Goal: Task Accomplishment & Management: Complete application form

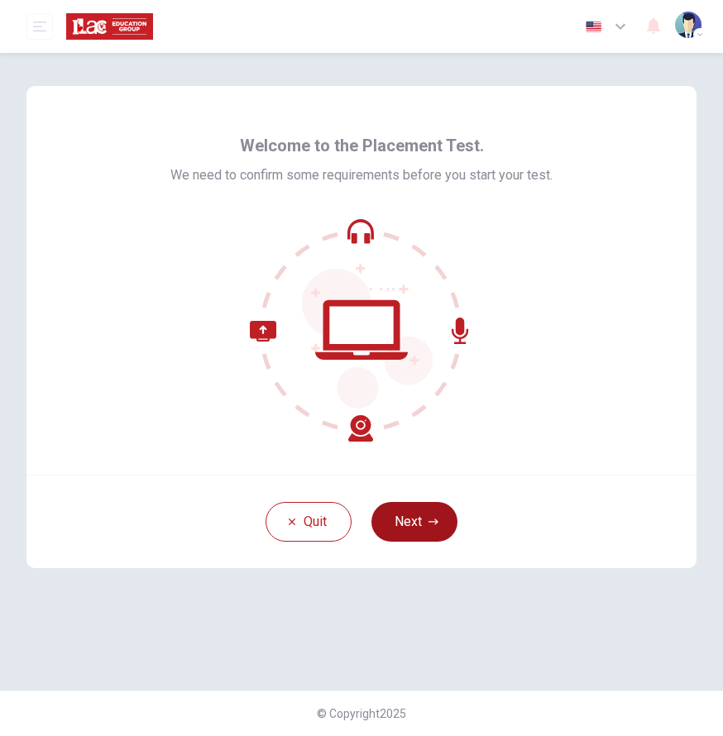
click at [399, 515] on button "Next" at bounding box center [414, 522] width 86 height 40
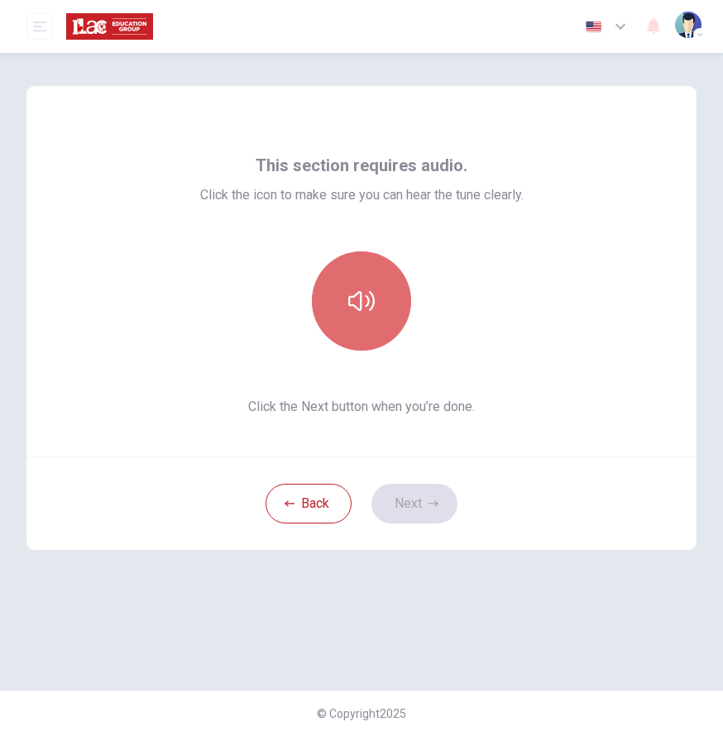
click at [363, 294] on icon "button" at bounding box center [361, 301] width 26 height 26
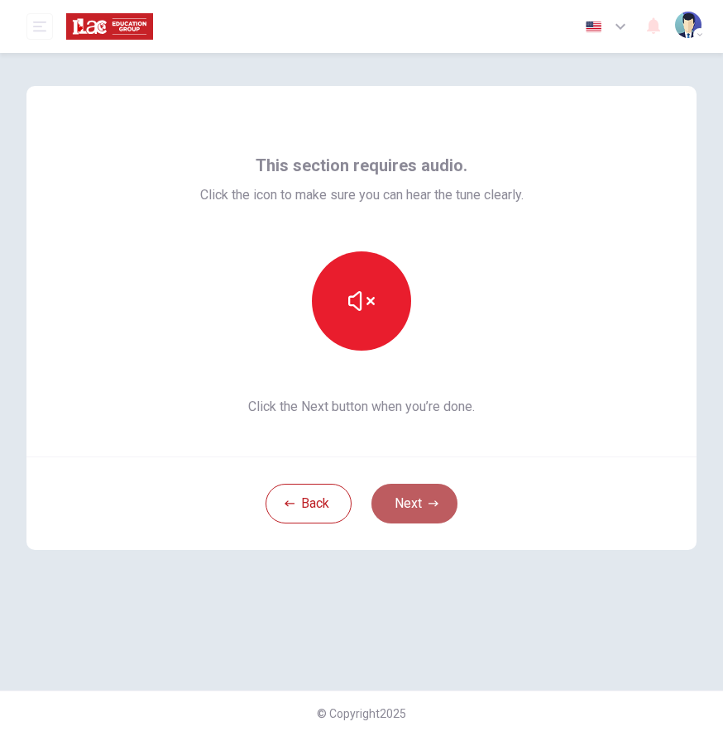
click at [394, 497] on button "Next" at bounding box center [414, 504] width 86 height 40
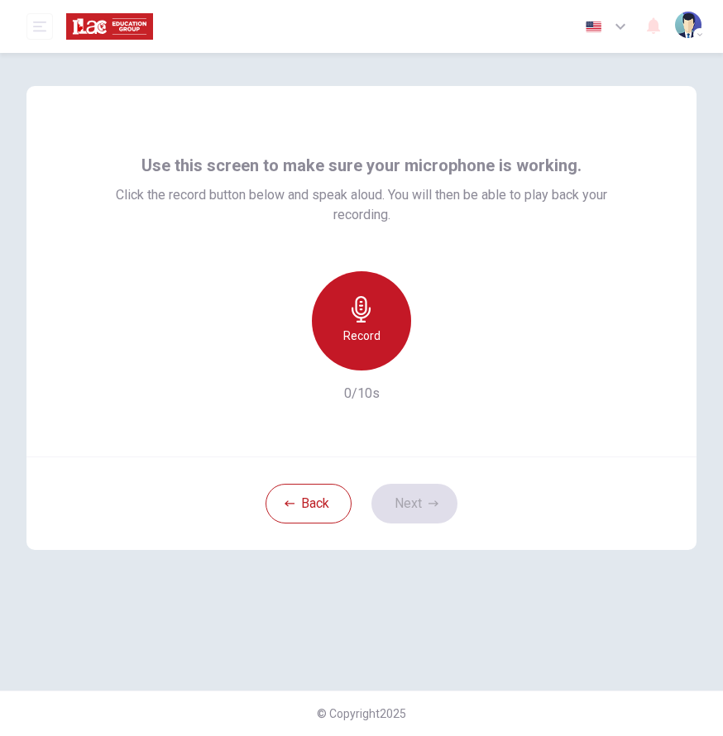
click at [366, 327] on h6 "Record" at bounding box center [361, 336] width 37 height 20
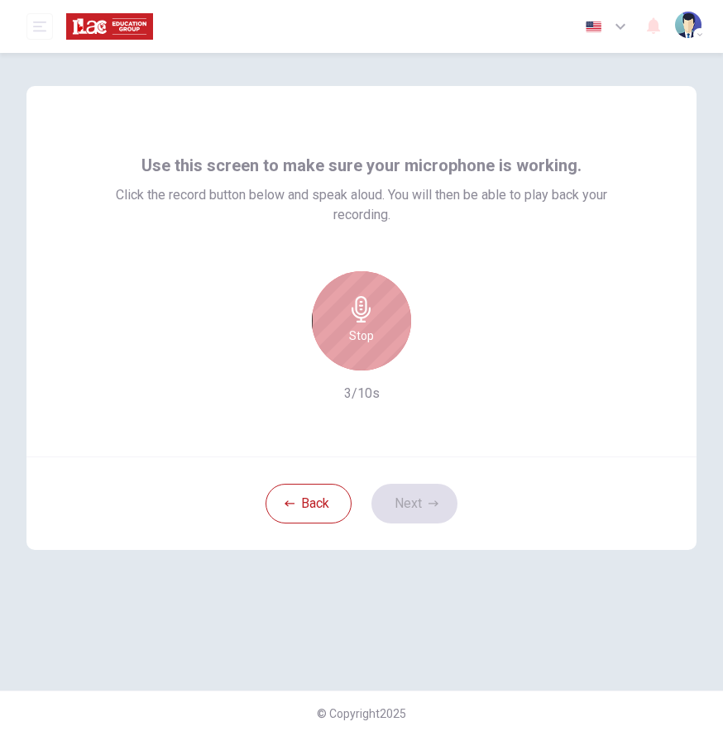
click at [366, 327] on h6 "Stop" at bounding box center [361, 336] width 25 height 20
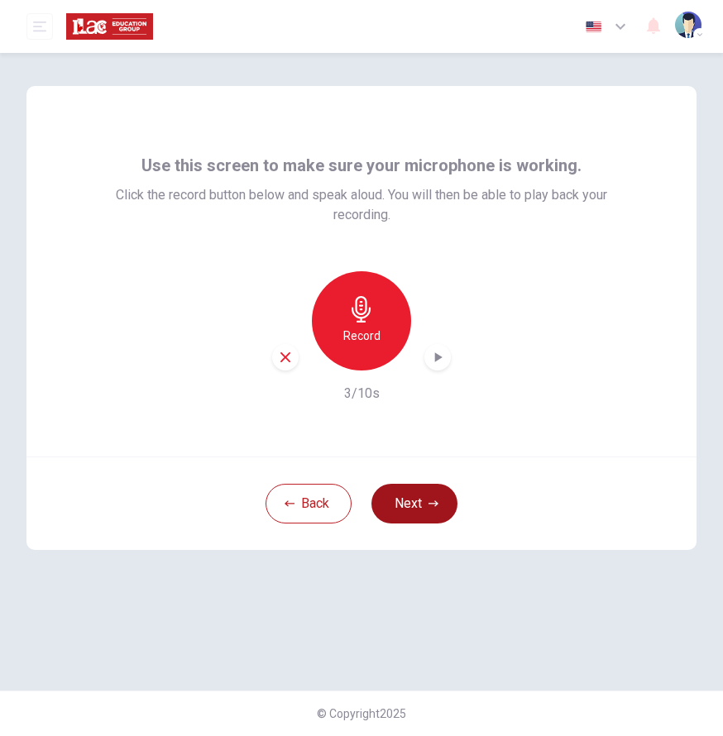
click at [397, 499] on button "Next" at bounding box center [414, 504] width 86 height 40
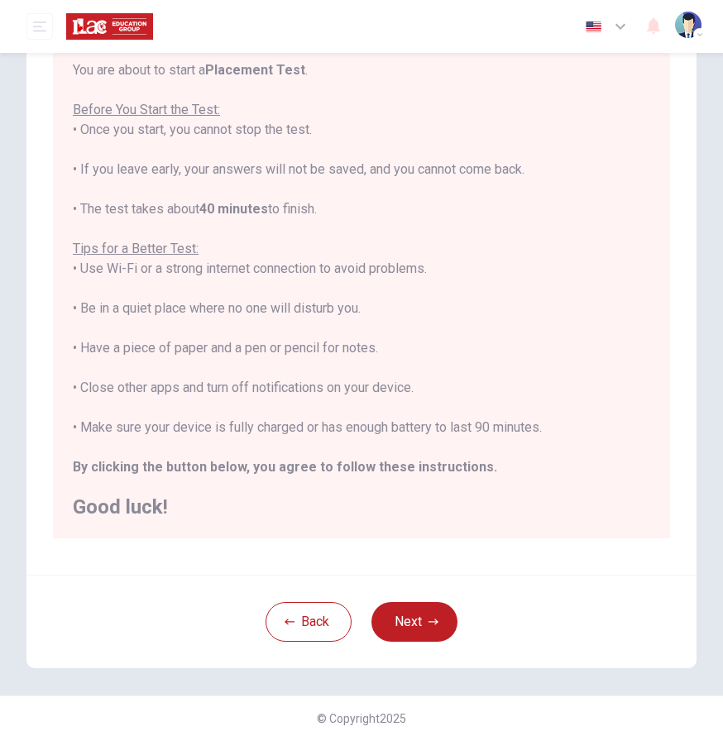
scroll to position [141, 0]
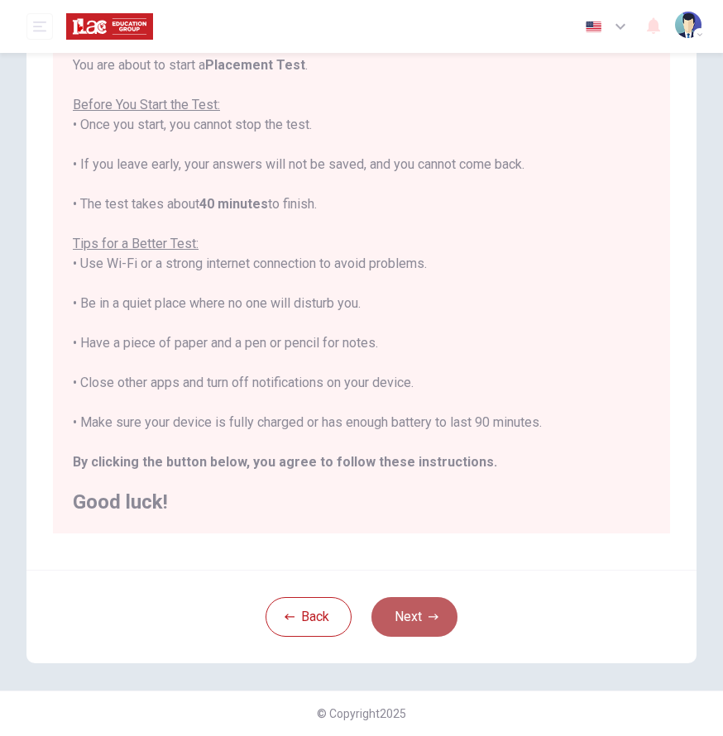
click at [410, 624] on button "Next" at bounding box center [414, 617] width 86 height 40
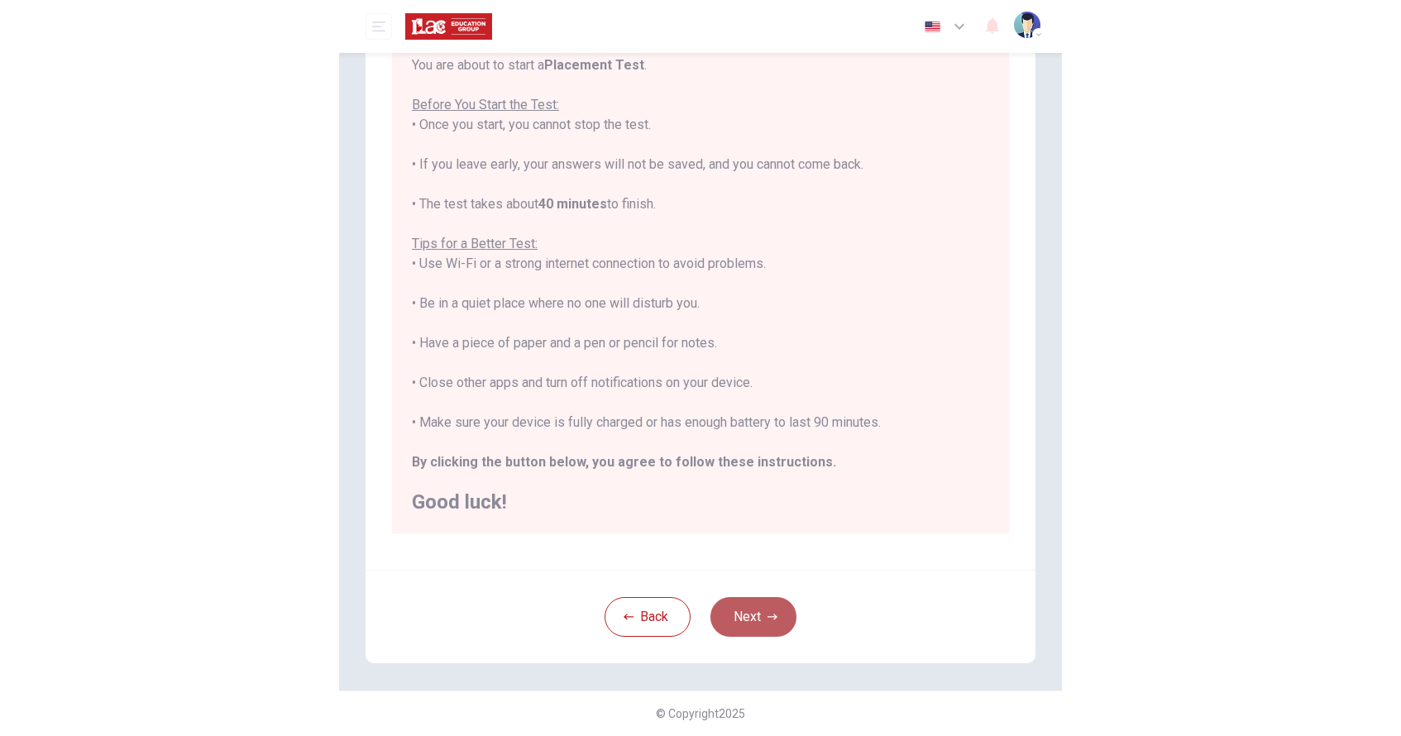
scroll to position [0, 0]
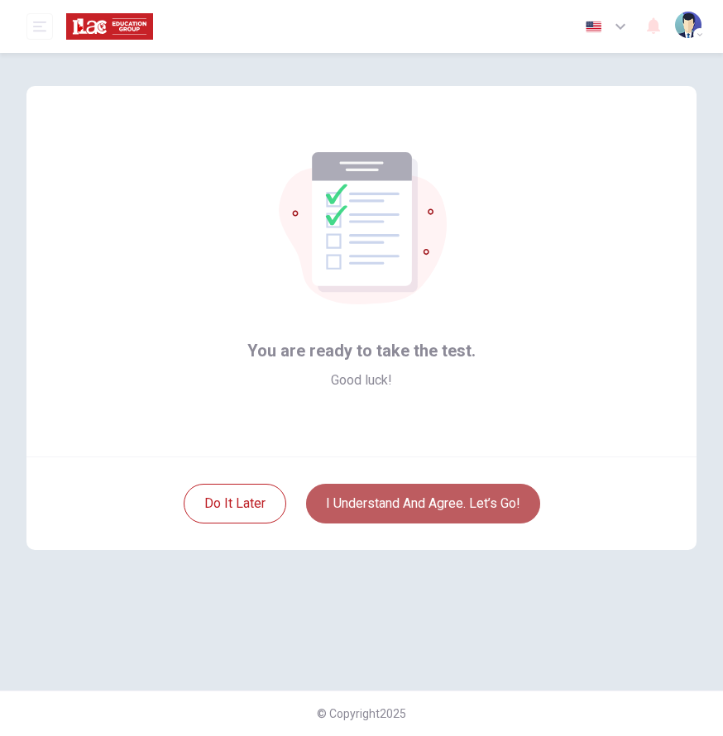
click at [454, 520] on button "I understand and agree. Let’s go!" at bounding box center [423, 504] width 234 height 40
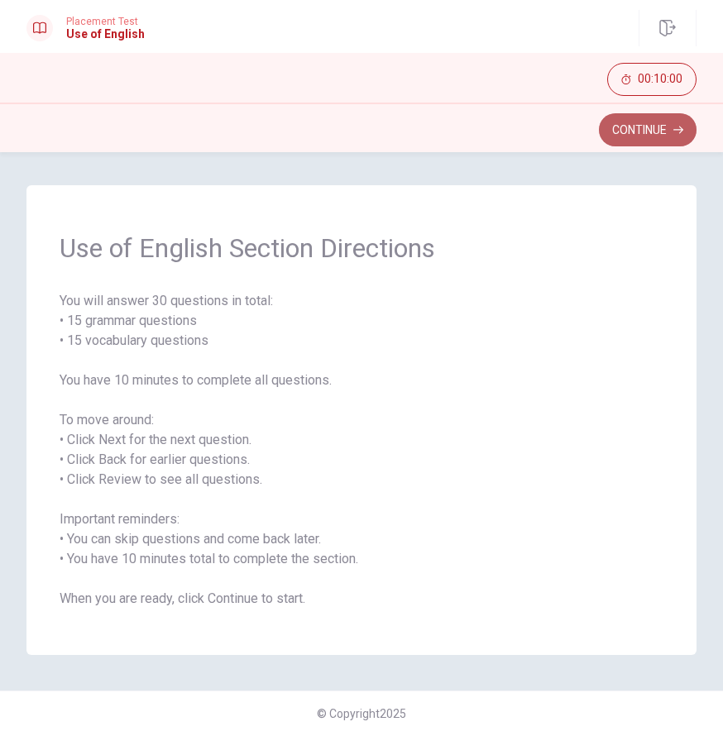
click at [629, 135] on button "Continue" at bounding box center [648, 129] width 98 height 33
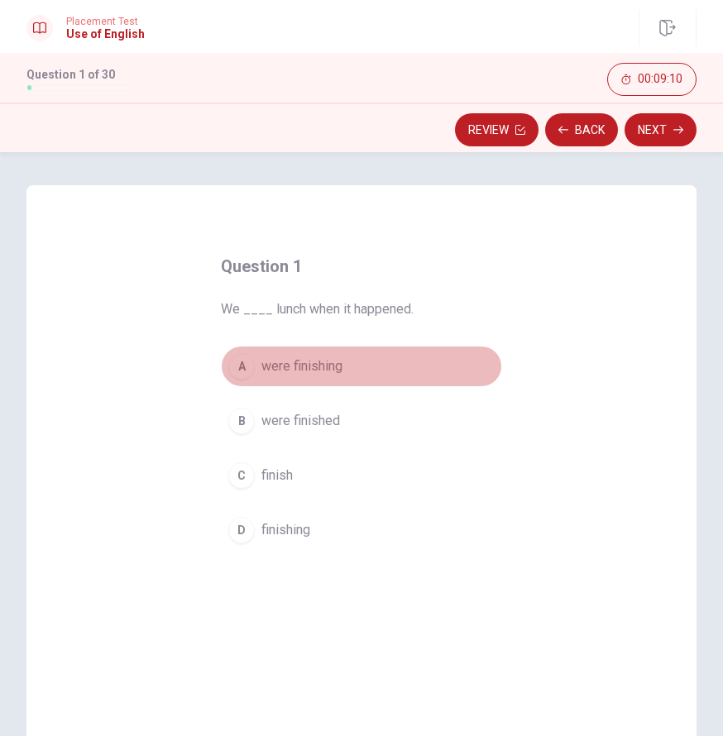
click at [296, 366] on span "were finishing" at bounding box center [301, 366] width 81 height 20
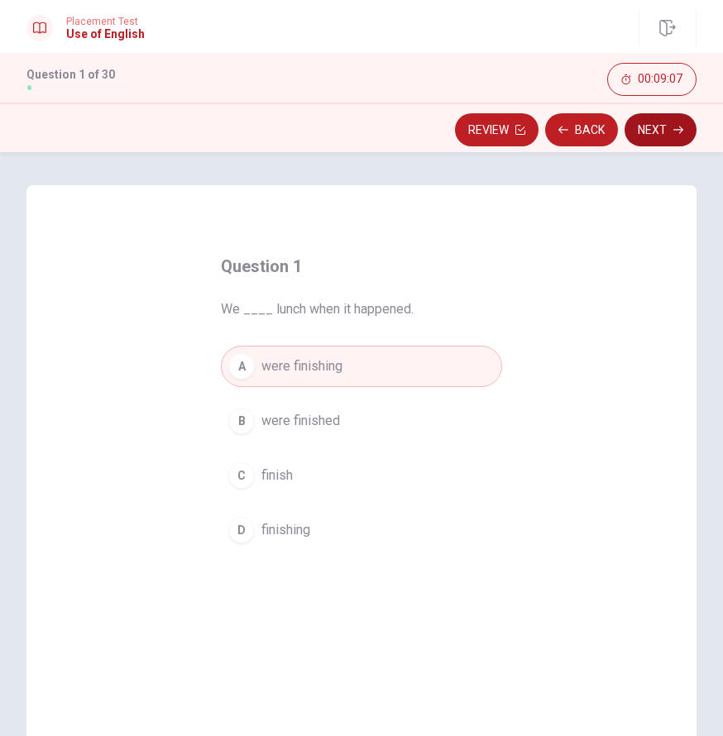
click at [671, 131] on button "Next" at bounding box center [660, 129] width 72 height 33
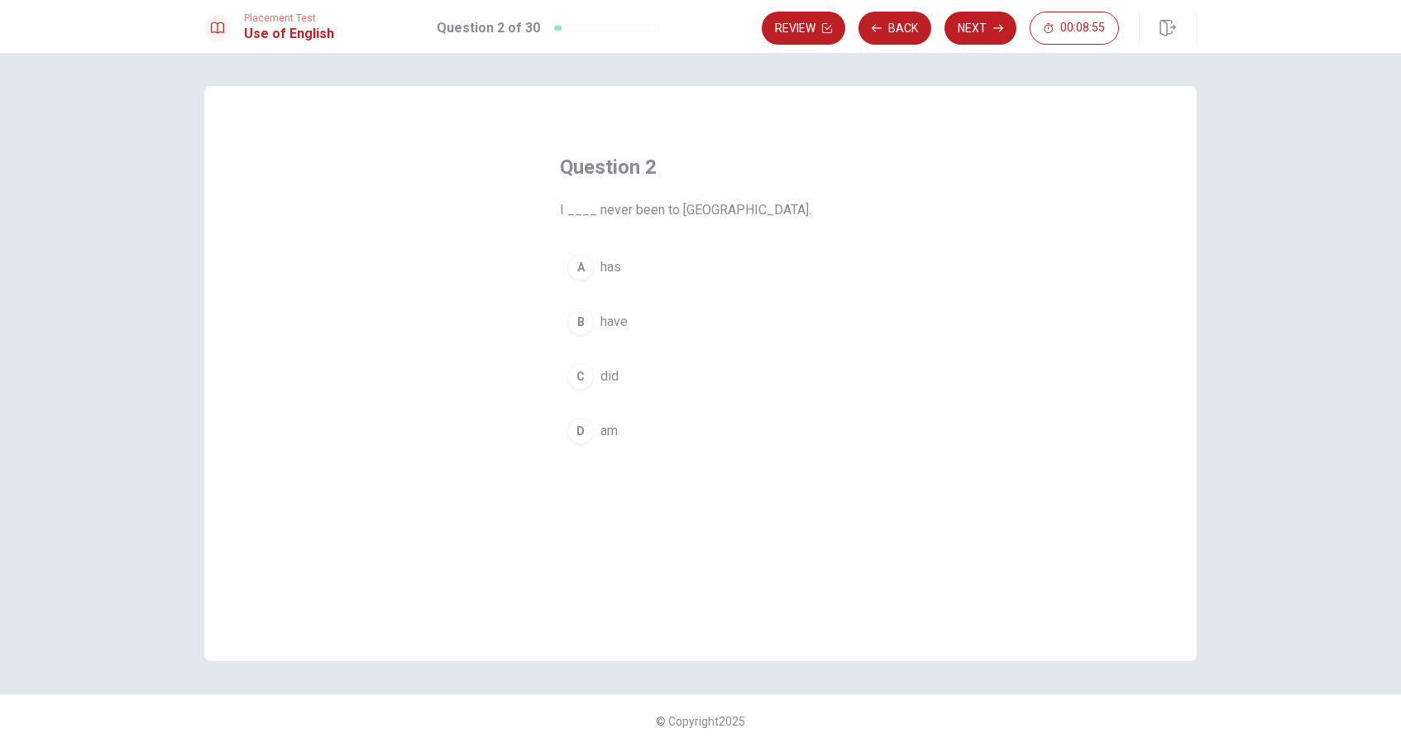
click at [620, 326] on span "have" at bounding box center [613, 322] width 27 height 20
click at [722, 30] on button "Next" at bounding box center [981, 28] width 72 height 33
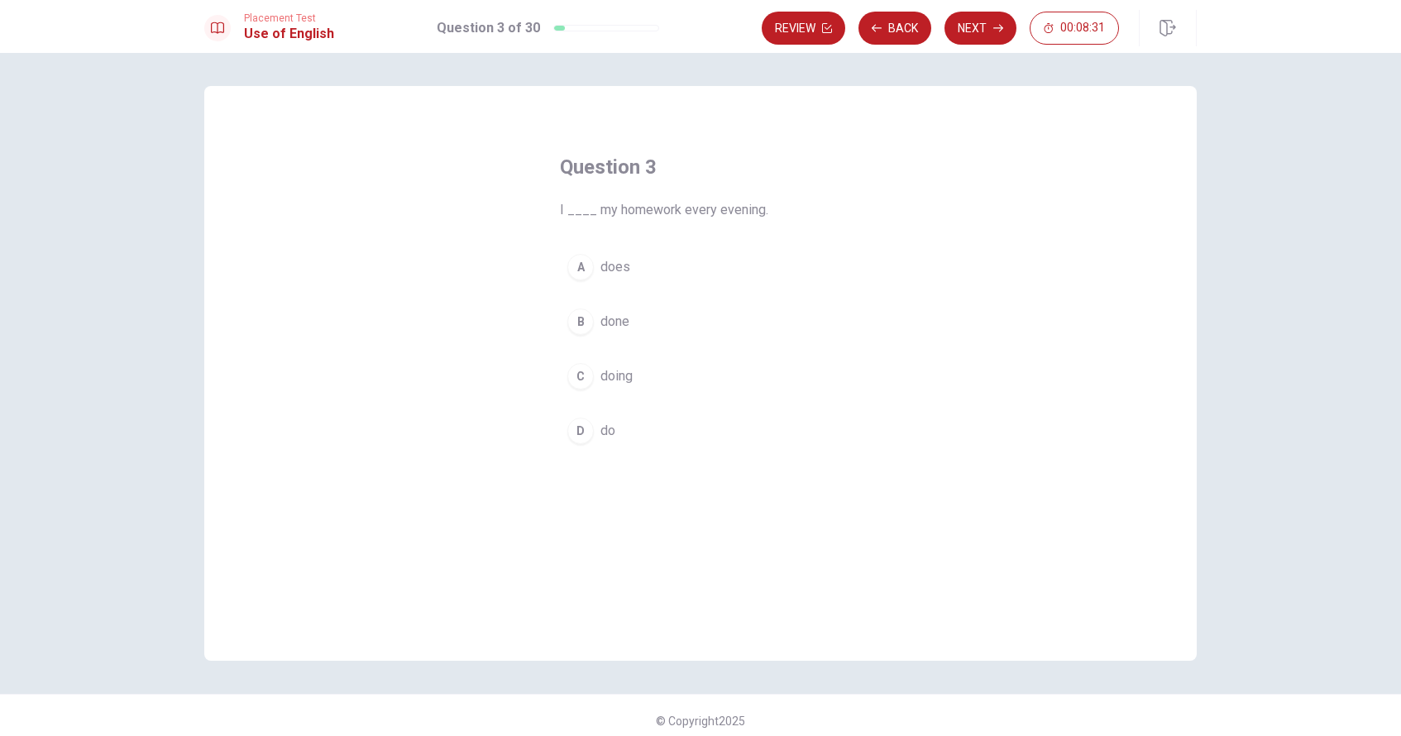
click at [606, 437] on span "do" at bounding box center [607, 431] width 15 height 20
click at [722, 33] on button "Next" at bounding box center [981, 28] width 72 height 33
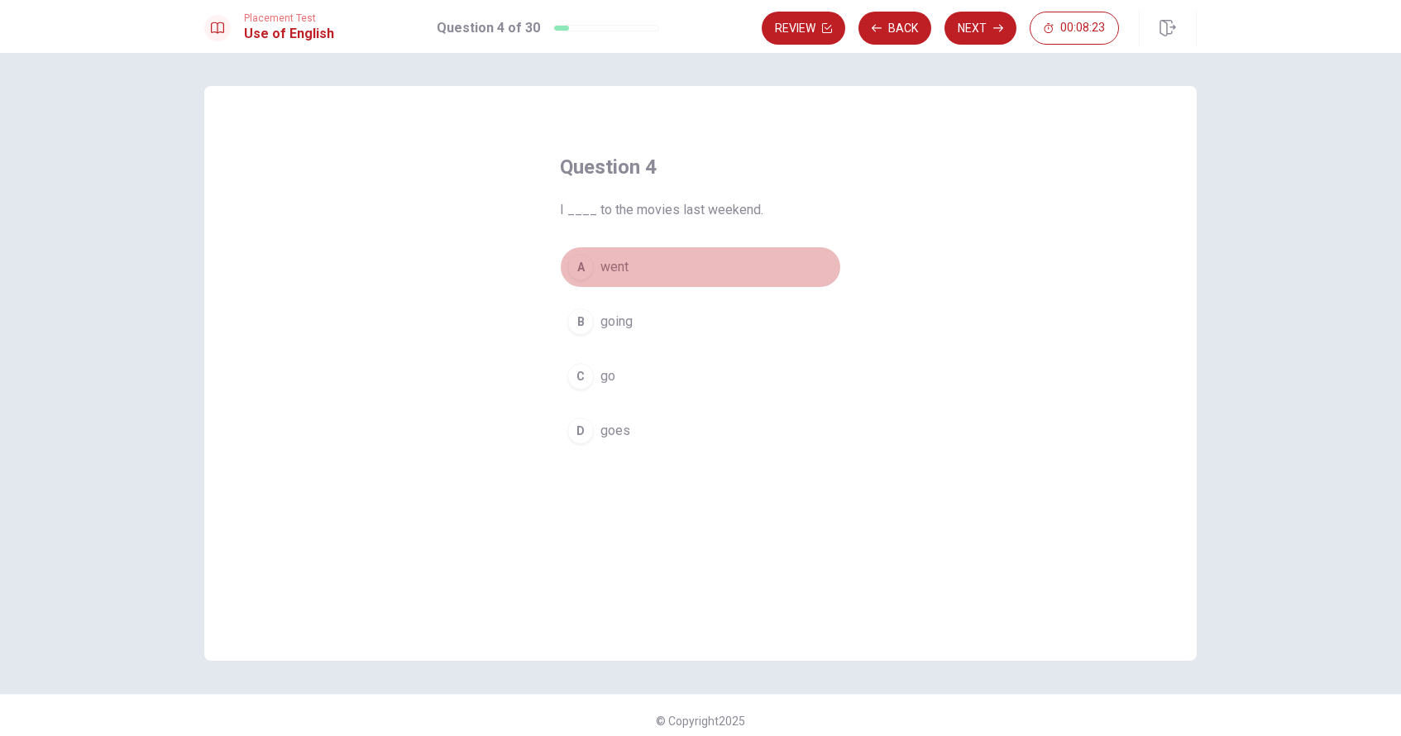
click at [622, 270] on span "went" at bounding box center [614, 267] width 28 height 20
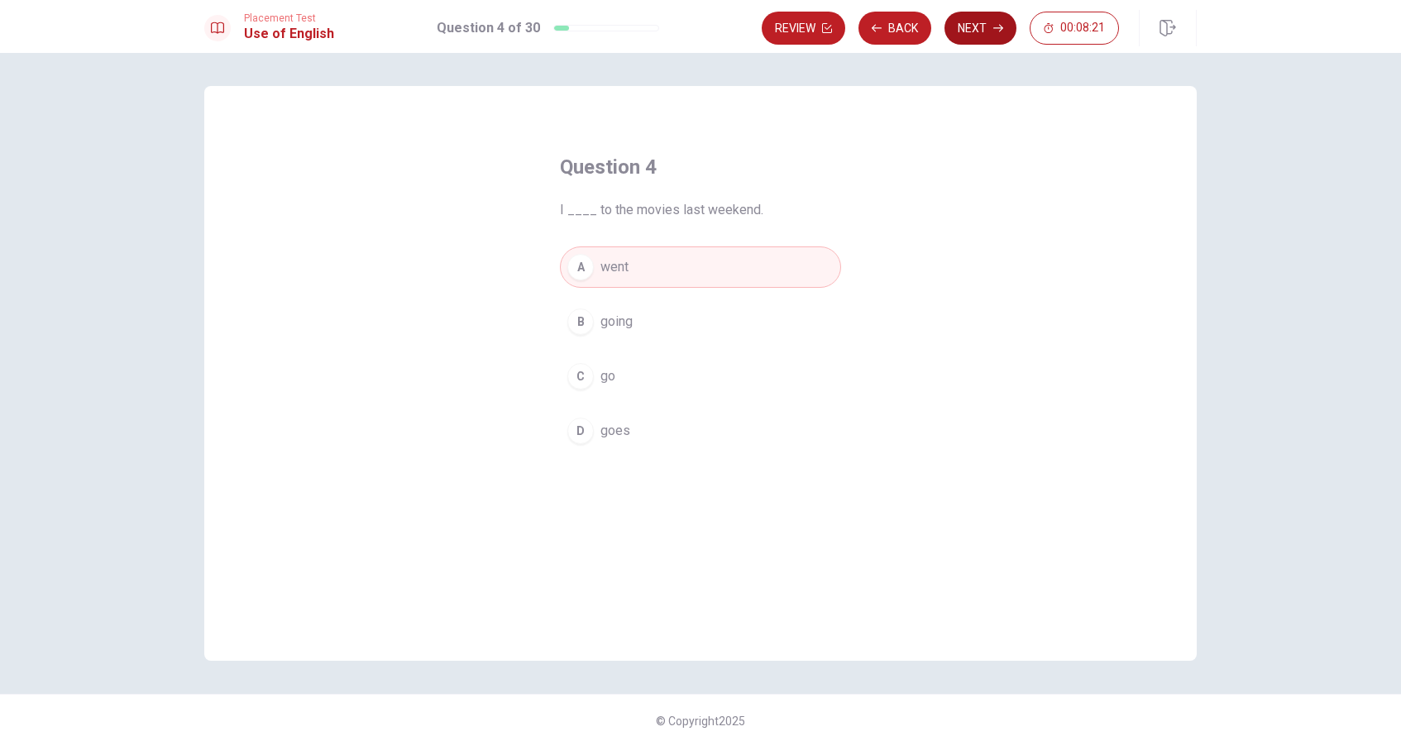
click at [722, 33] on button "Next" at bounding box center [981, 28] width 72 height 33
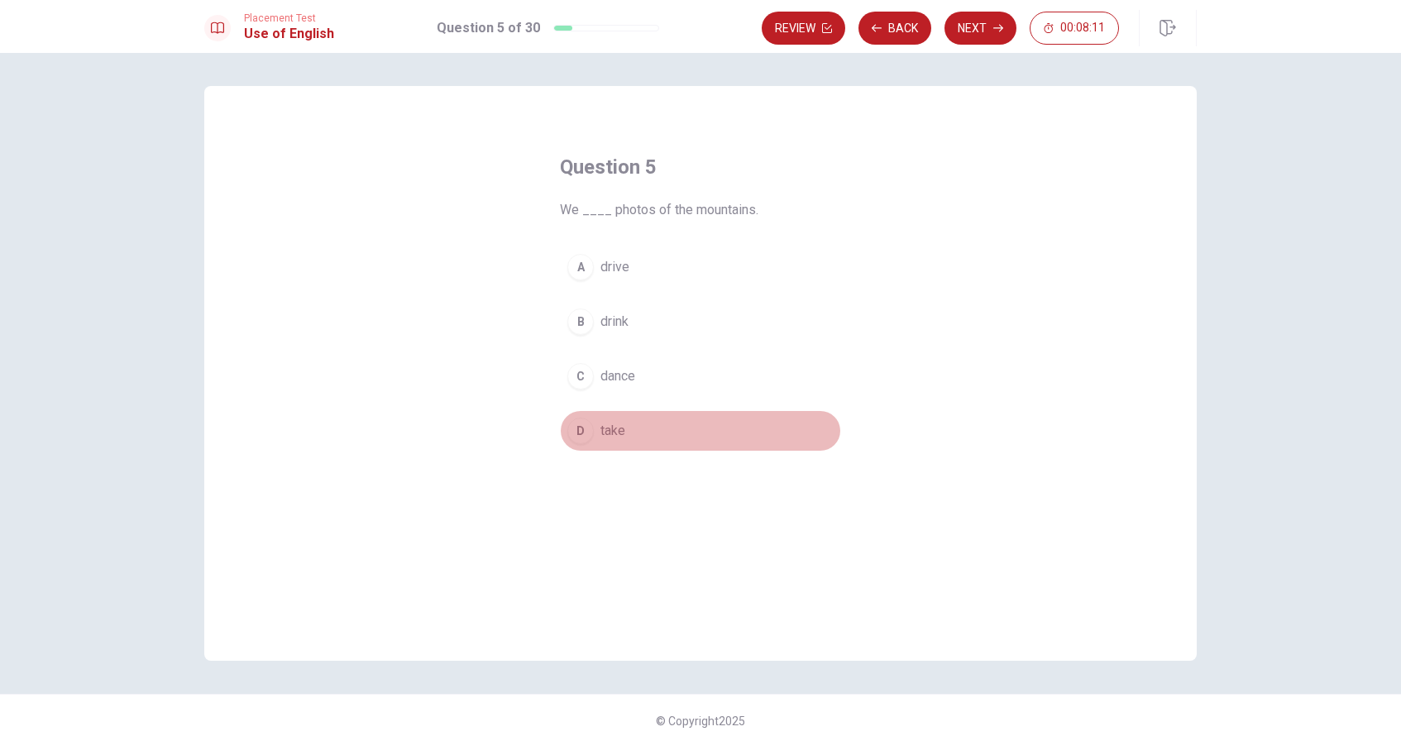
click at [617, 429] on span "take" at bounding box center [612, 431] width 25 height 20
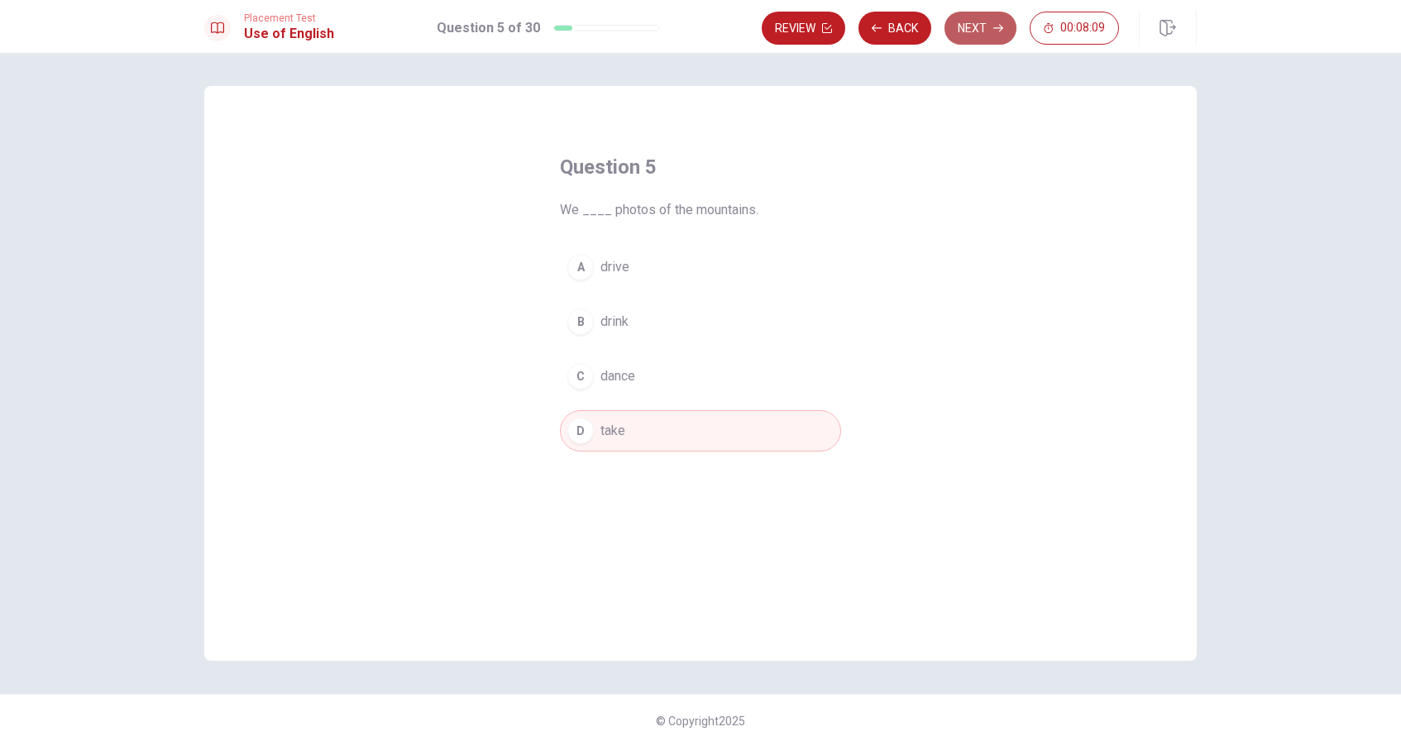
click at [722, 26] on button "Next" at bounding box center [981, 28] width 72 height 33
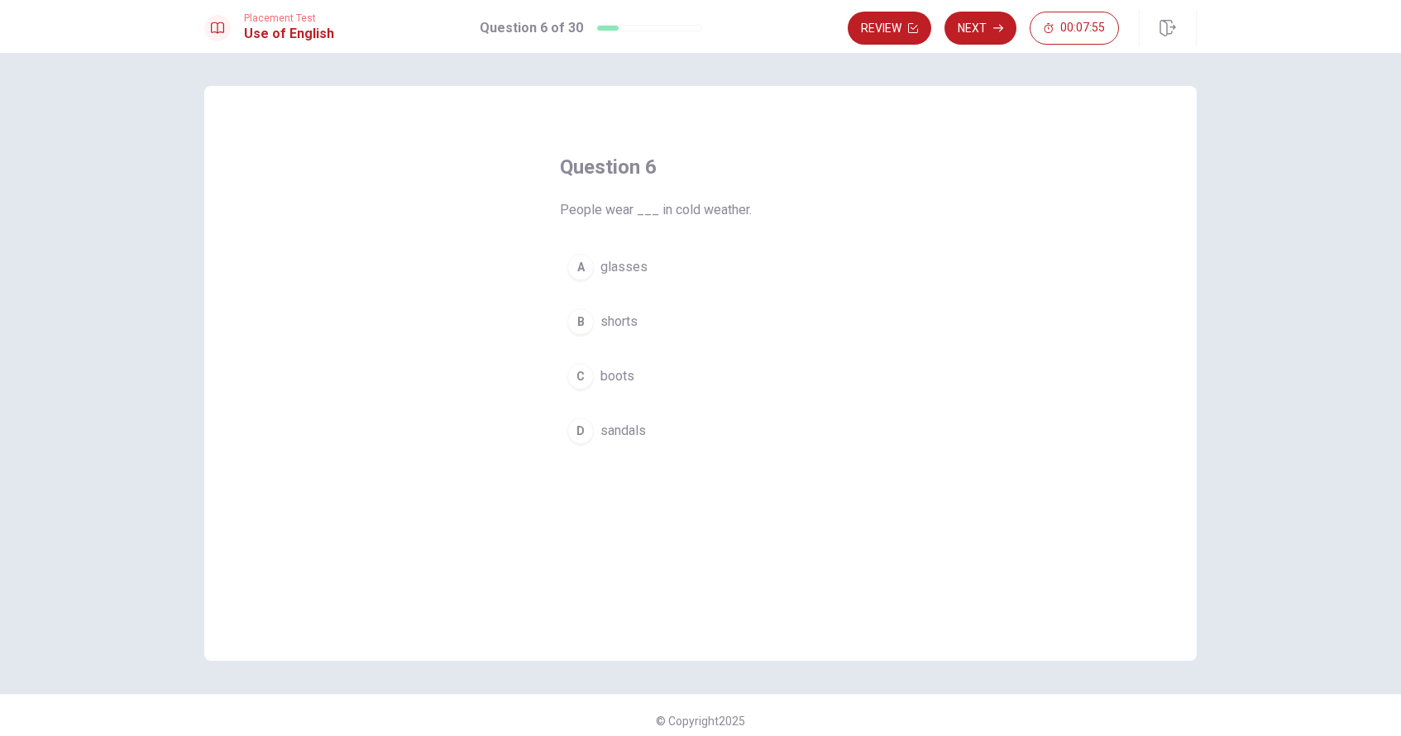
click at [621, 376] on span "boots" at bounding box center [617, 376] width 34 height 20
click at [722, 30] on button "Next" at bounding box center [981, 28] width 72 height 33
click at [610, 422] on span "Sick" at bounding box center [612, 431] width 25 height 20
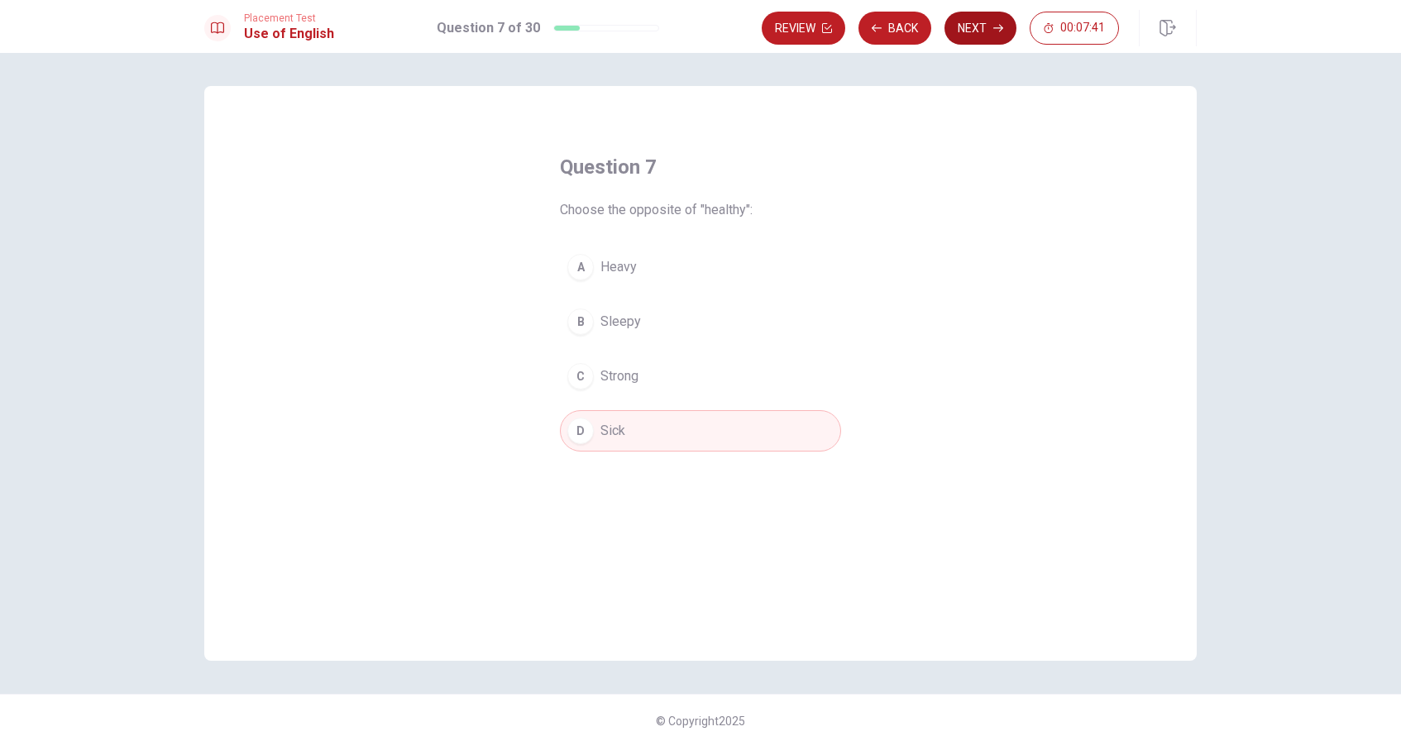
click at [722, 31] on button "Next" at bounding box center [981, 28] width 72 height 33
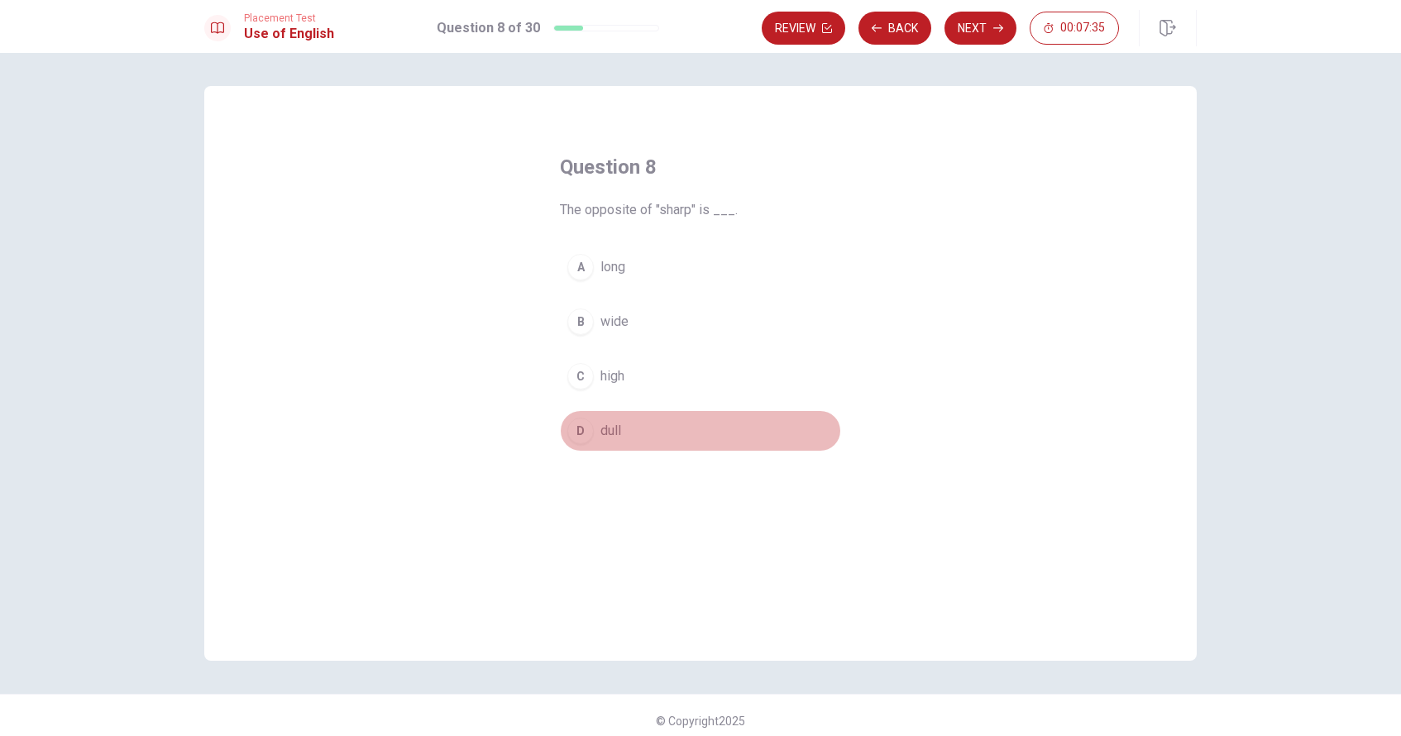
click at [615, 431] on span "dull" at bounding box center [610, 431] width 21 height 20
click at [722, 36] on button "Next" at bounding box center [981, 28] width 72 height 33
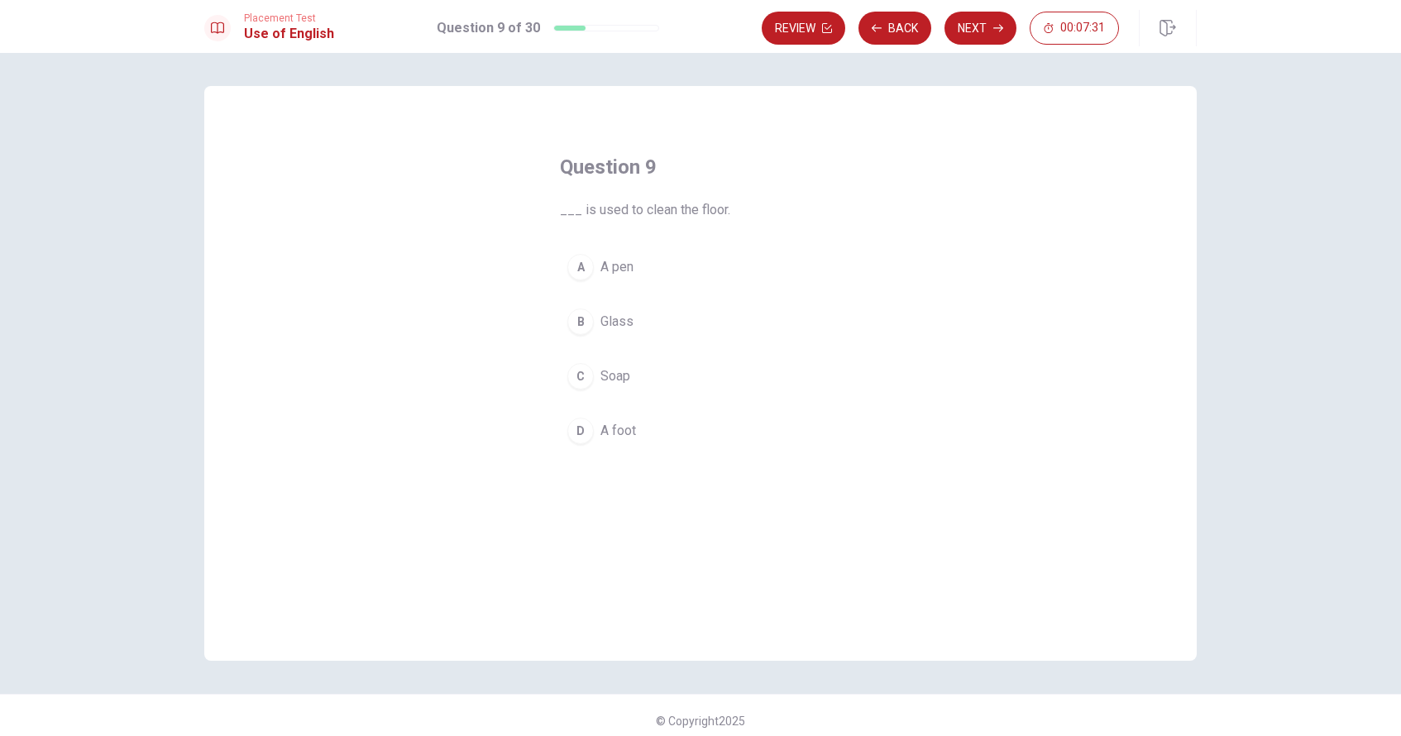
click at [615, 390] on button "C Soap" at bounding box center [700, 376] width 281 height 41
click at [722, 30] on button "Next" at bounding box center [981, 28] width 72 height 33
click at [619, 269] on span "walks" at bounding box center [617, 267] width 34 height 20
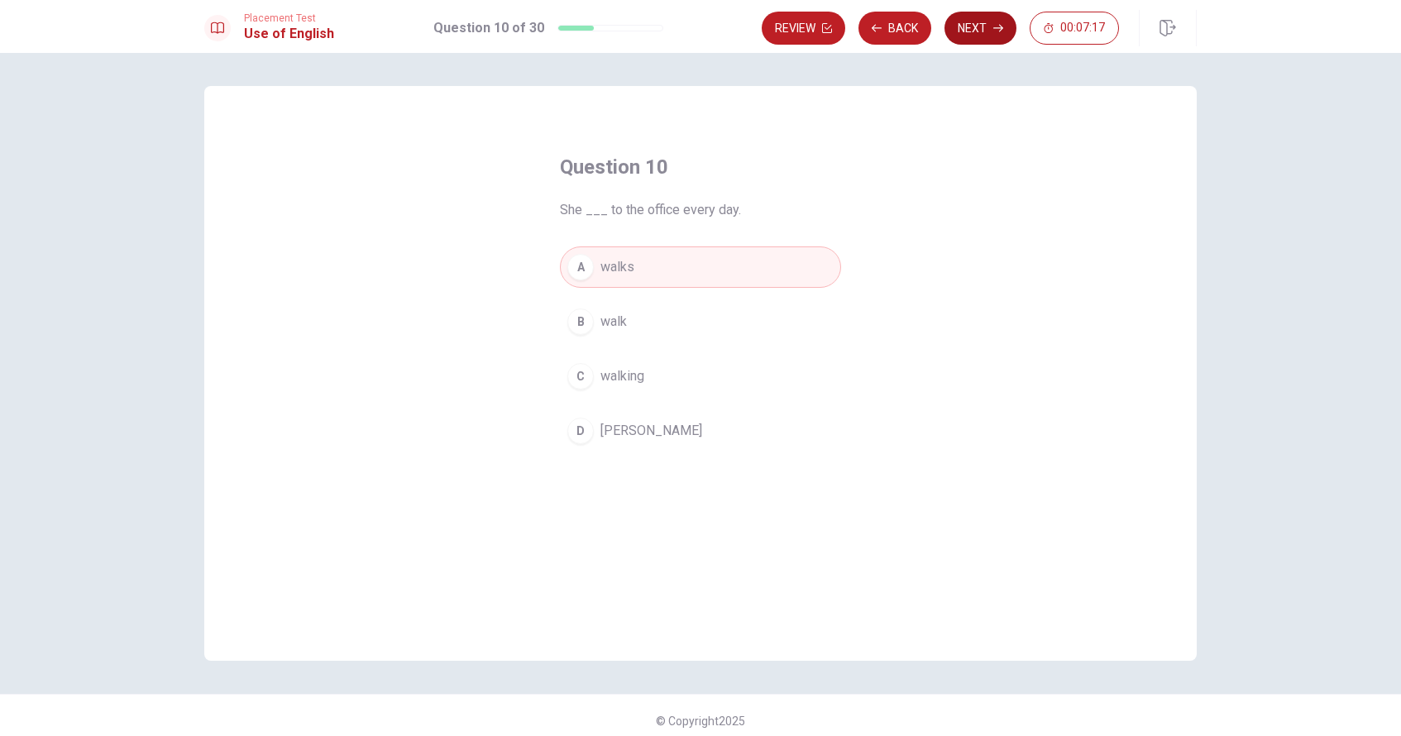
click at [722, 29] on button "Next" at bounding box center [981, 28] width 72 height 33
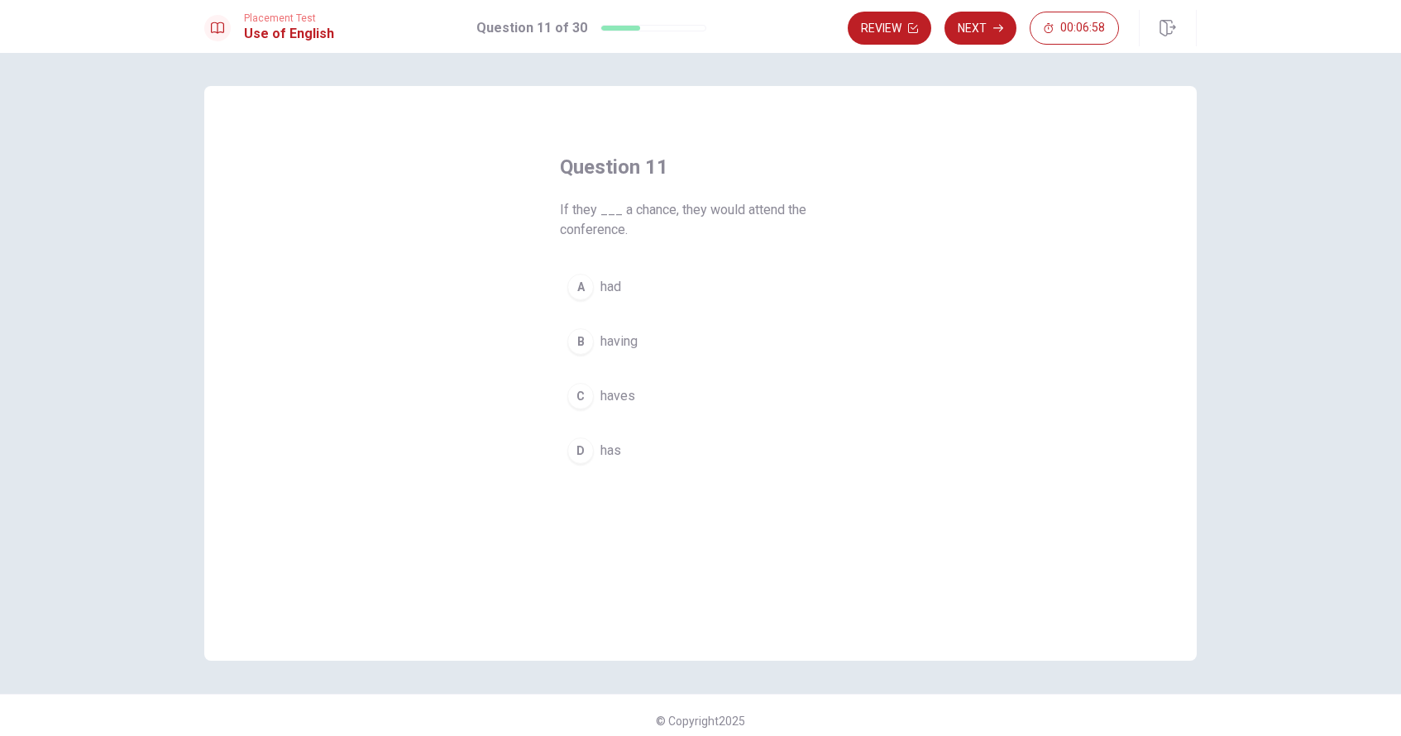
click at [620, 285] on span "had" at bounding box center [610, 287] width 21 height 20
click at [722, 32] on button "Next" at bounding box center [981, 28] width 72 height 33
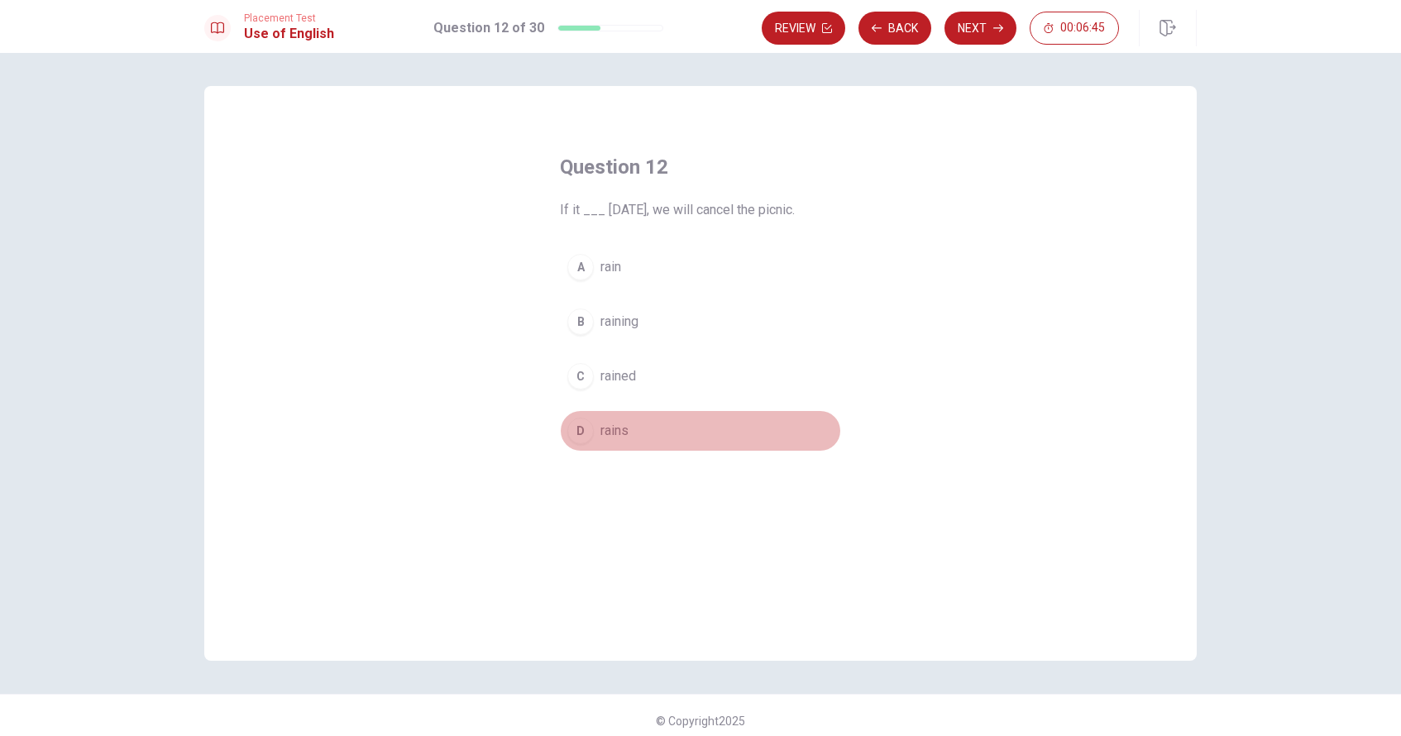
click at [624, 433] on span "rains" at bounding box center [614, 431] width 28 height 20
click at [722, 20] on button "Next" at bounding box center [981, 28] width 72 height 33
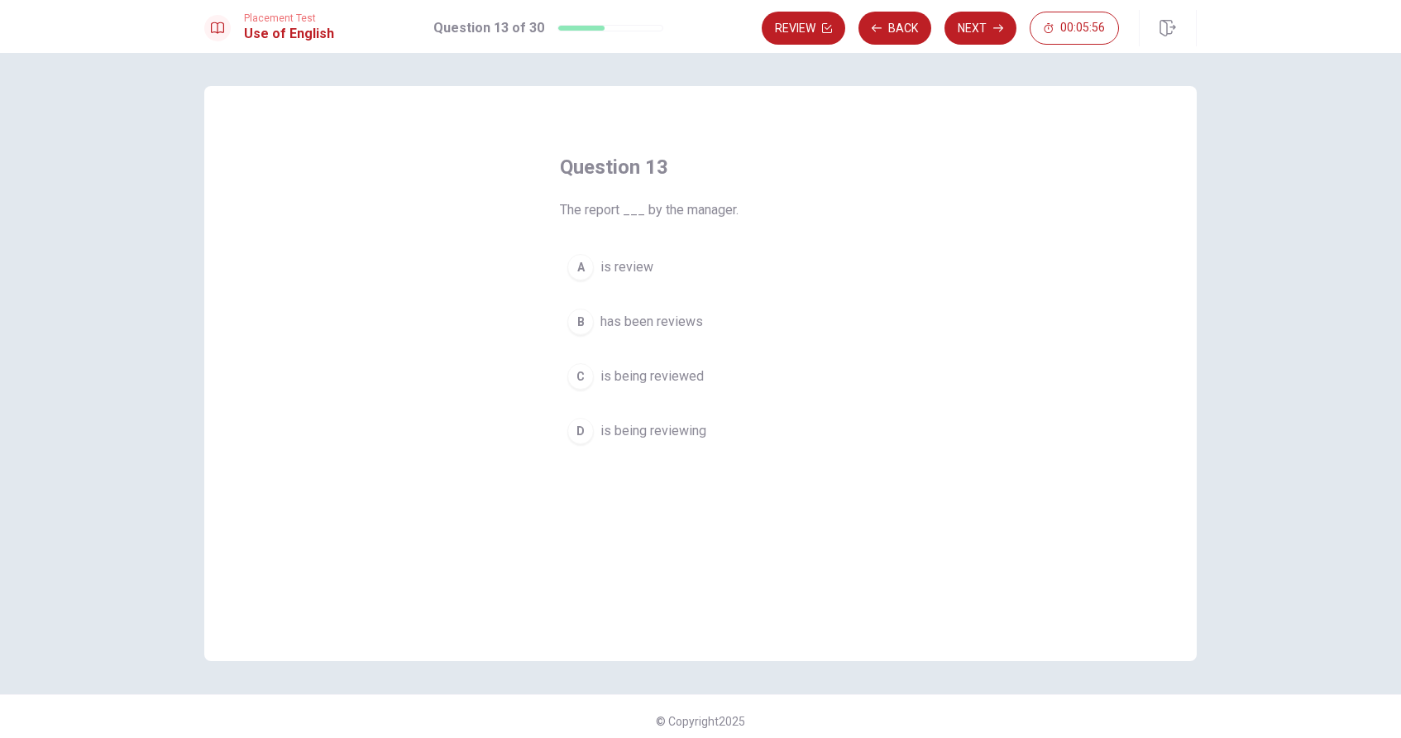
click at [677, 381] on span "is being reviewed" at bounding box center [651, 376] width 103 height 20
click at [722, 31] on button "Next" at bounding box center [981, 28] width 72 height 33
click at [606, 388] on button "C rang" at bounding box center [700, 376] width 281 height 41
click at [722, 26] on icon "button" at bounding box center [998, 28] width 10 height 10
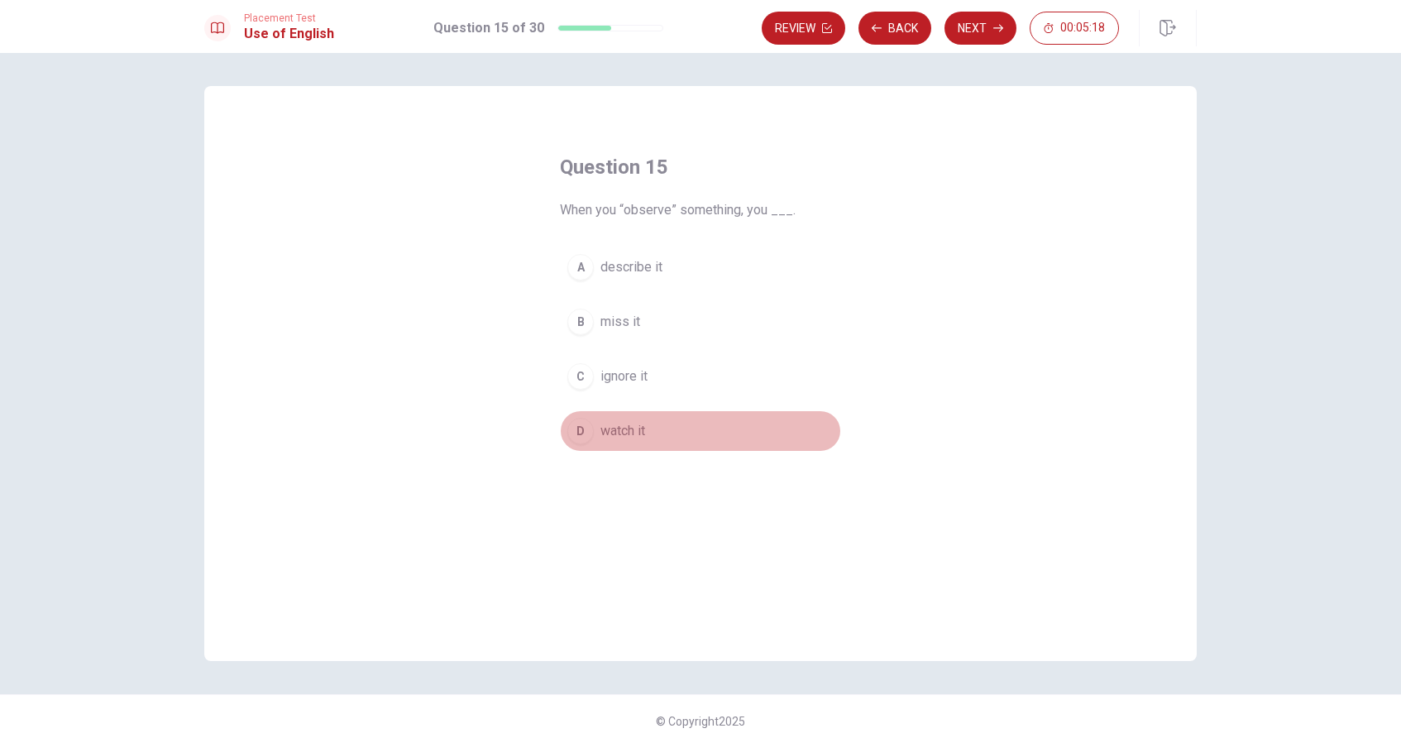
click at [616, 435] on span "watch it" at bounding box center [622, 431] width 45 height 20
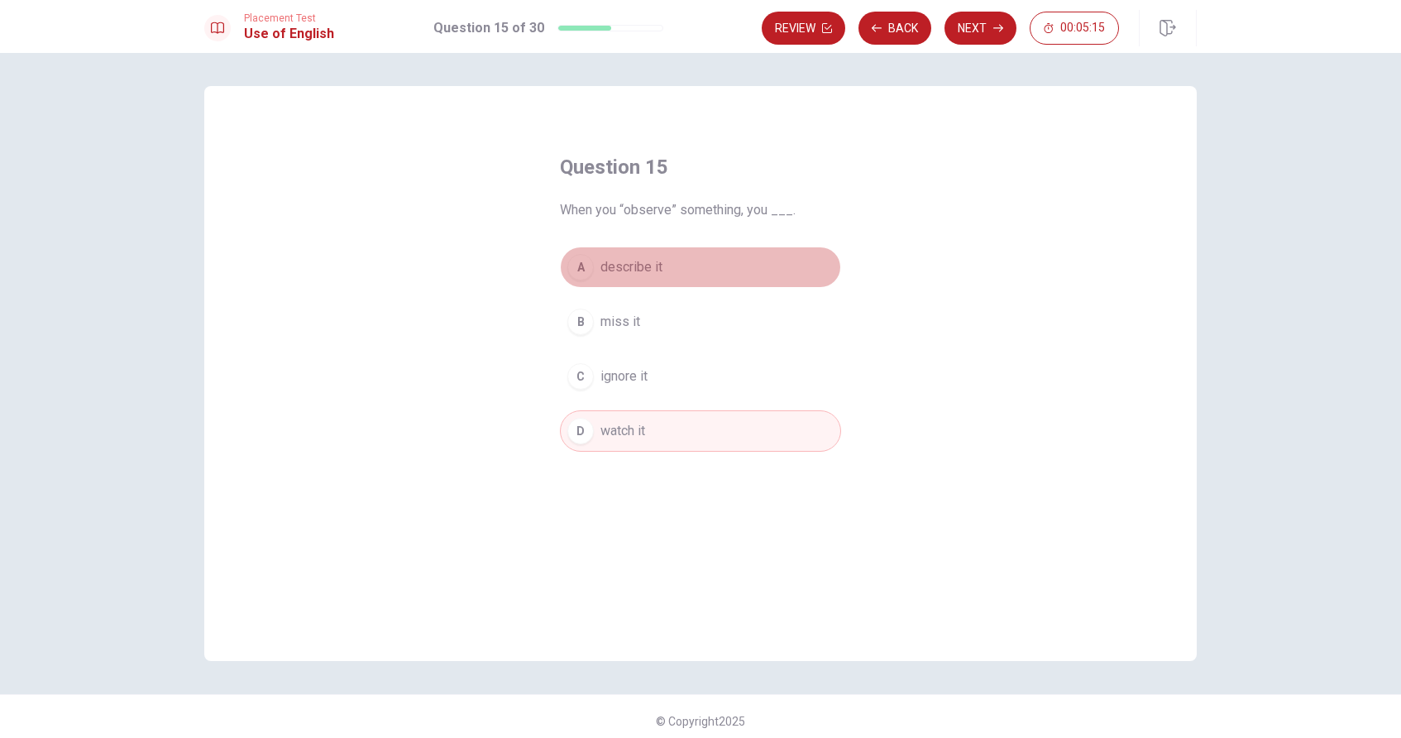
click at [615, 273] on span "describe it" at bounding box center [631, 267] width 62 height 20
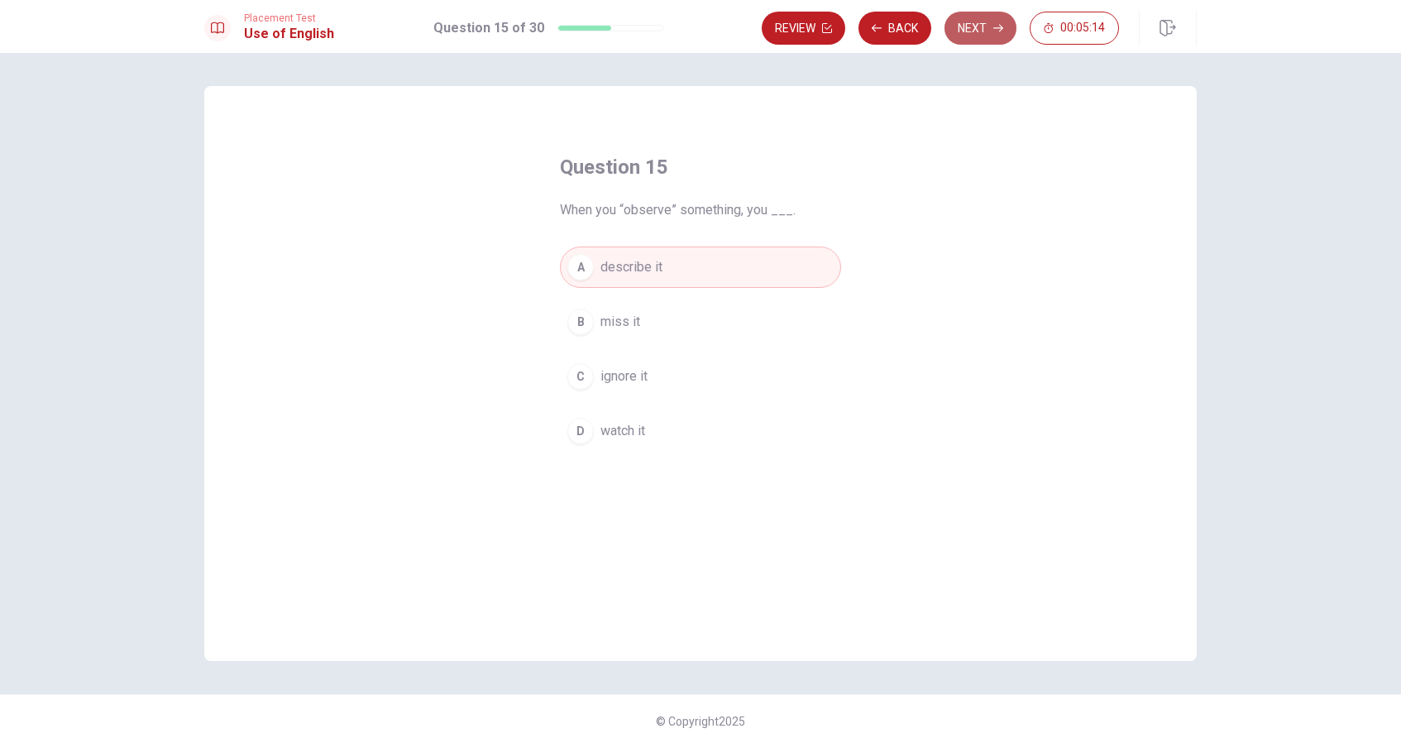
click at [722, 25] on button "Next" at bounding box center [981, 28] width 72 height 33
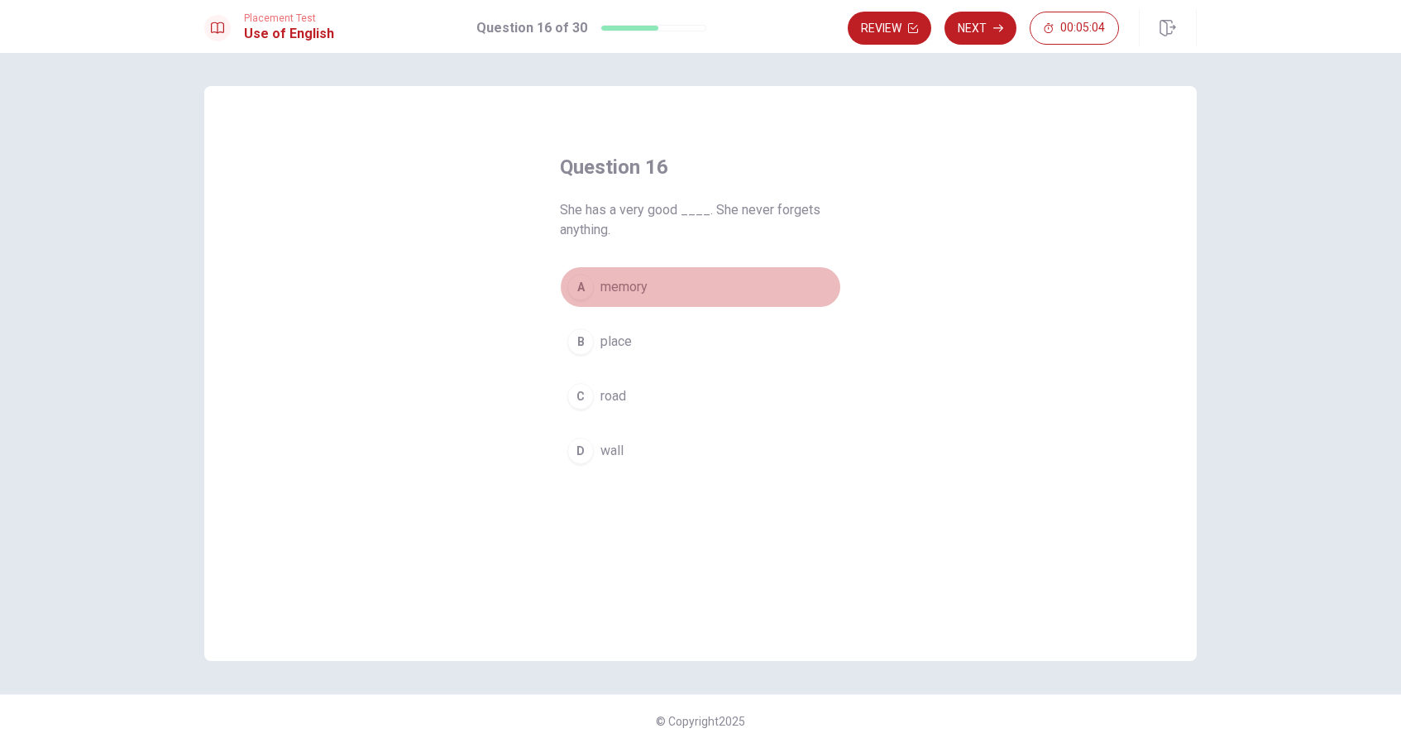
click at [643, 298] on button "A memory" at bounding box center [700, 286] width 281 height 41
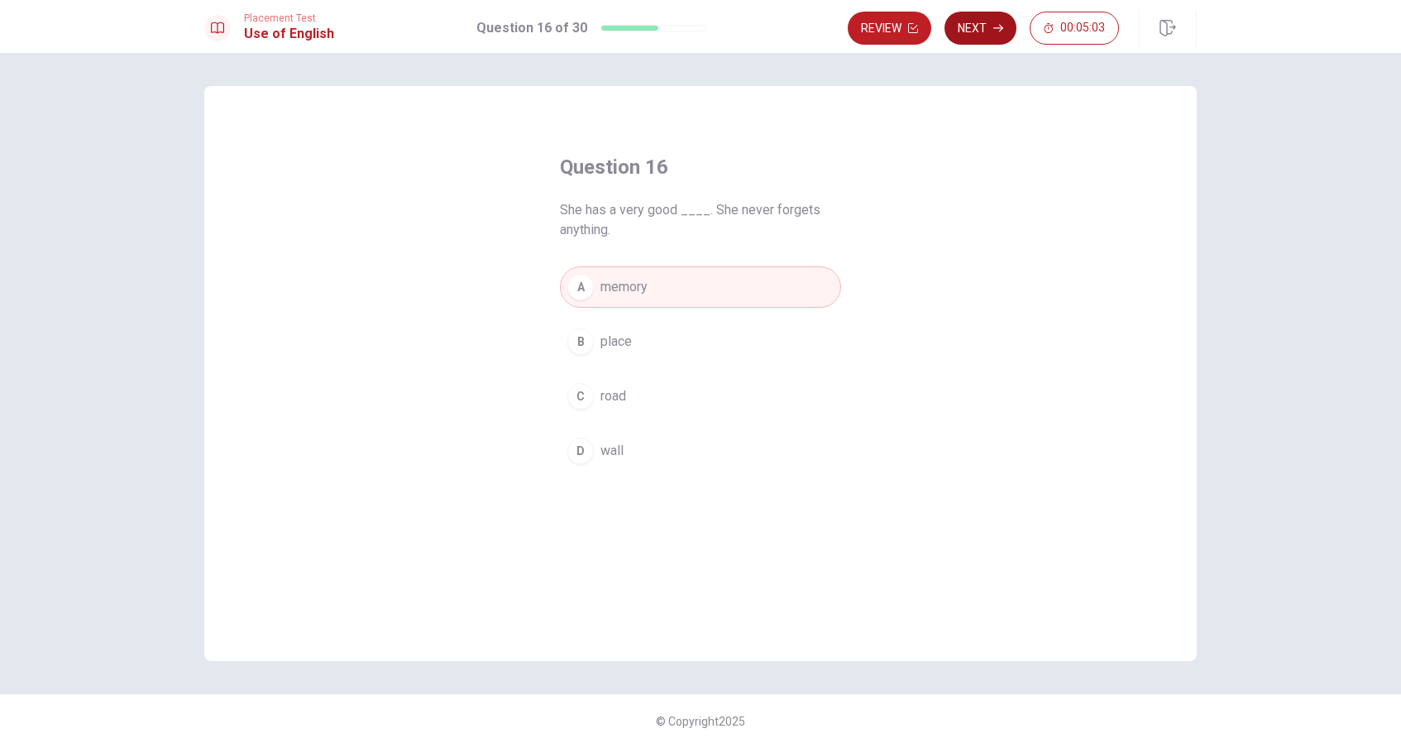
click at [722, 24] on icon "button" at bounding box center [998, 28] width 10 height 10
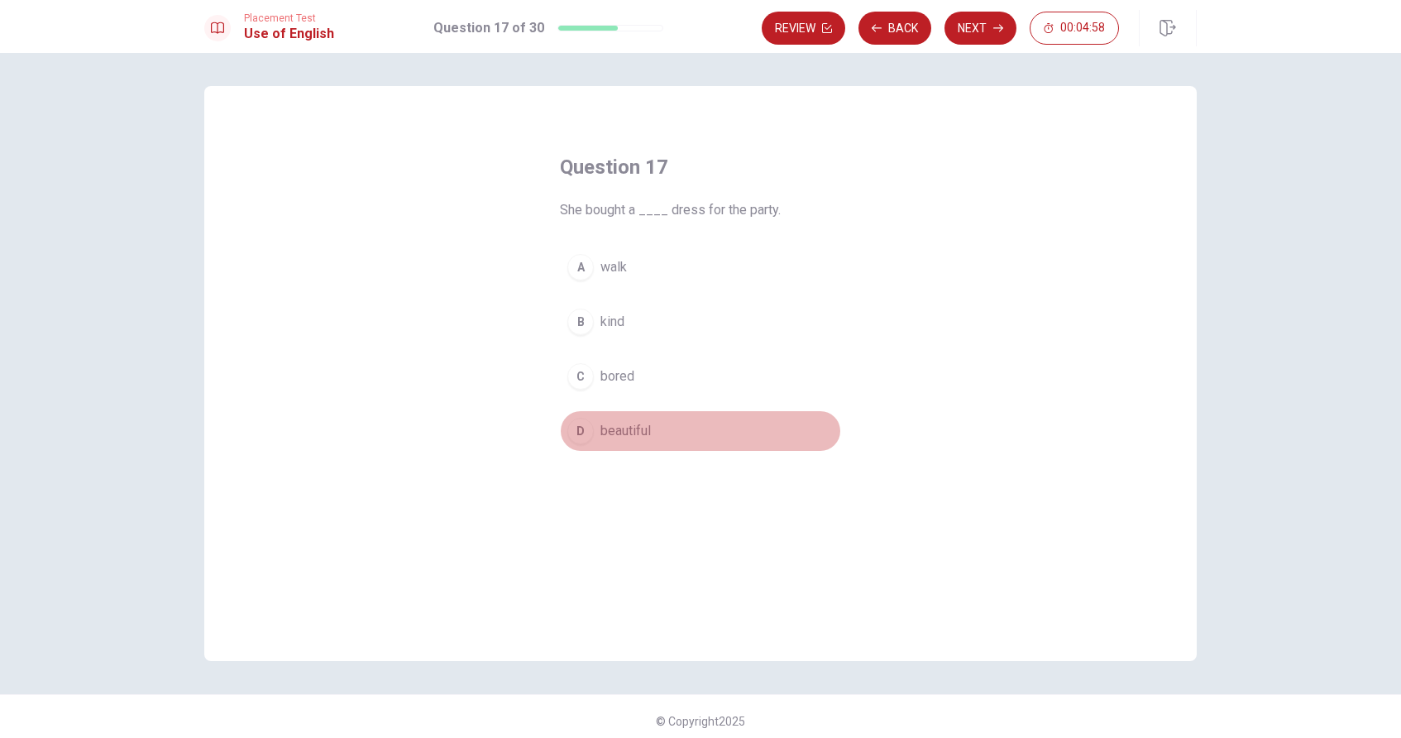
click at [629, 436] on span "beautiful" at bounding box center [625, 431] width 50 height 20
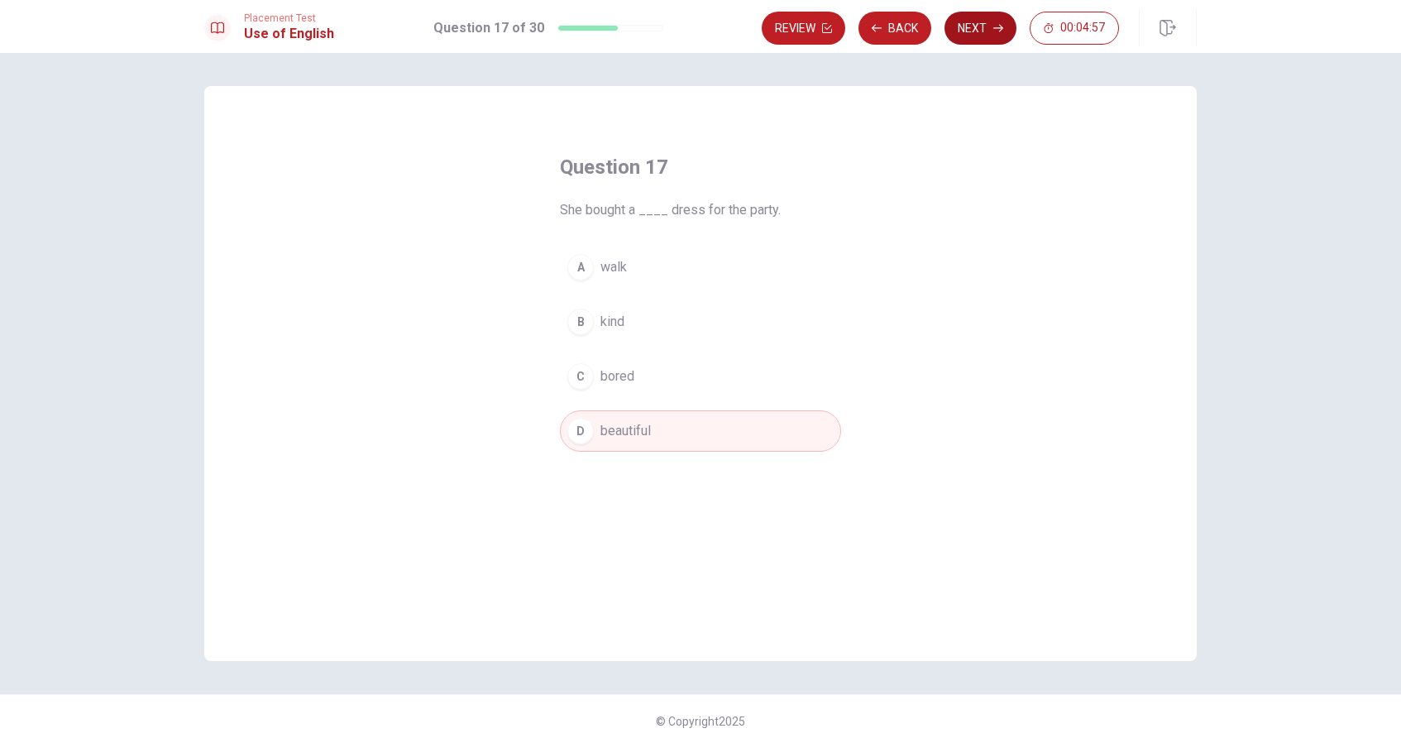
click at [722, 29] on button "Next" at bounding box center [981, 28] width 72 height 33
click at [625, 438] on span "empty" at bounding box center [618, 431] width 36 height 20
click at [722, 31] on button "Next" at bounding box center [981, 28] width 72 height 33
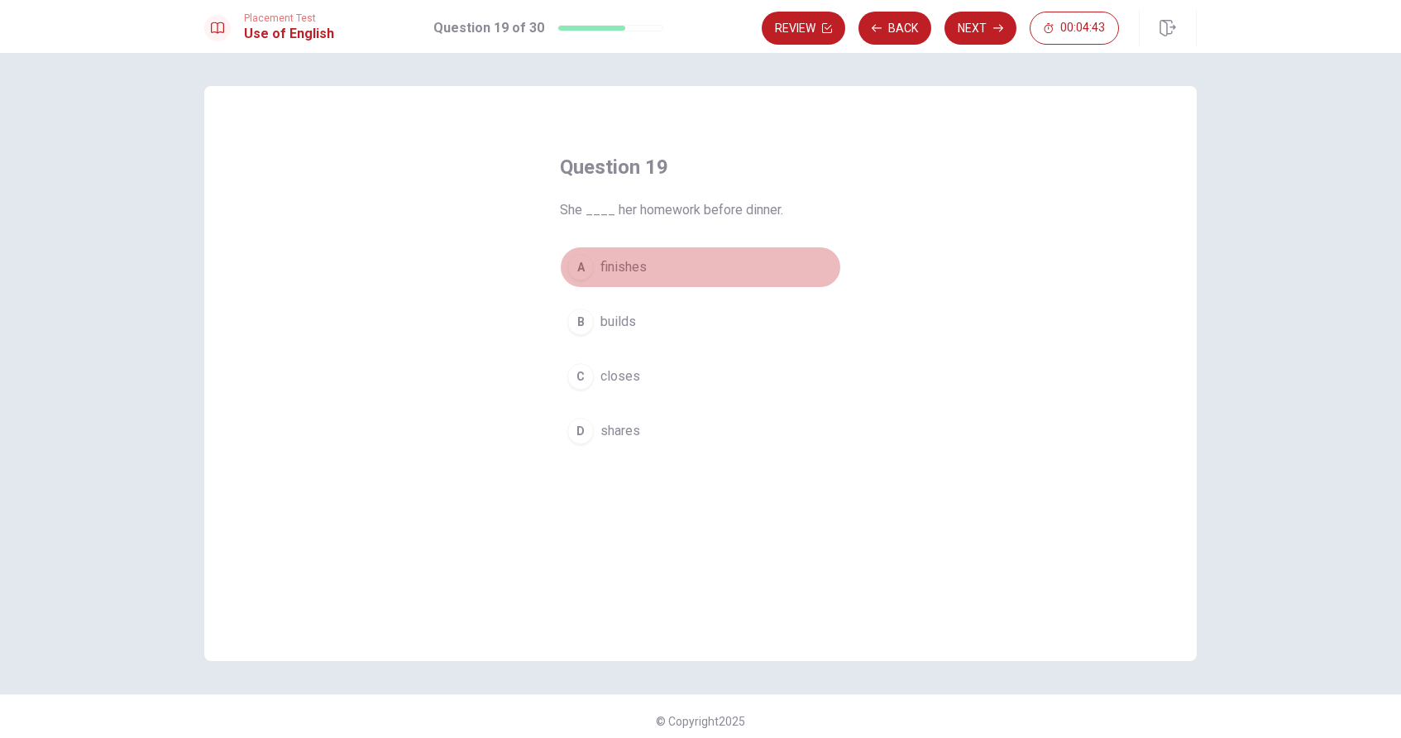
click at [645, 277] on button "A finishes" at bounding box center [700, 266] width 281 height 41
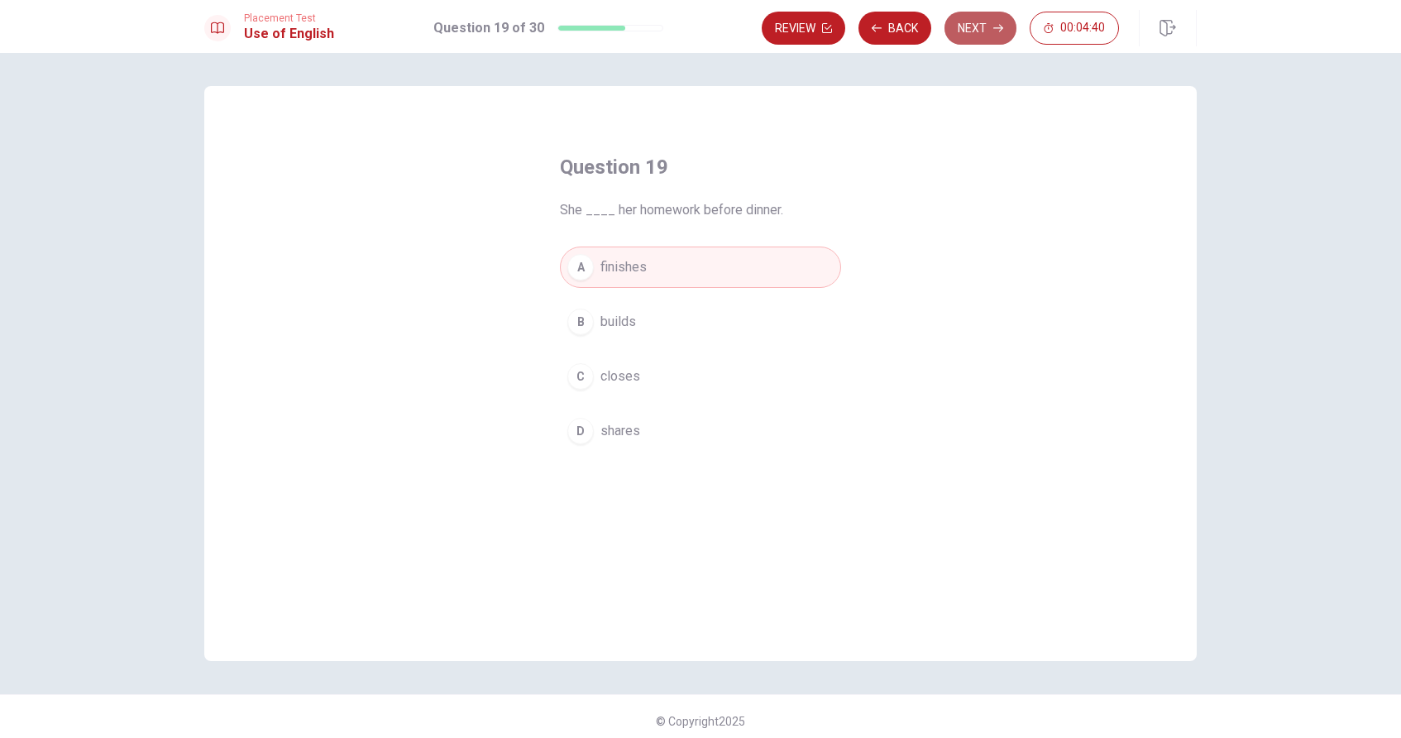
click at [722, 31] on button "Next" at bounding box center [981, 28] width 72 height 33
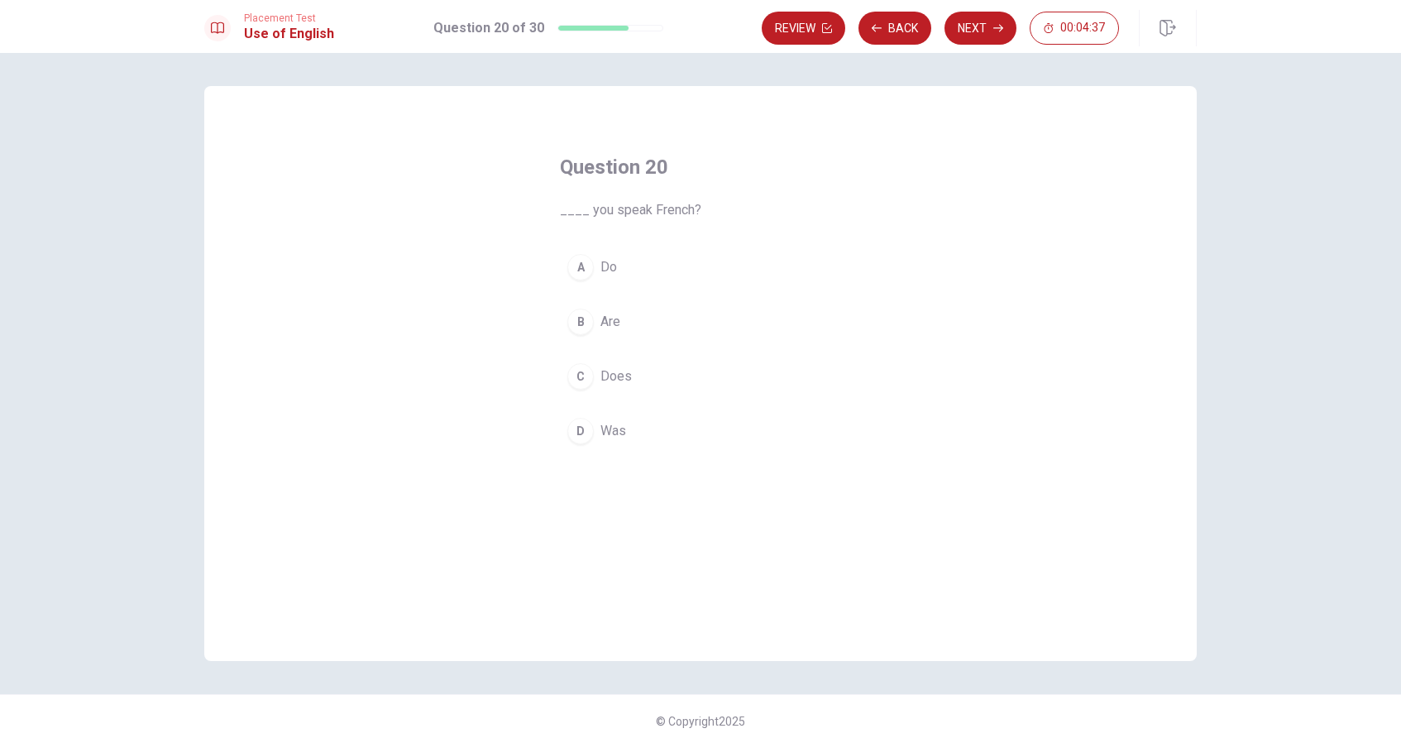
click at [619, 267] on button "A Do" at bounding box center [700, 266] width 281 height 41
click at [722, 28] on button "Next" at bounding box center [981, 28] width 72 height 33
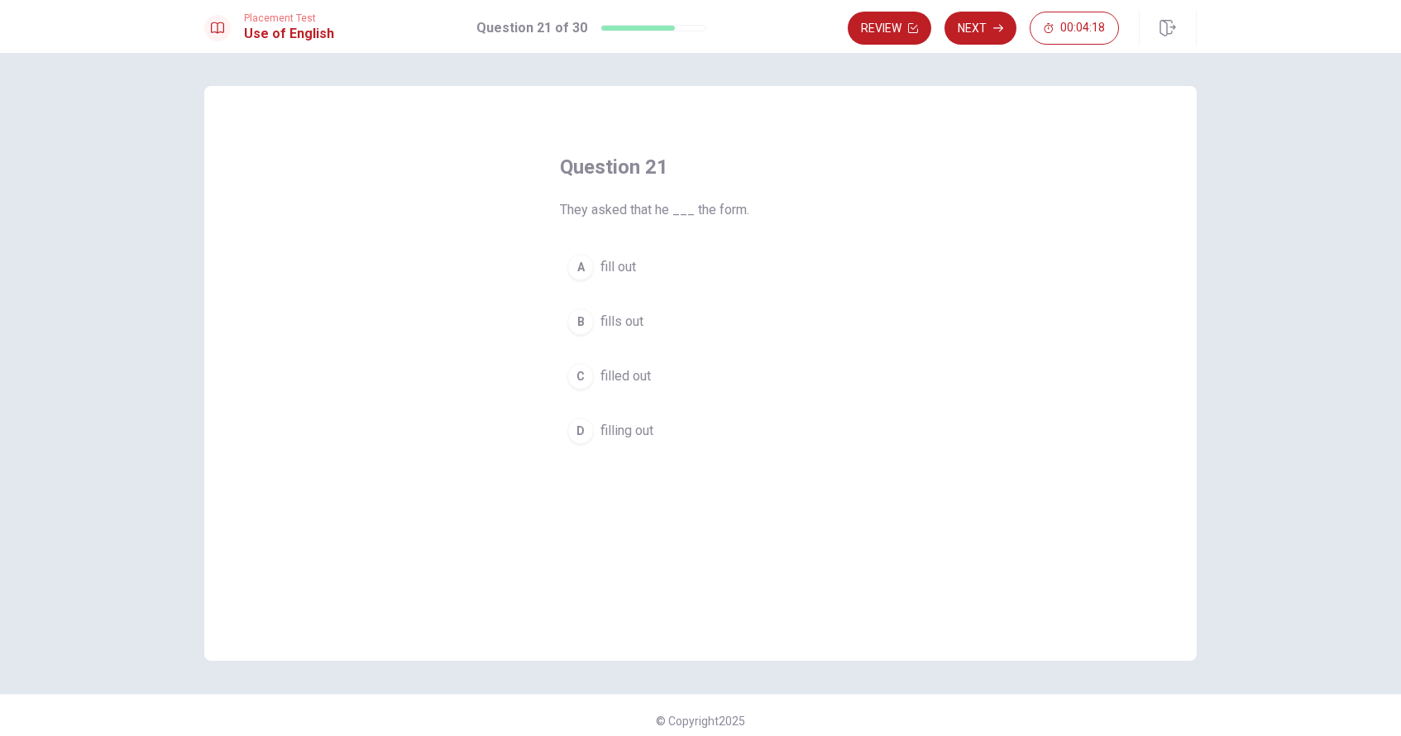
click at [633, 321] on span "fills out" at bounding box center [621, 322] width 43 height 20
click at [722, 10] on div "Review Next 00:04:15" at bounding box center [1022, 28] width 349 height 36
click at [722, 23] on button "Next" at bounding box center [981, 28] width 72 height 33
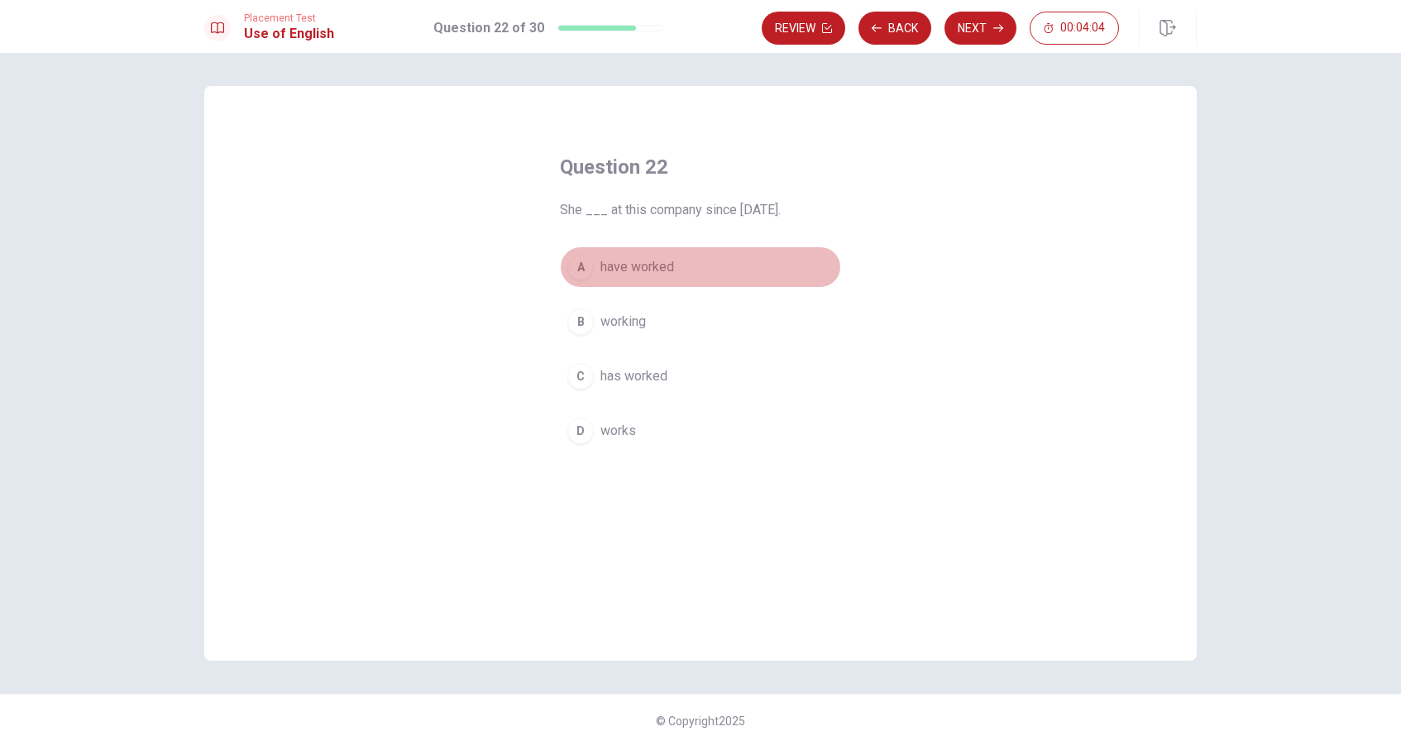
click at [651, 275] on span "have worked" at bounding box center [637, 267] width 74 height 20
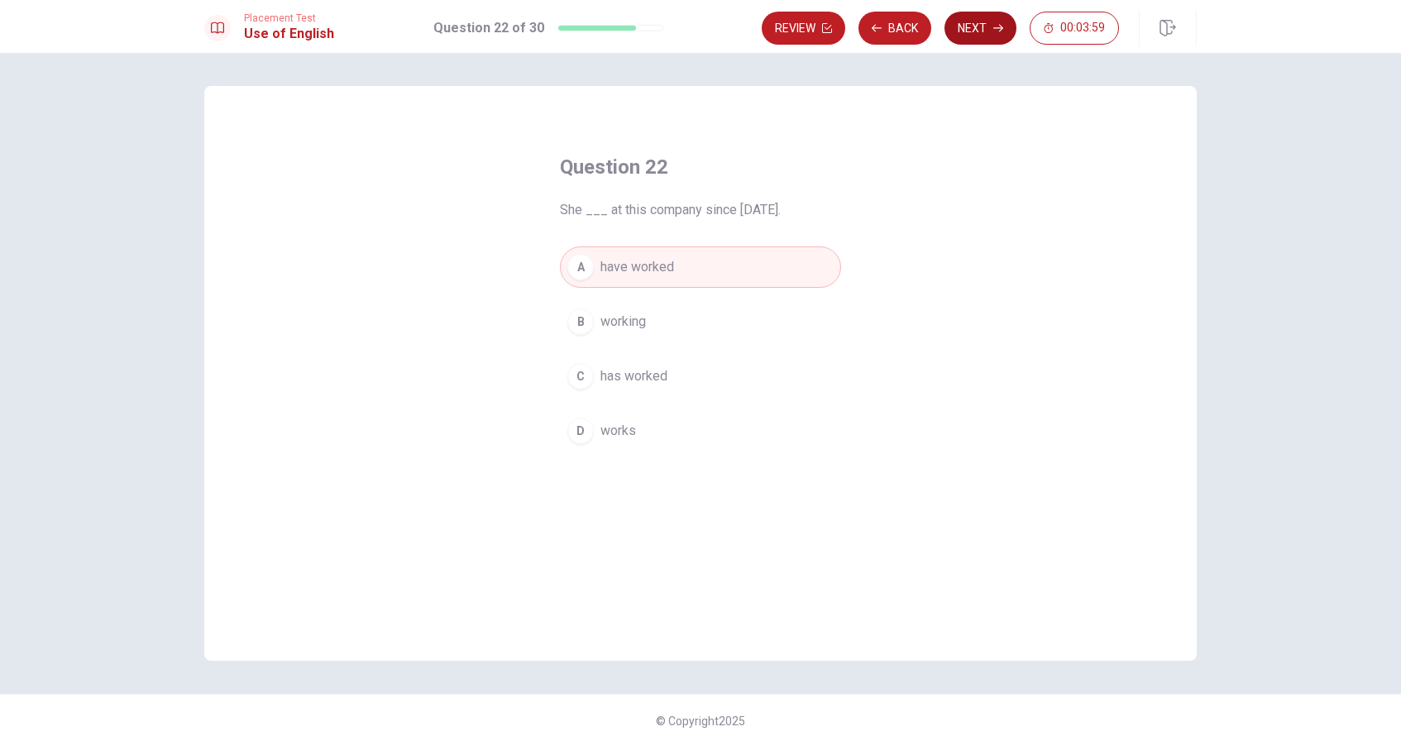
click at [722, 21] on button "Next" at bounding box center [981, 28] width 72 height 33
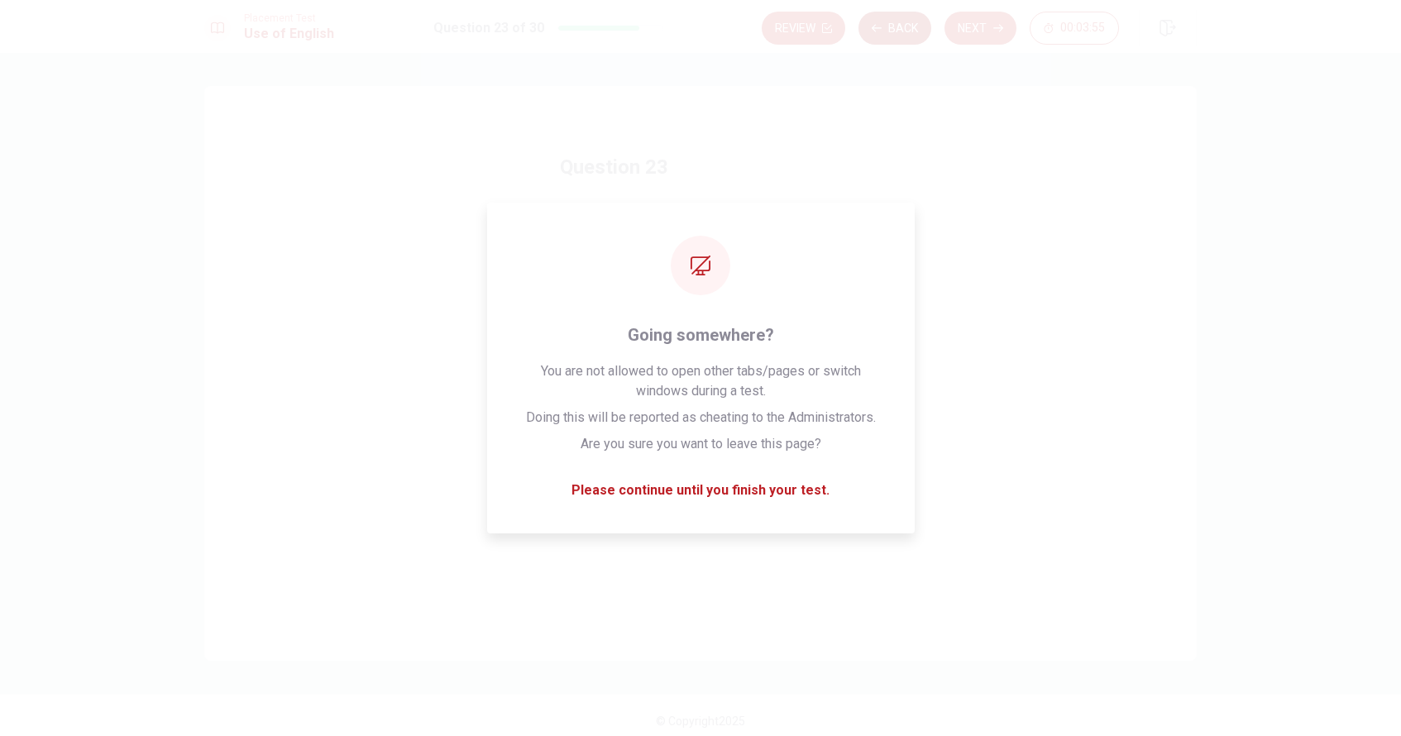
click at [722, 28] on button "Back" at bounding box center [895, 28] width 73 height 33
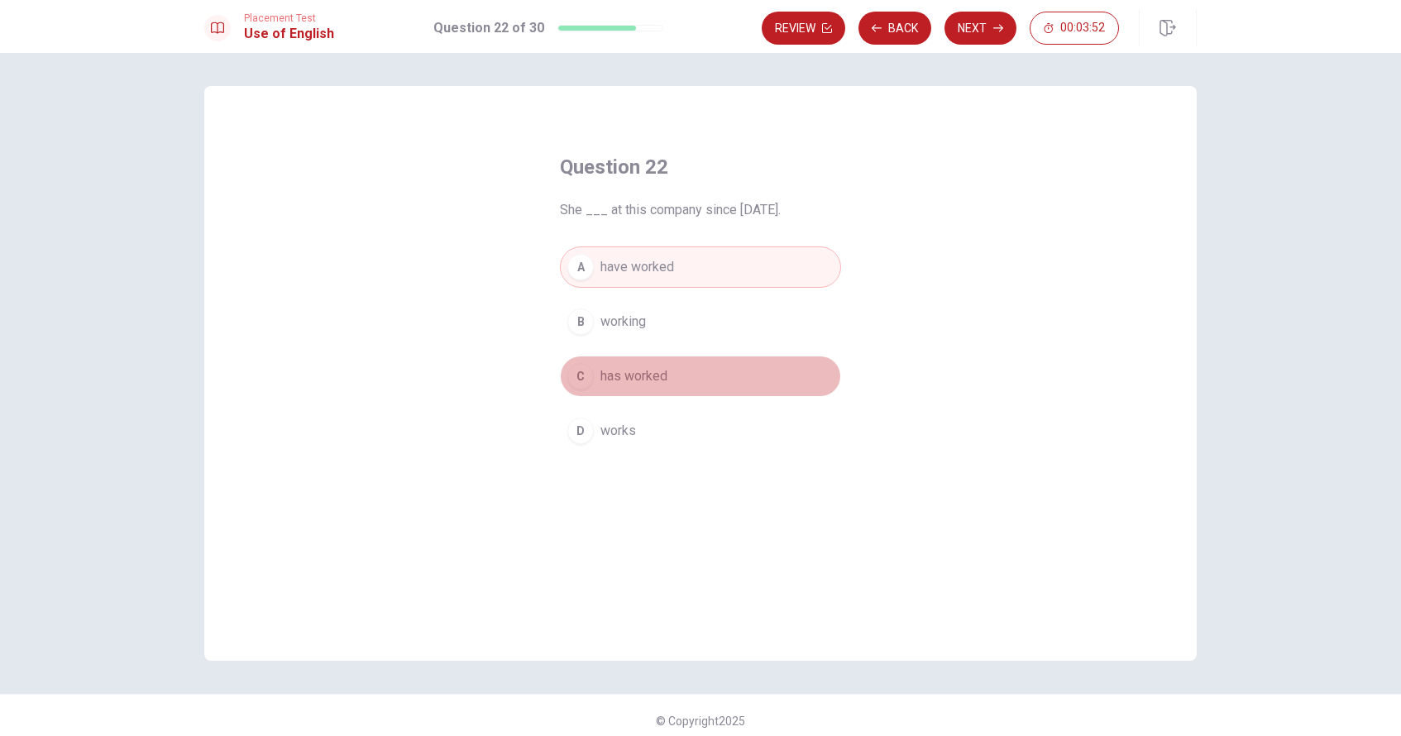
click at [621, 385] on span "has worked" at bounding box center [633, 376] width 67 height 20
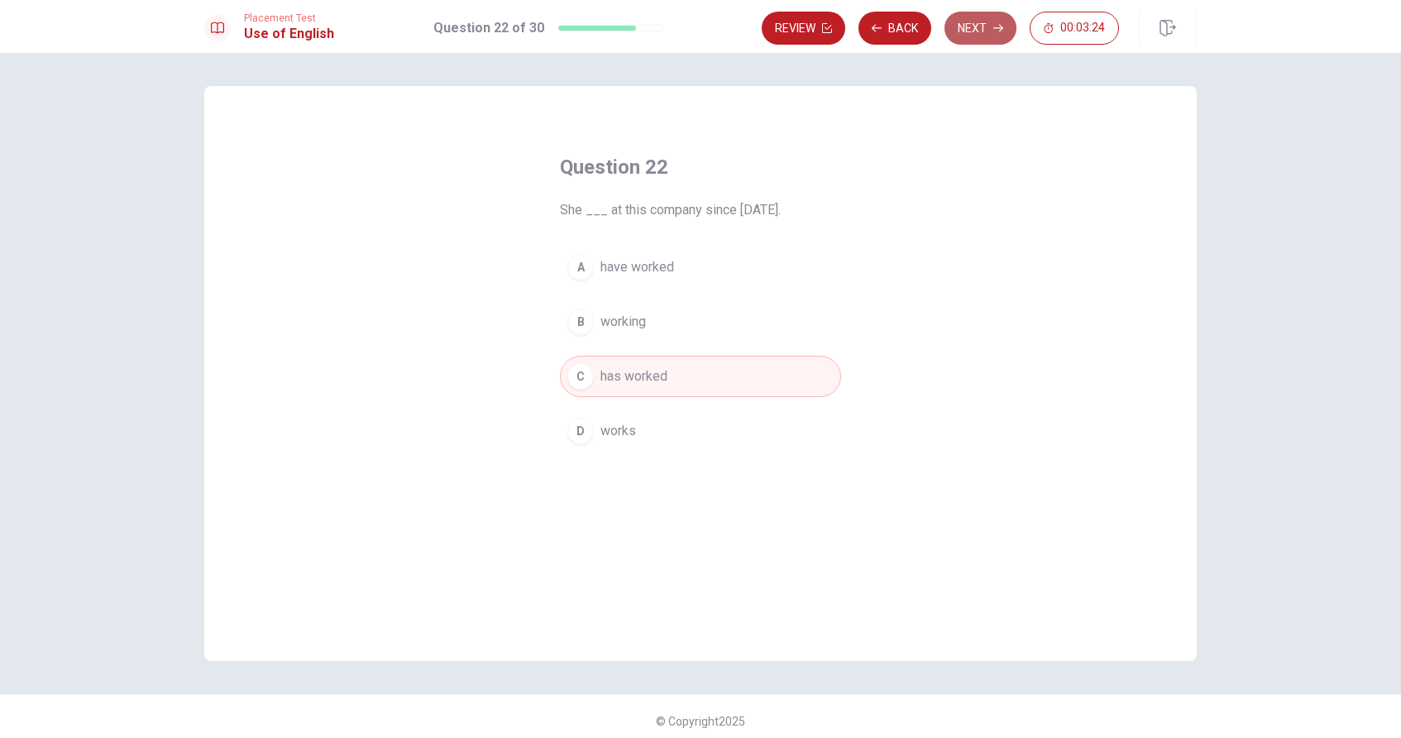
click at [722, 33] on button "Next" at bounding box center [981, 28] width 72 height 33
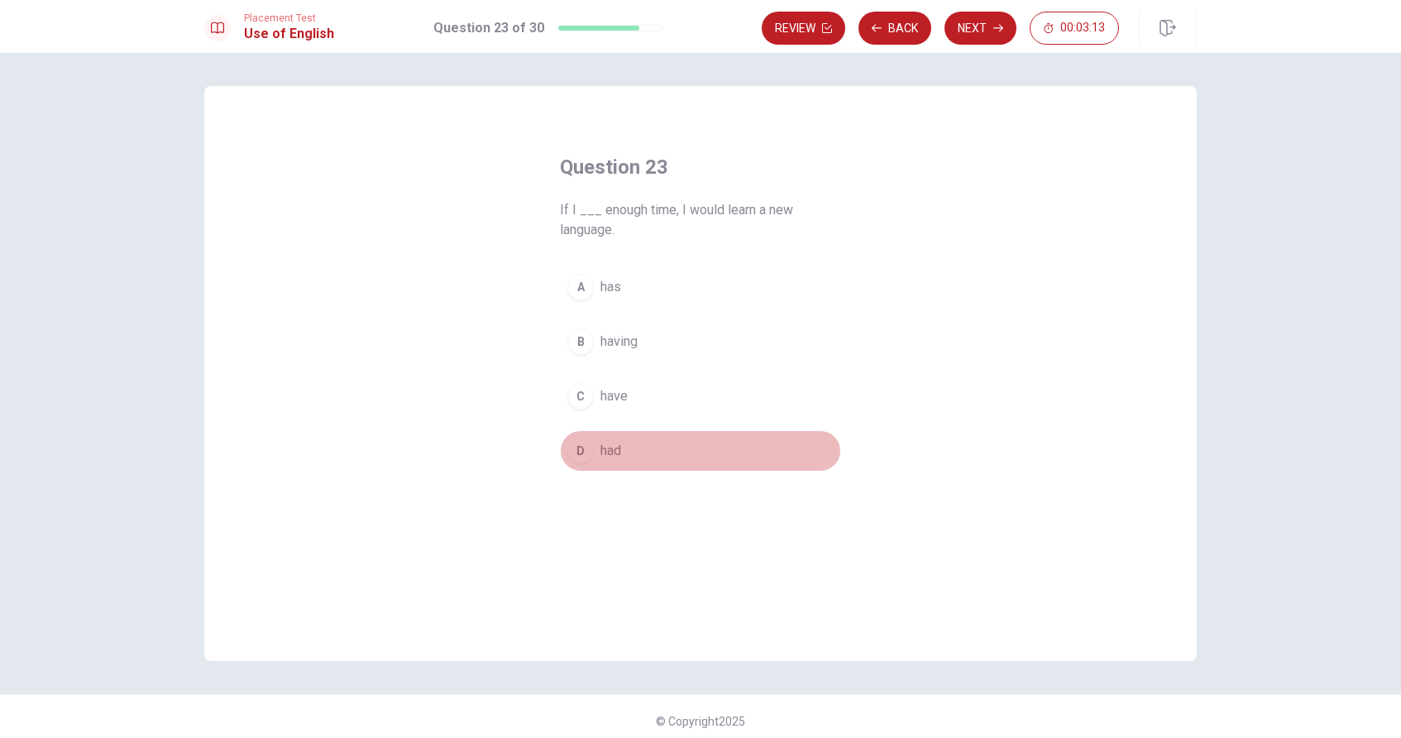
click at [614, 454] on span "had" at bounding box center [610, 451] width 21 height 20
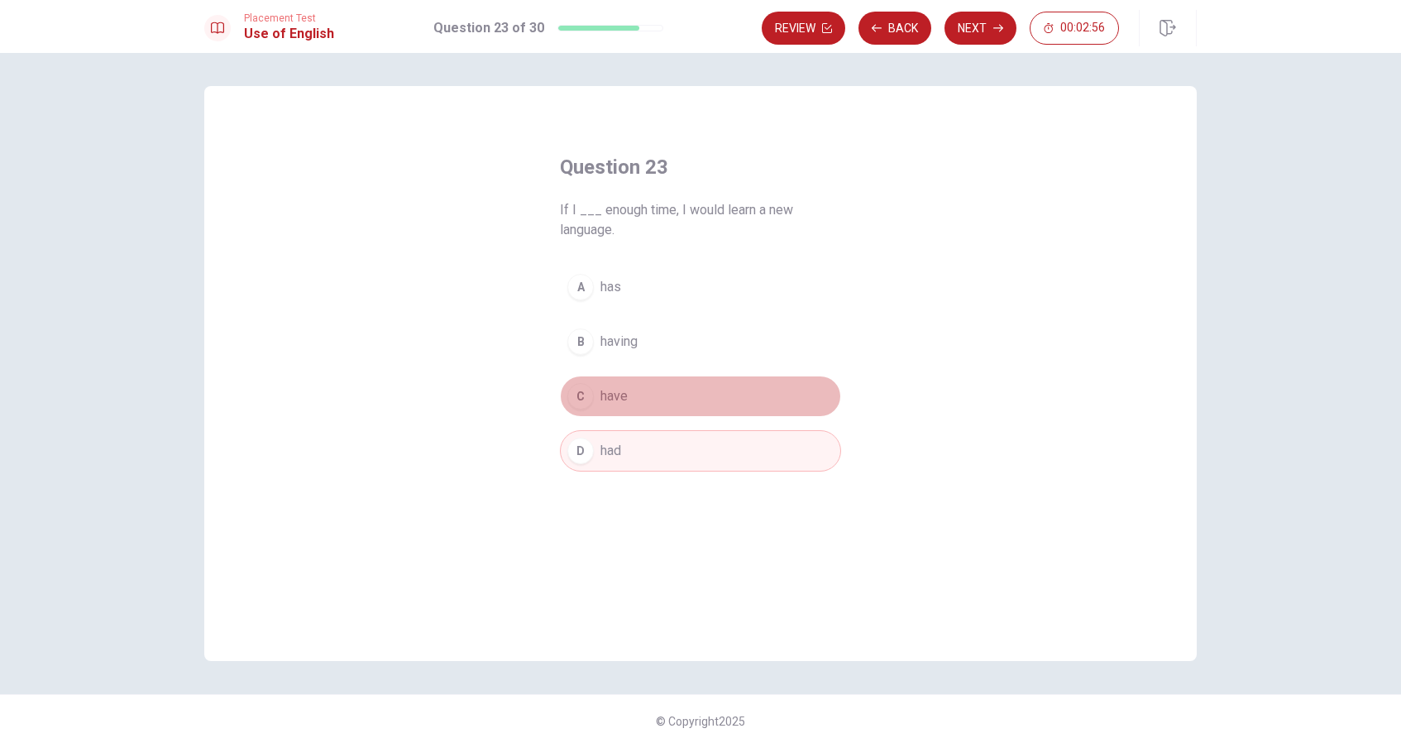
click at [687, 390] on button "C have" at bounding box center [700, 396] width 281 height 41
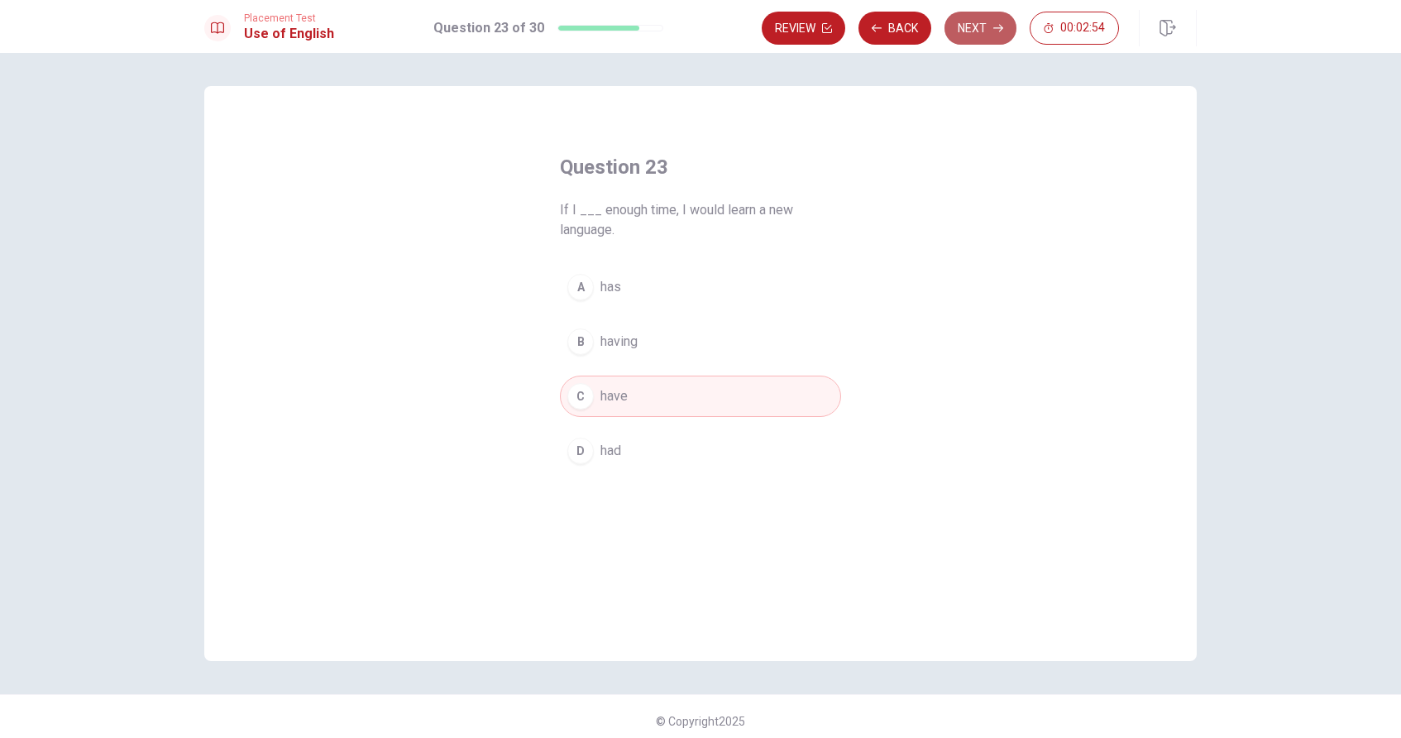
click at [722, 23] on button "Next" at bounding box center [981, 28] width 72 height 33
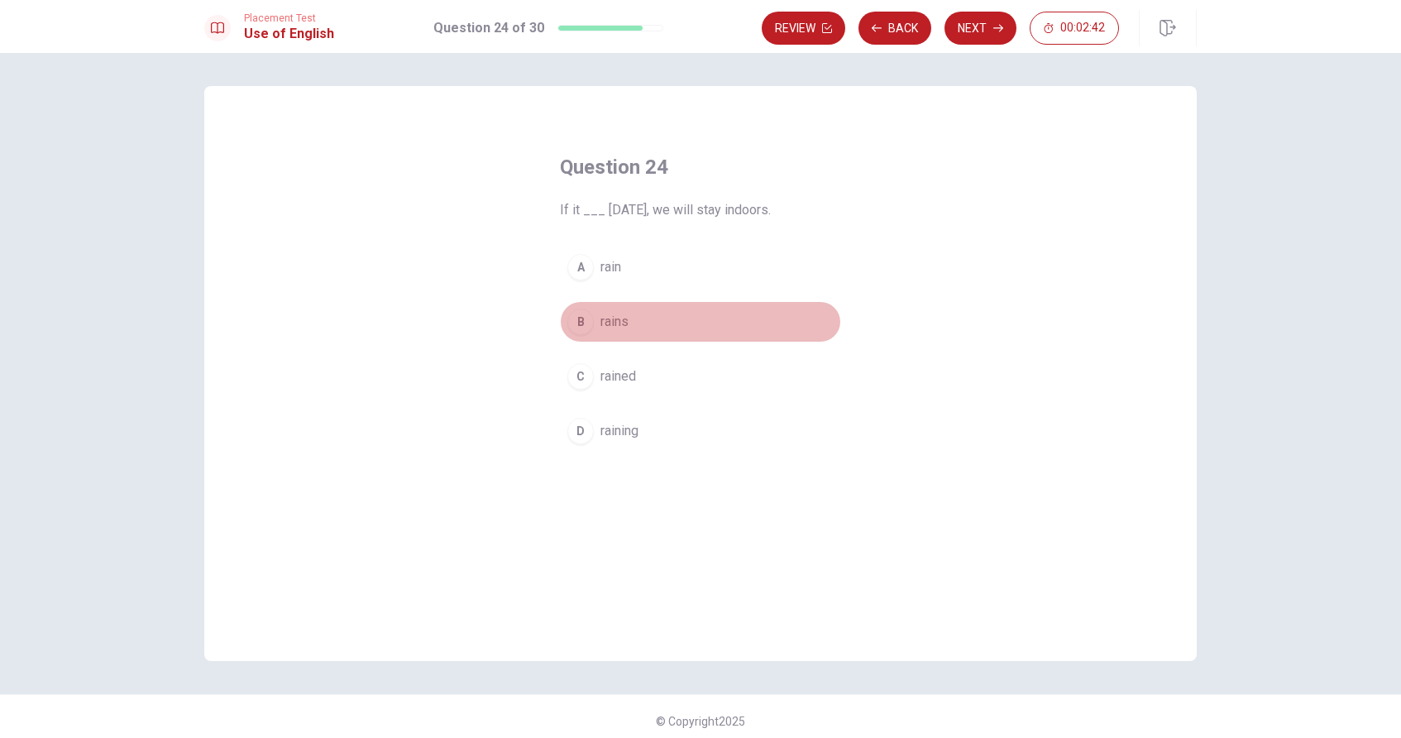
click at [620, 319] on span "rains" at bounding box center [614, 322] width 28 height 20
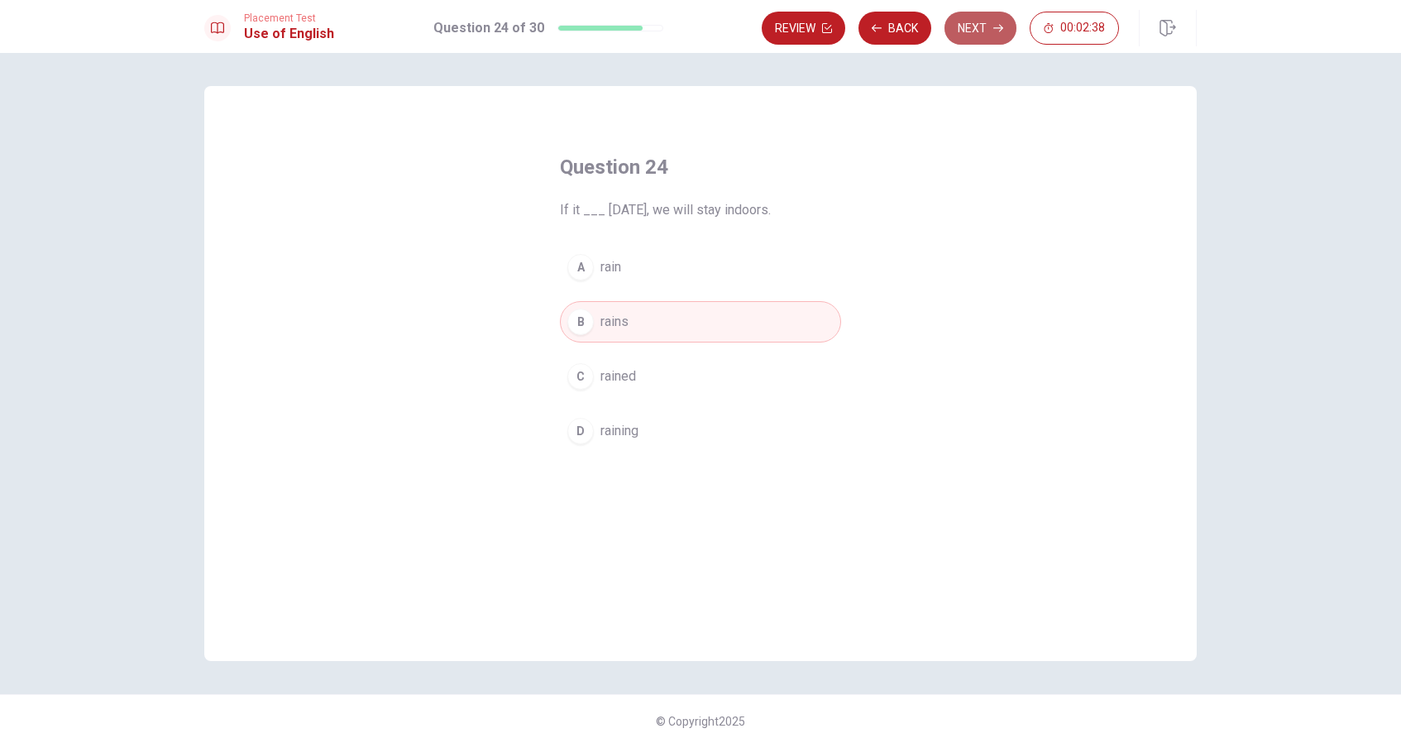
click at [722, 24] on button "Next" at bounding box center [981, 28] width 72 height 33
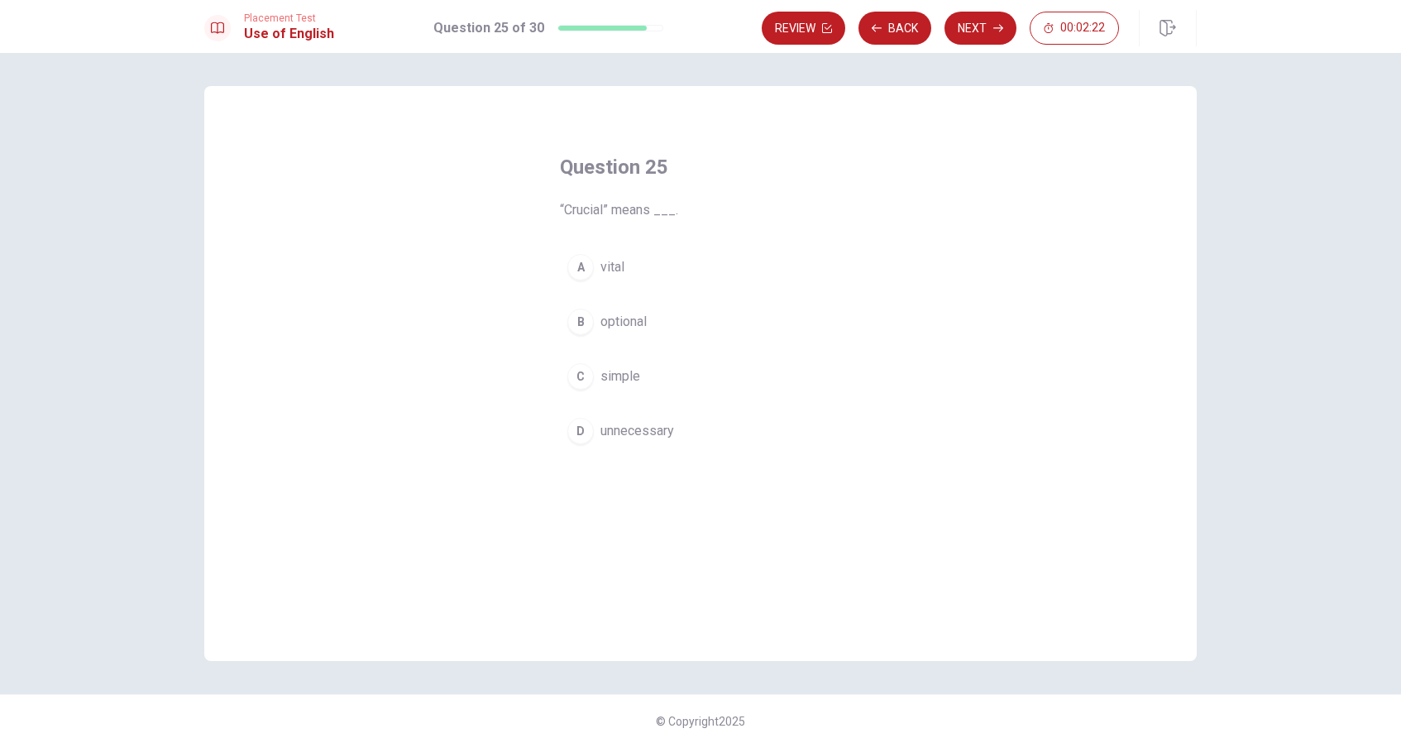
click at [613, 283] on button "A vital" at bounding box center [700, 266] width 281 height 41
click at [722, 25] on button "Next" at bounding box center [981, 28] width 72 height 33
click at [639, 373] on button "C safe" at bounding box center [700, 376] width 281 height 41
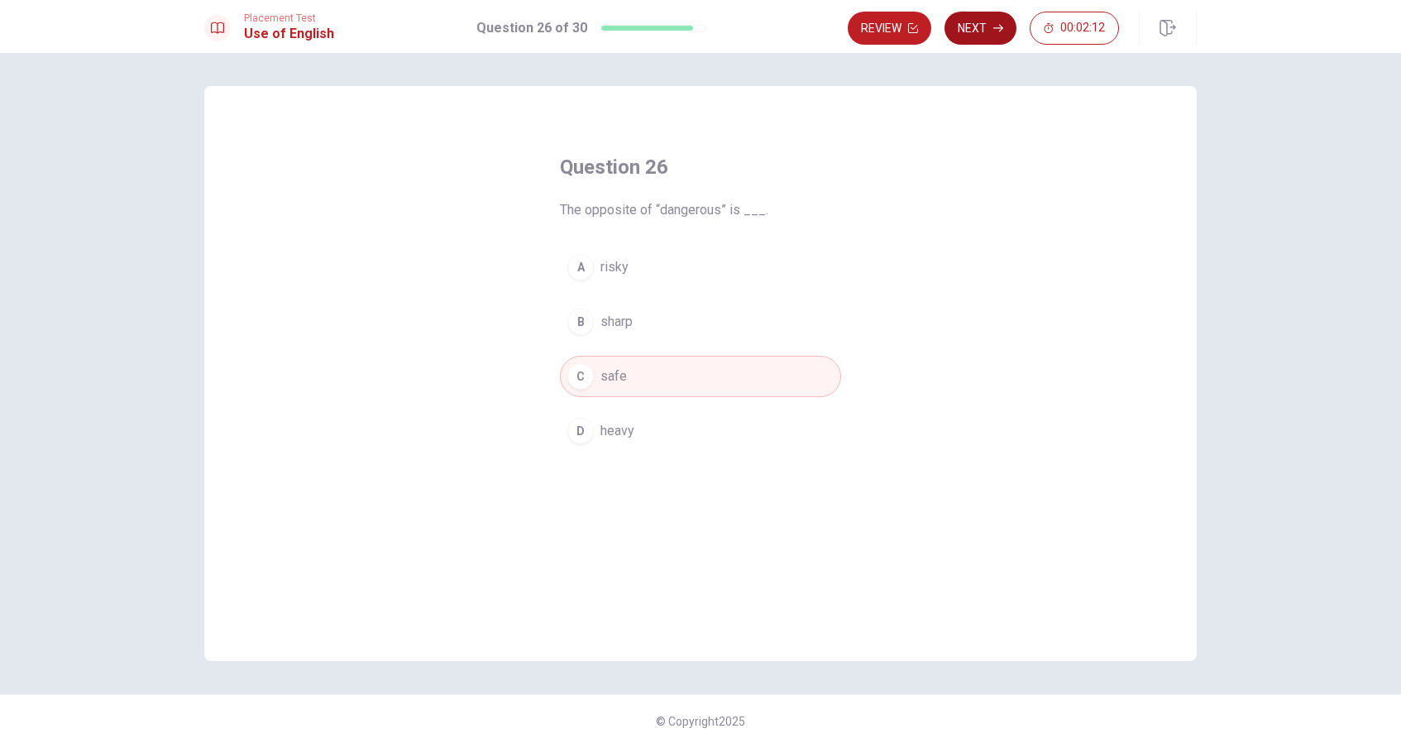
click at [722, 27] on icon "button" at bounding box center [998, 28] width 10 height 10
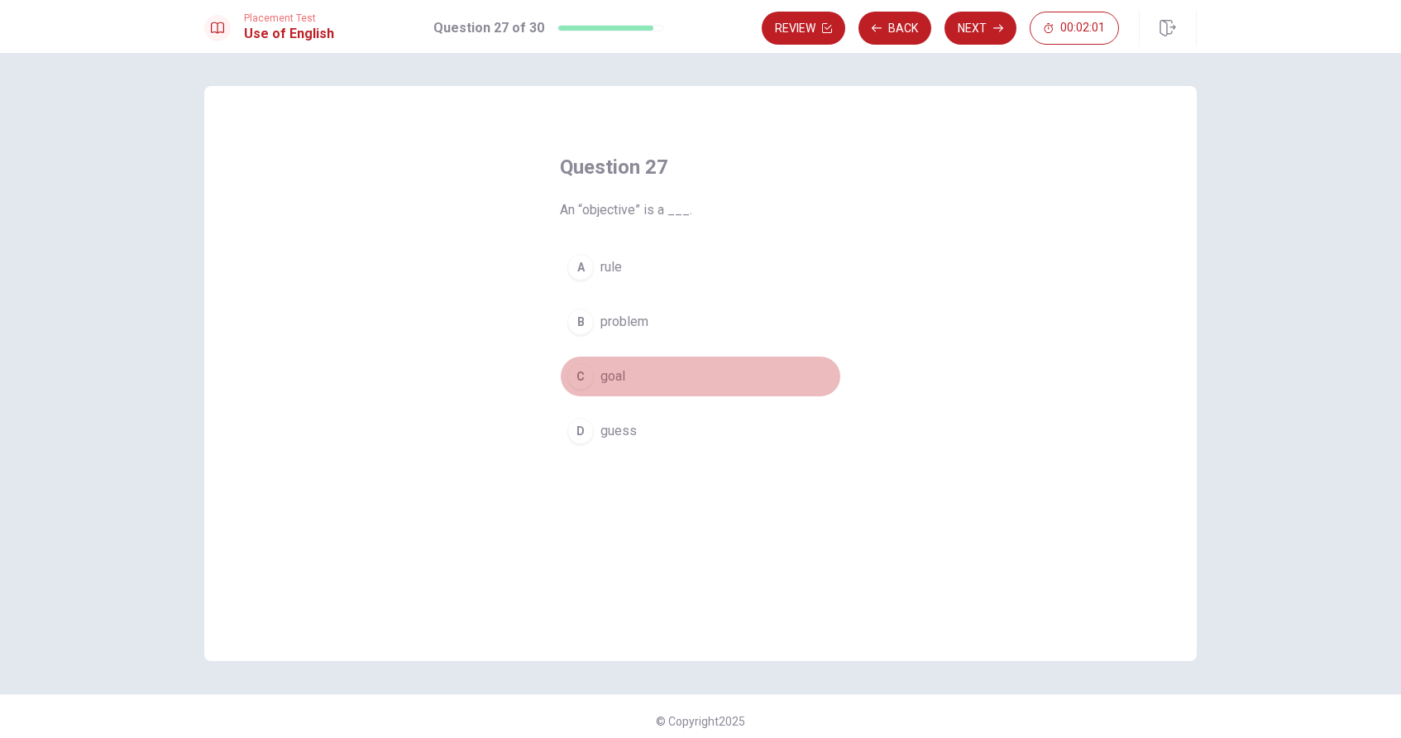
click at [613, 384] on span "goal" at bounding box center [612, 376] width 25 height 20
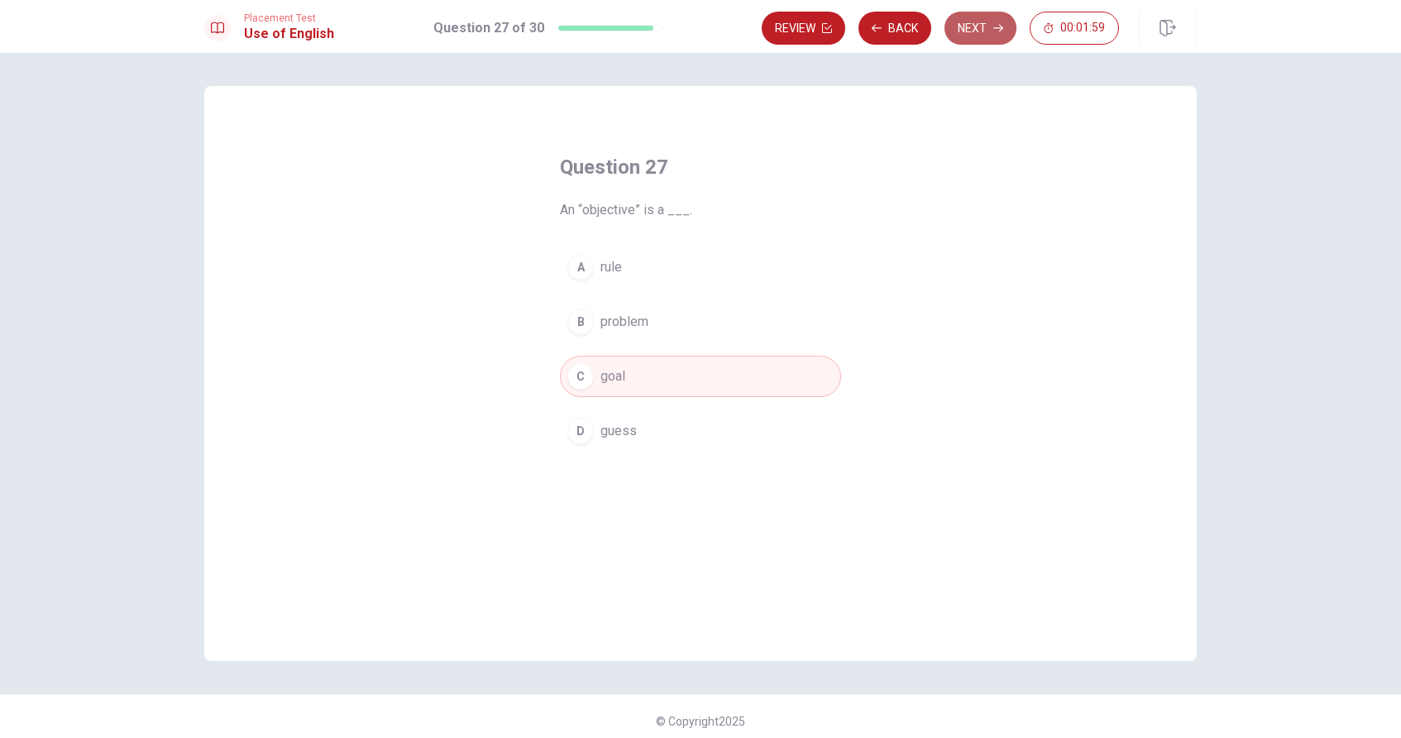
click at [722, 31] on button "Next" at bounding box center [981, 28] width 72 height 33
click at [624, 391] on button "C sometimes" at bounding box center [700, 376] width 281 height 41
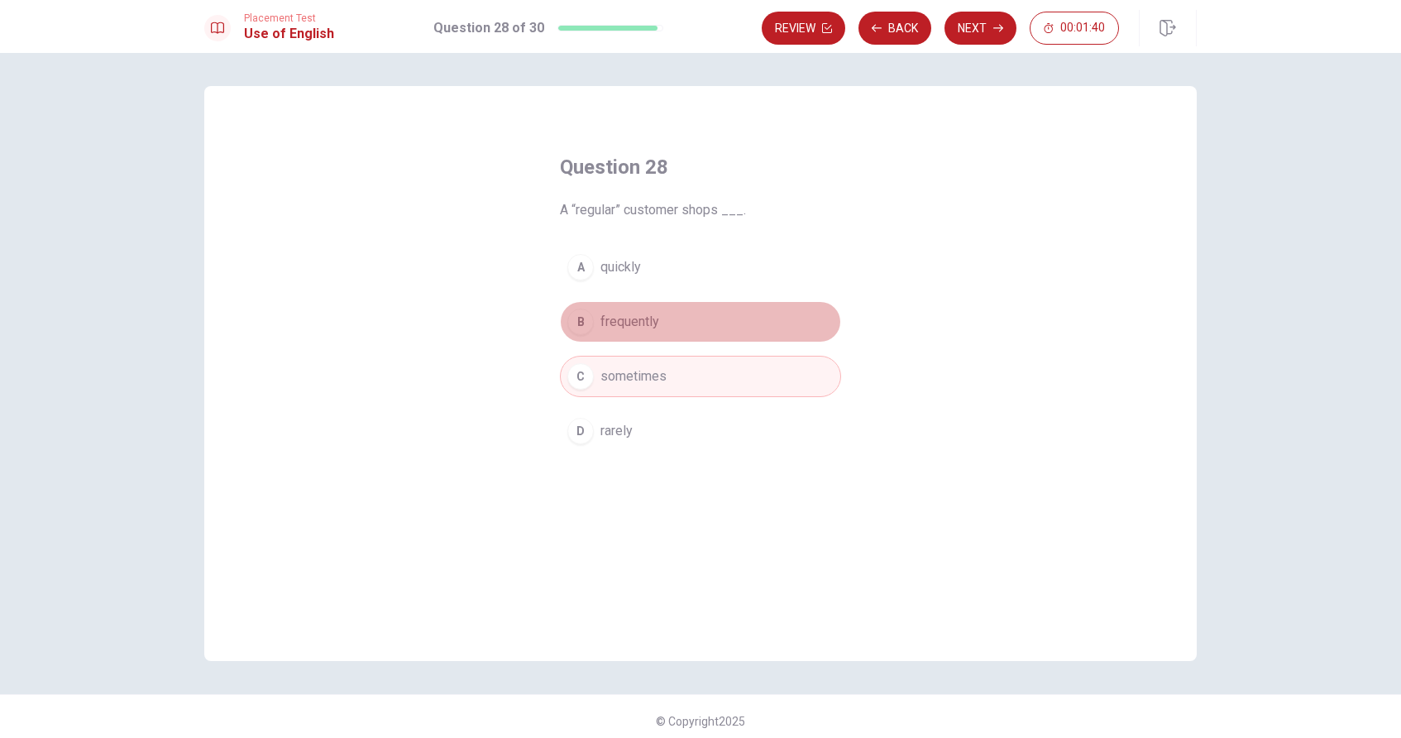
click at [655, 323] on span "frequently" at bounding box center [629, 322] width 59 height 20
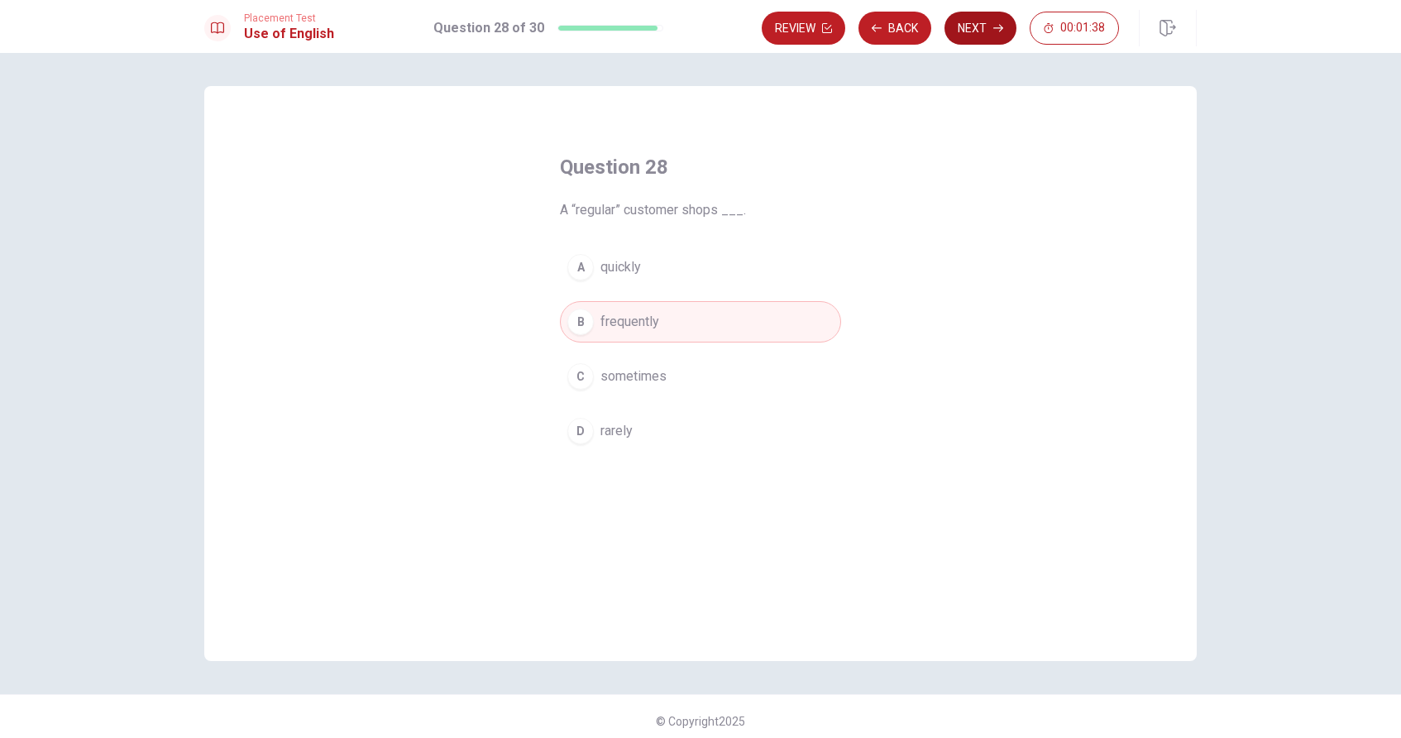
click at [722, 25] on button "Next" at bounding box center [981, 28] width 72 height 33
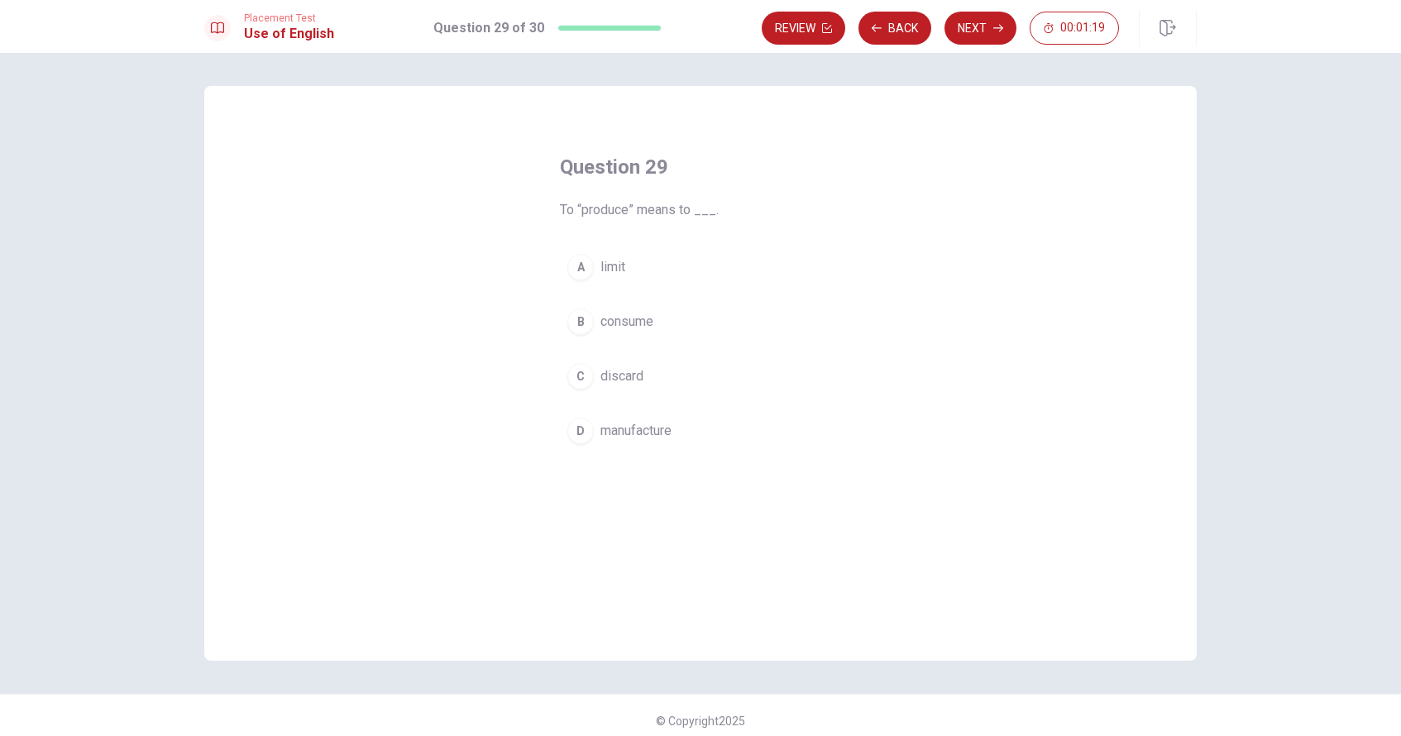
click at [647, 416] on button "D manufacture" at bounding box center [700, 430] width 281 height 41
click at [722, 16] on button "Next" at bounding box center [981, 28] width 72 height 33
click at [607, 350] on span "If" at bounding box center [604, 342] width 9 height 20
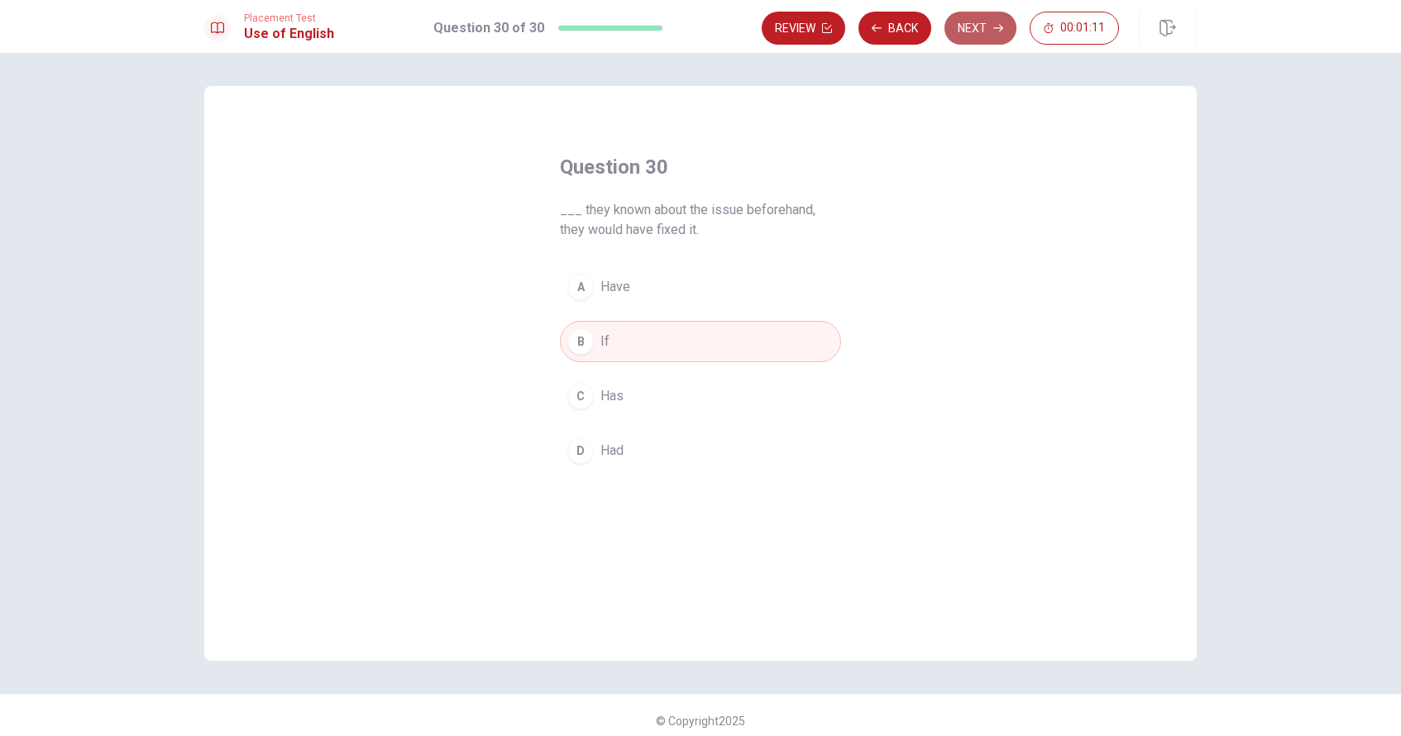
click at [722, 31] on button "Next" at bounding box center [981, 28] width 72 height 33
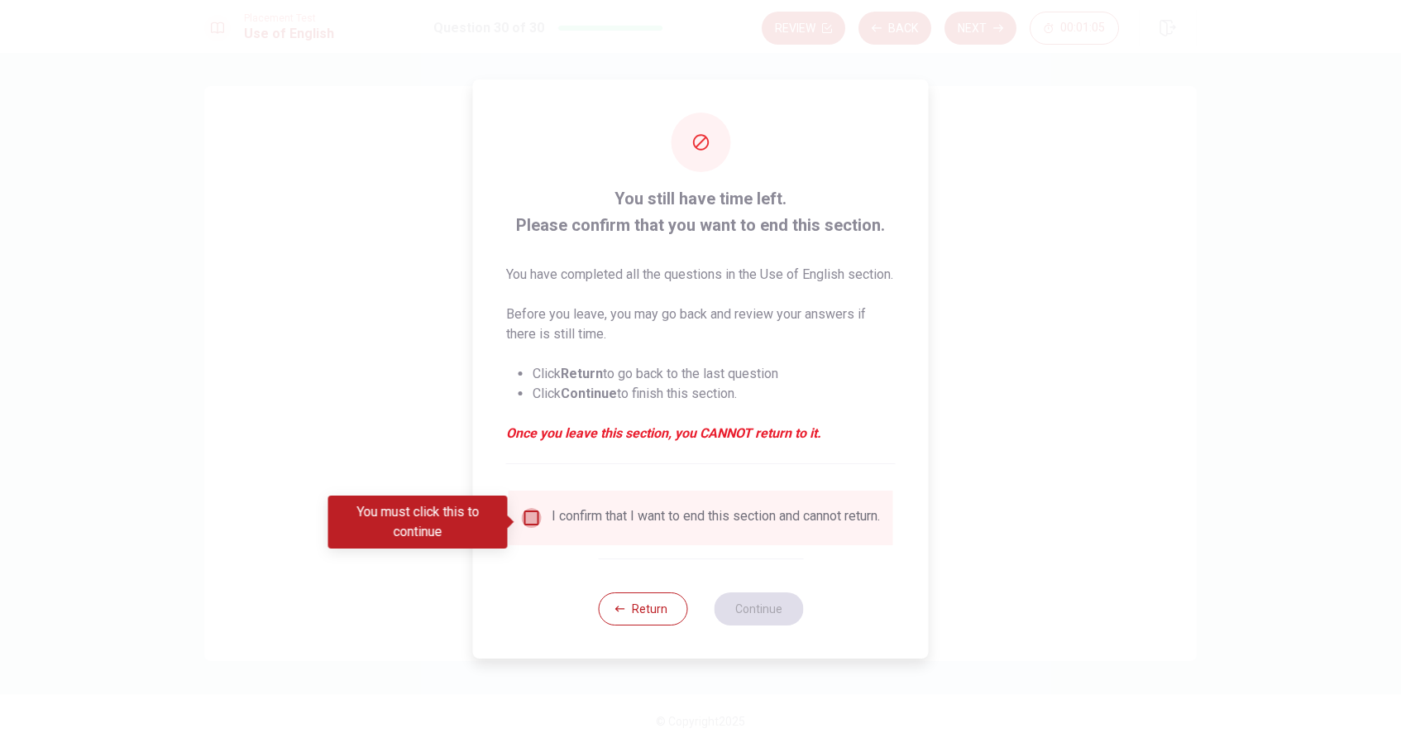
click at [533, 524] on input "You must click this to continue" at bounding box center [532, 518] width 20 height 20
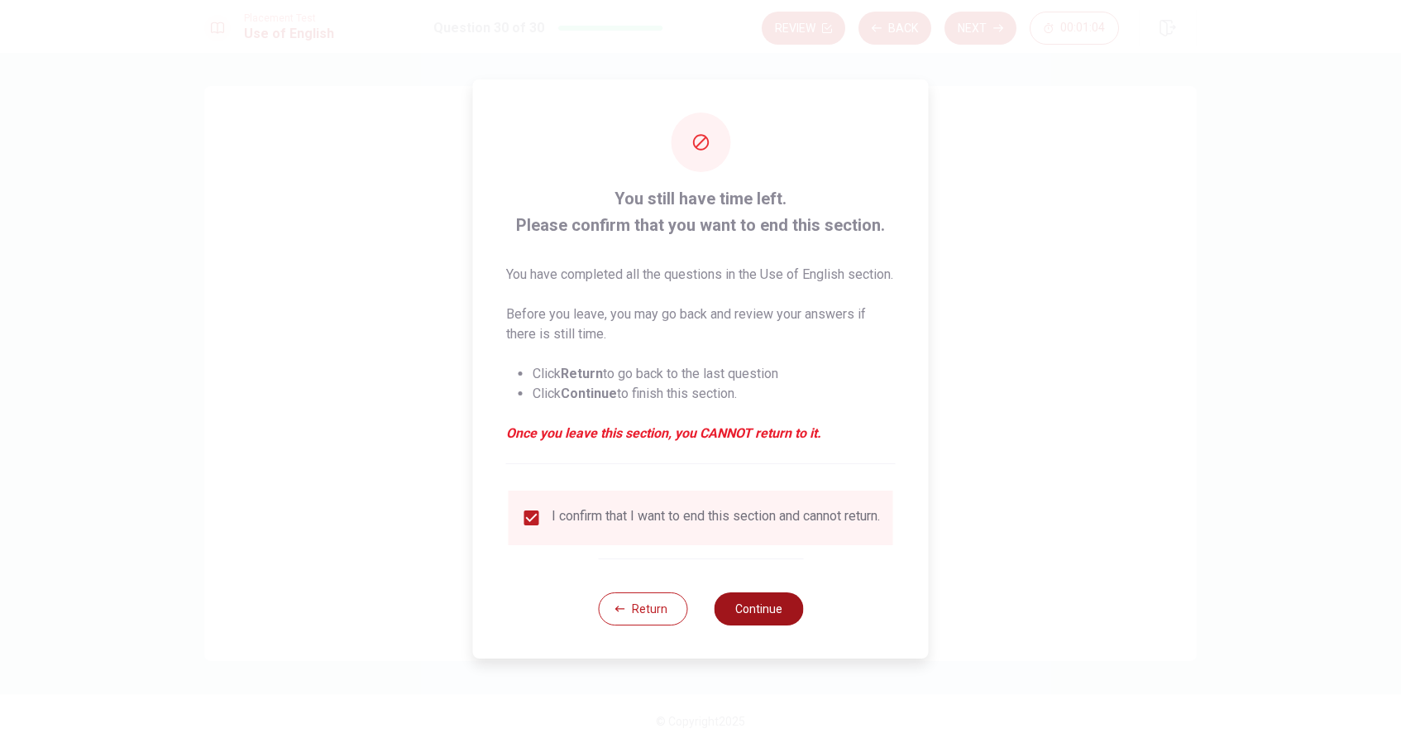
click at [722, 625] on button "Continue" at bounding box center [758, 608] width 89 height 33
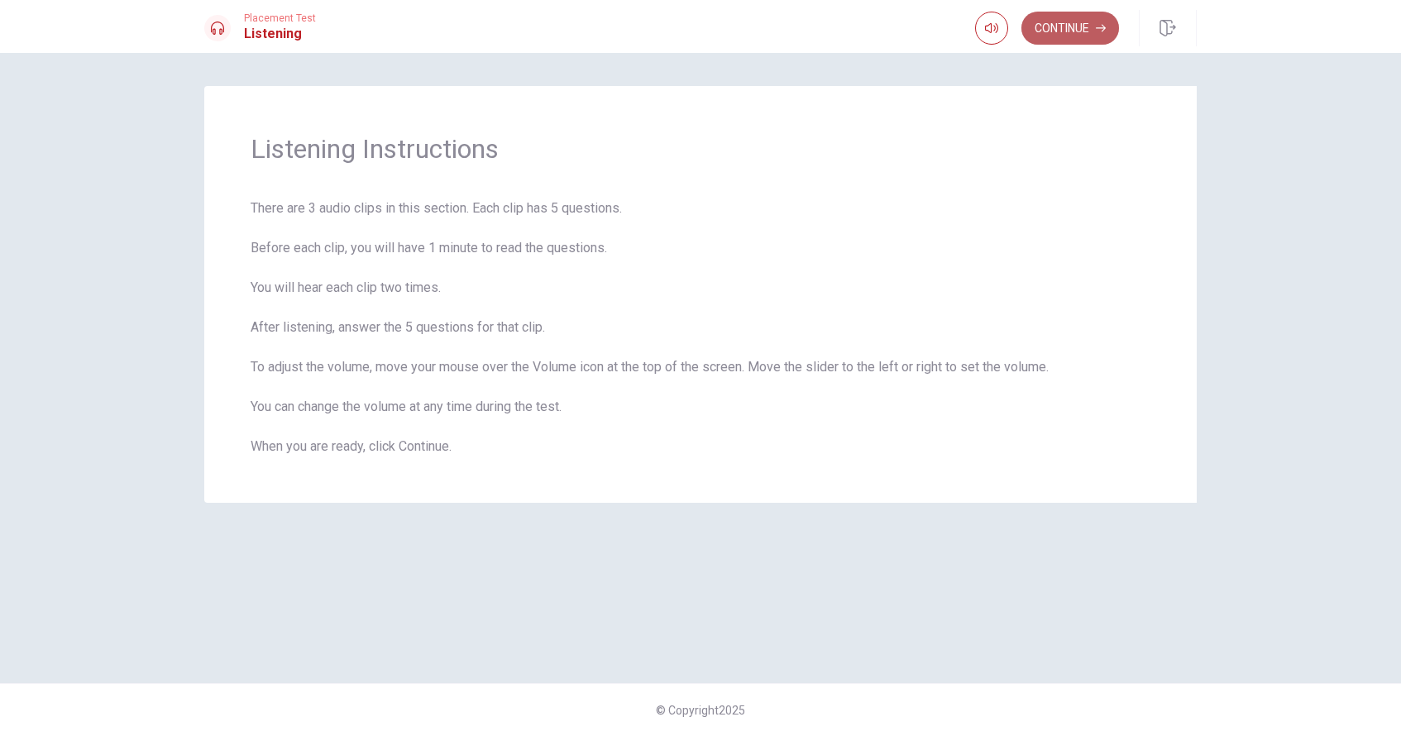
click at [722, 41] on button "Continue" at bounding box center [1070, 28] width 98 height 33
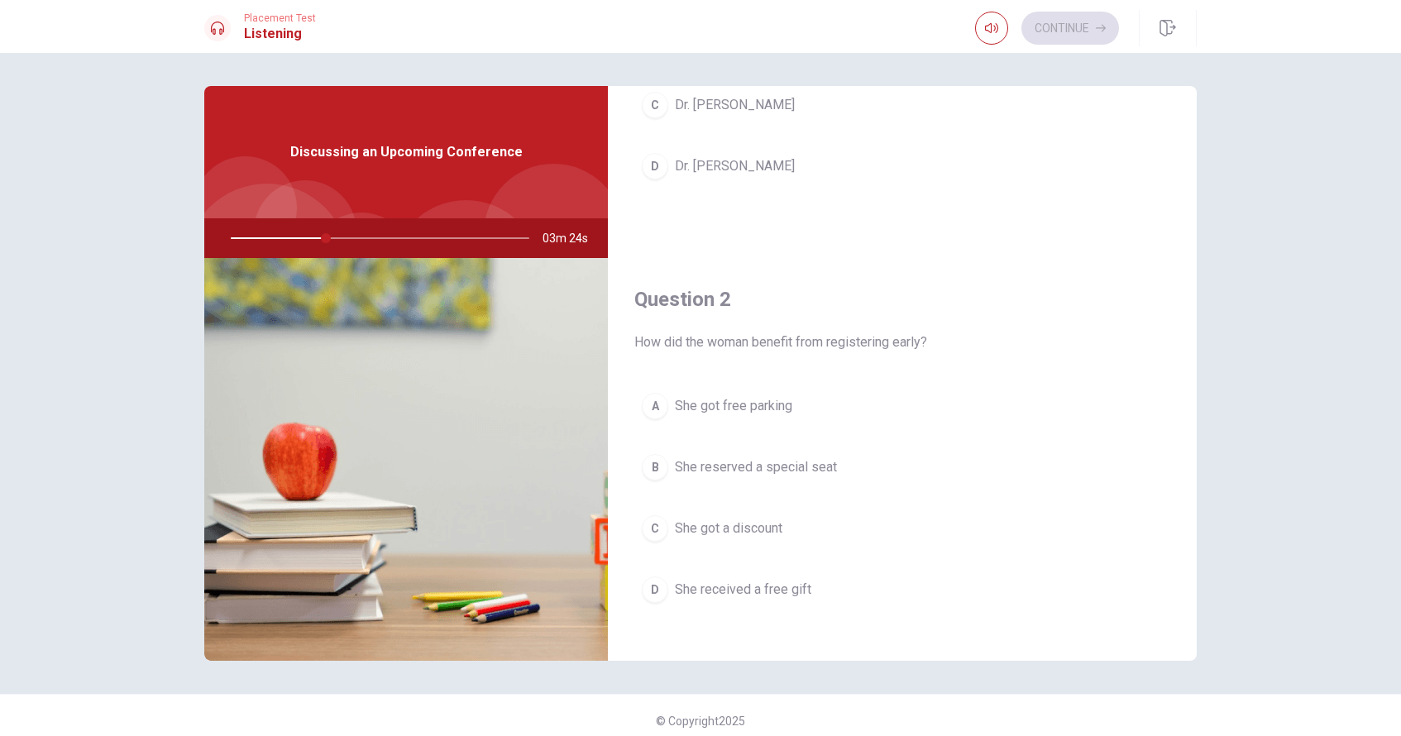
scroll to position [257, 0]
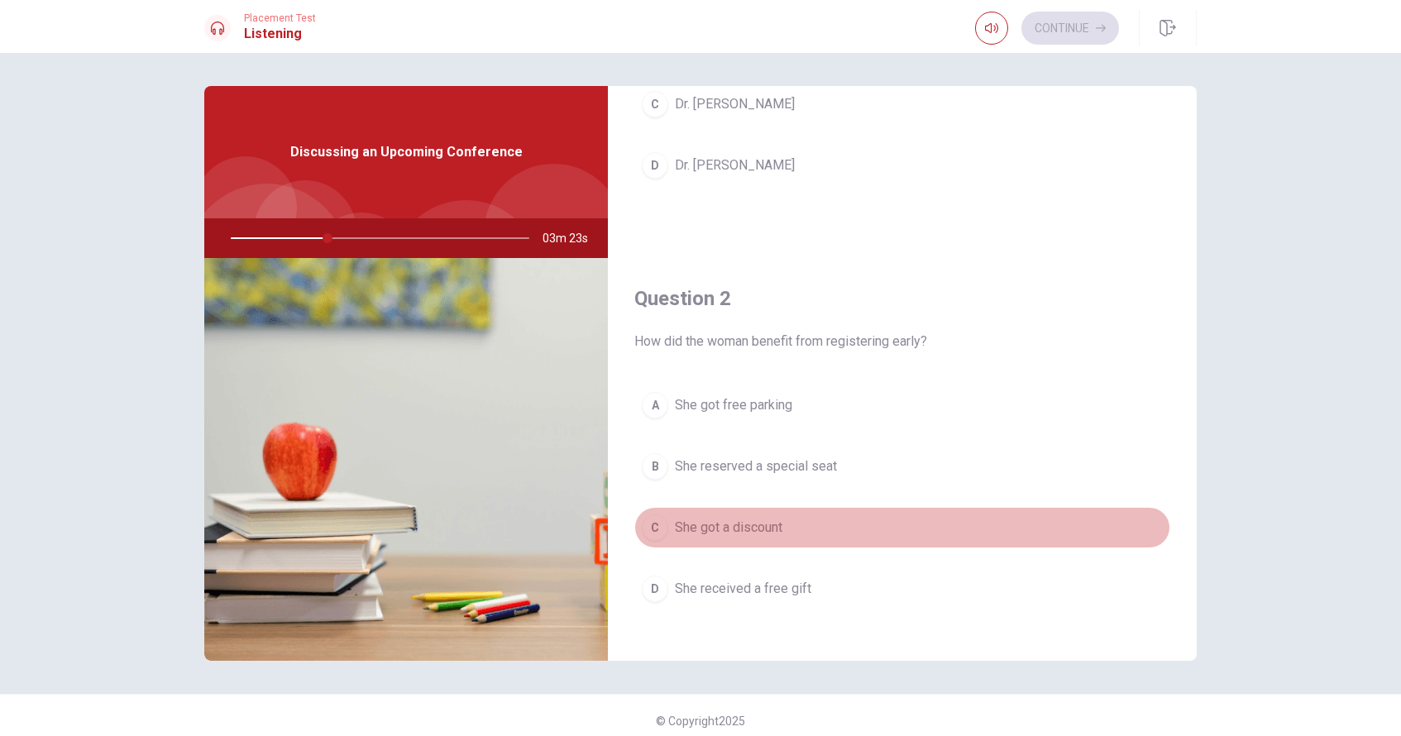
click at [708, 524] on span "She got a discount" at bounding box center [729, 528] width 108 height 20
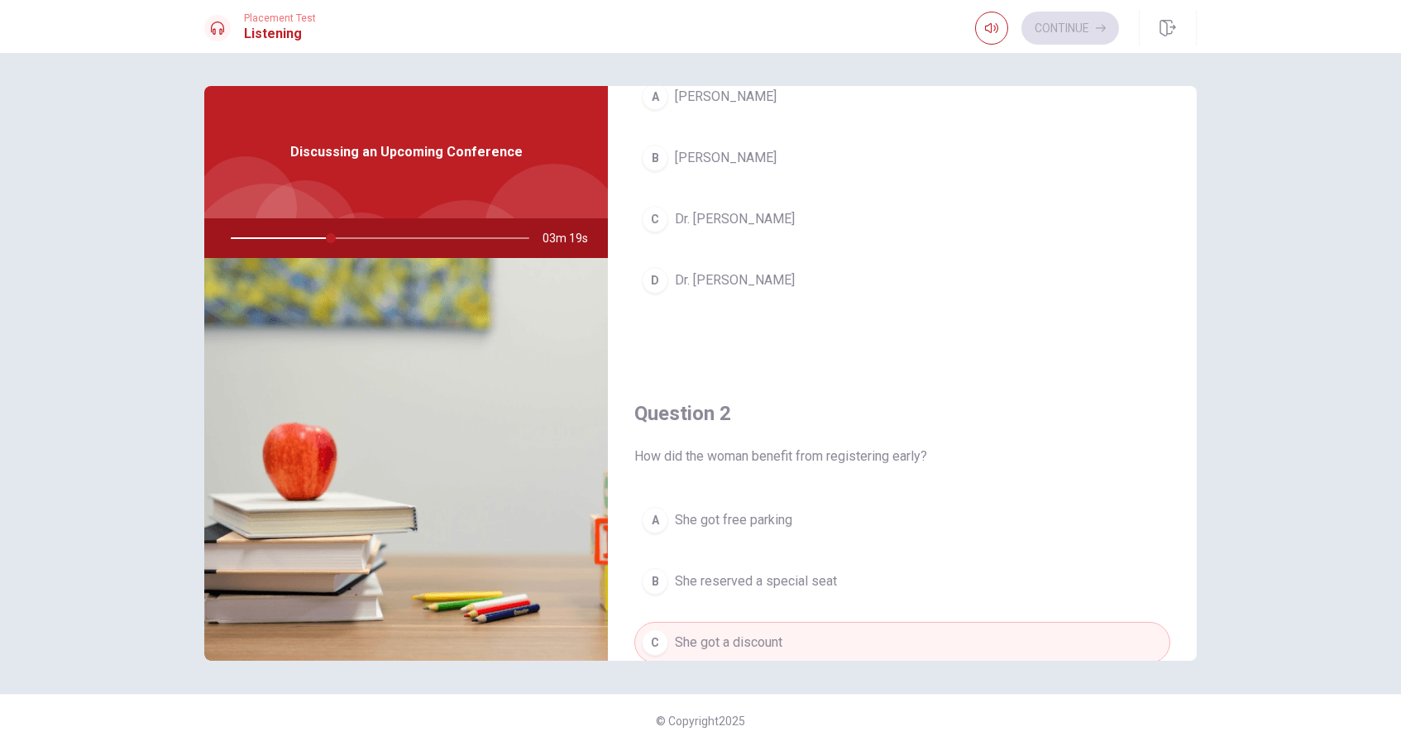
scroll to position [0, 0]
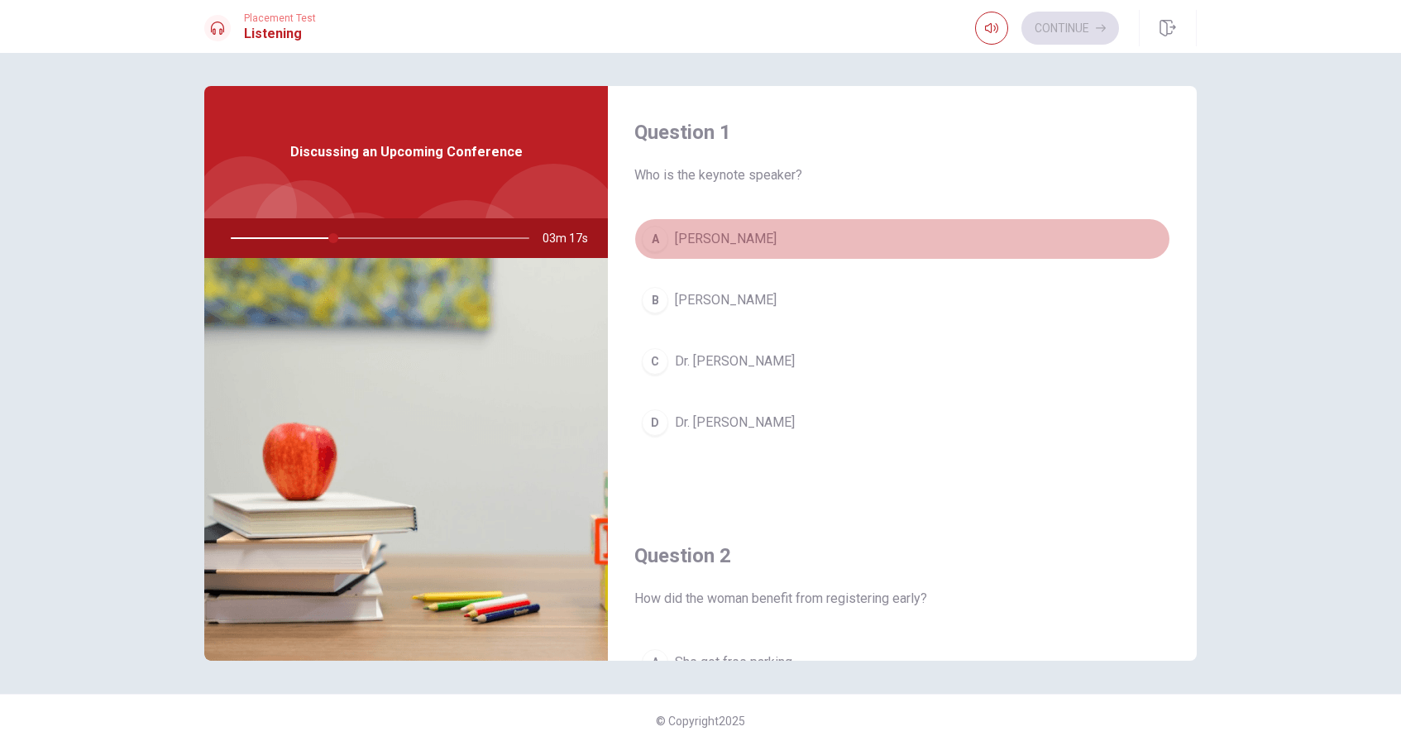
click at [722, 242] on span "[PERSON_NAME]" at bounding box center [726, 239] width 102 height 20
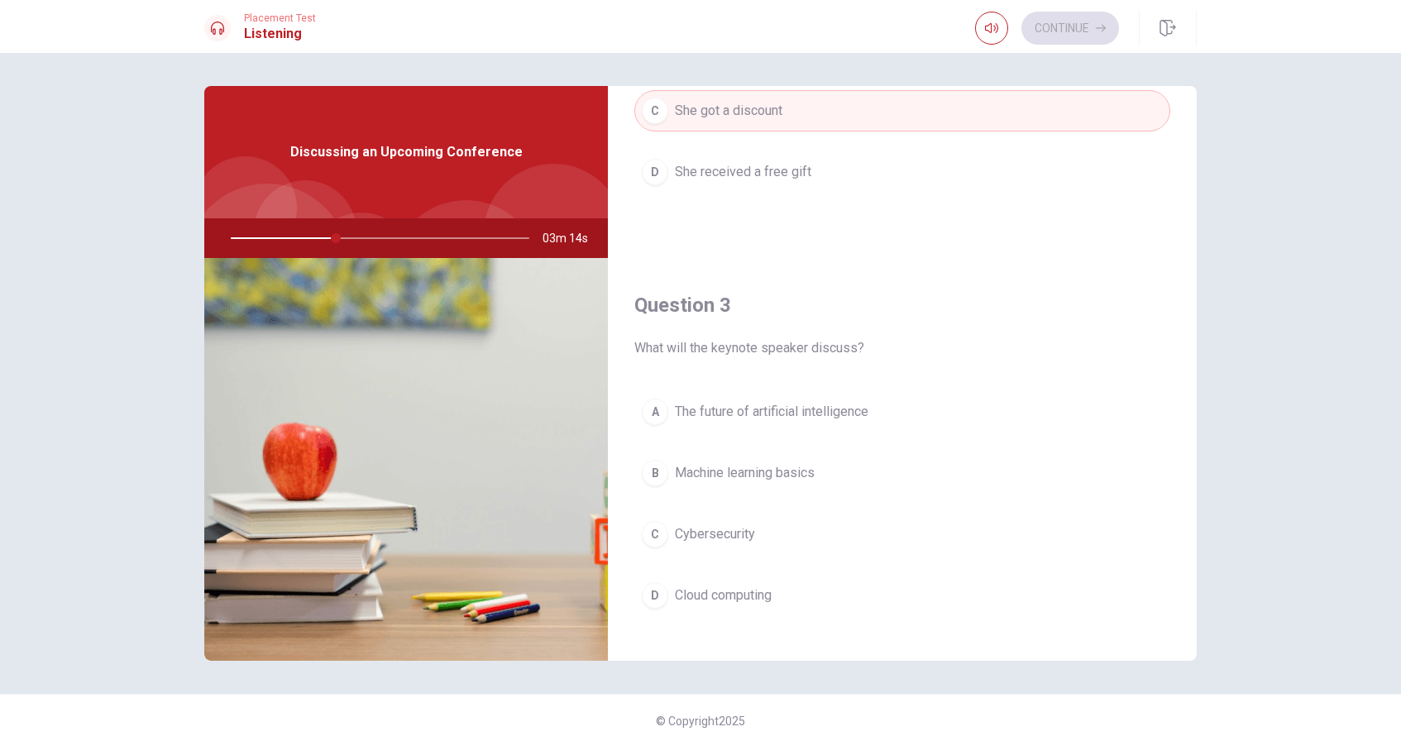
scroll to position [675, 0]
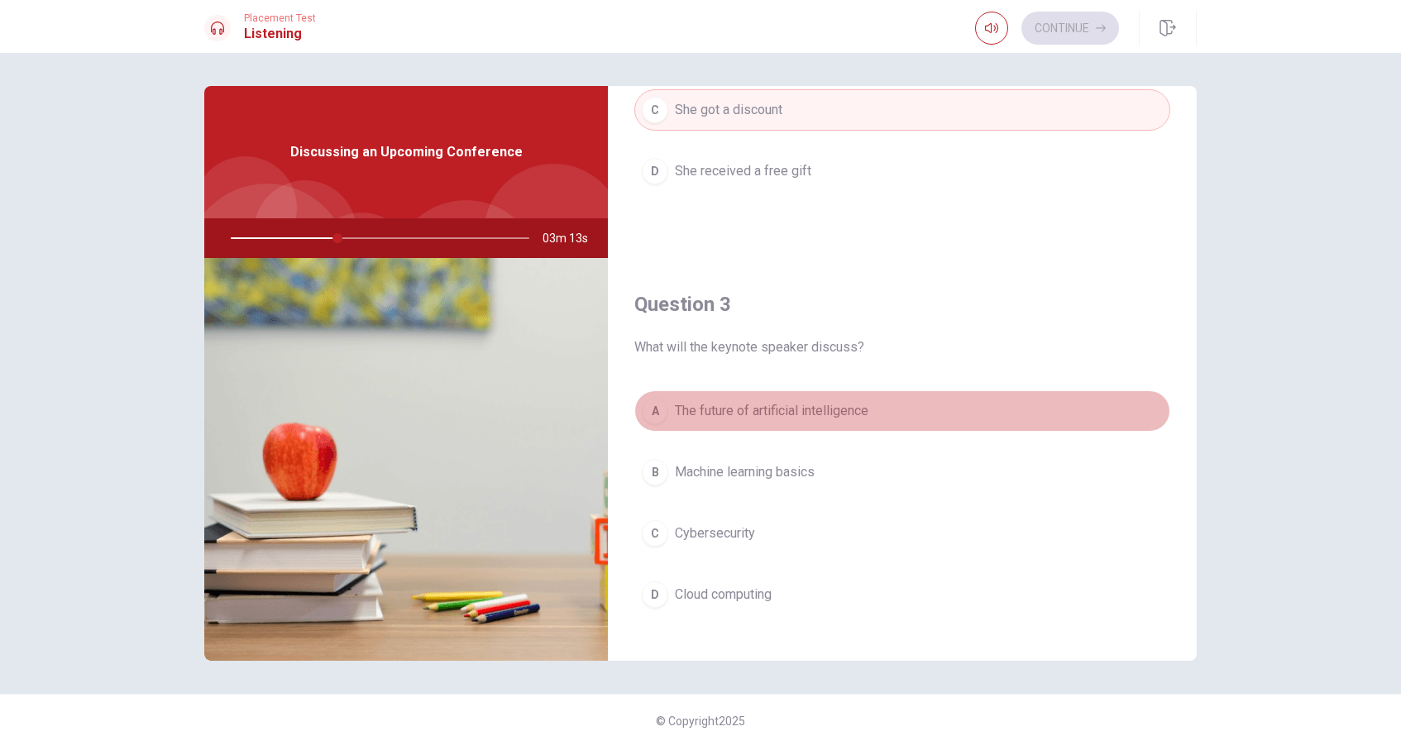
click at [722, 414] on span "The future of artificial intelligence" at bounding box center [772, 411] width 194 height 20
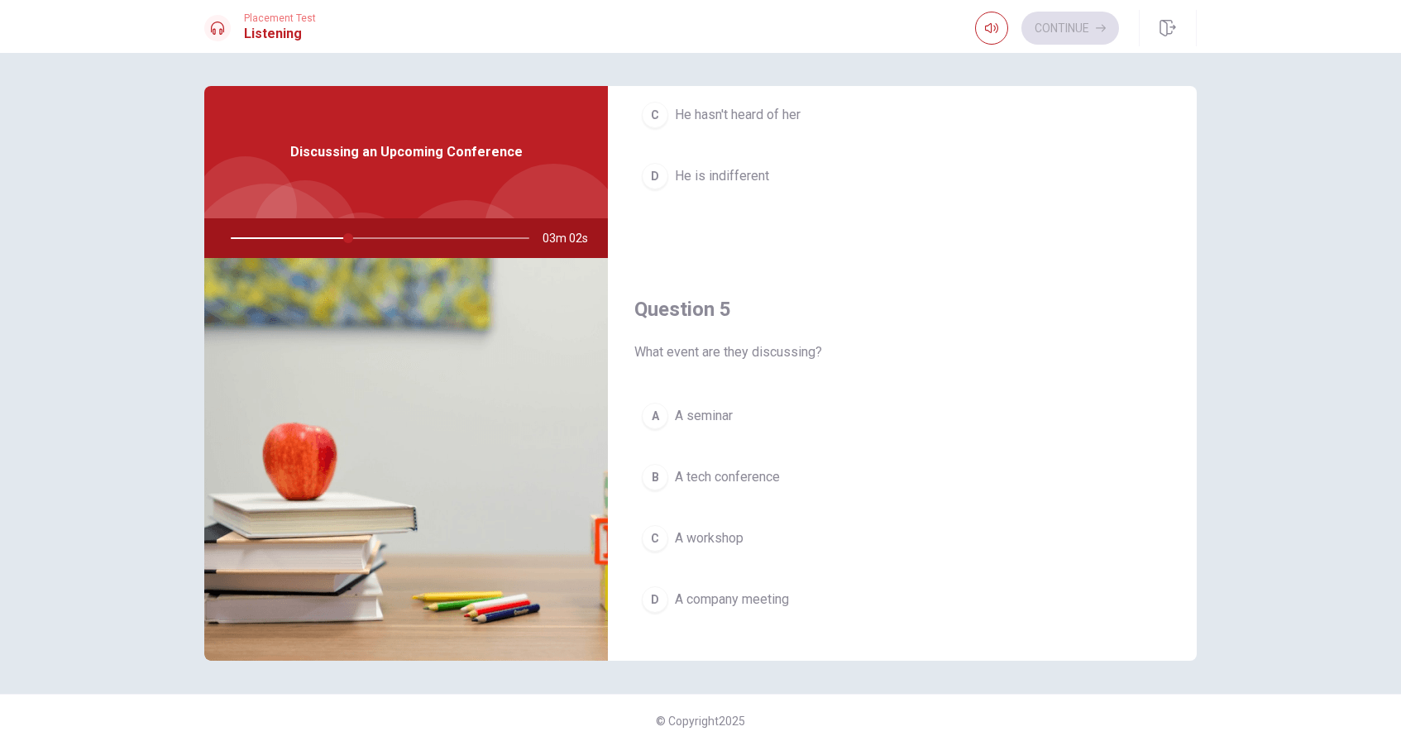
scroll to position [1522, 0]
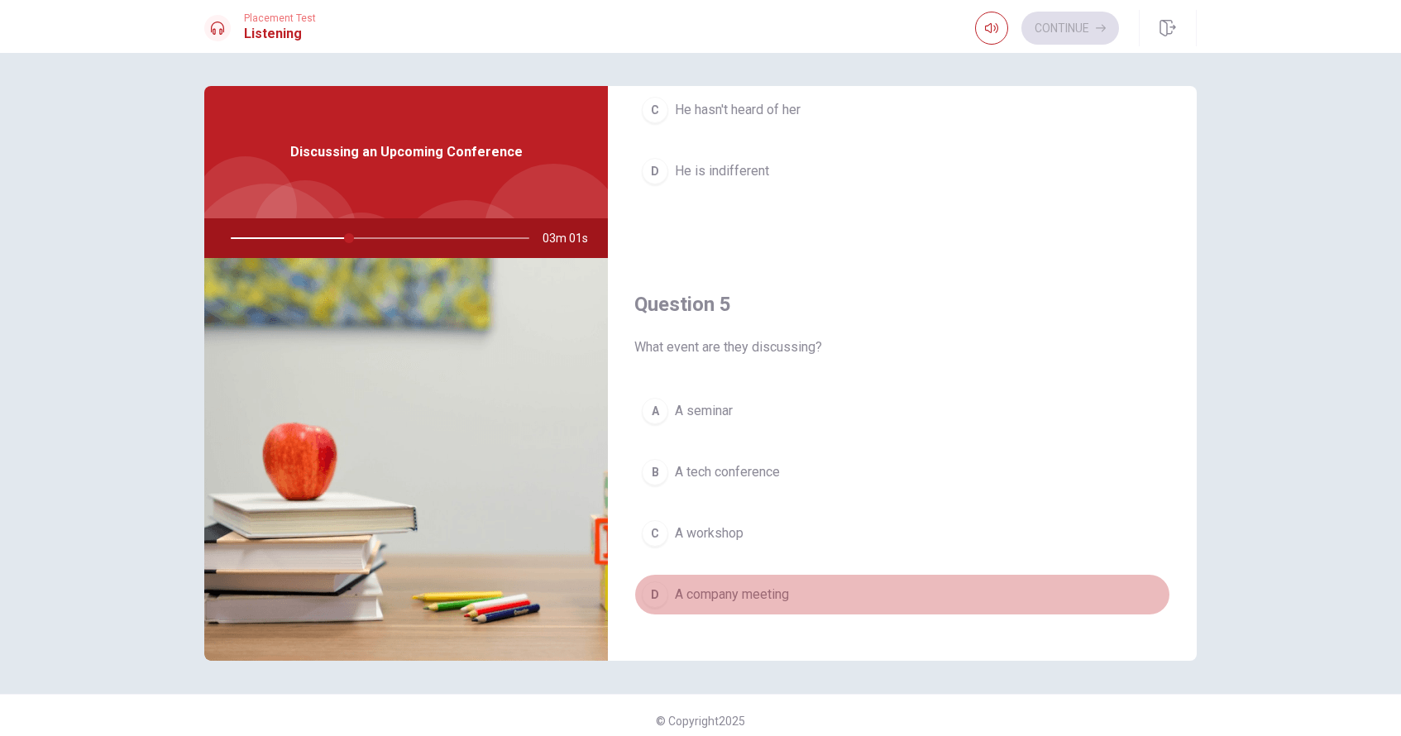
click at [722, 600] on span "A company meeting" at bounding box center [732, 595] width 114 height 20
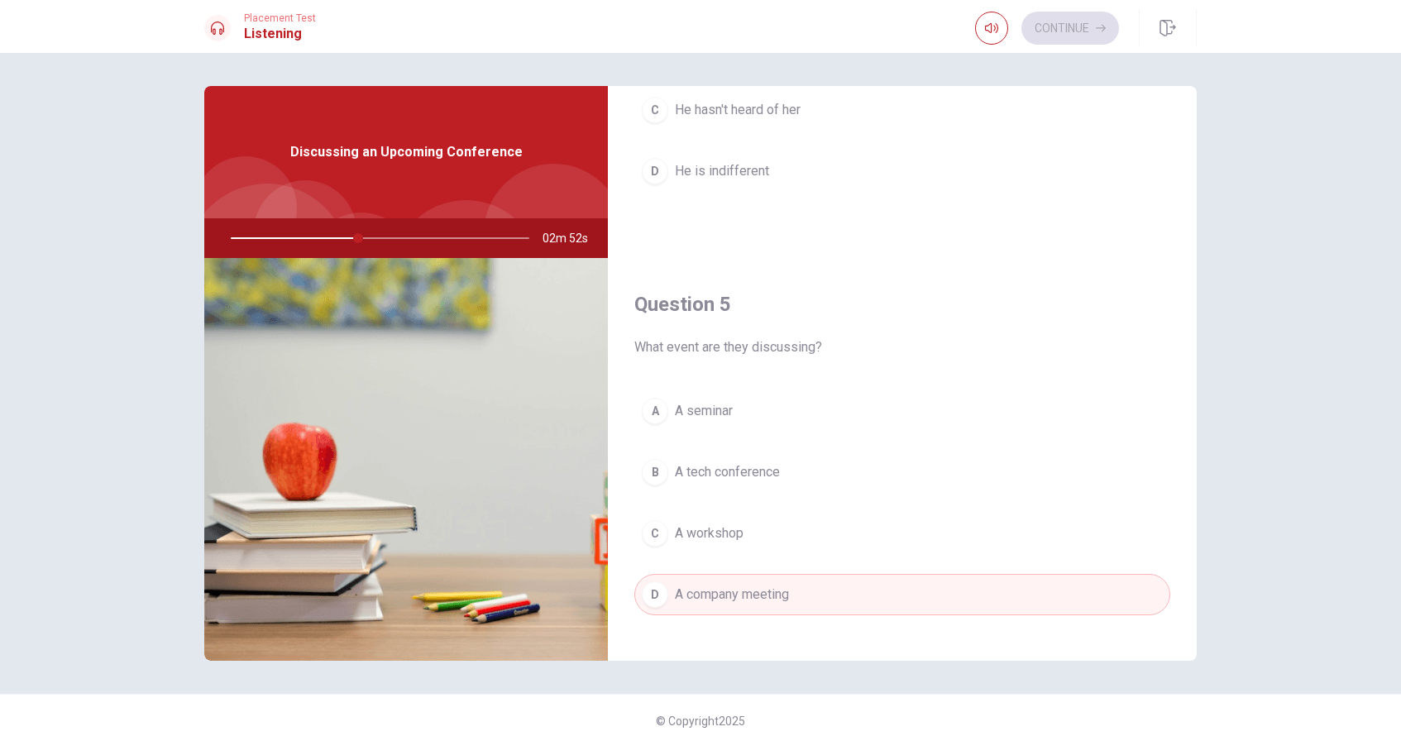
click at [722, 481] on span "A tech conference" at bounding box center [727, 472] width 105 height 20
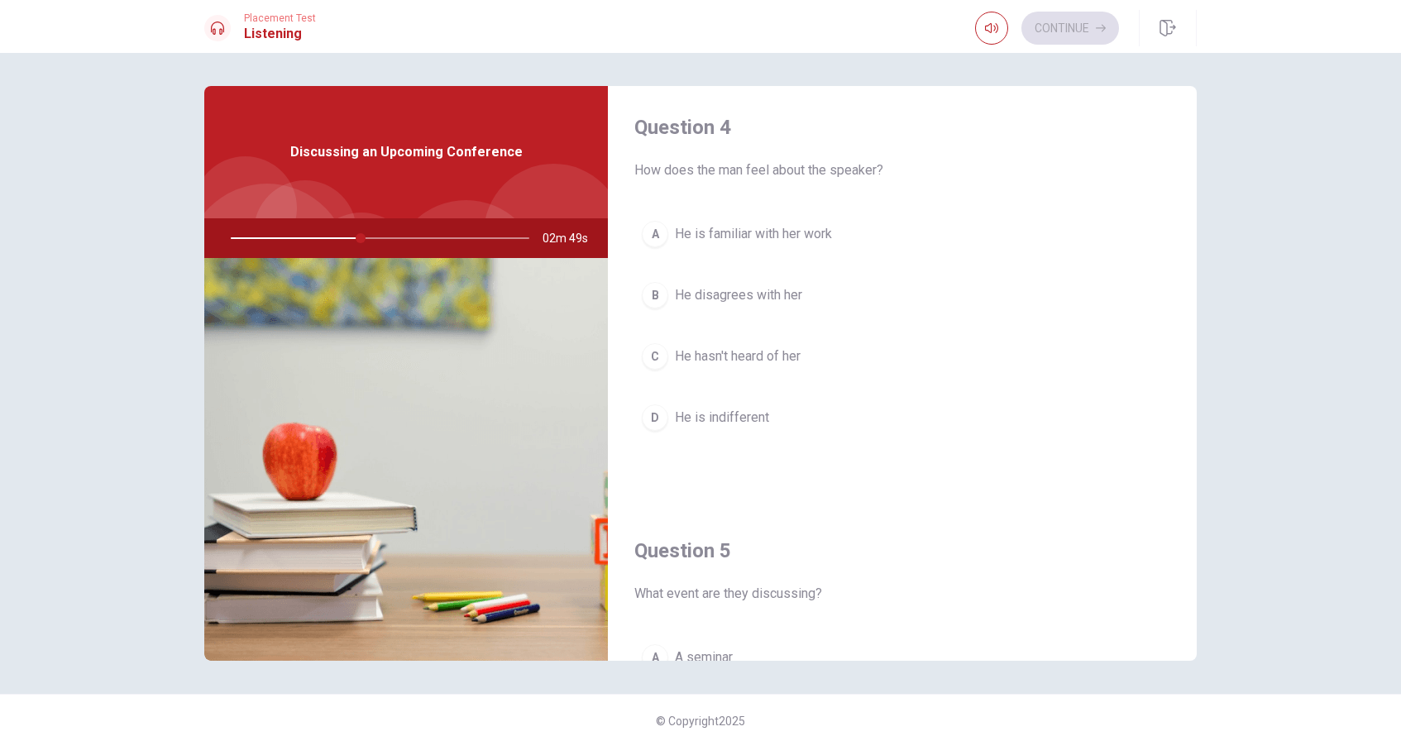
scroll to position [1266, 0]
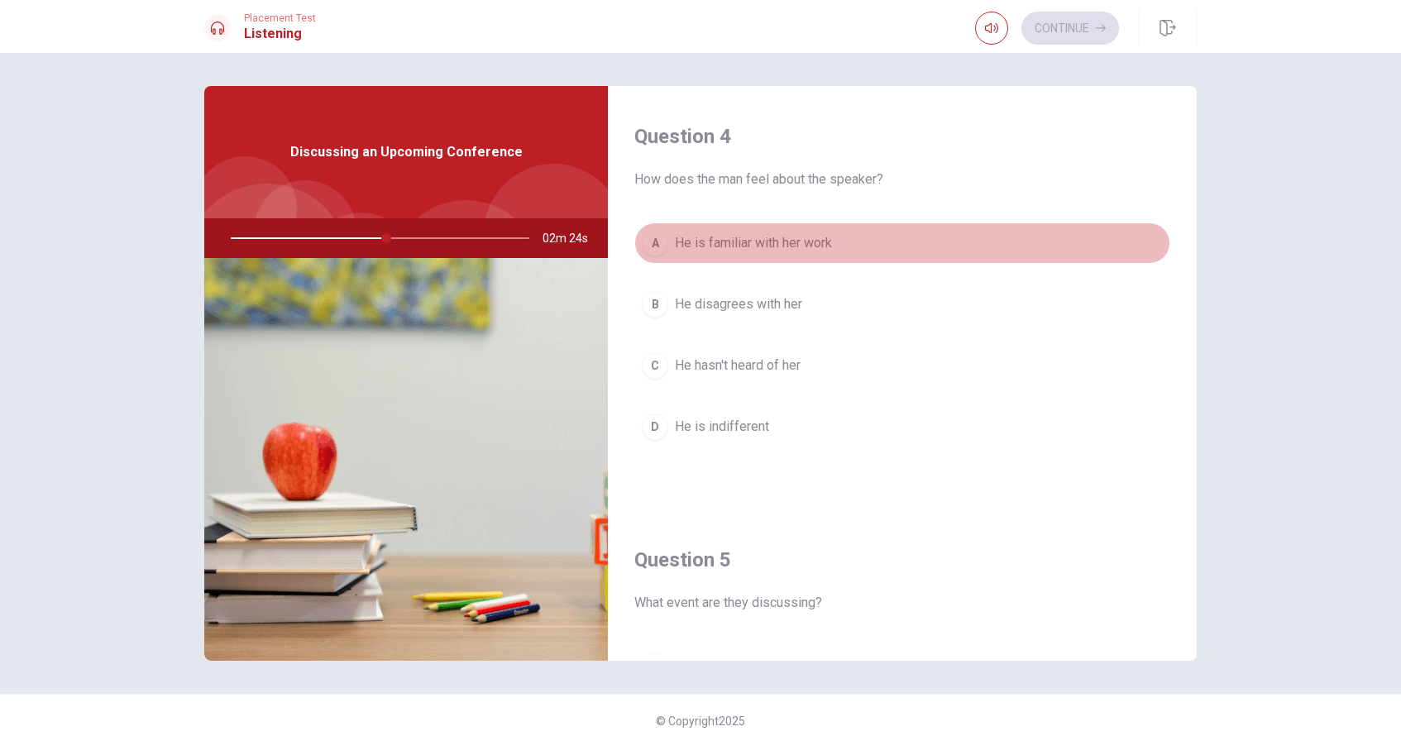
click at [722, 245] on span "He is familiar with her work" at bounding box center [753, 243] width 157 height 20
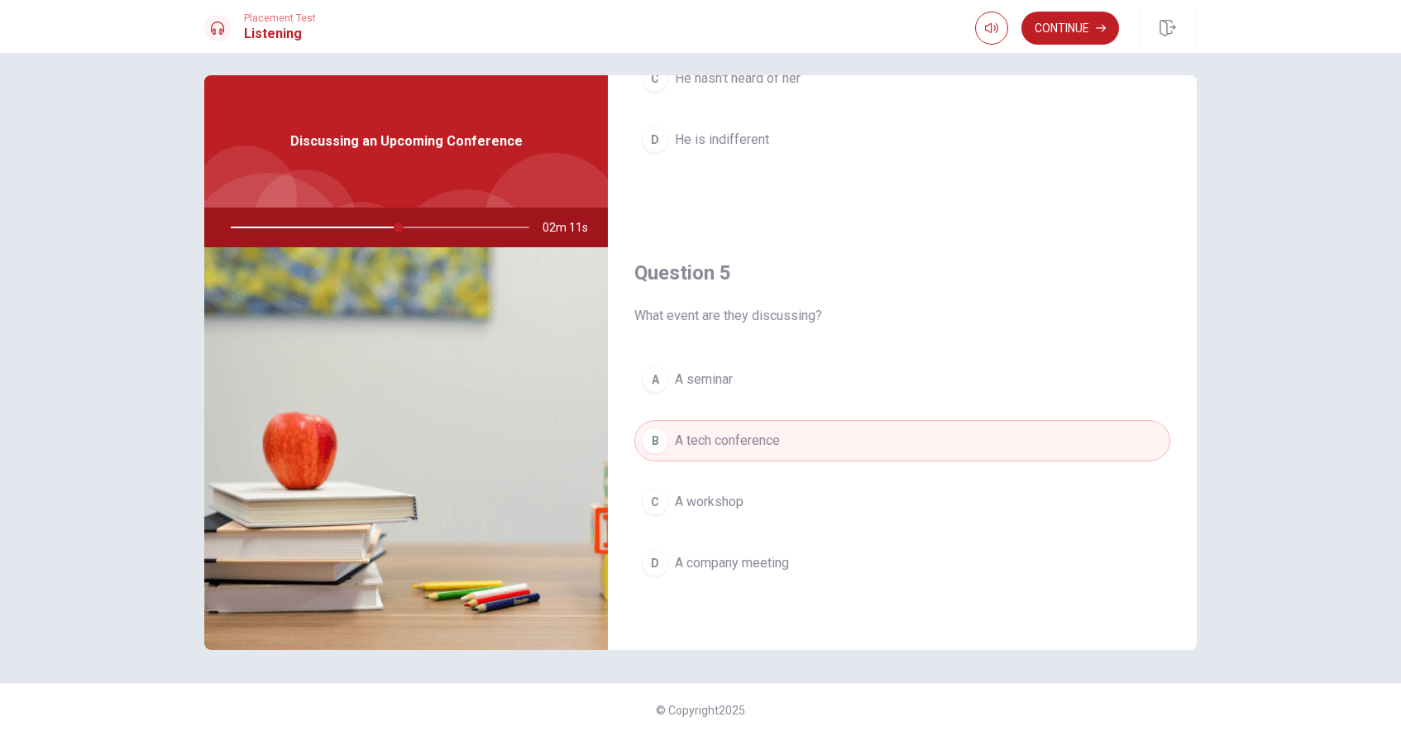
scroll to position [0, 0]
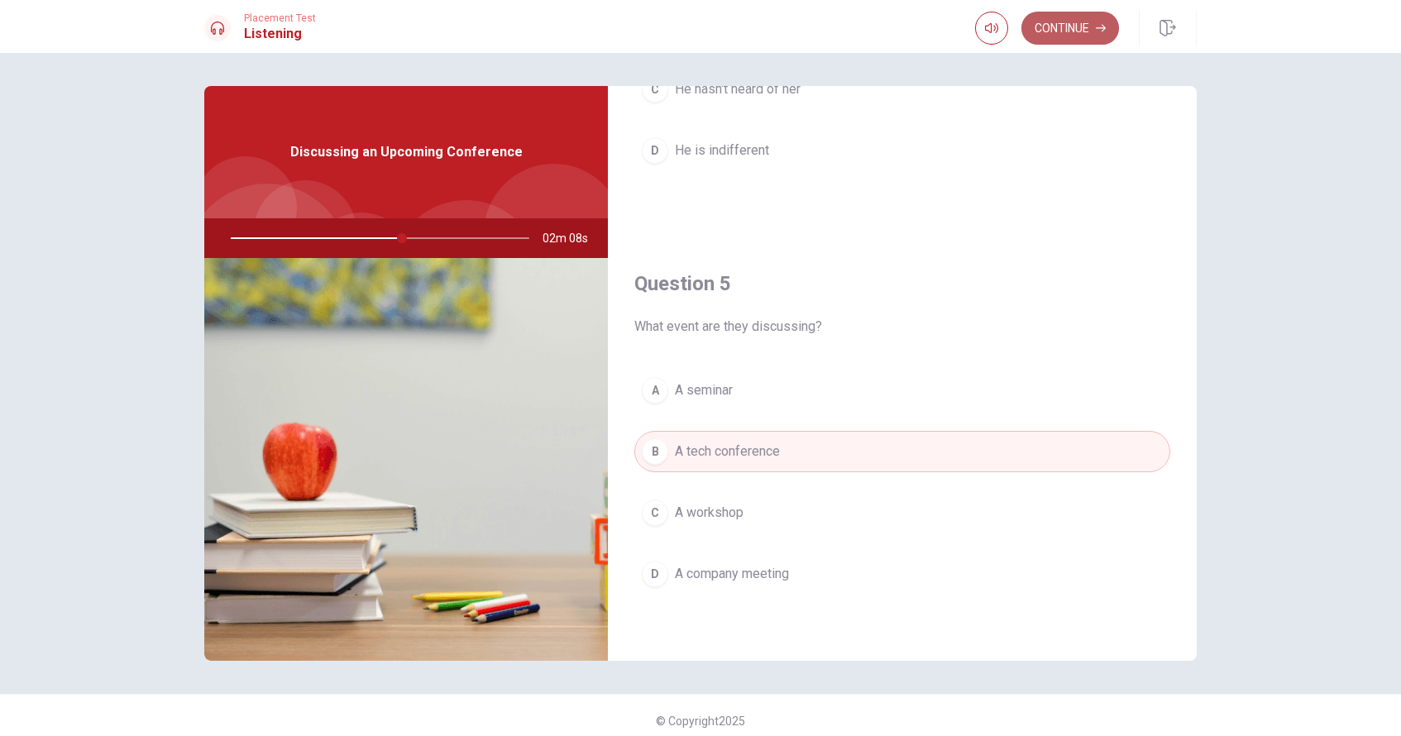
click at [722, 23] on button "Continue" at bounding box center [1070, 28] width 98 height 33
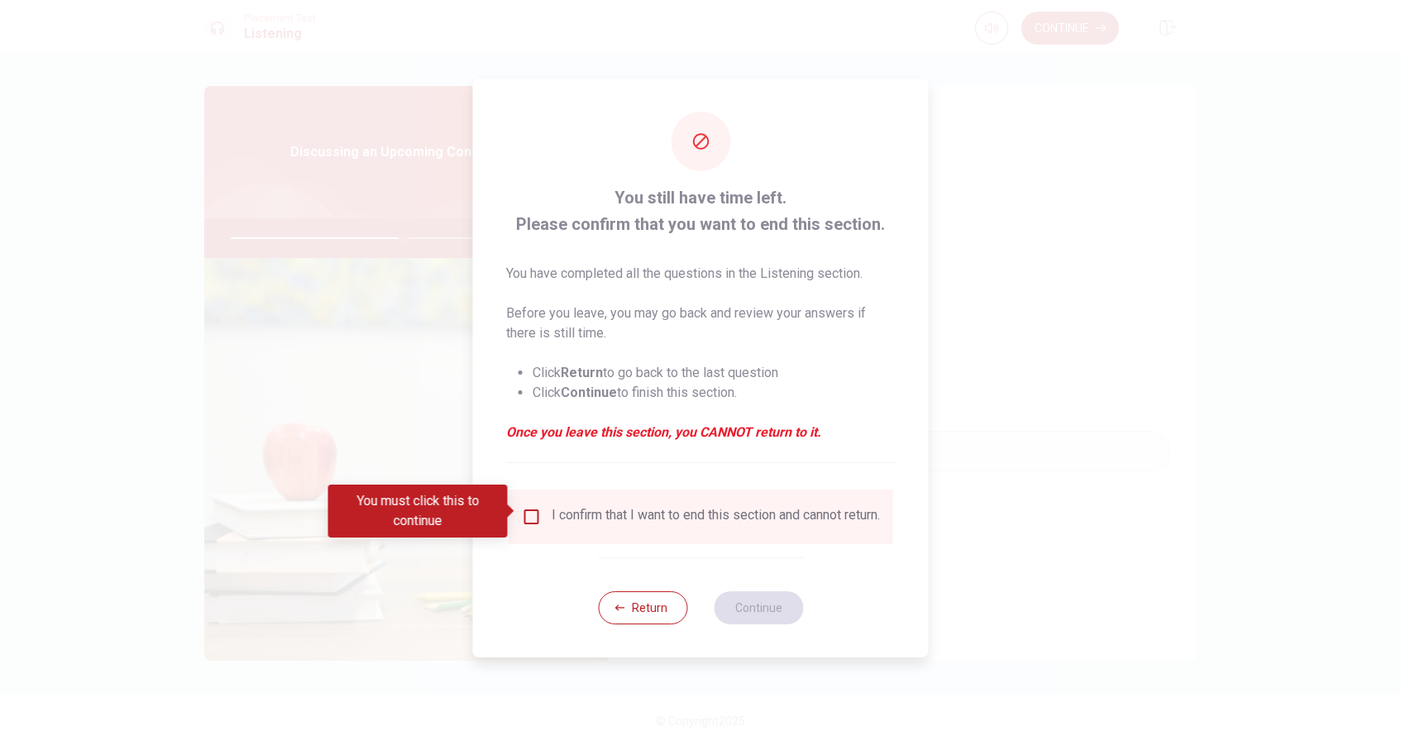
click at [535, 514] on input "You must click this to continue" at bounding box center [532, 517] width 20 height 20
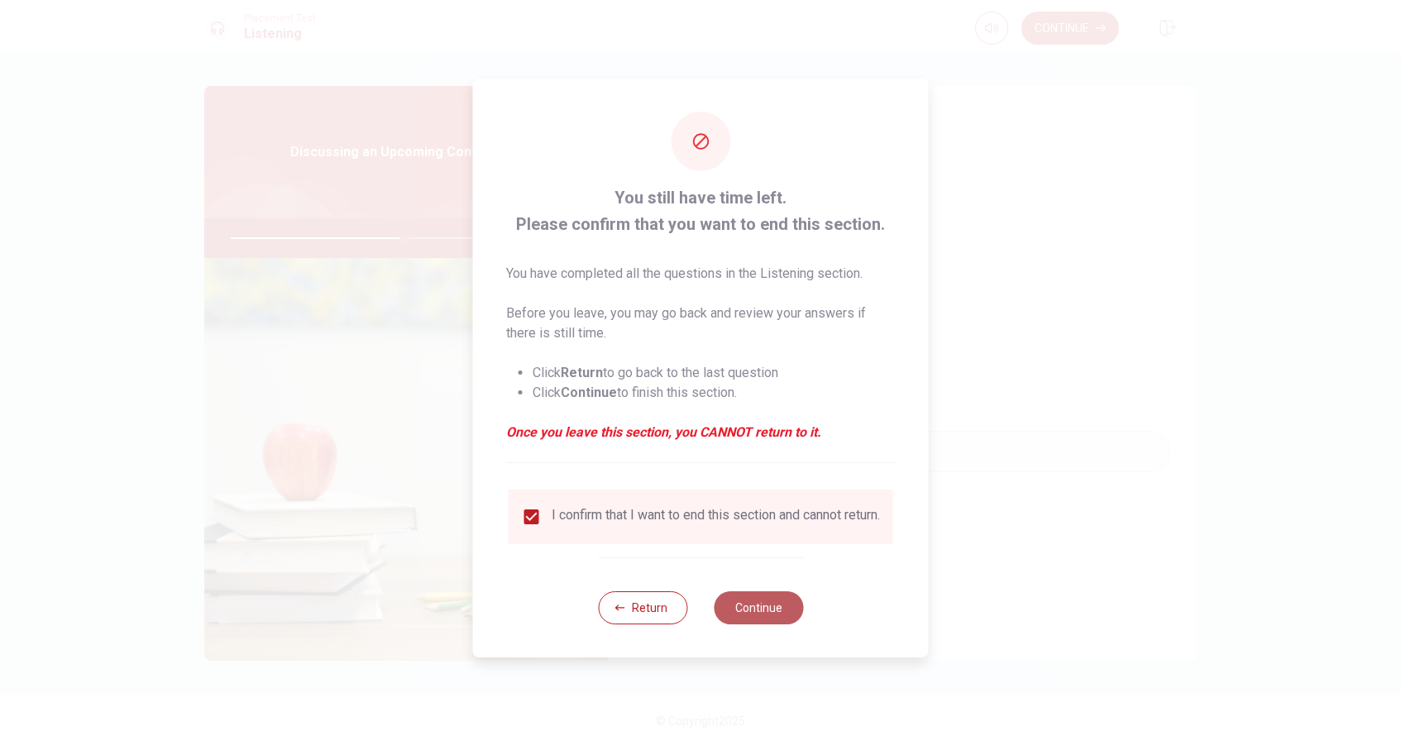
click at [722, 608] on button "Continue" at bounding box center [758, 607] width 89 height 33
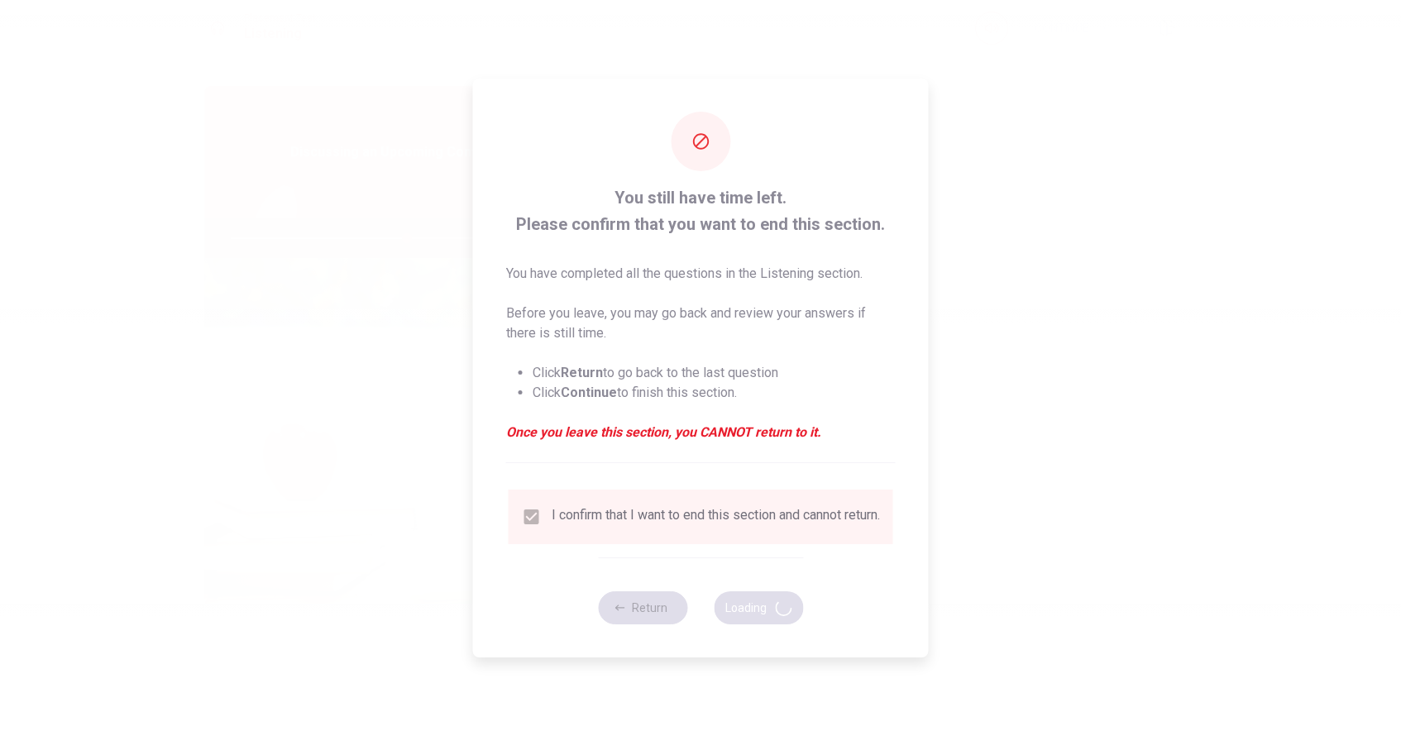
type input "59"
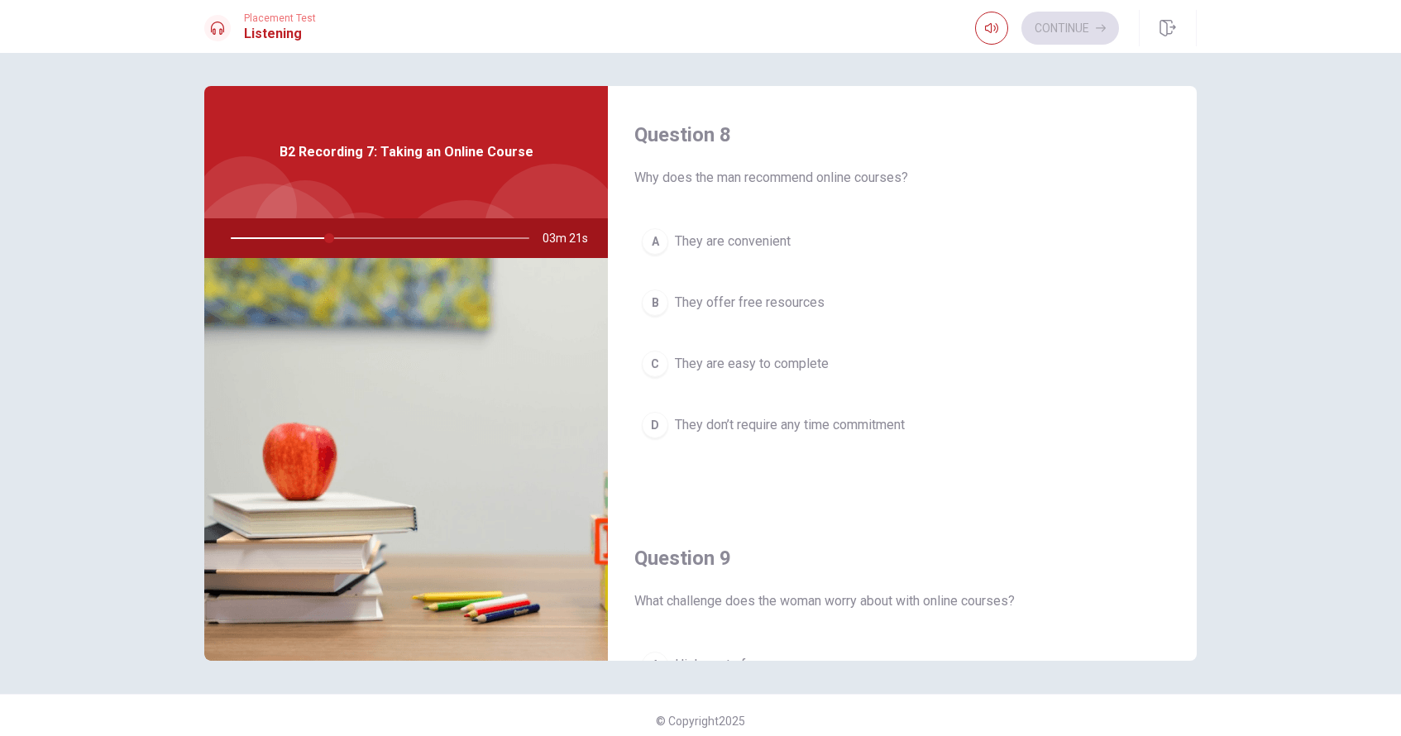
scroll to position [846, 0]
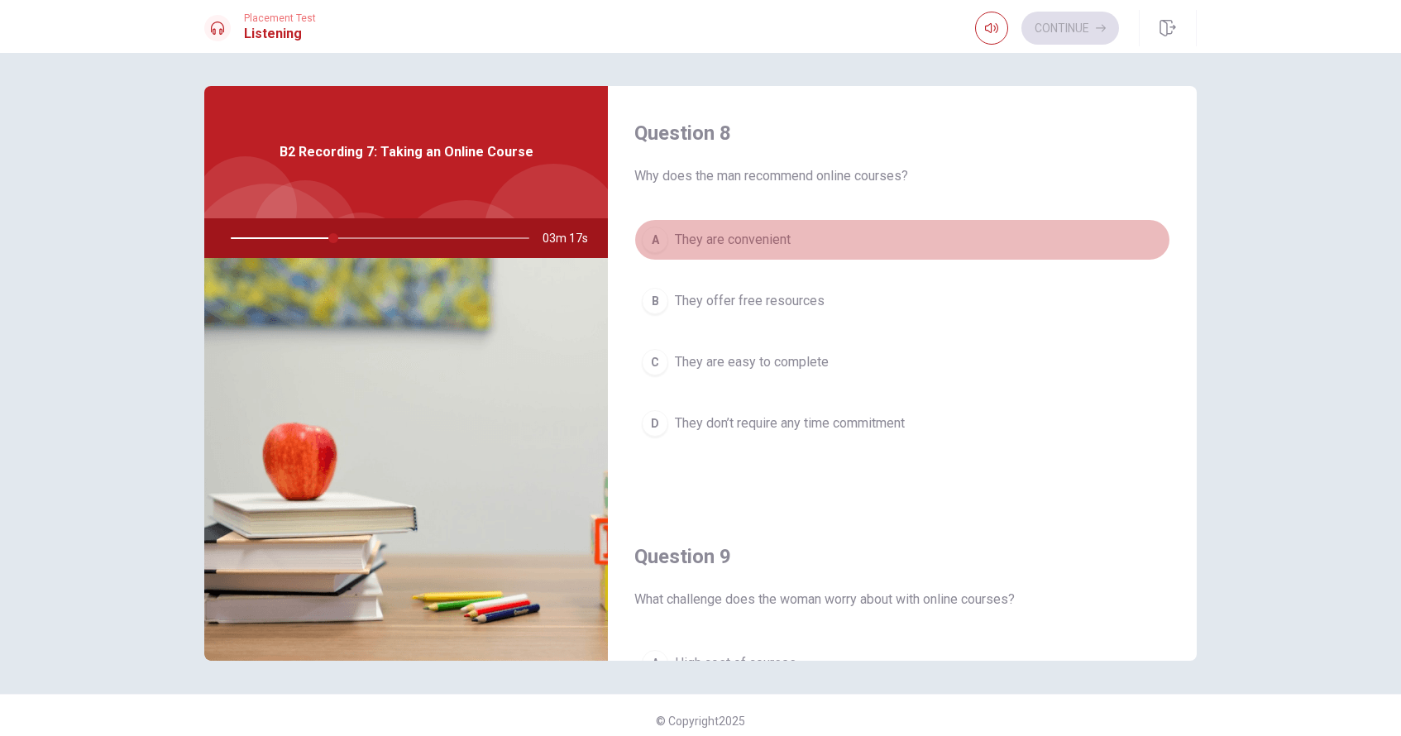
click at [722, 242] on span "They are convenient" at bounding box center [733, 240] width 116 height 20
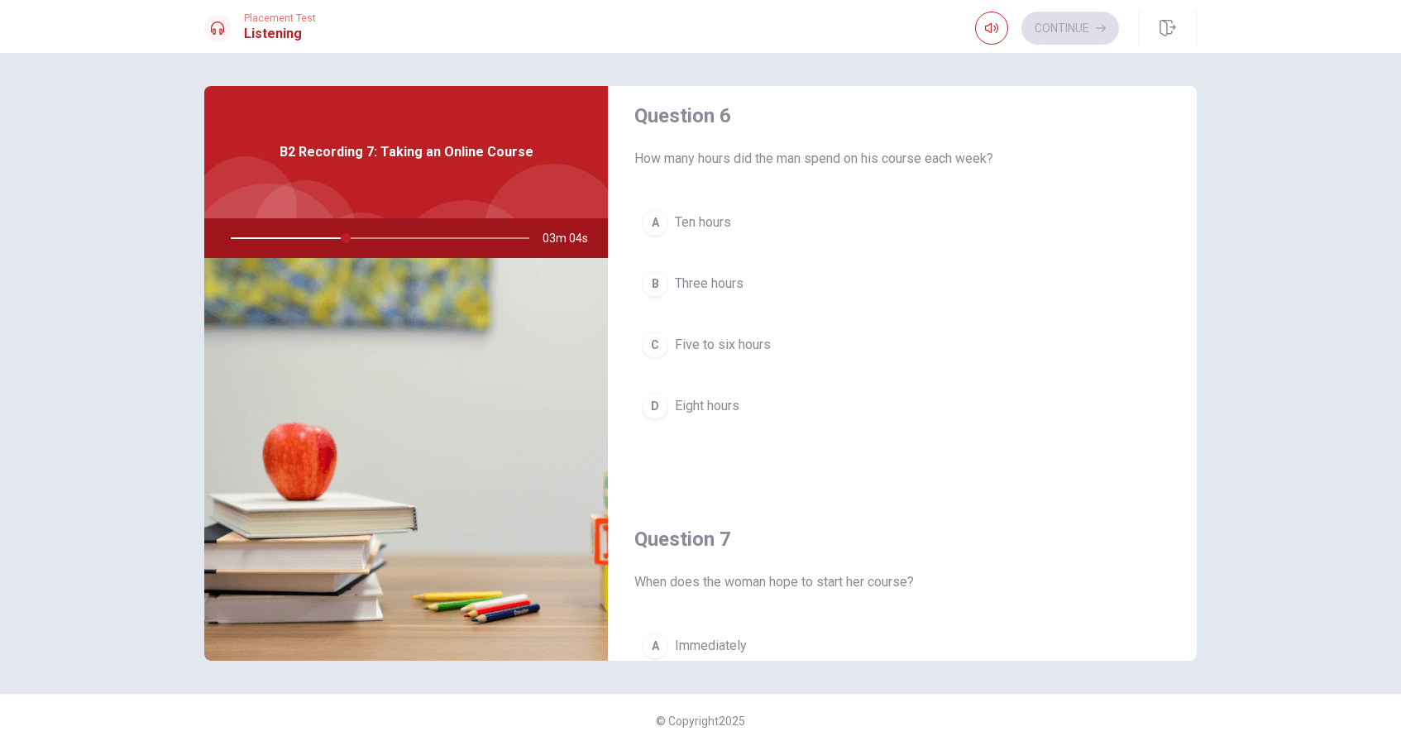
scroll to position [27, 0]
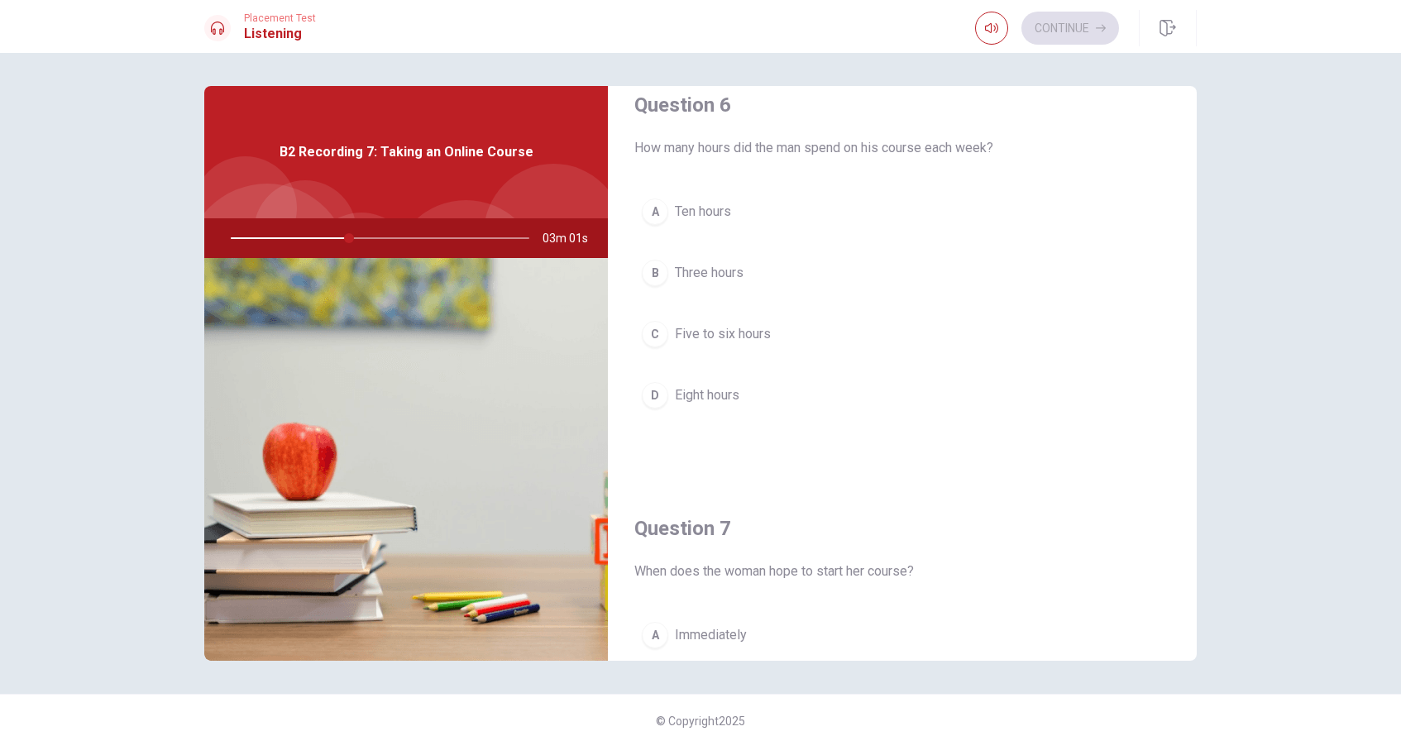
click at [722, 338] on span "Five to six hours" at bounding box center [723, 334] width 96 height 20
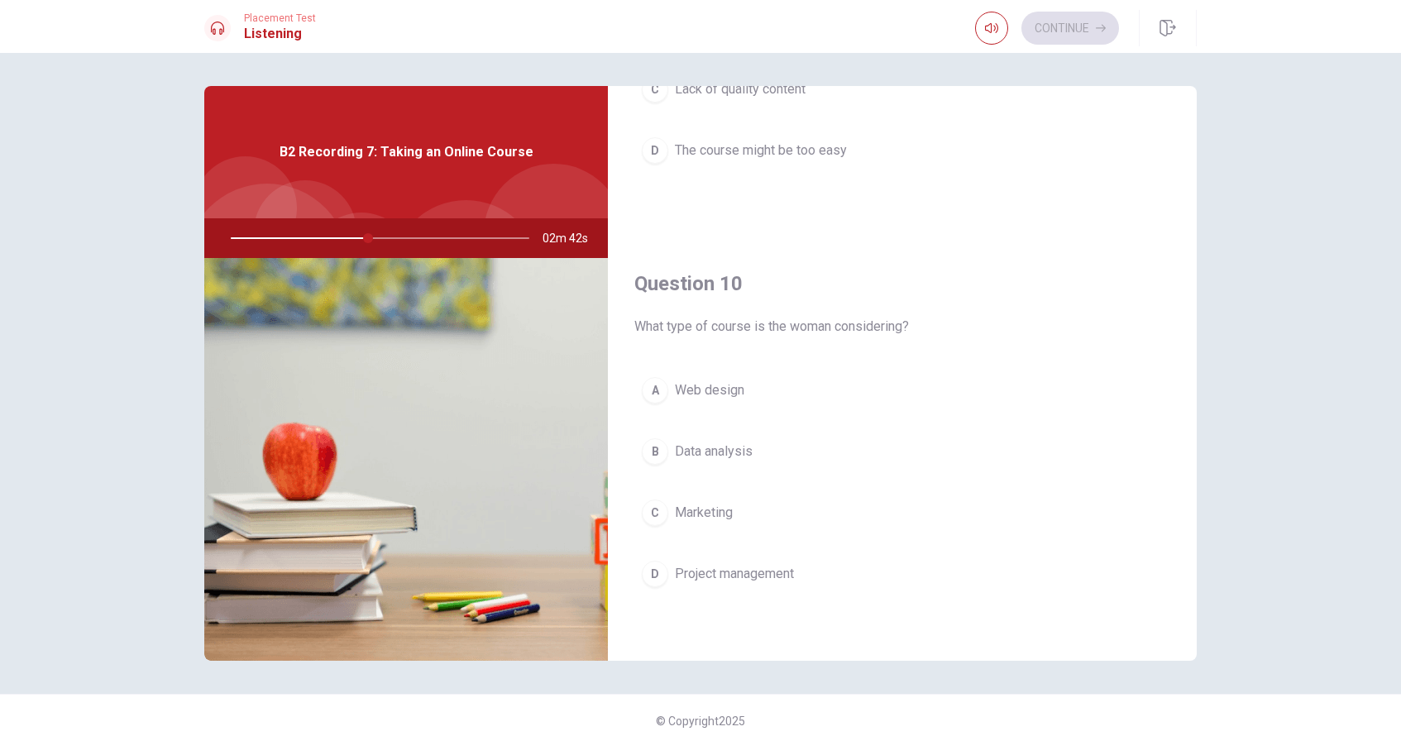
scroll to position [11, 0]
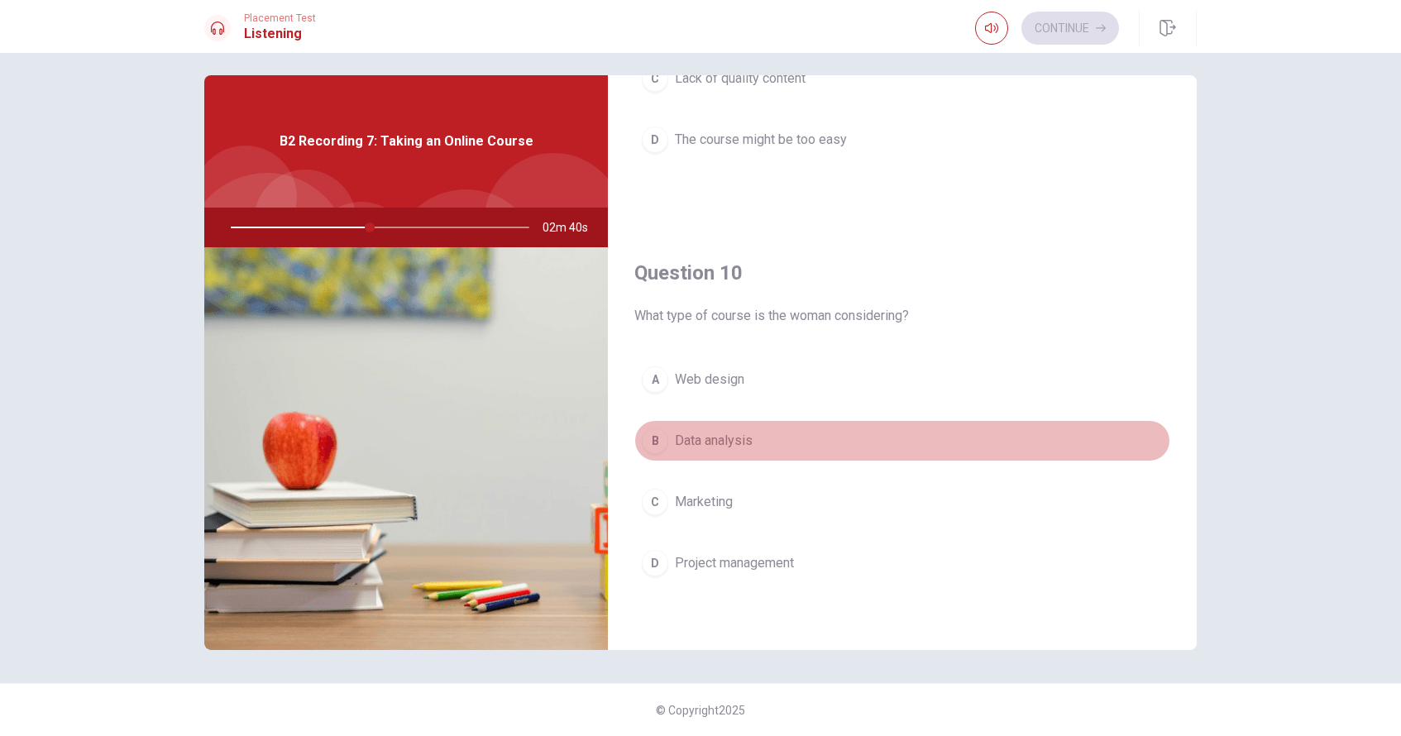
click at [722, 438] on span "Data analysis" at bounding box center [714, 441] width 78 height 20
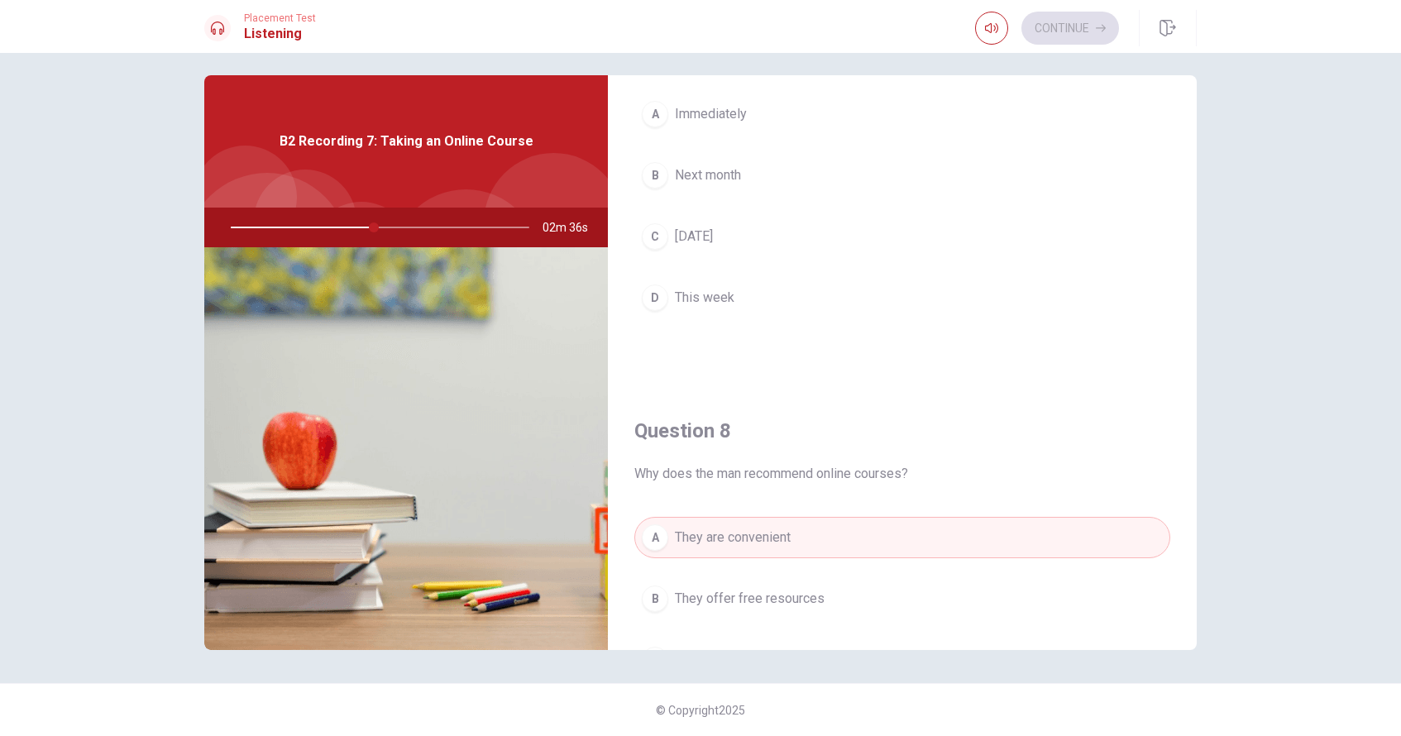
scroll to position [537, 0]
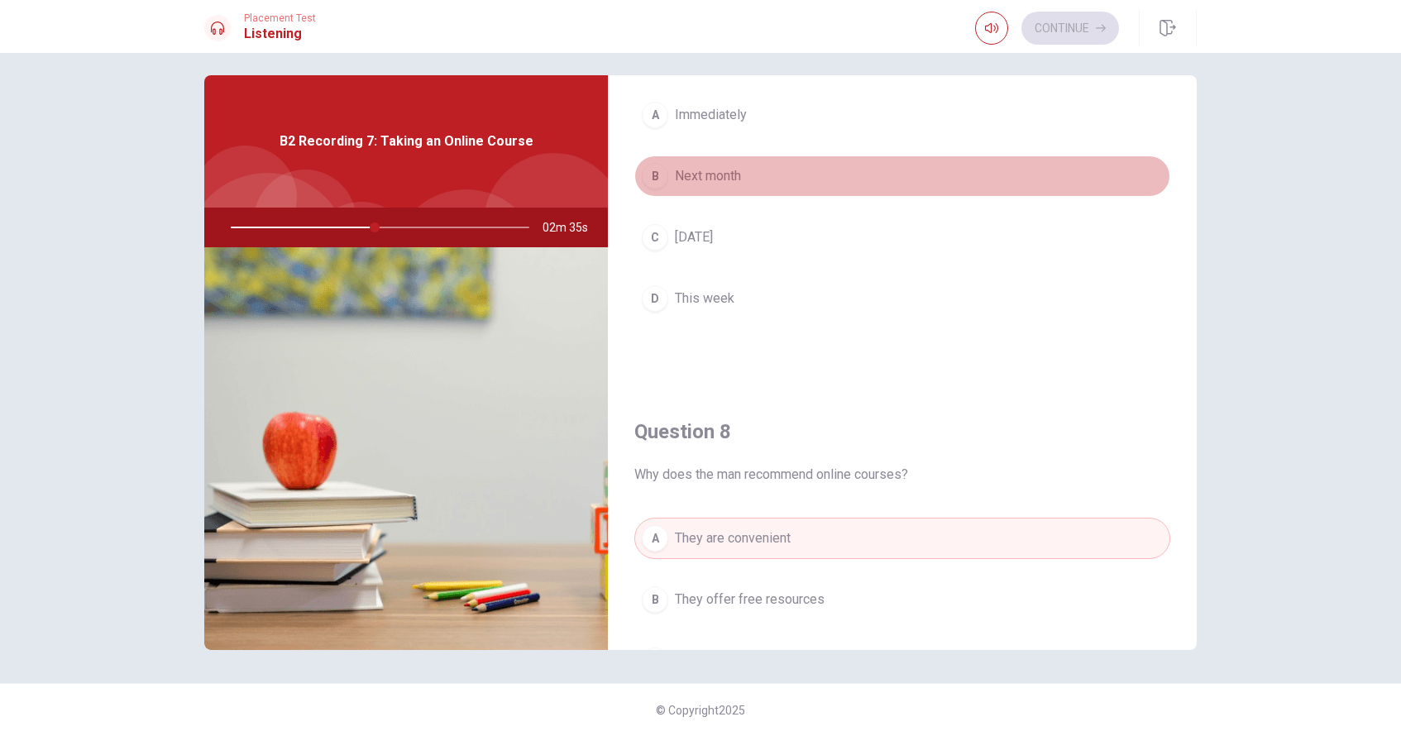
click at [721, 182] on span "Next month" at bounding box center [708, 176] width 66 height 20
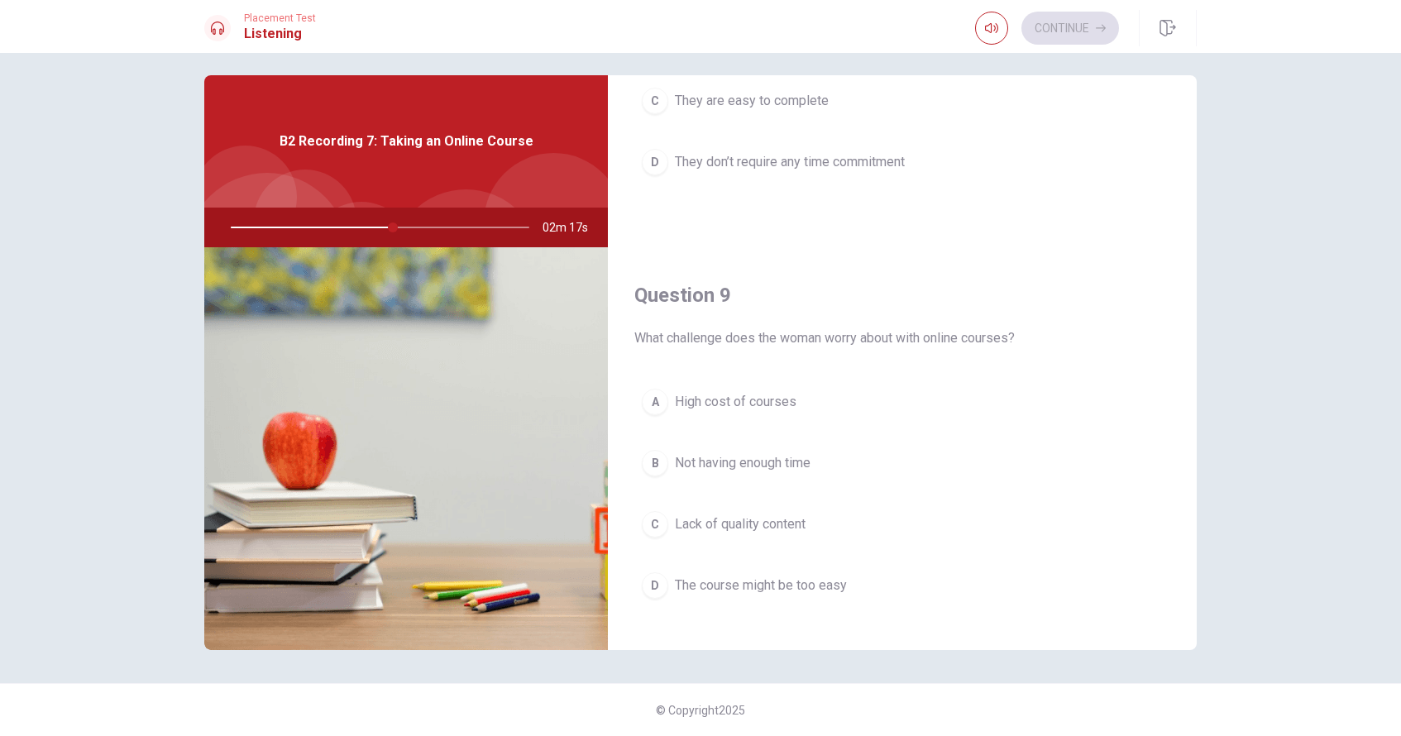
scroll to position [1100, 0]
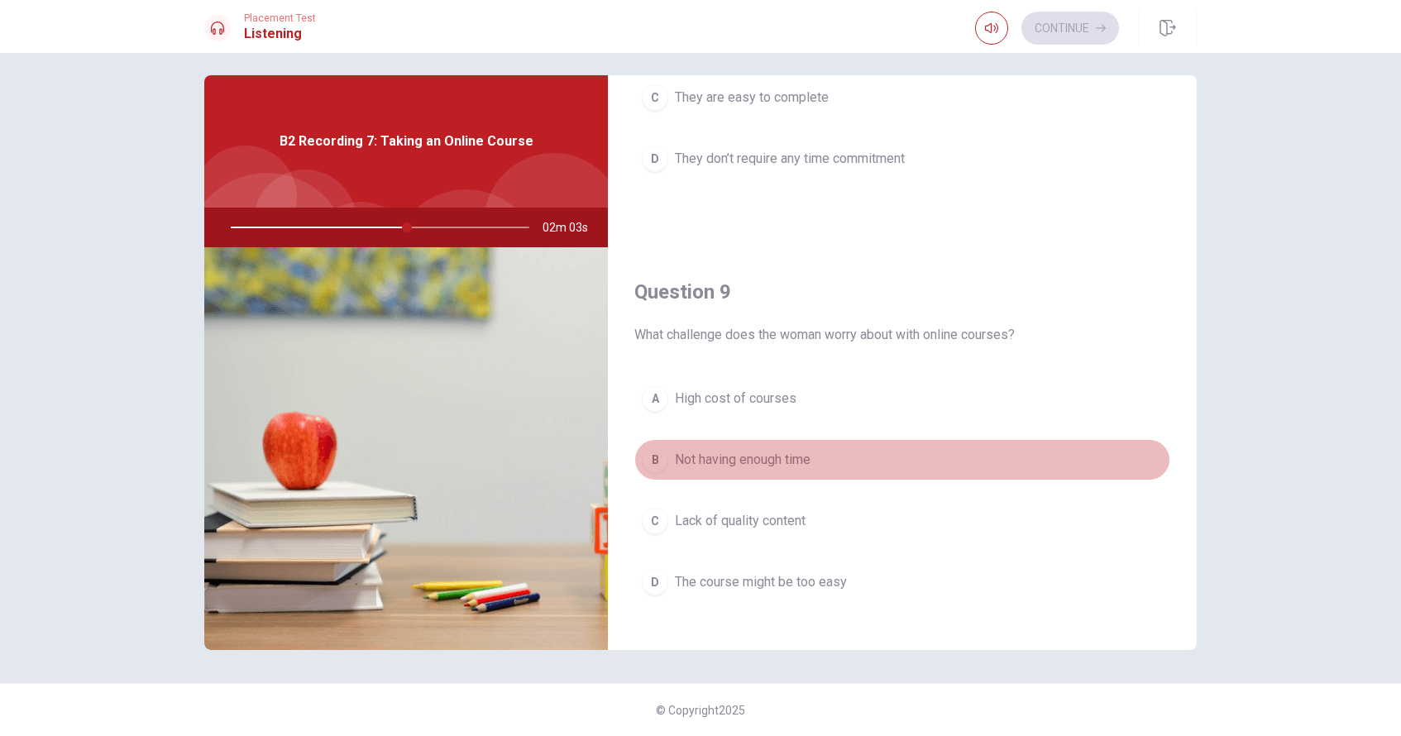
click at [722, 462] on span "Not having enough time" at bounding box center [743, 460] width 136 height 20
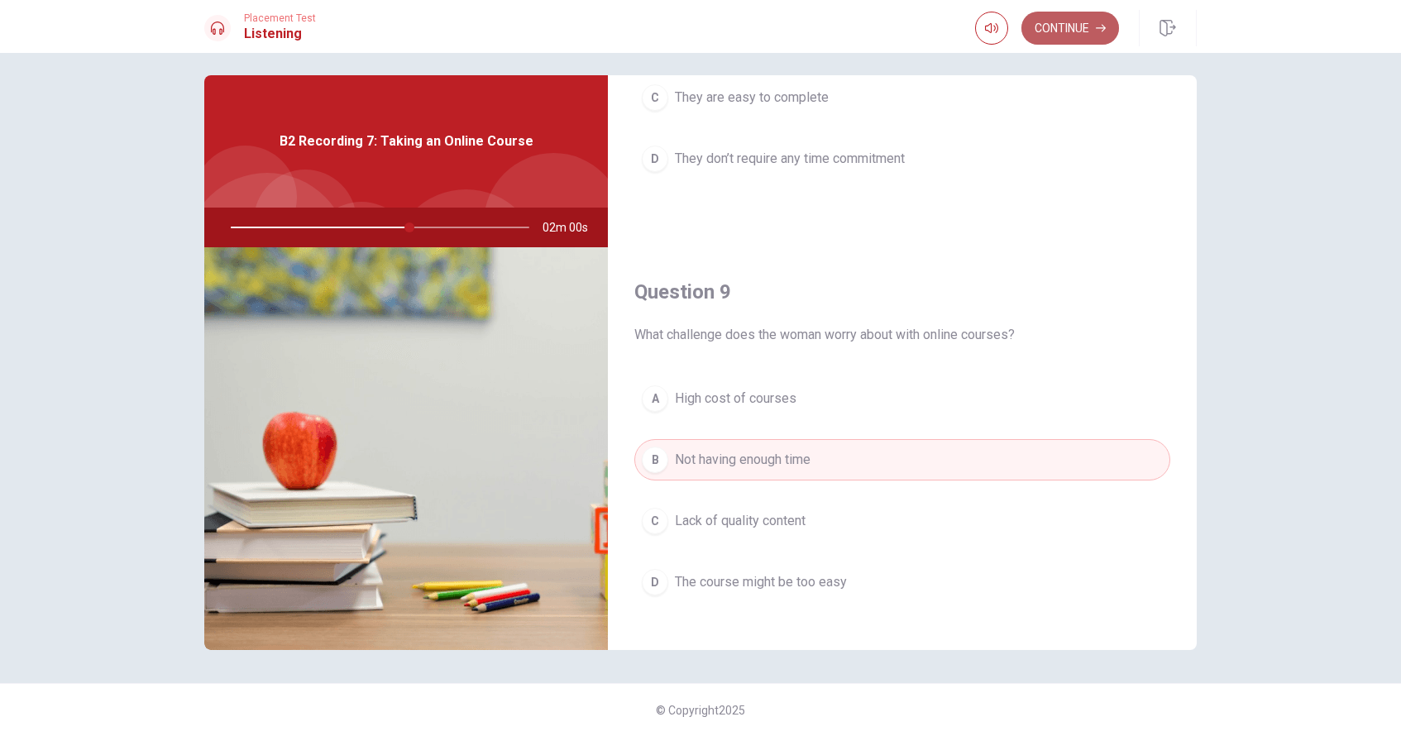
click at [722, 28] on button "Continue" at bounding box center [1070, 28] width 98 height 33
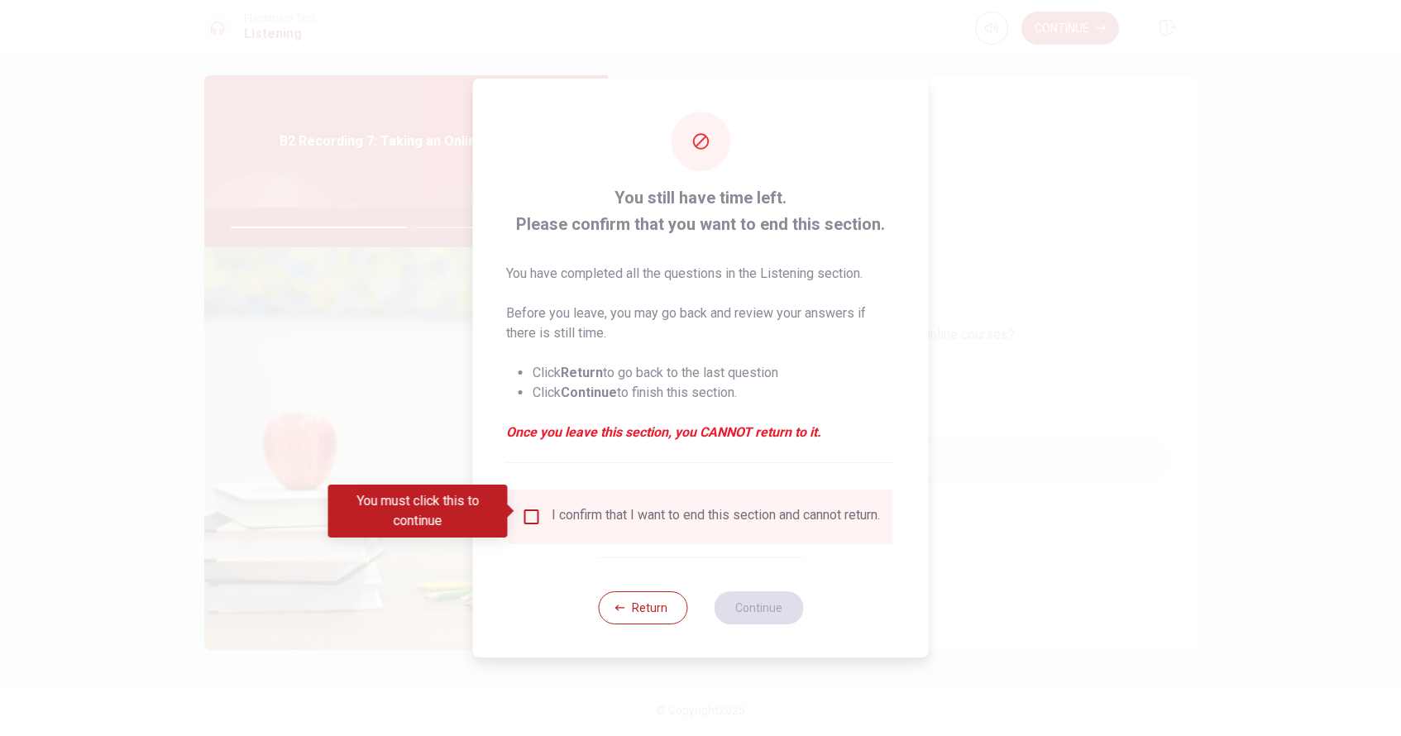
click at [531, 519] on input "You must click this to continue" at bounding box center [532, 517] width 20 height 20
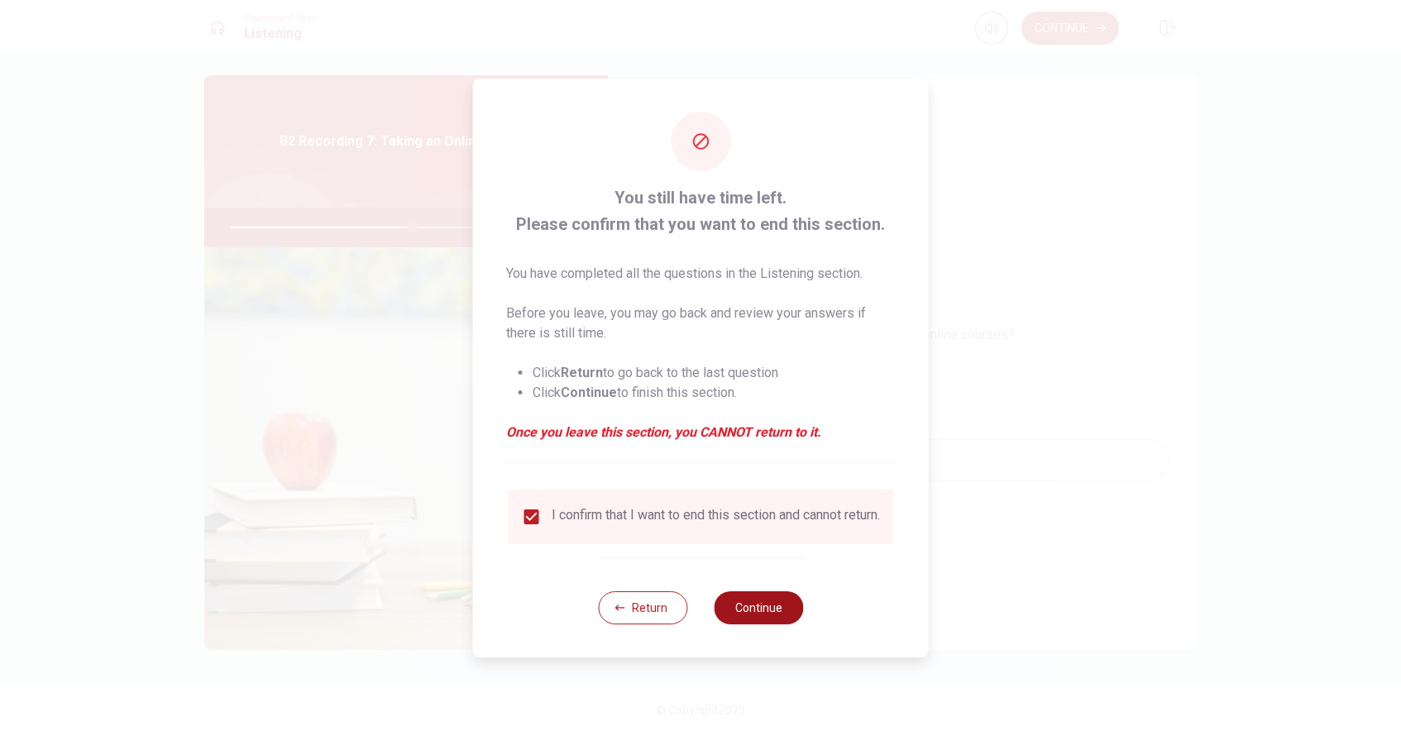
click at [722, 615] on button "Continue" at bounding box center [758, 607] width 89 height 33
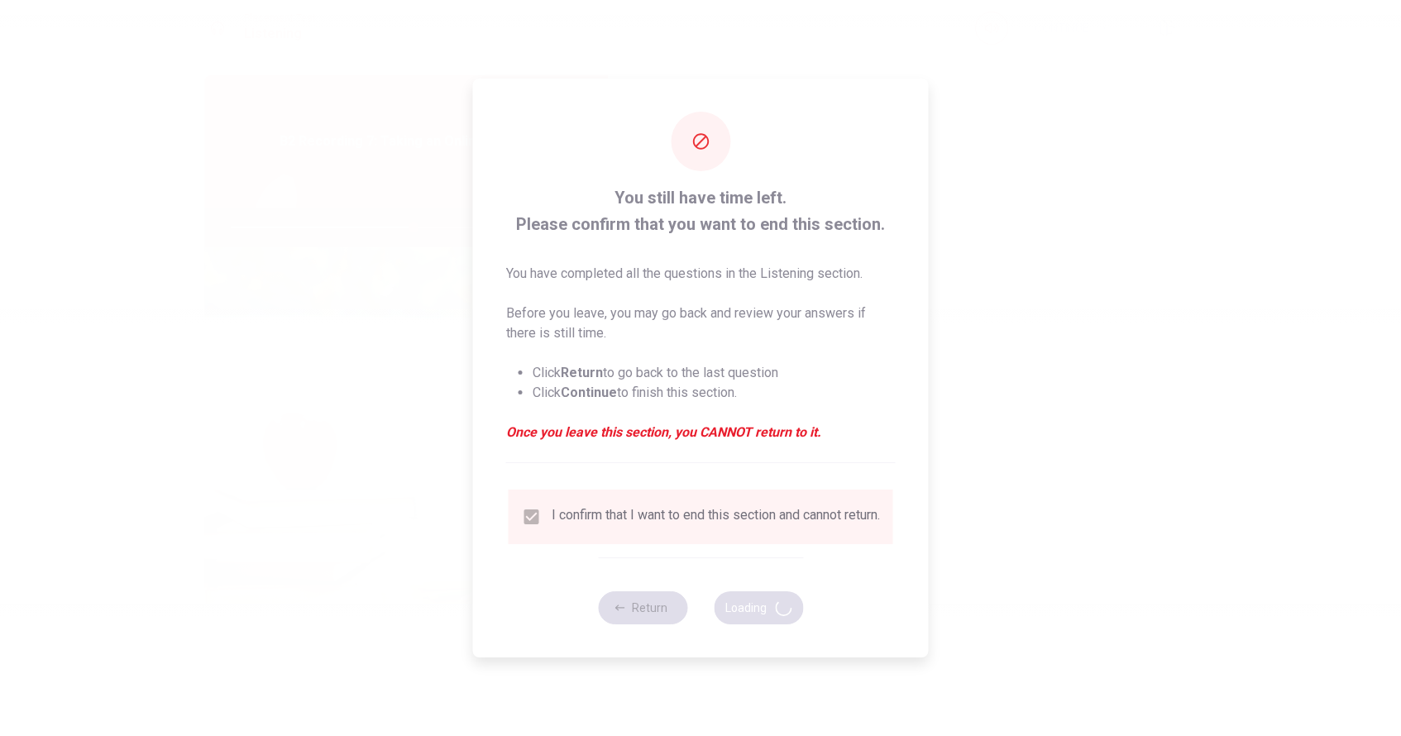
type input "62"
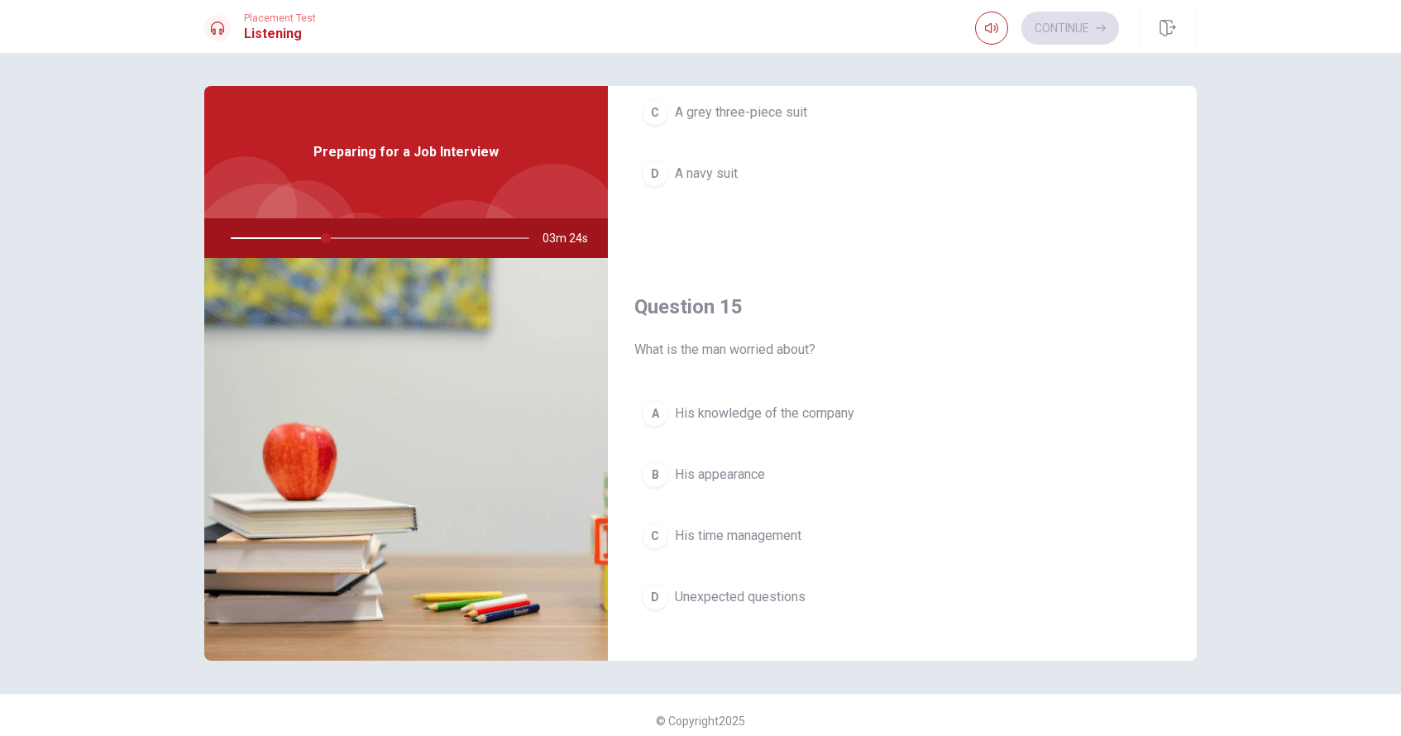
scroll to position [1543, 0]
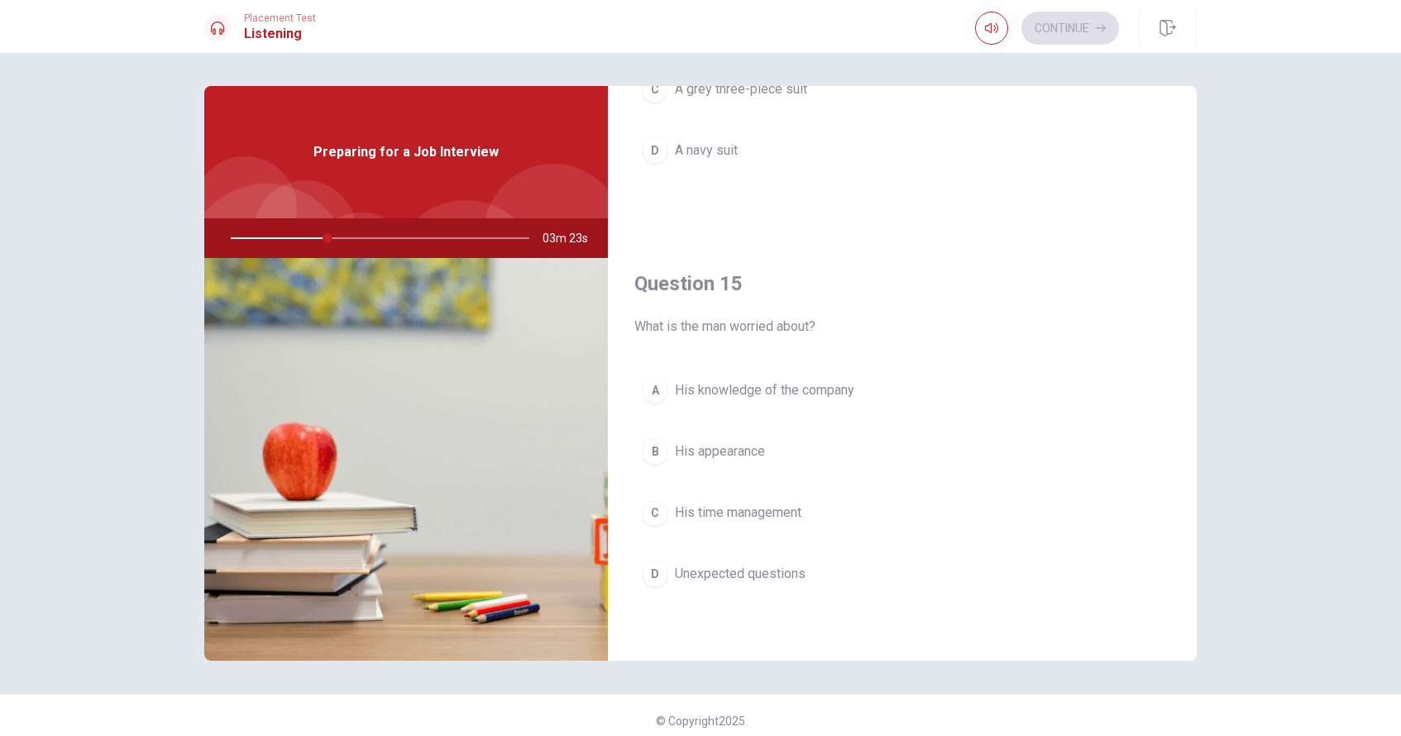
click at [722, 581] on span "Unexpected questions" at bounding box center [740, 574] width 131 height 20
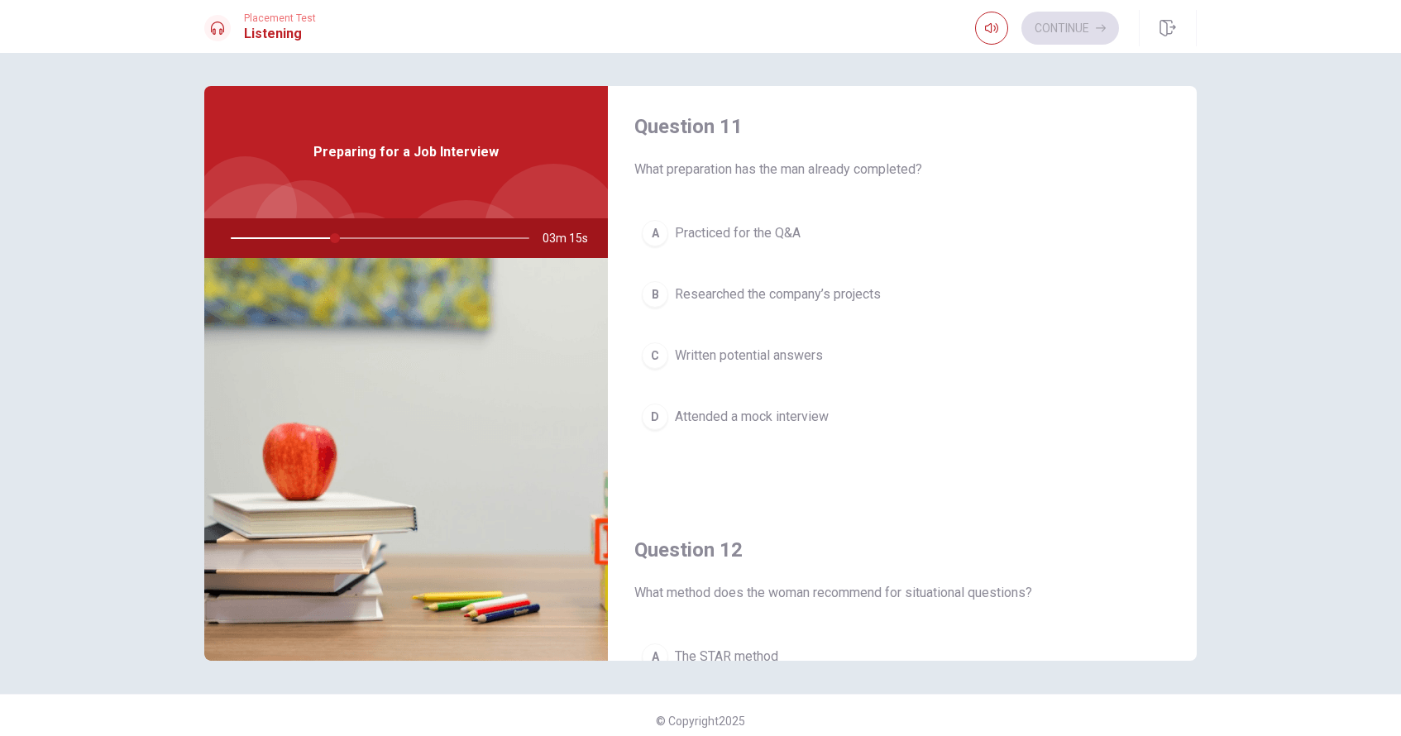
scroll to position [0, 0]
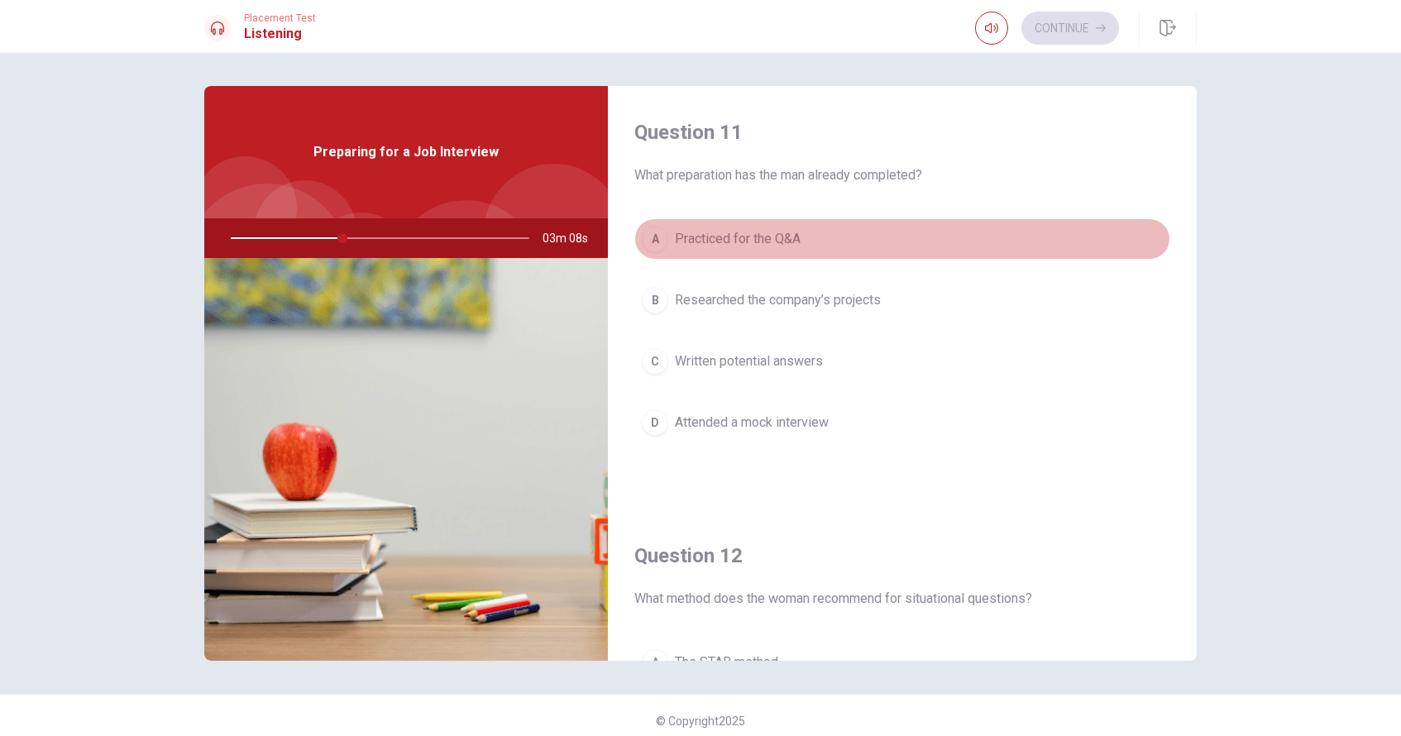
click at [722, 242] on span "Practiced for the Q&A" at bounding box center [738, 239] width 126 height 20
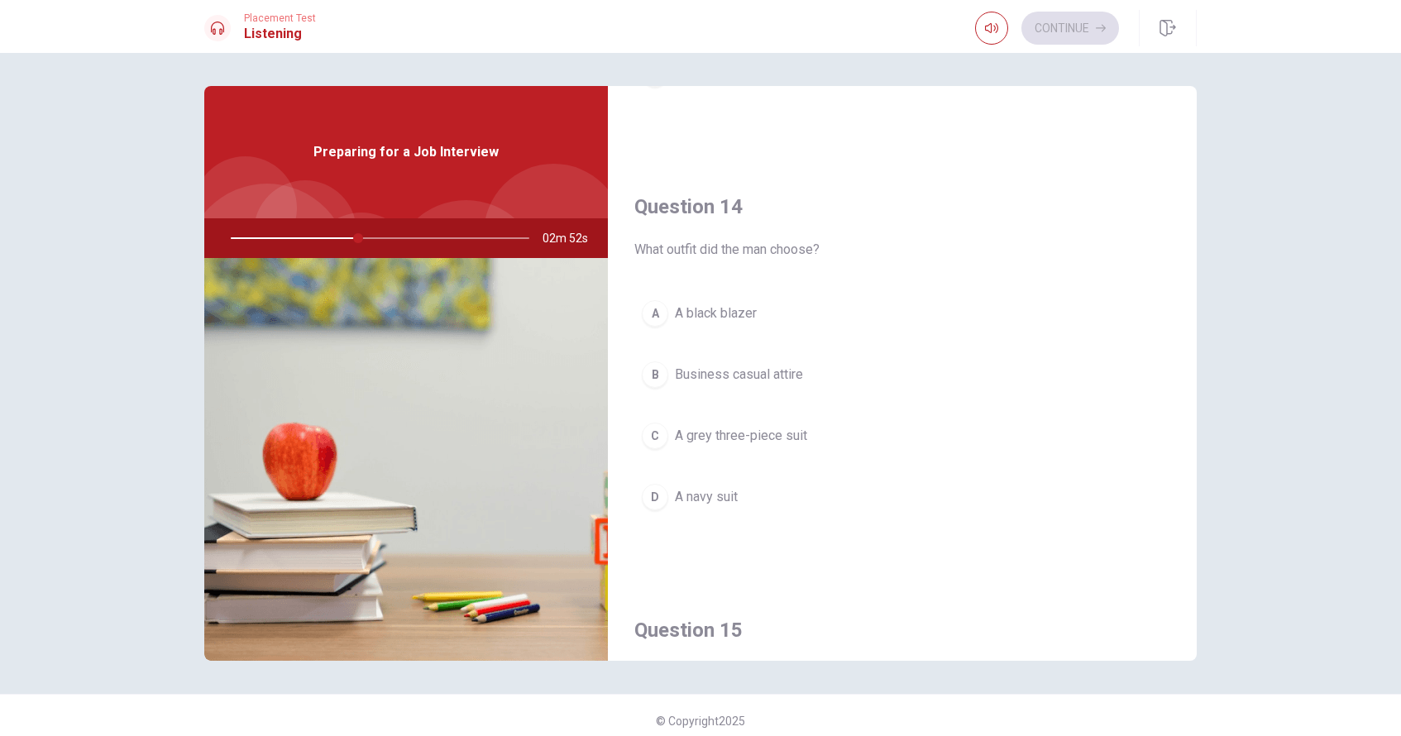
scroll to position [1200, 0]
click at [707, 486] on span "A navy suit" at bounding box center [706, 493] width 63 height 20
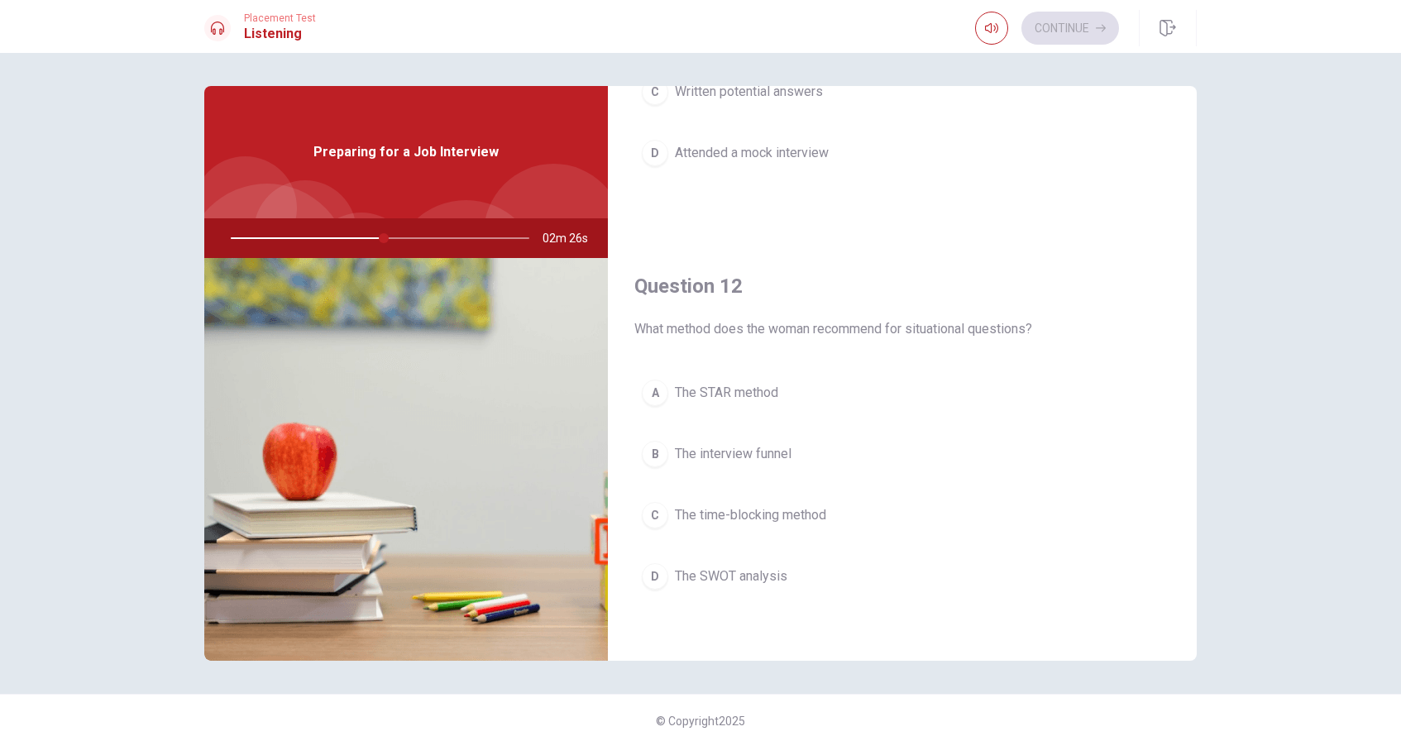
scroll to position [274, 0]
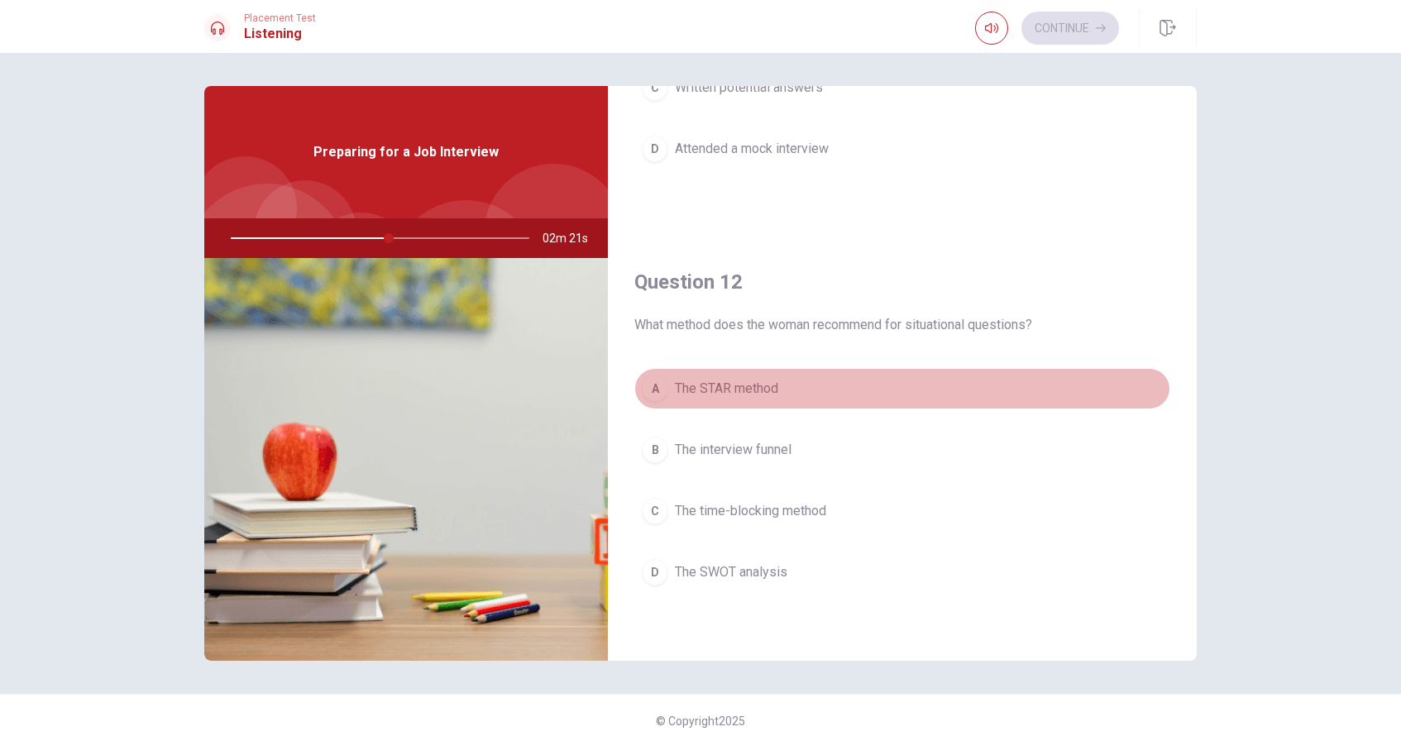
click at [722, 388] on span "The STAR method" at bounding box center [726, 389] width 103 height 20
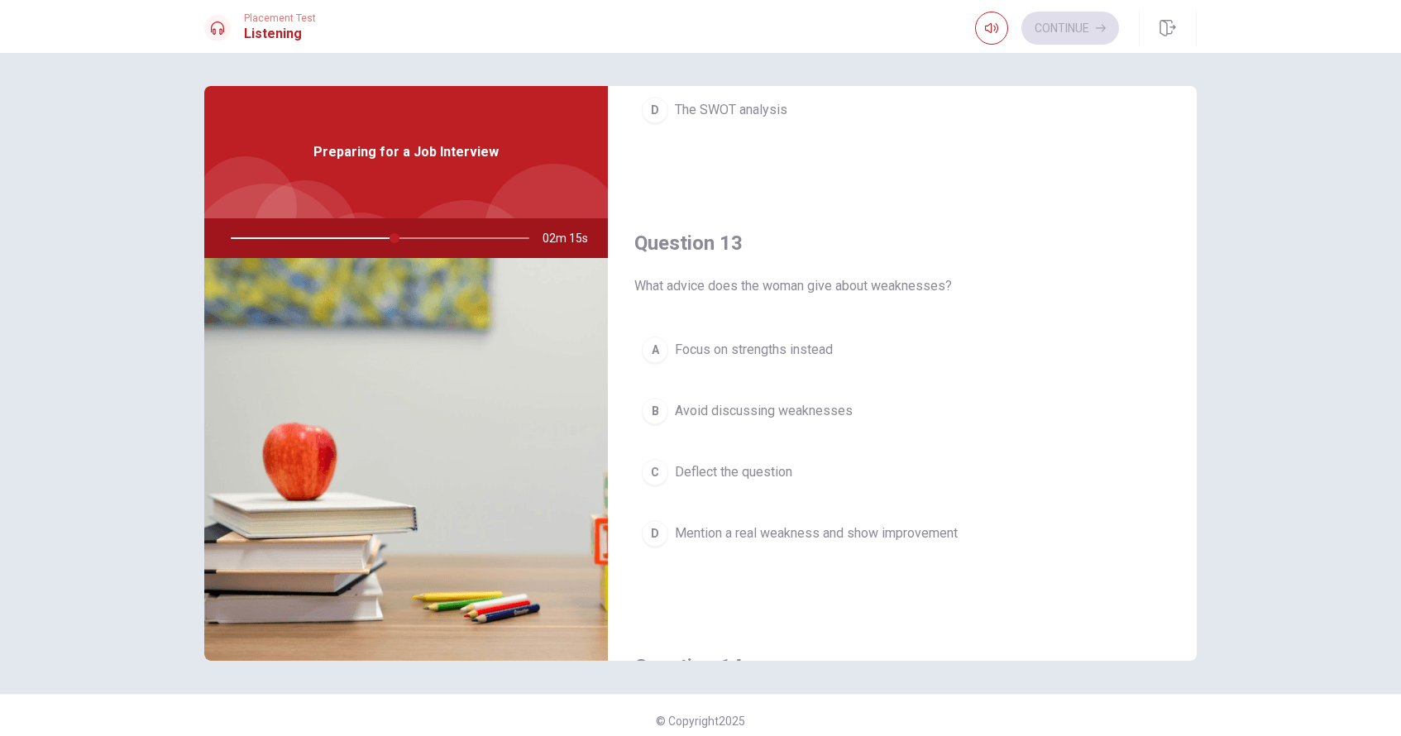
scroll to position [744, 0]
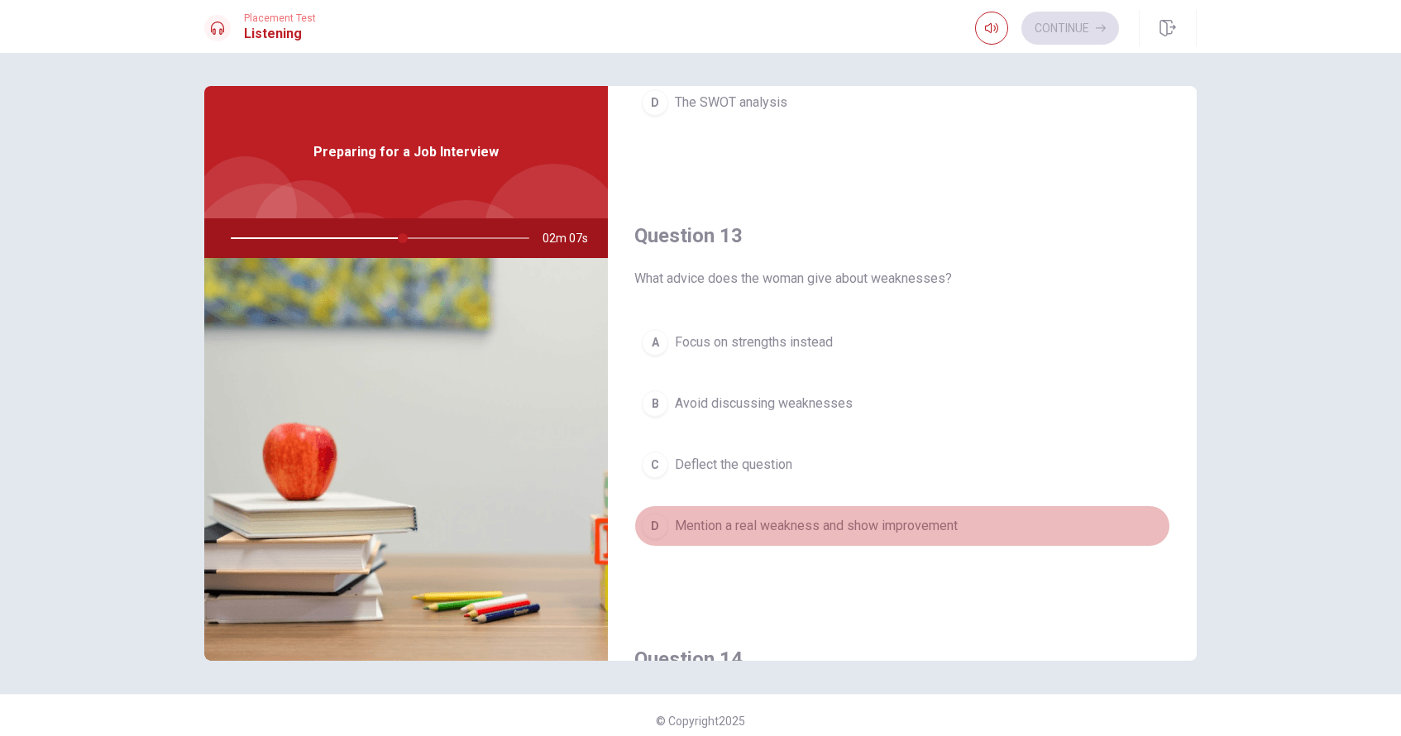
click at [722, 520] on span "Mention a real weakness and show improvement" at bounding box center [816, 526] width 283 height 20
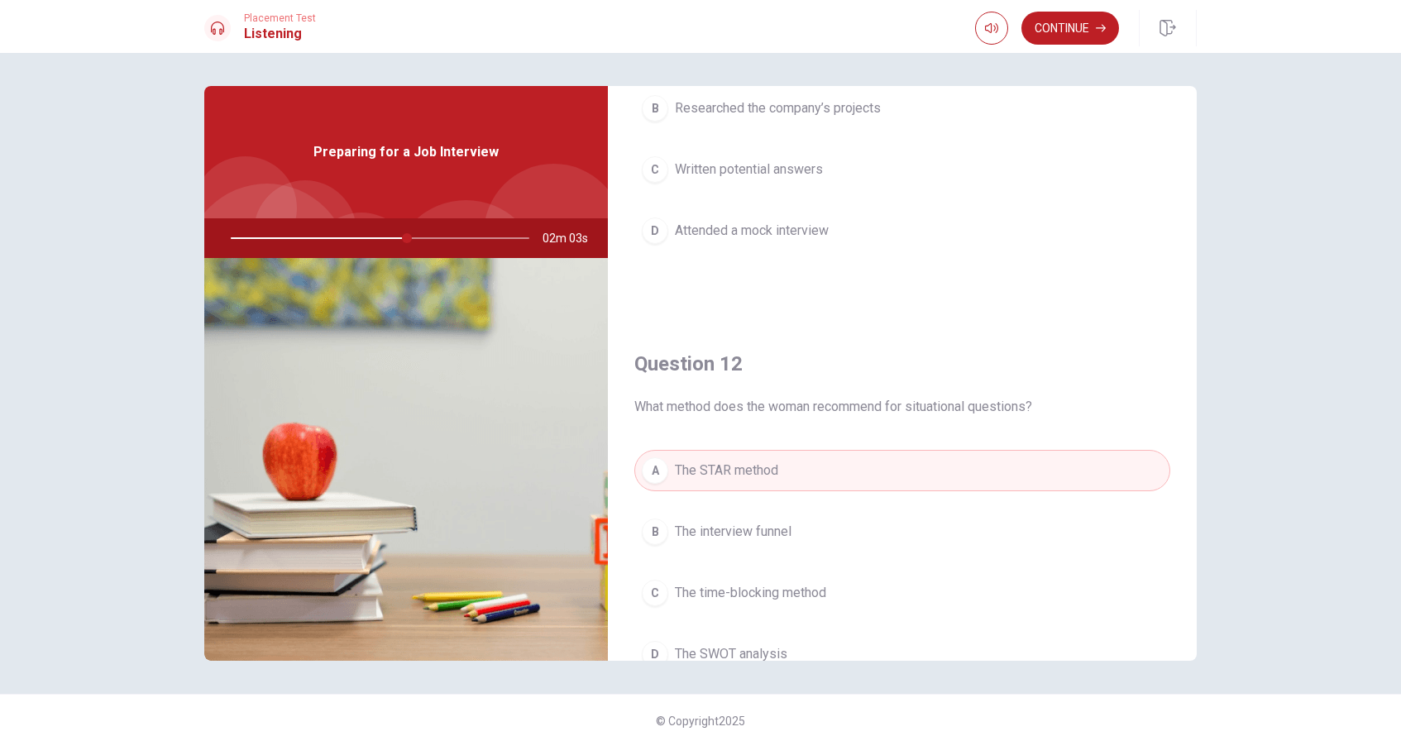
scroll to position [0, 0]
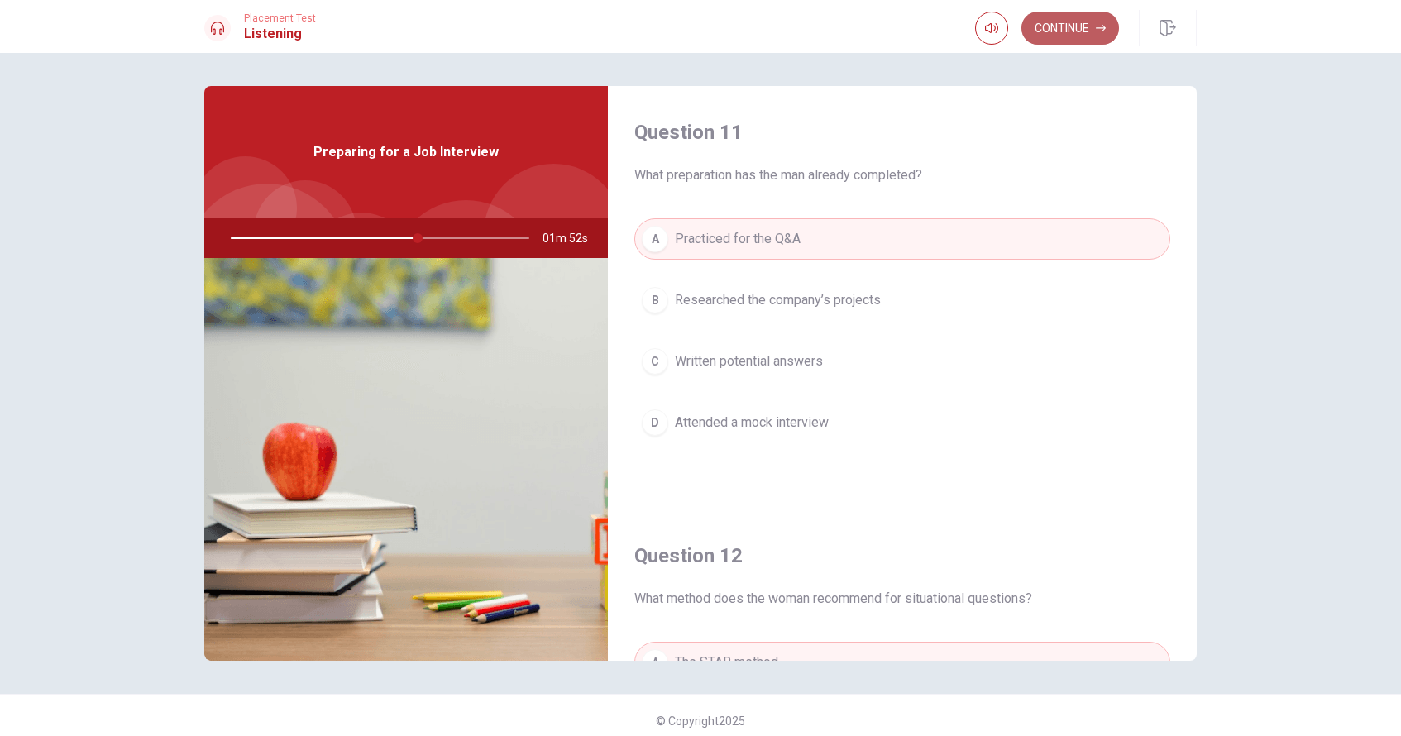
click at [722, 26] on button "Continue" at bounding box center [1070, 28] width 98 height 33
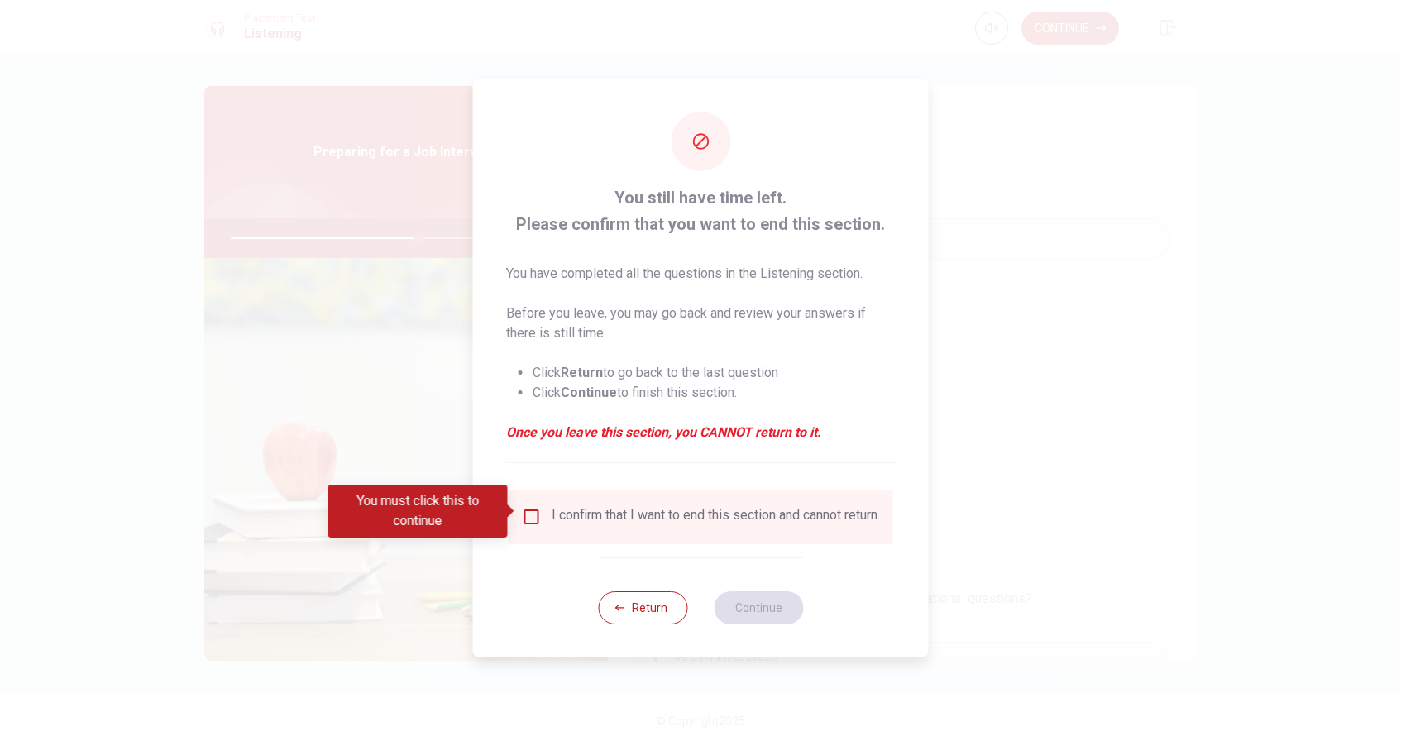
click at [536, 514] on input "You must click this to continue" at bounding box center [532, 517] width 20 height 20
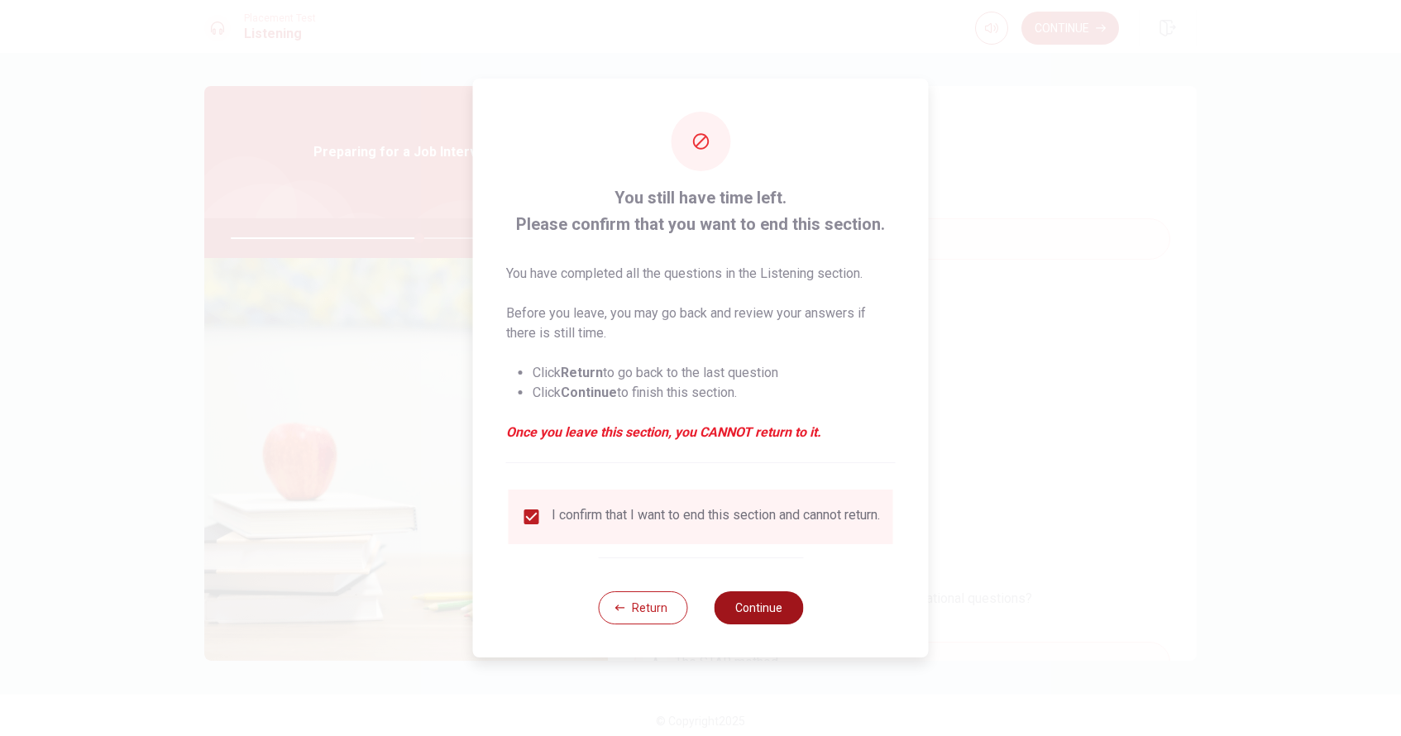
click at [722, 610] on button "Continue" at bounding box center [758, 607] width 89 height 33
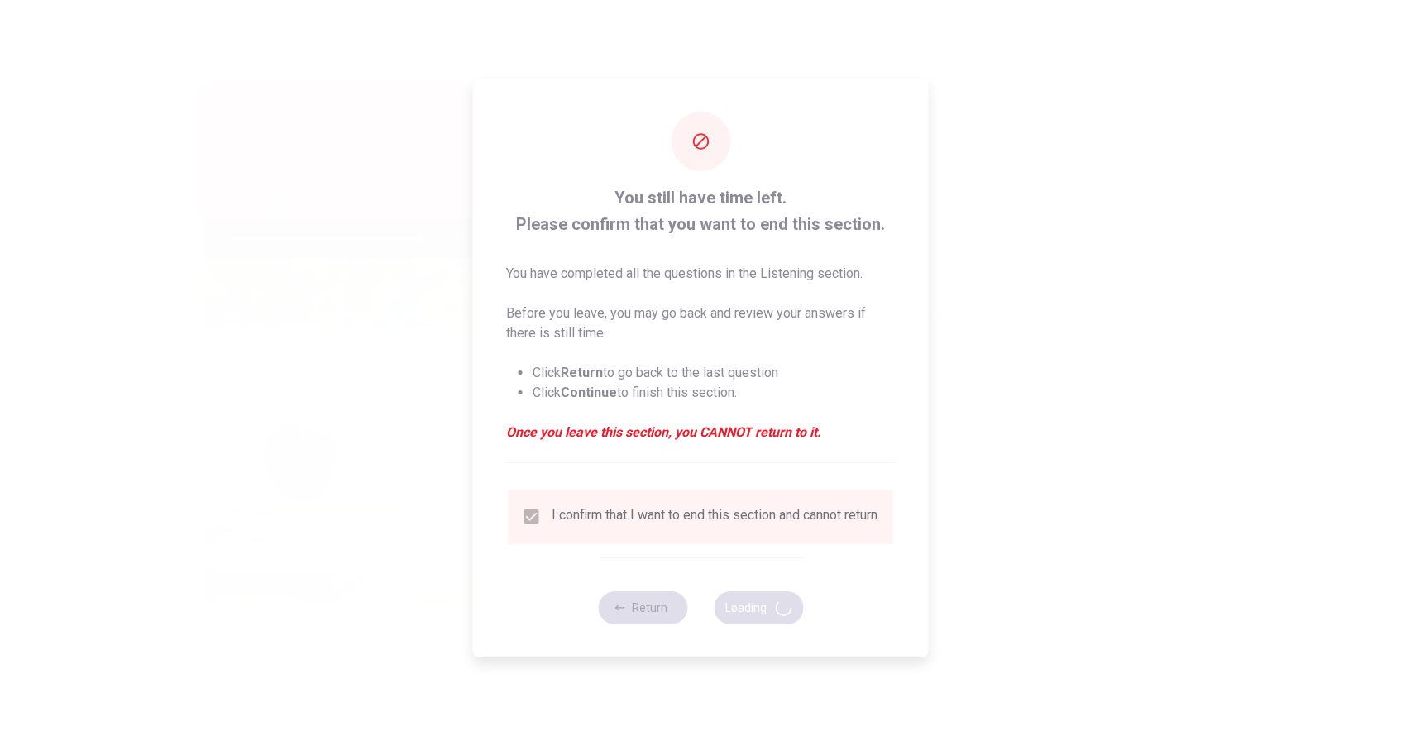
type input "64"
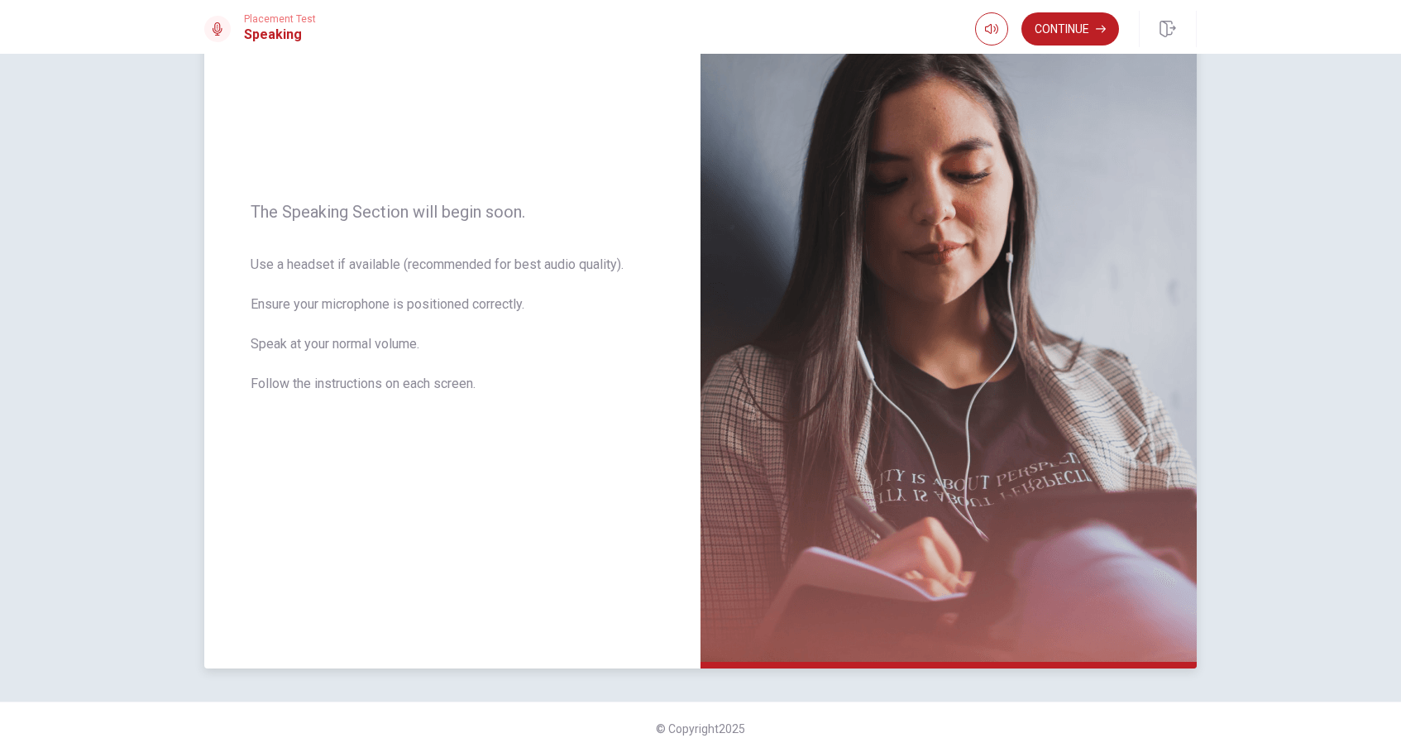
scroll to position [141, 0]
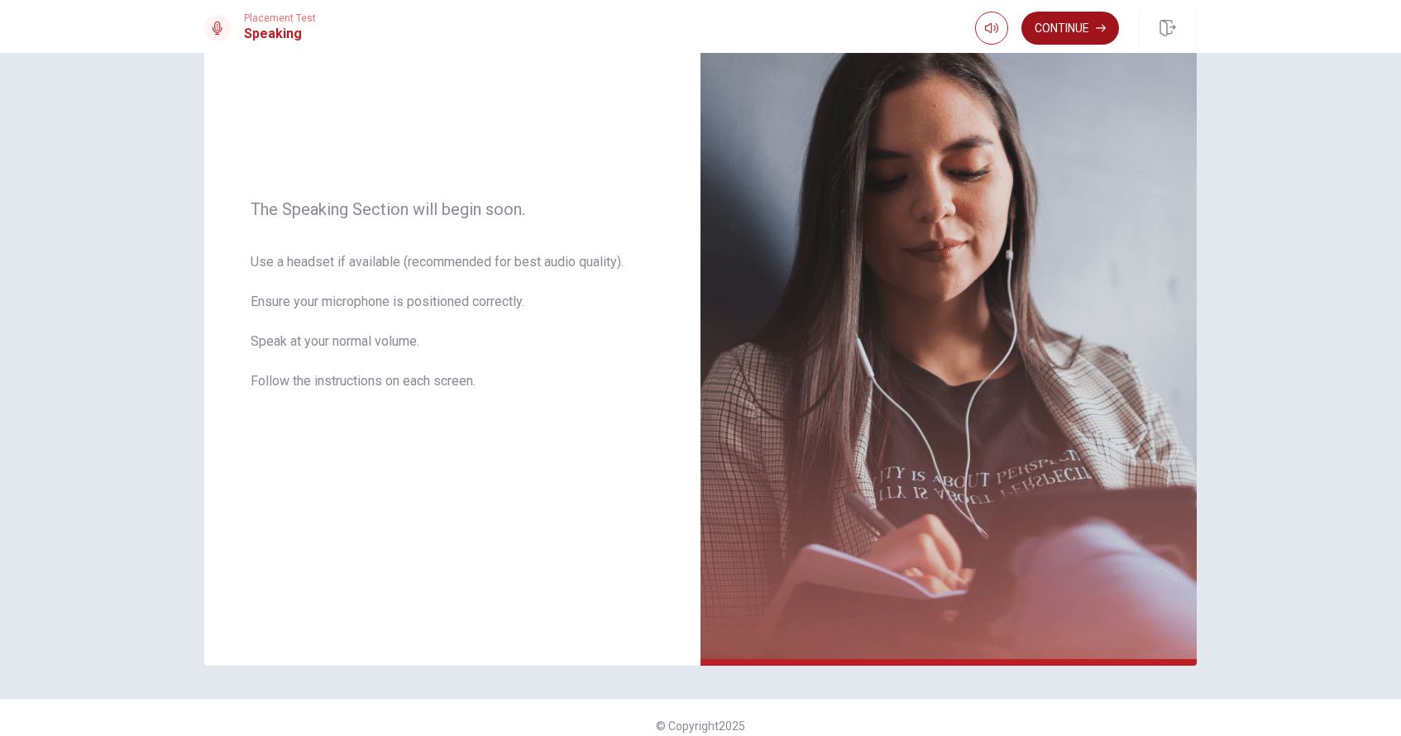
click at [722, 26] on button "Continue" at bounding box center [1070, 28] width 98 height 33
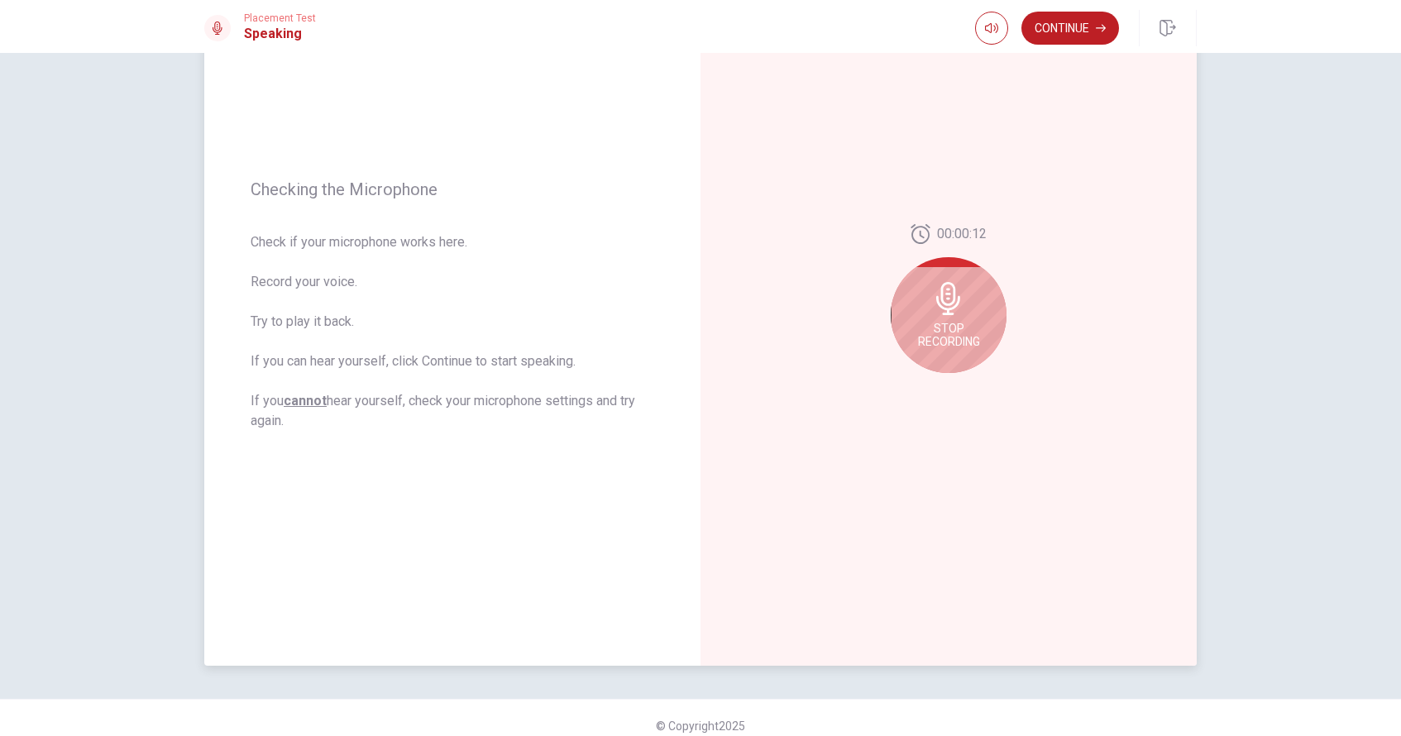
click at [722, 296] on div "Stop Recording" at bounding box center [949, 315] width 116 height 116
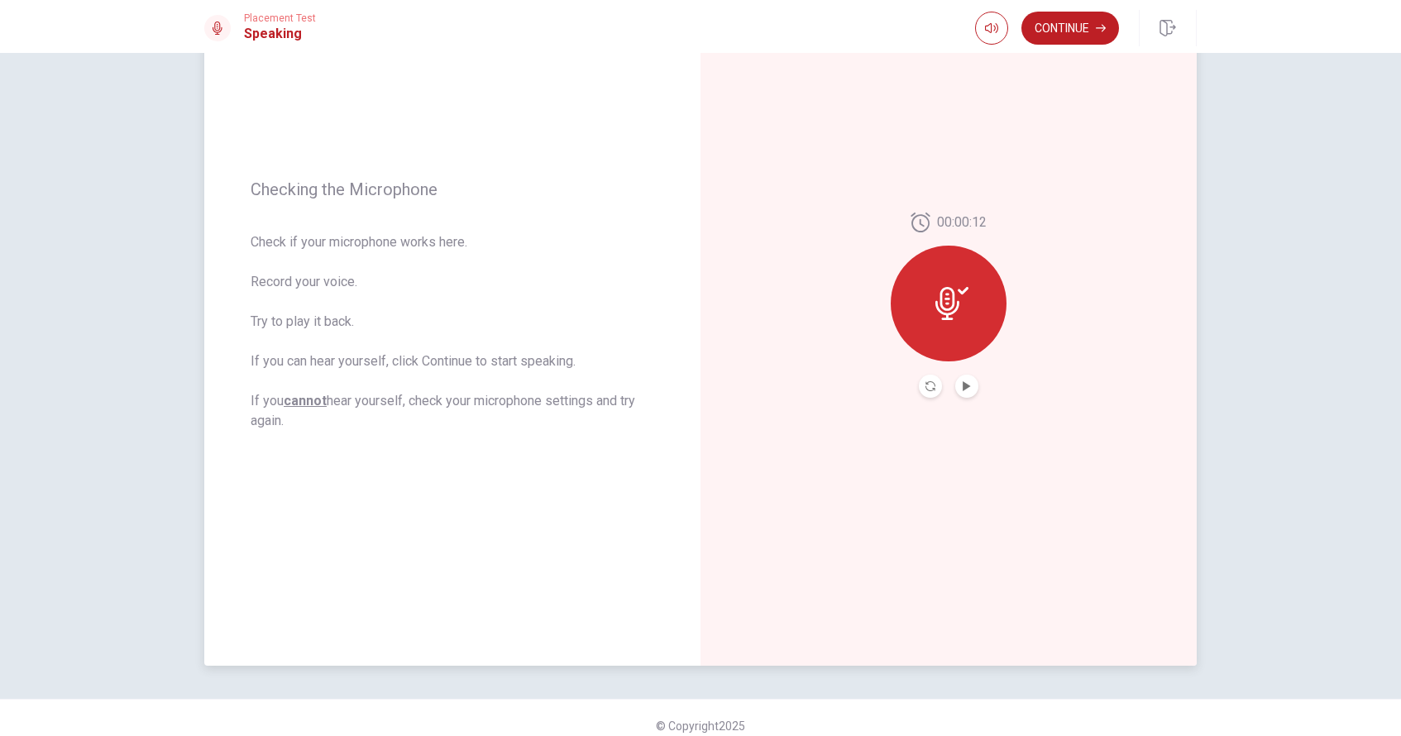
click at [722, 313] on icon at bounding box center [947, 303] width 24 height 33
click at [722, 383] on icon "Play Audio" at bounding box center [967, 386] width 10 height 10
click at [722, 387] on icon "Record Again" at bounding box center [931, 386] width 10 height 10
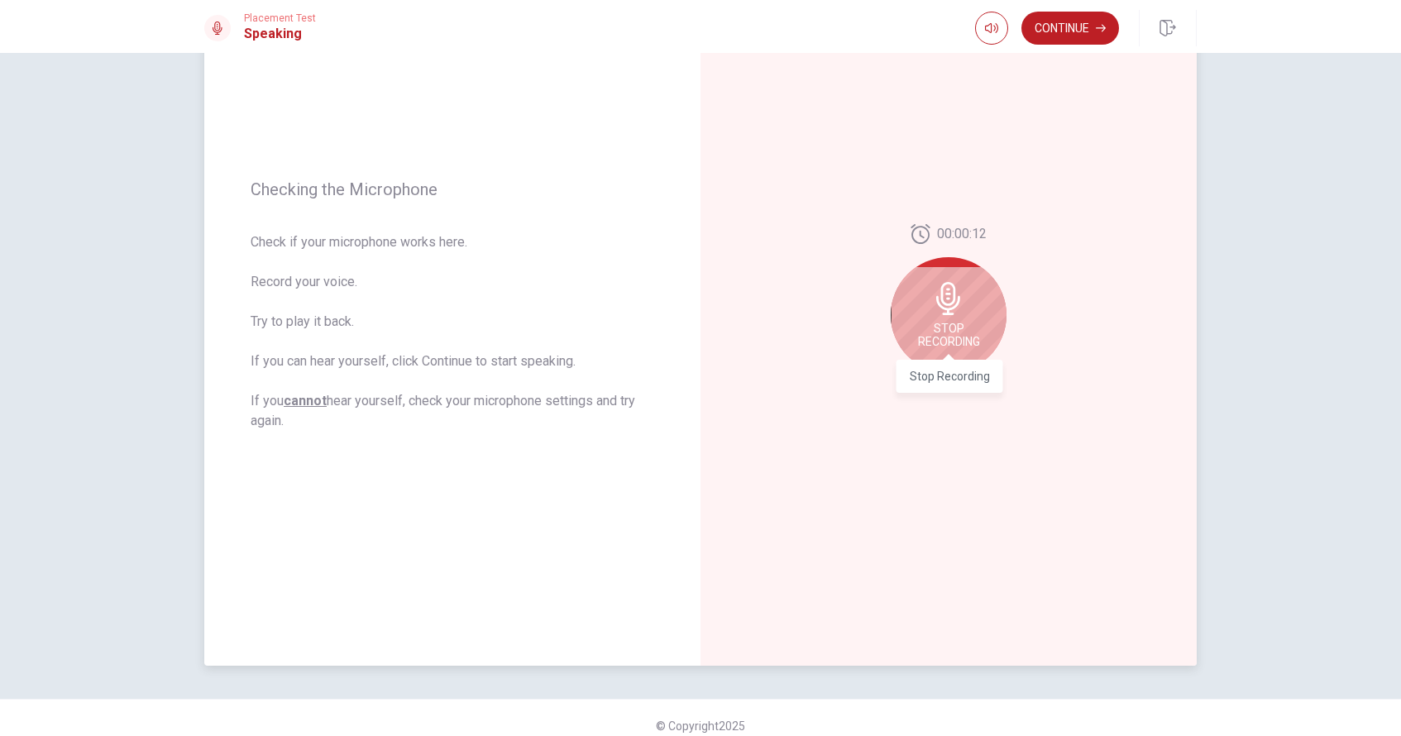
click at [722, 334] on span "Stop Recording" at bounding box center [949, 335] width 62 height 26
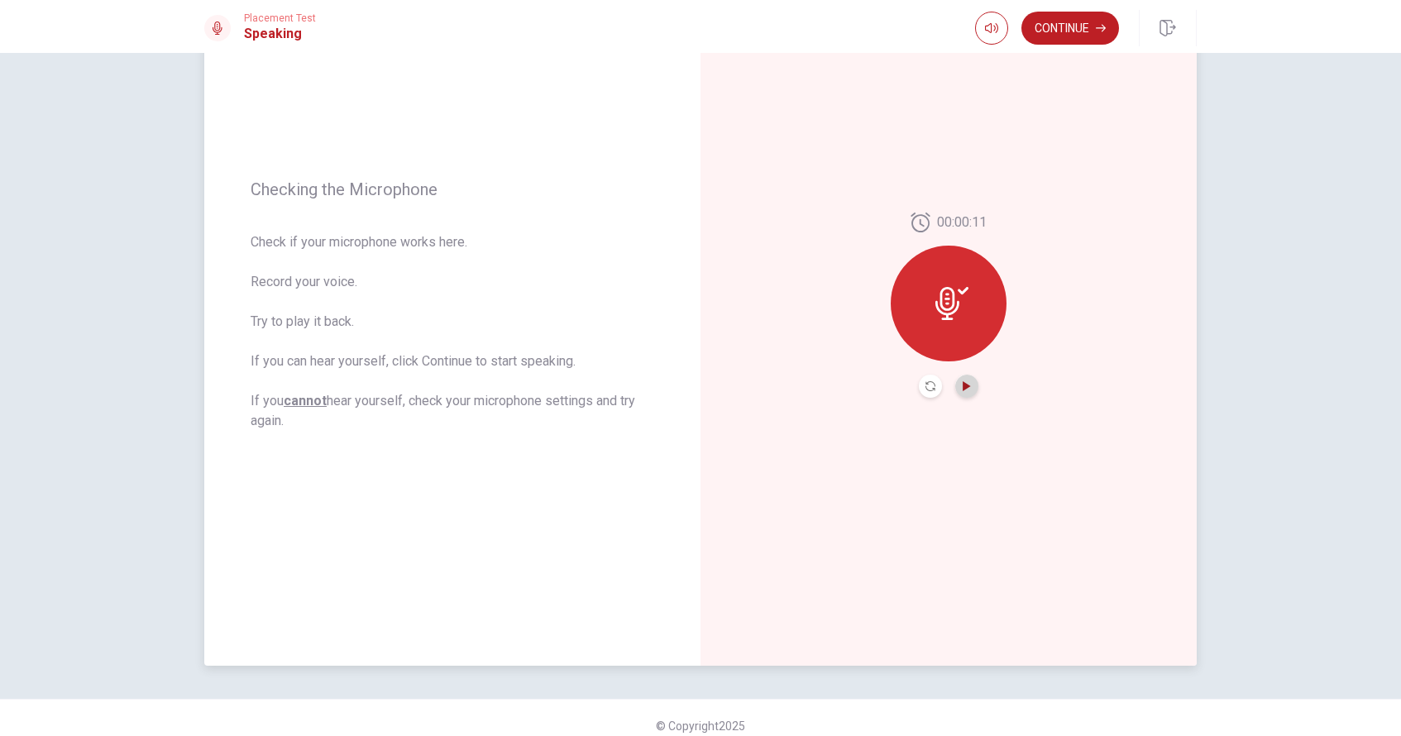
click at [722, 383] on icon "Play Audio" at bounding box center [967, 386] width 10 height 10
click at [722, 22] on button "Continue" at bounding box center [1070, 28] width 98 height 33
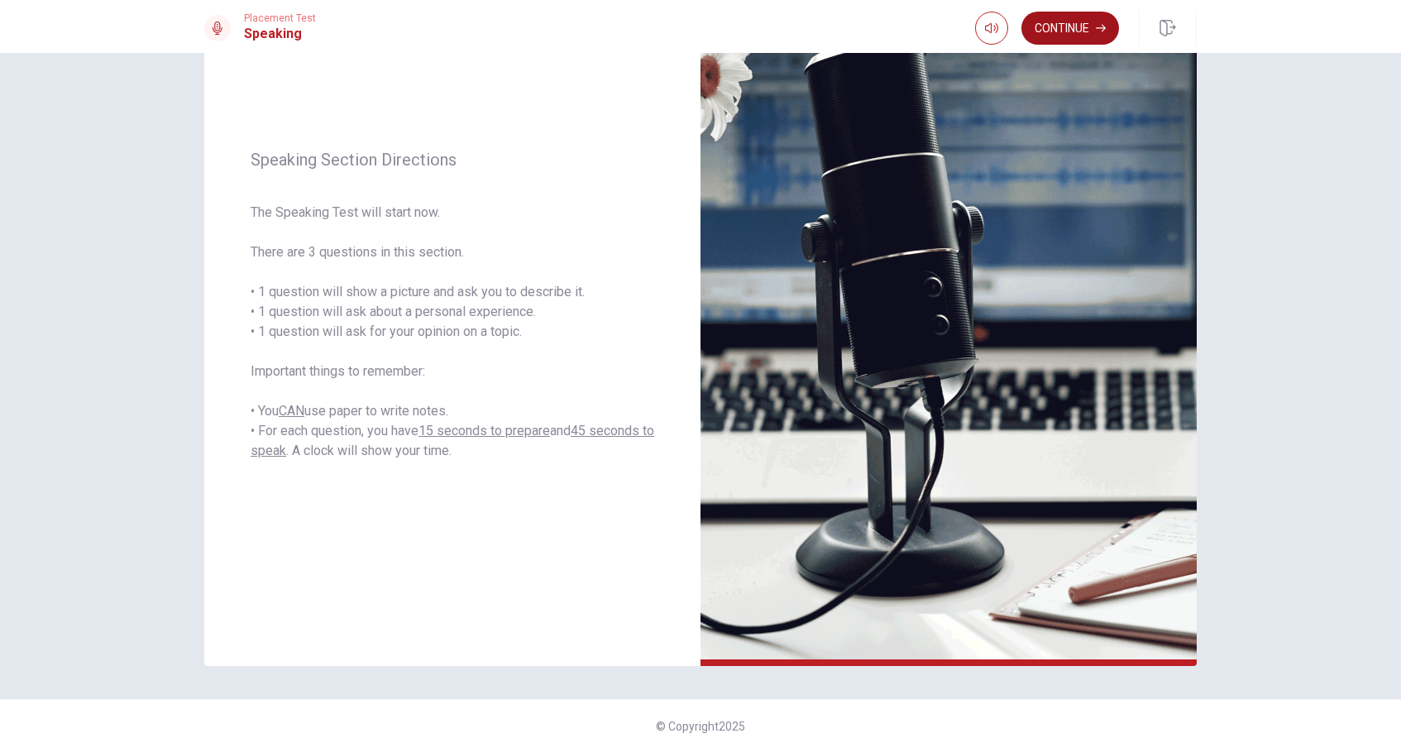
click at [722, 36] on button "Continue" at bounding box center [1070, 28] width 98 height 33
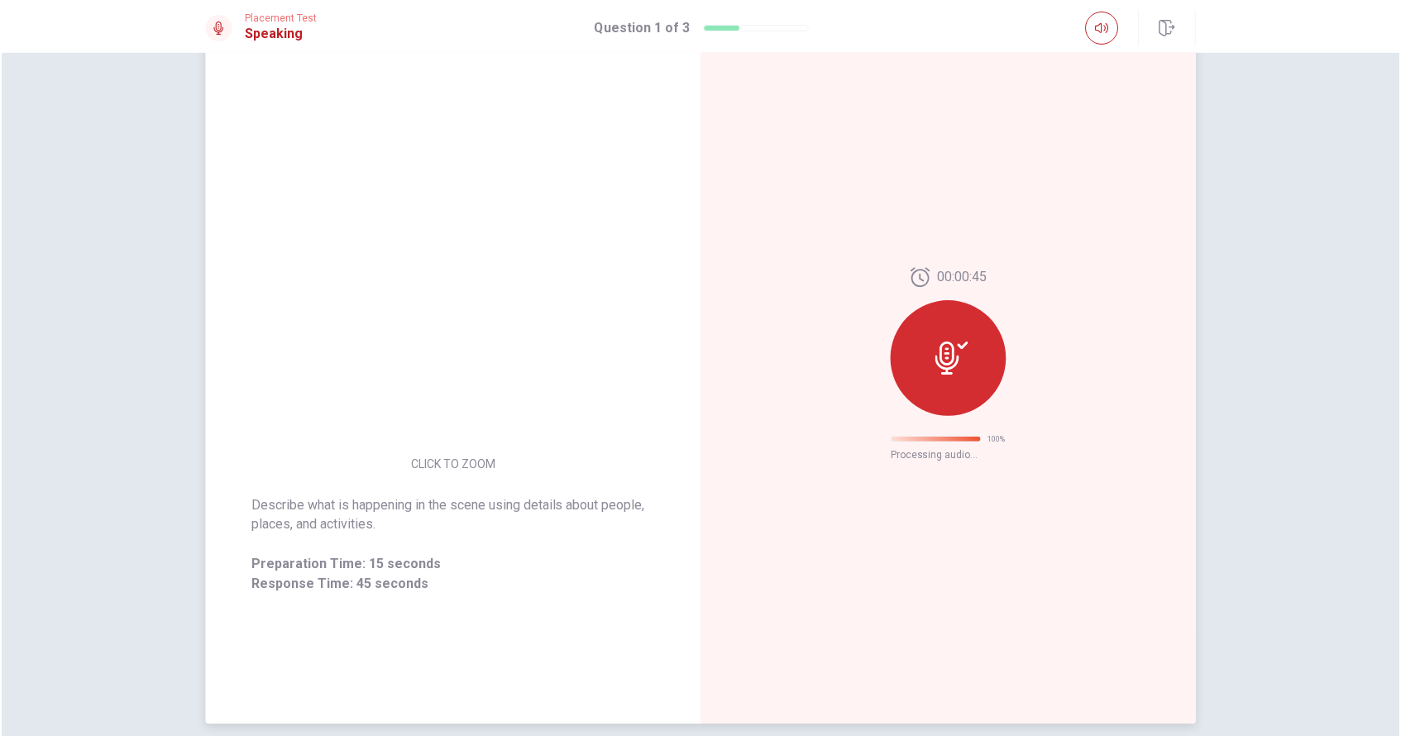
scroll to position [0, 0]
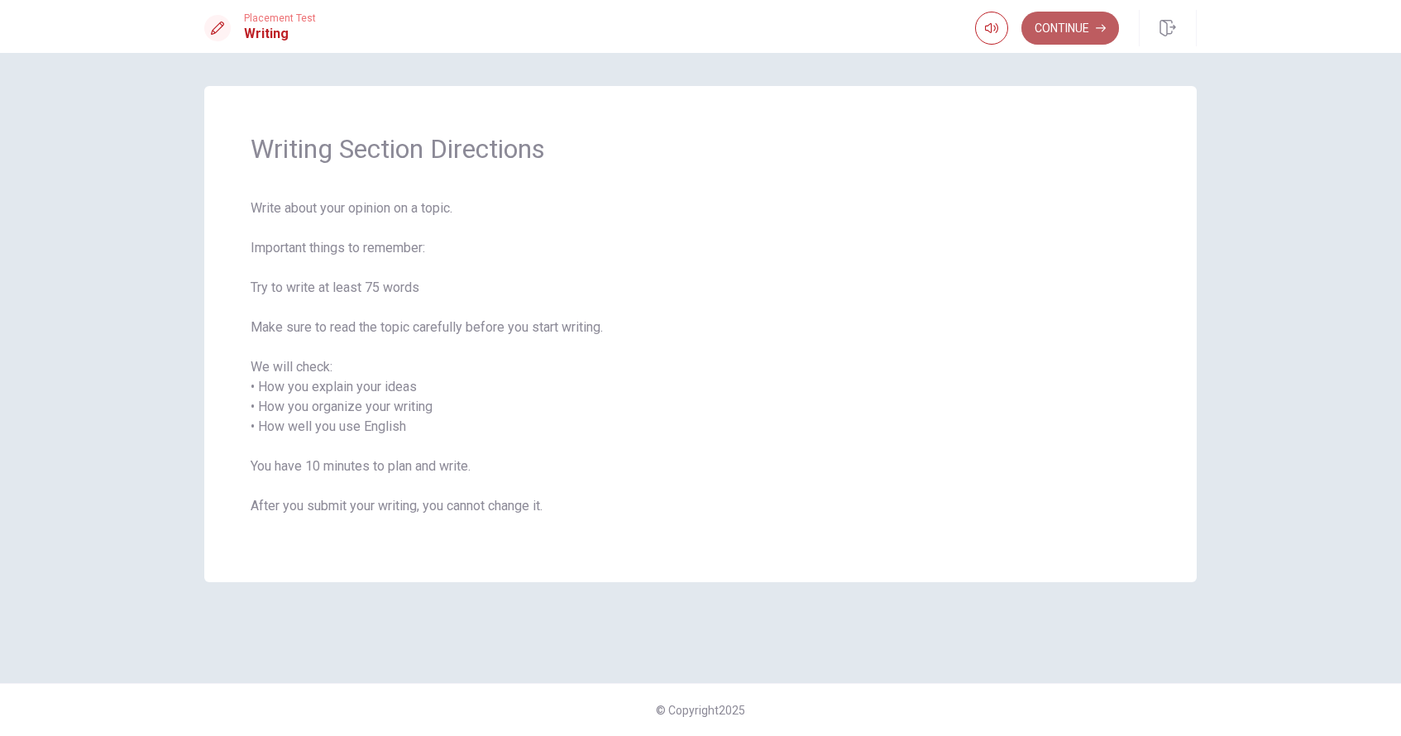
click at [722, 26] on button "Continue" at bounding box center [1070, 28] width 98 height 33
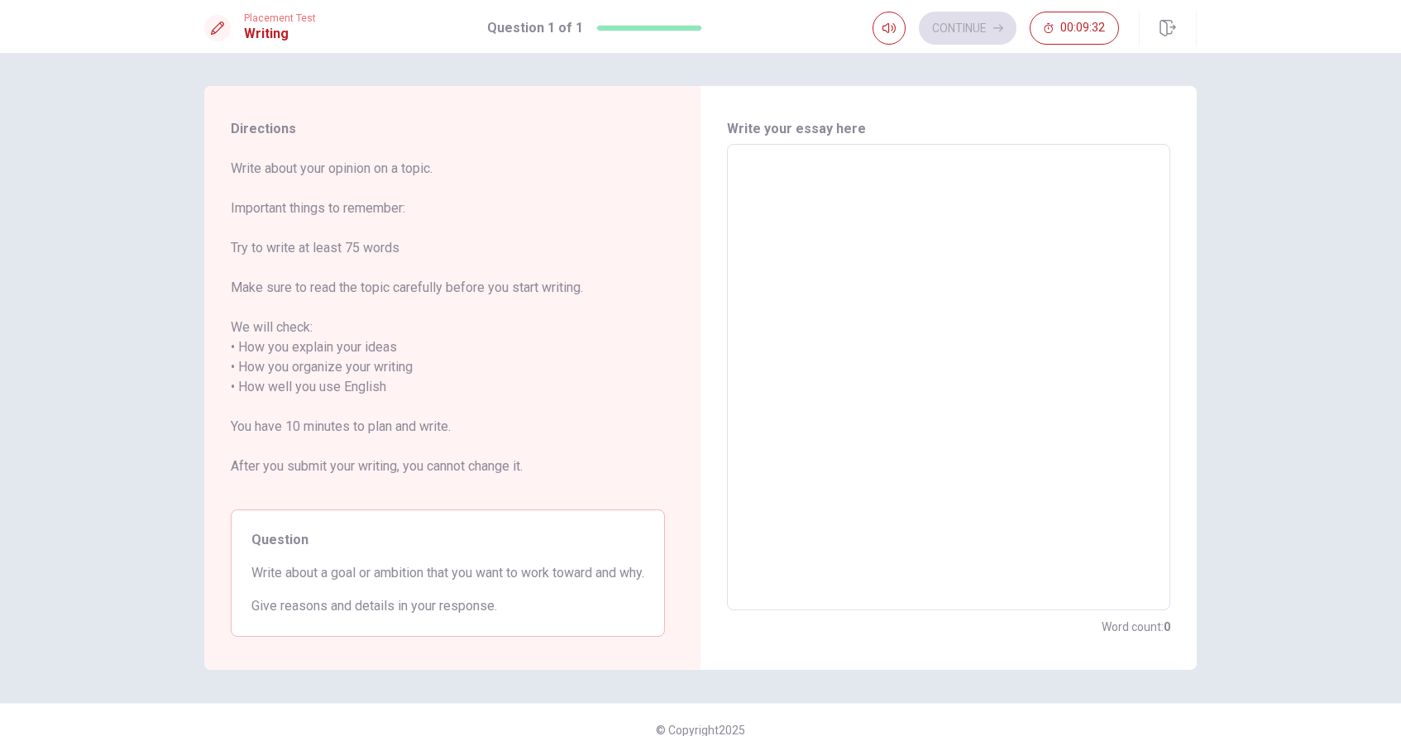
click at [722, 167] on textarea at bounding box center [949, 377] width 420 height 439
type textarea "M"
type textarea "x"
type textarea "My"
type textarea "x"
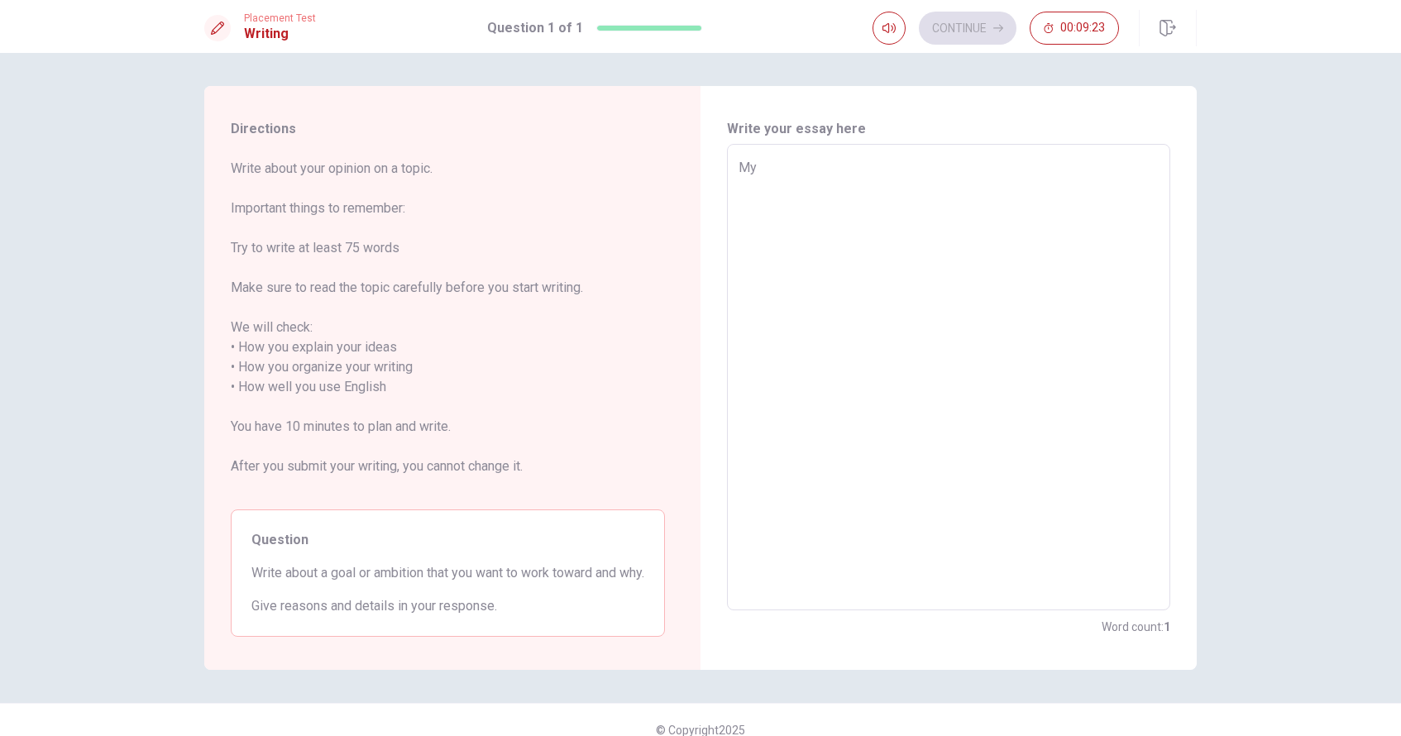
type textarea "My"
type textarea "x"
type textarea "My g"
type textarea "x"
type textarea "My"
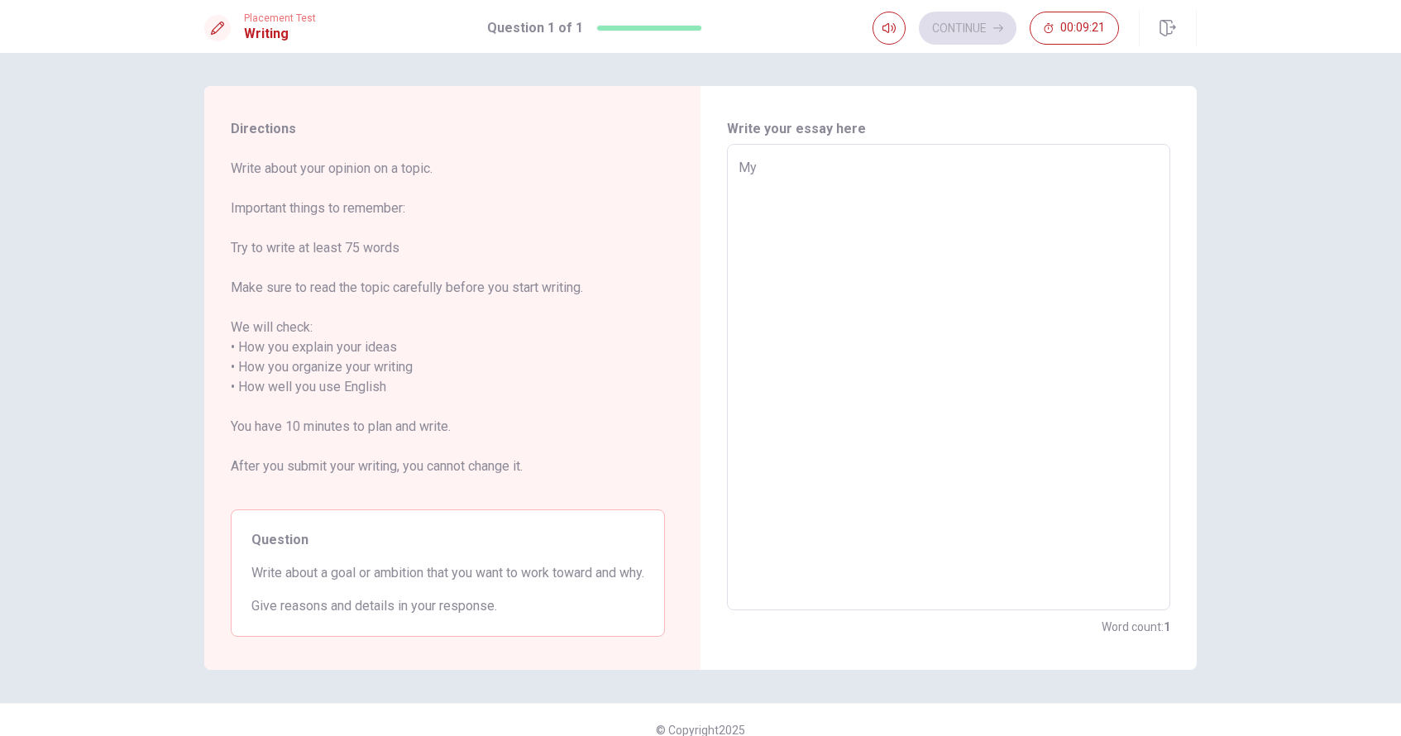
type textarea "x"
type textarea "My p"
type textarea "x"
type textarea "My pr"
type textarea "x"
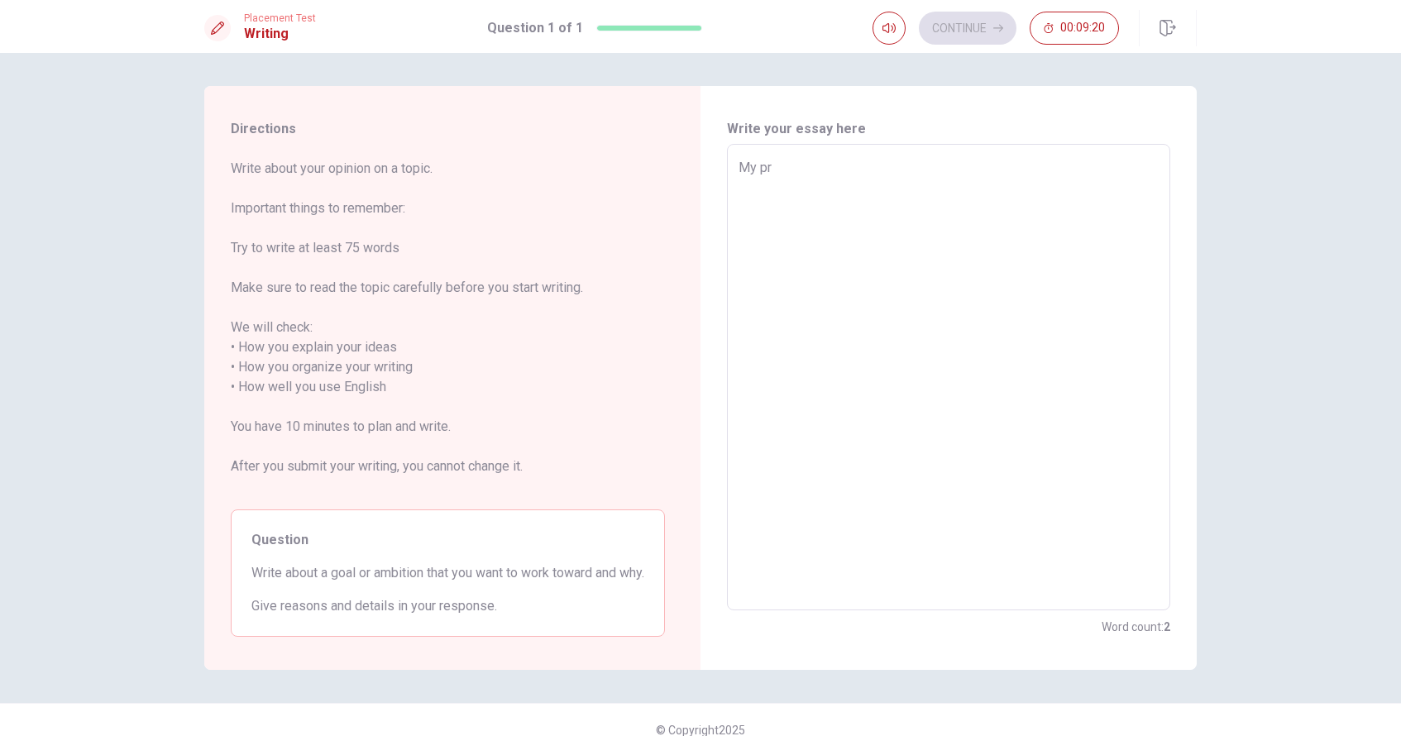
type textarea "My pri"
type textarea "x"
type textarea "My prin"
type textarea "x"
type textarea "My princ"
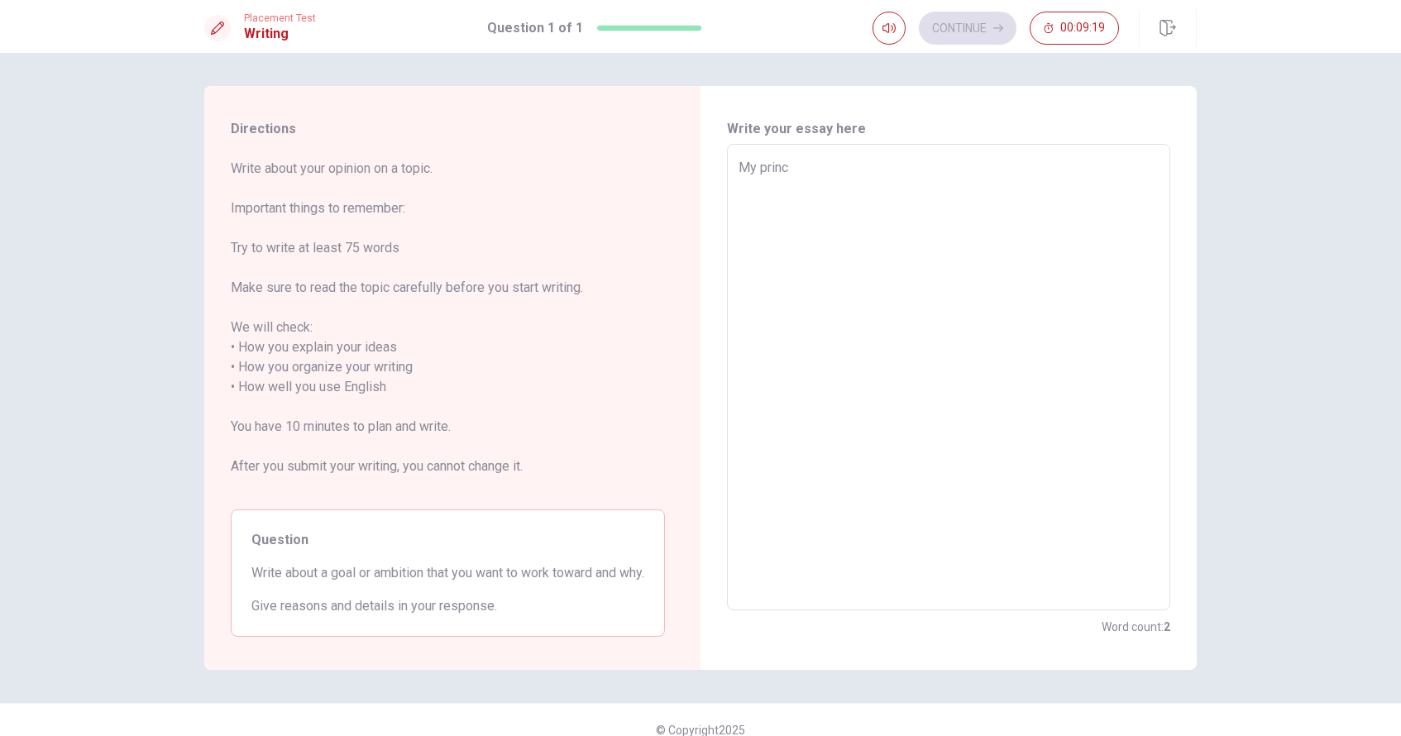
type textarea "x"
type textarea "My princi"
type textarea "x"
type textarea "My princip"
type textarea "x"
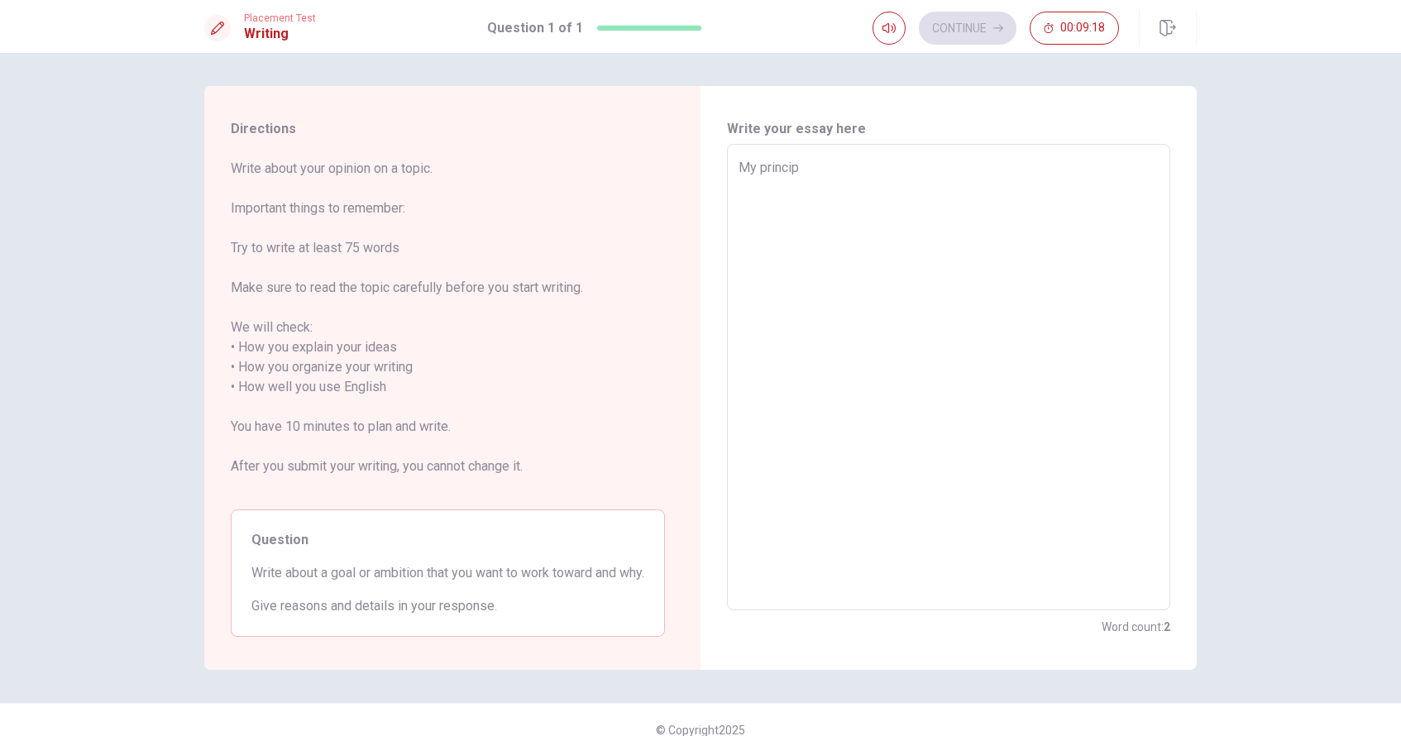
type textarea "My principa"
type textarea "x"
type textarea "My principal"
type textarea "x"
type textarea "My principal"
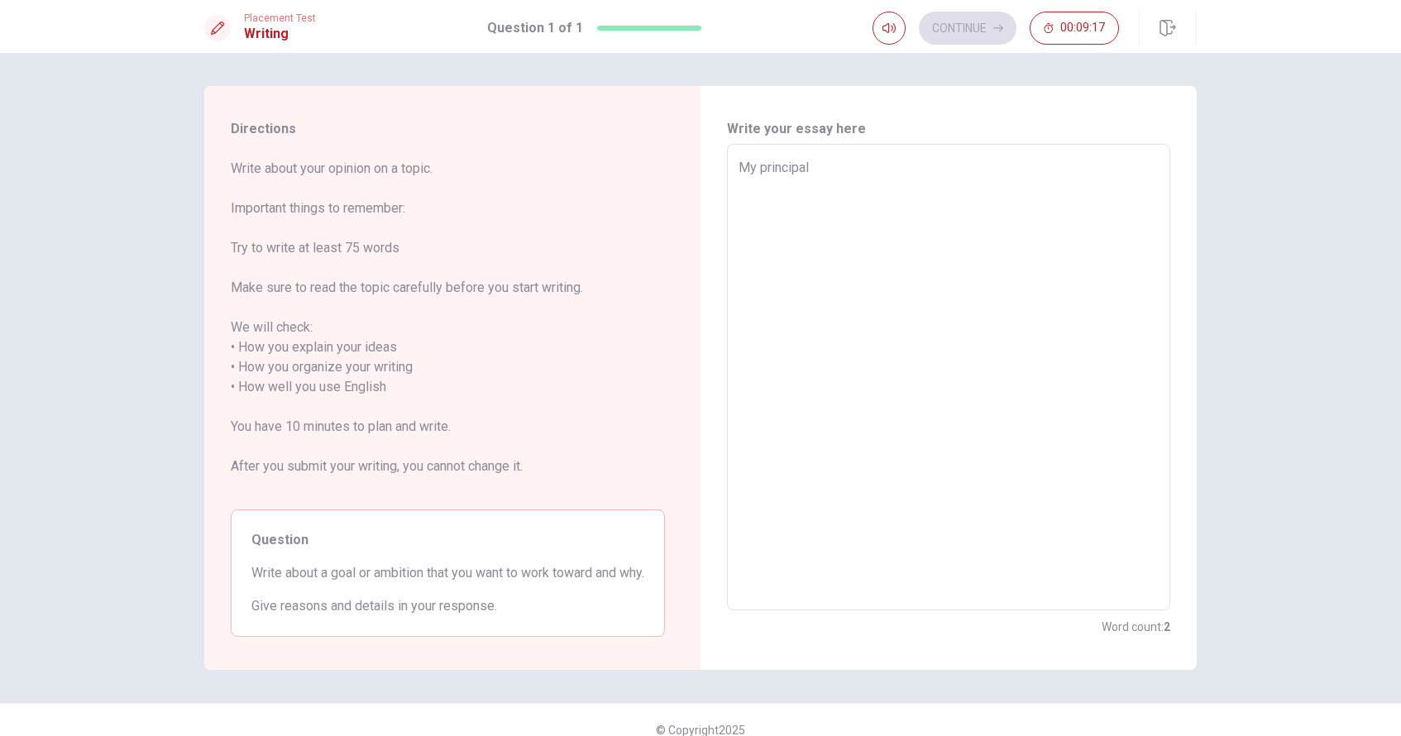
type textarea "x"
type textarea "My principal g"
type textarea "x"
type textarea "My principal go"
type textarea "x"
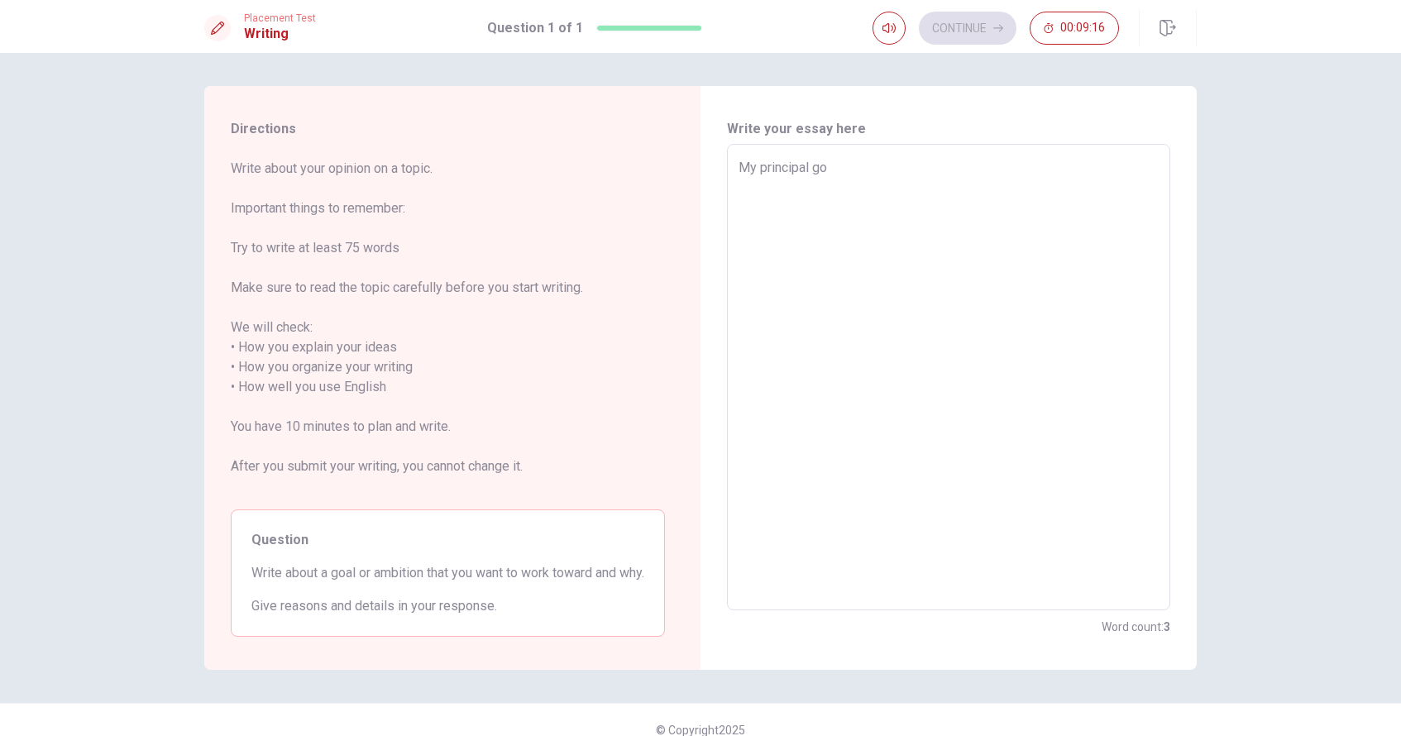
type textarea "My principal goa"
type textarea "x"
type textarea "My principal goal"
type textarea "x"
type textarea "My principal goal"
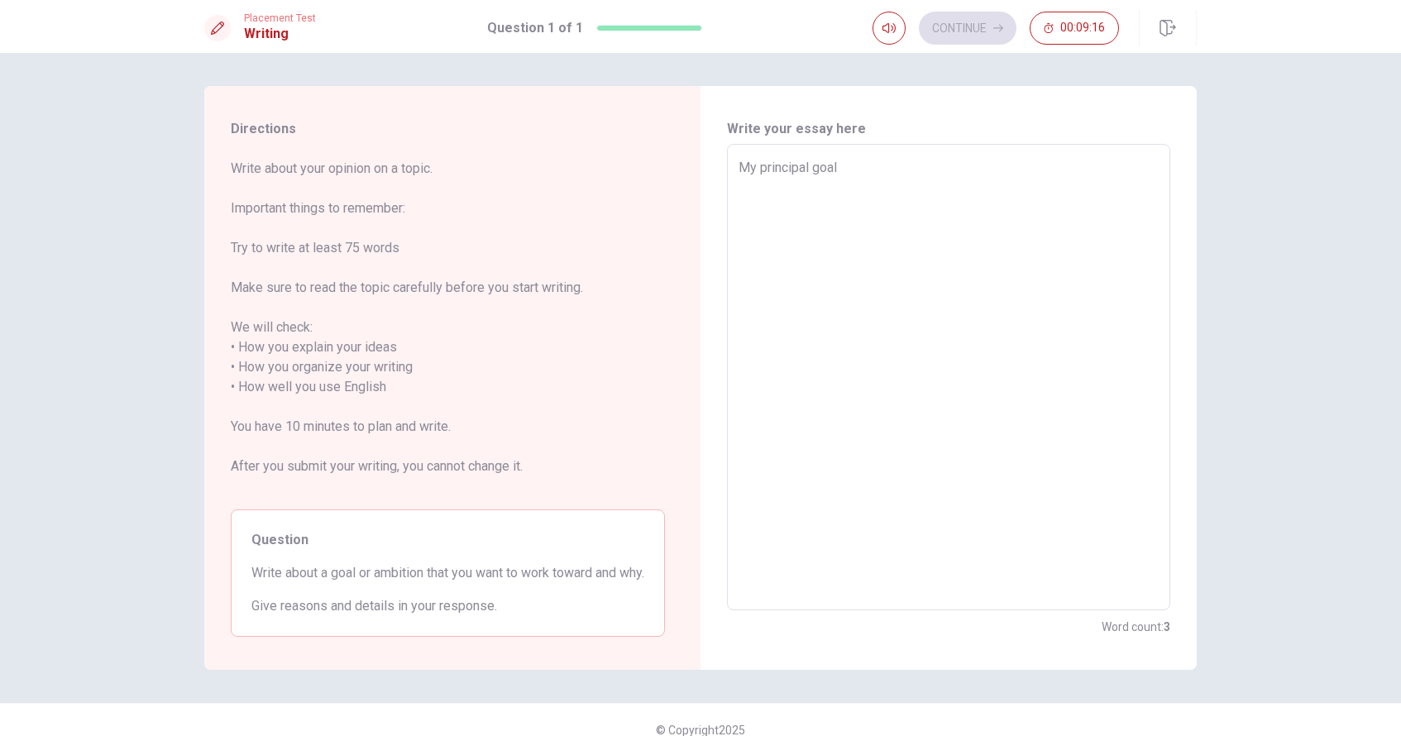
type textarea "x"
type textarea "My principal goal i"
type textarea "x"
type textarea "My principal goal is"
type textarea "x"
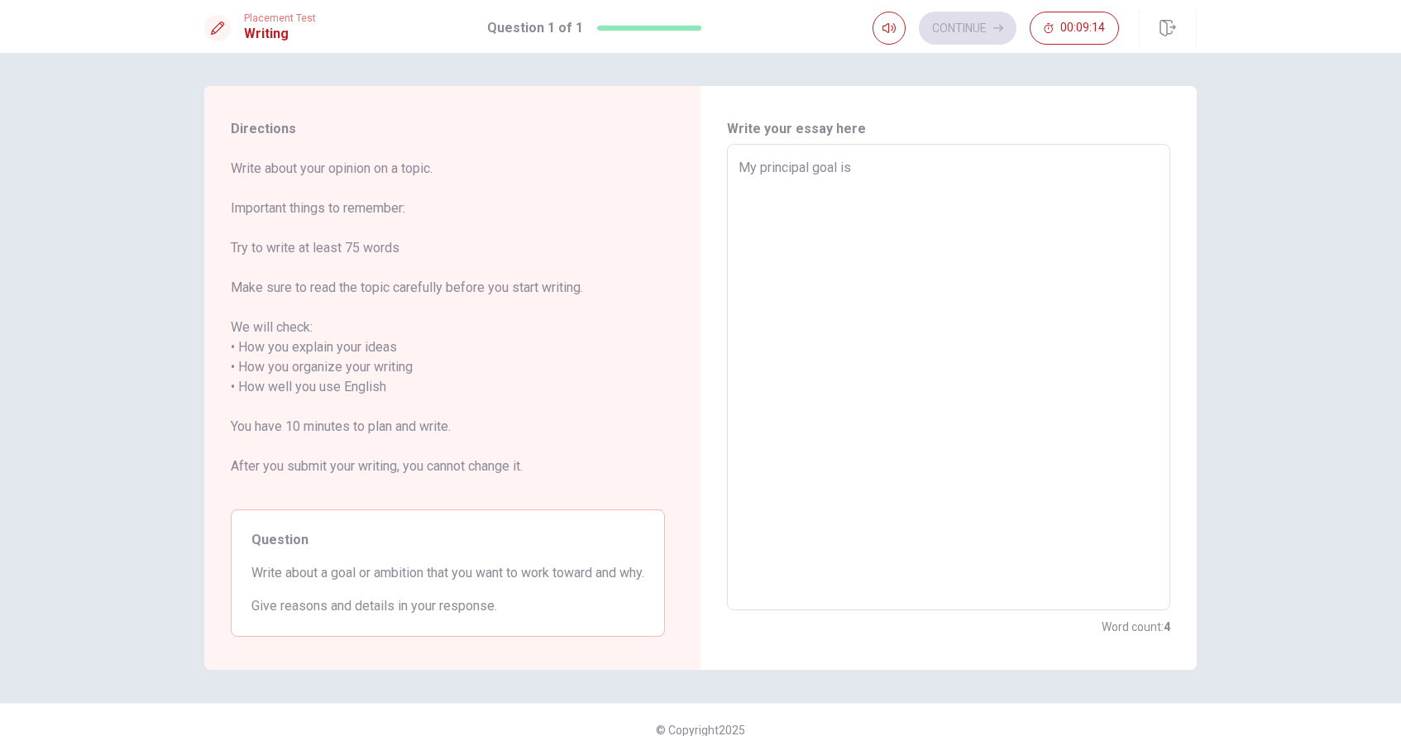
type textarea "My principal goal is"
type textarea "x"
type textarea "My principal goal is f"
type textarea "x"
type textarea "My principal goal is fi"
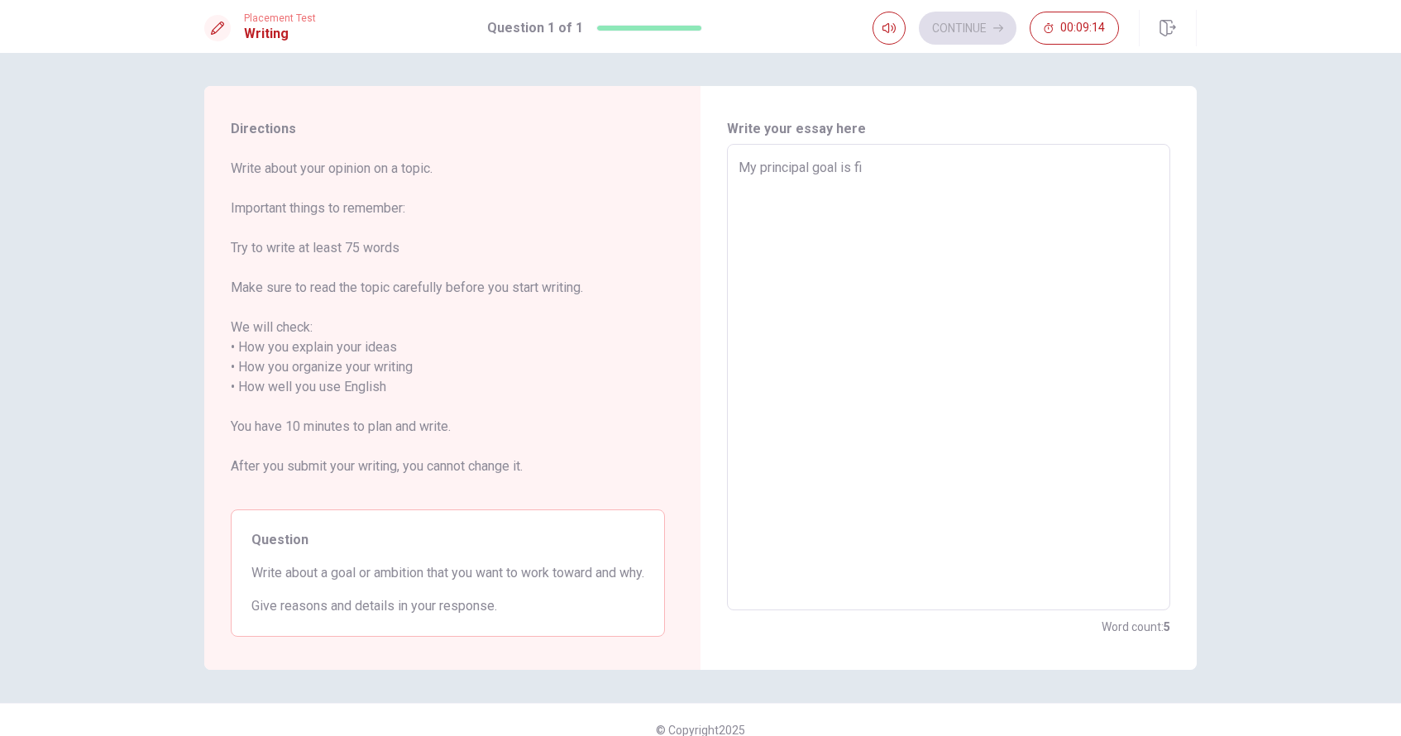
type textarea "x"
type textarea "My principal goal is fin"
type textarea "x"
type textarea "My principal goal is fini"
type textarea "x"
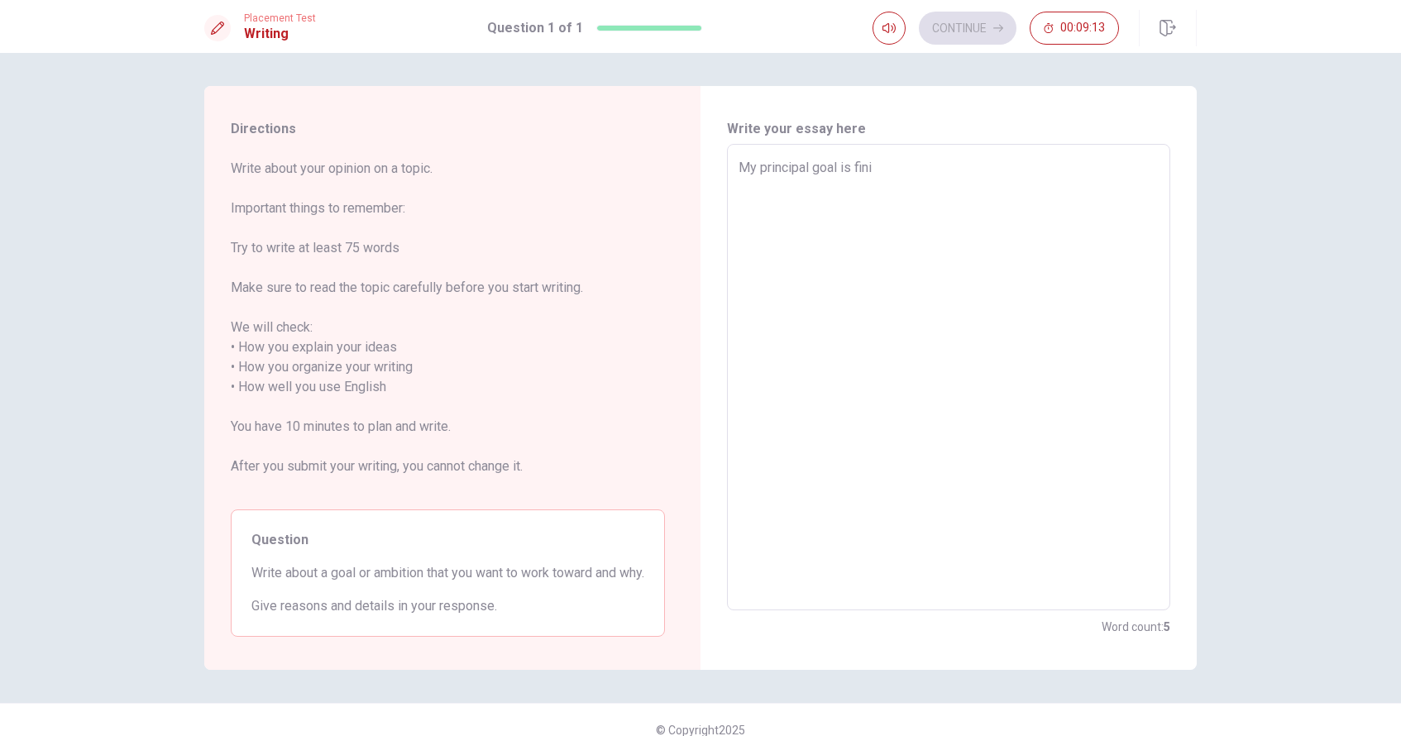
type textarea "My principal goal is finis"
type textarea "x"
type textarea "My principal goal is finish"
type textarea "x"
type textarea "My principal goal is finishi"
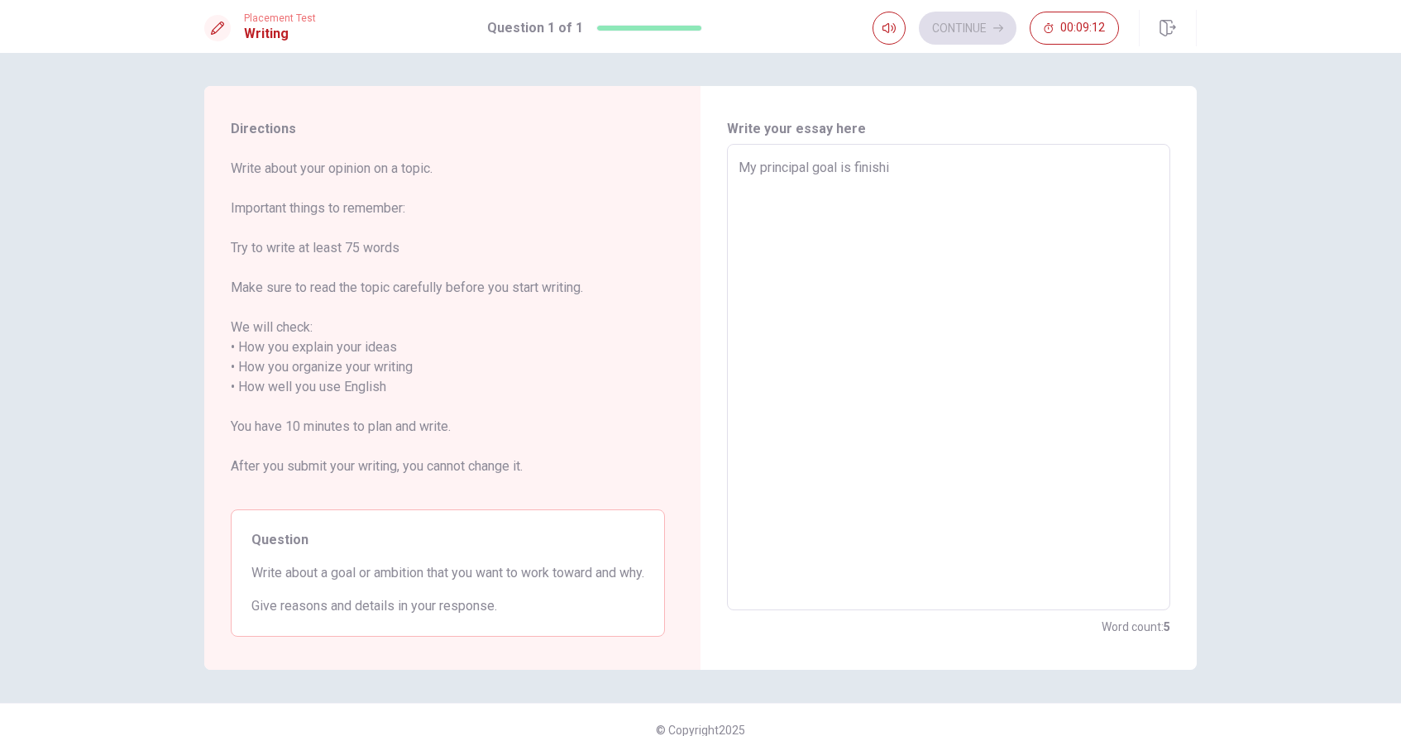
type textarea "x"
type textarea "My principal goal is finishin"
type textarea "x"
type textarea "My principal goal is finishing"
type textarea "x"
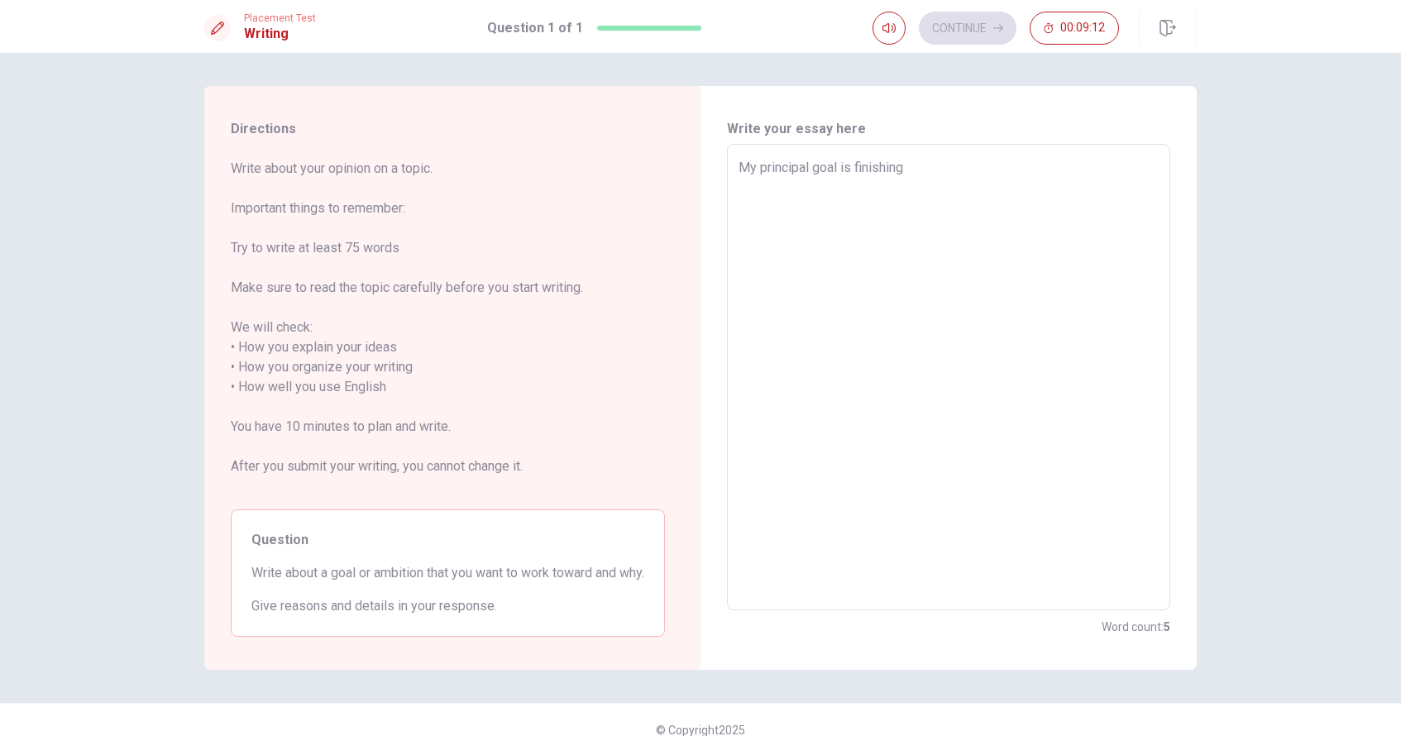
type textarea "My principal goal is finishing"
type textarea "x"
type textarea "My principal goal is finishing c"
type textarea "x"
type textarea "My principal goal is finishing co"
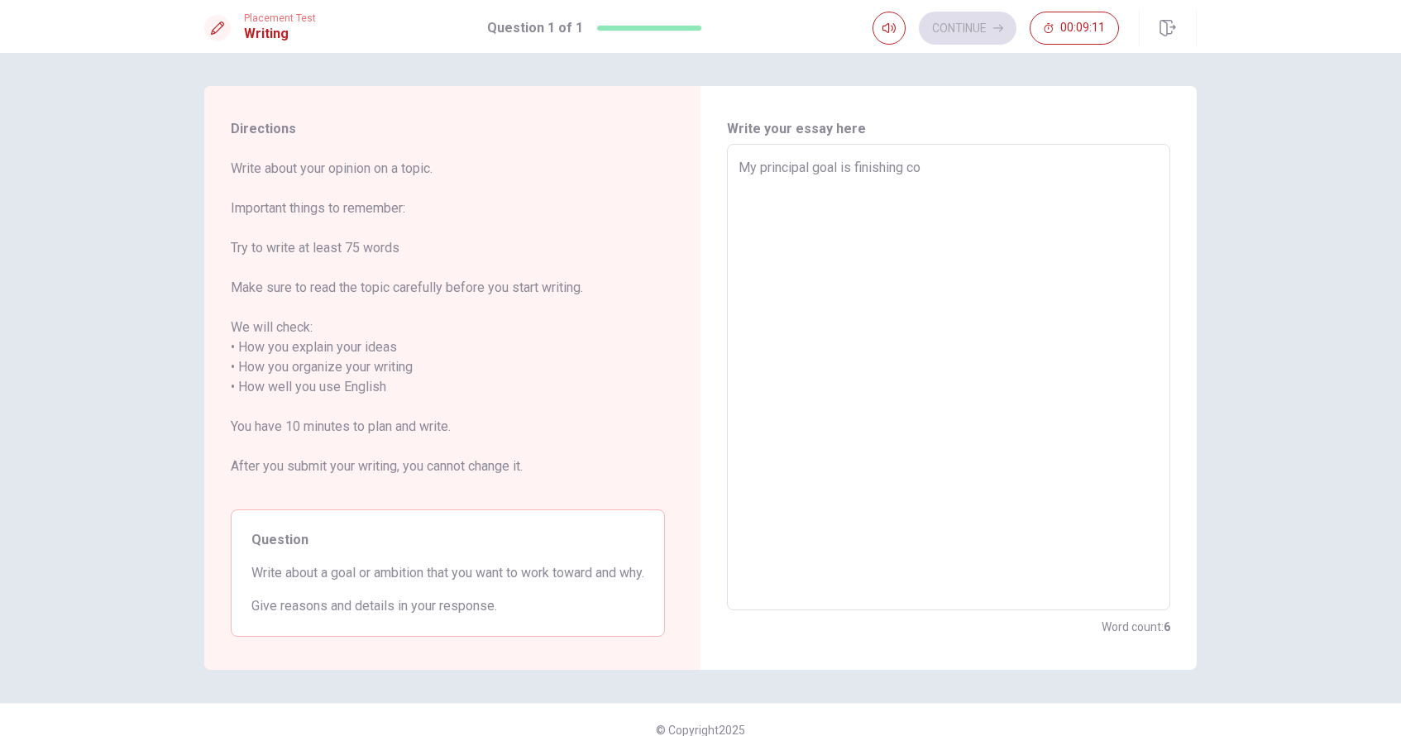
type textarea "x"
type textarea "My principal goal is finishing col"
type textarea "x"
type textarea "My principal goal is finishing coll"
type textarea "x"
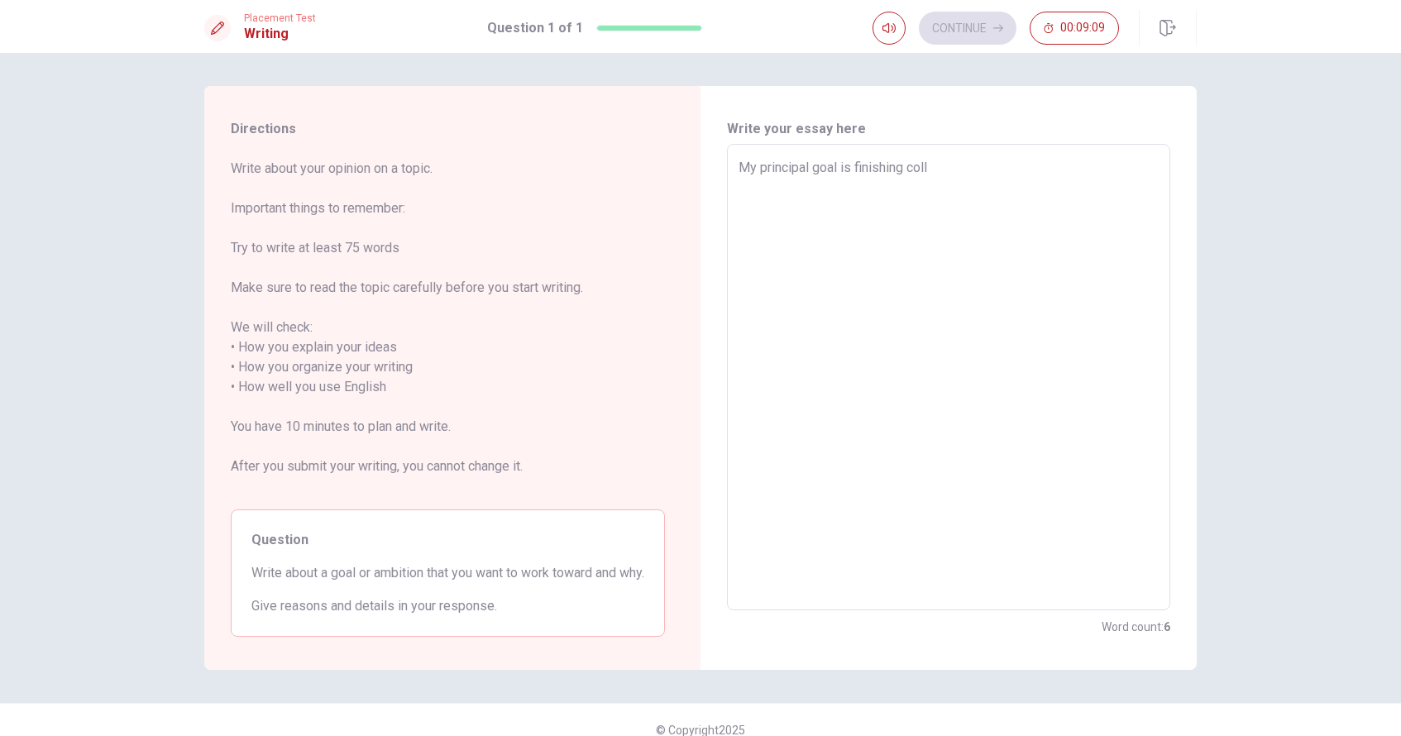
type textarea "My principal goal is finishing colle"
type textarea "x"
type textarea "My principal goal is finishing colleg"
type textarea "x"
type textarea "My principal goal is finishing college"
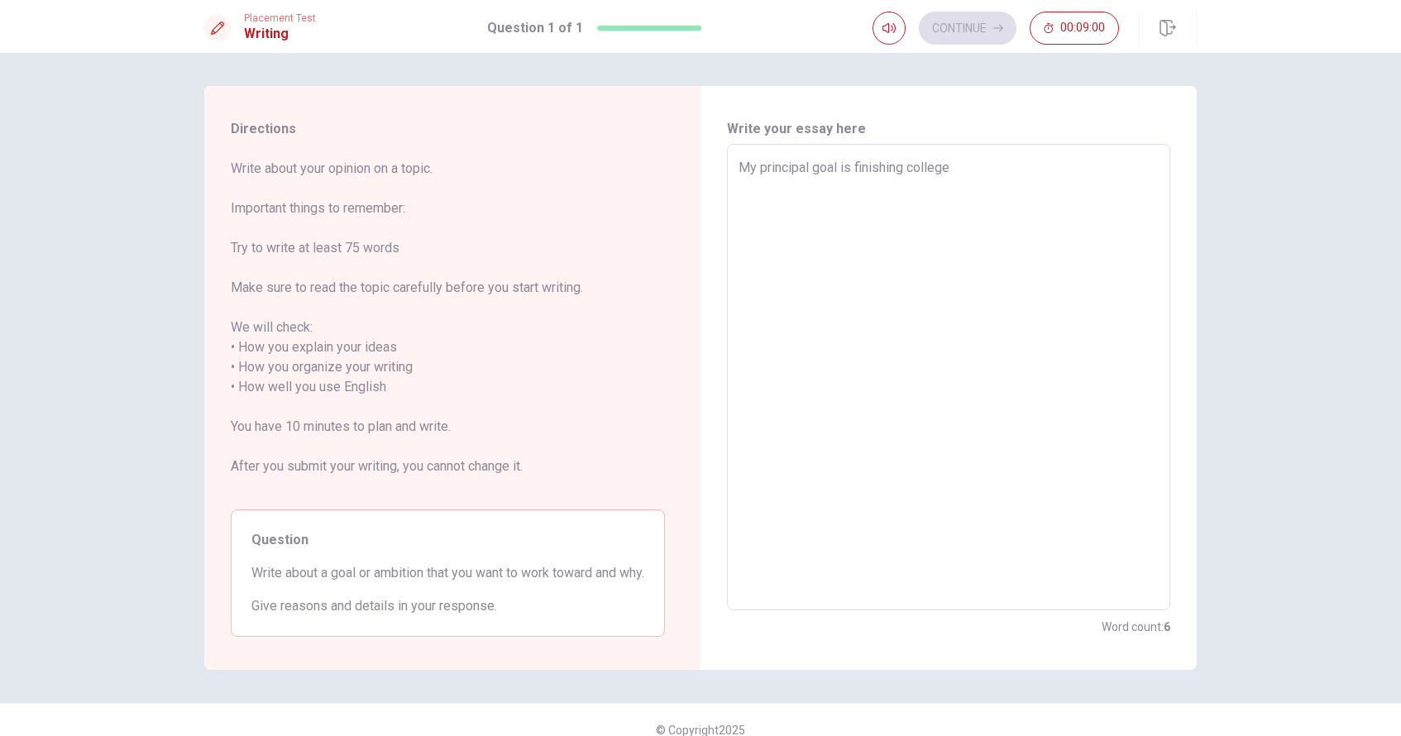
type textarea "x"
type textarea "My principal goal is finishing college,"
type textarea "x"
type textarea "My principal goal is finishing college,"
type textarea "x"
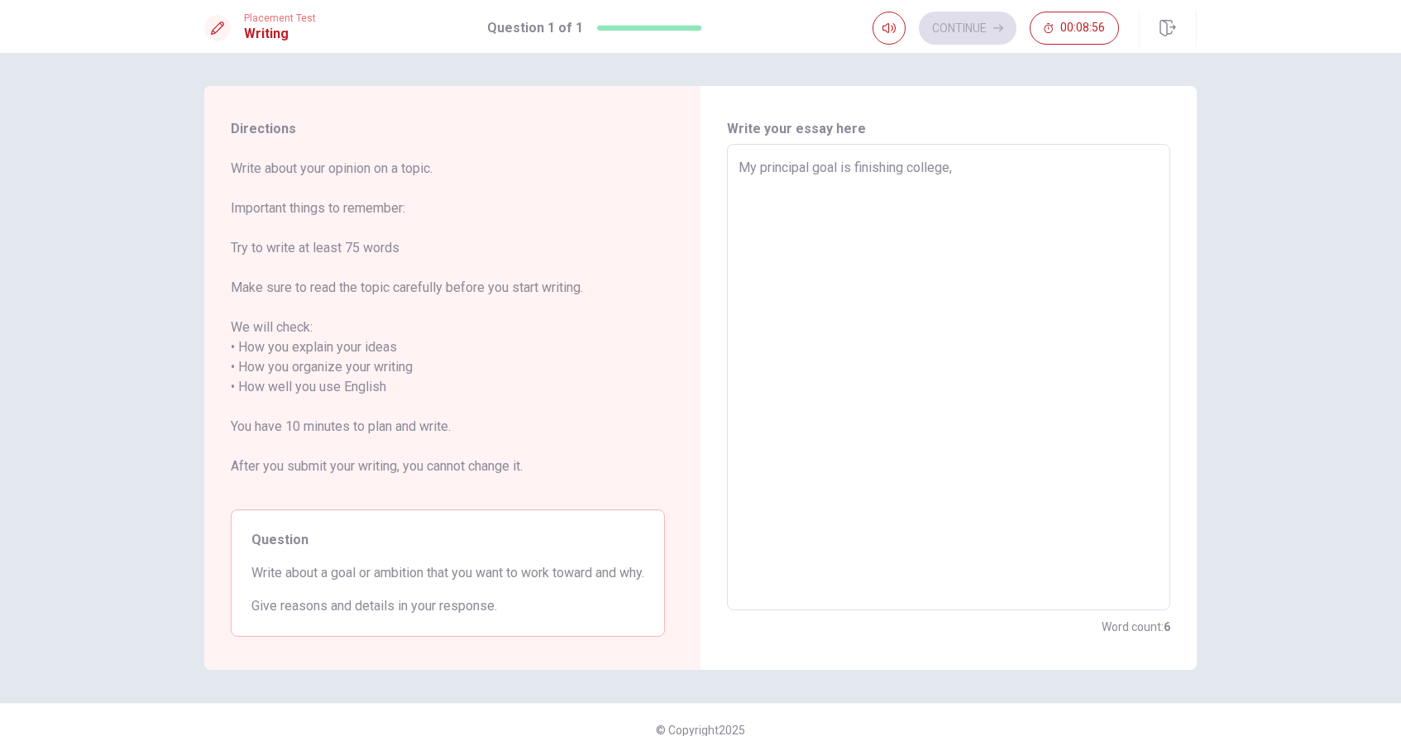
type textarea "My principal goal is finishing college,"
type textarea "x"
type textarea "My principal goal is finishing college"
type textarea "x"
type textarea "My principal goal is finishing college."
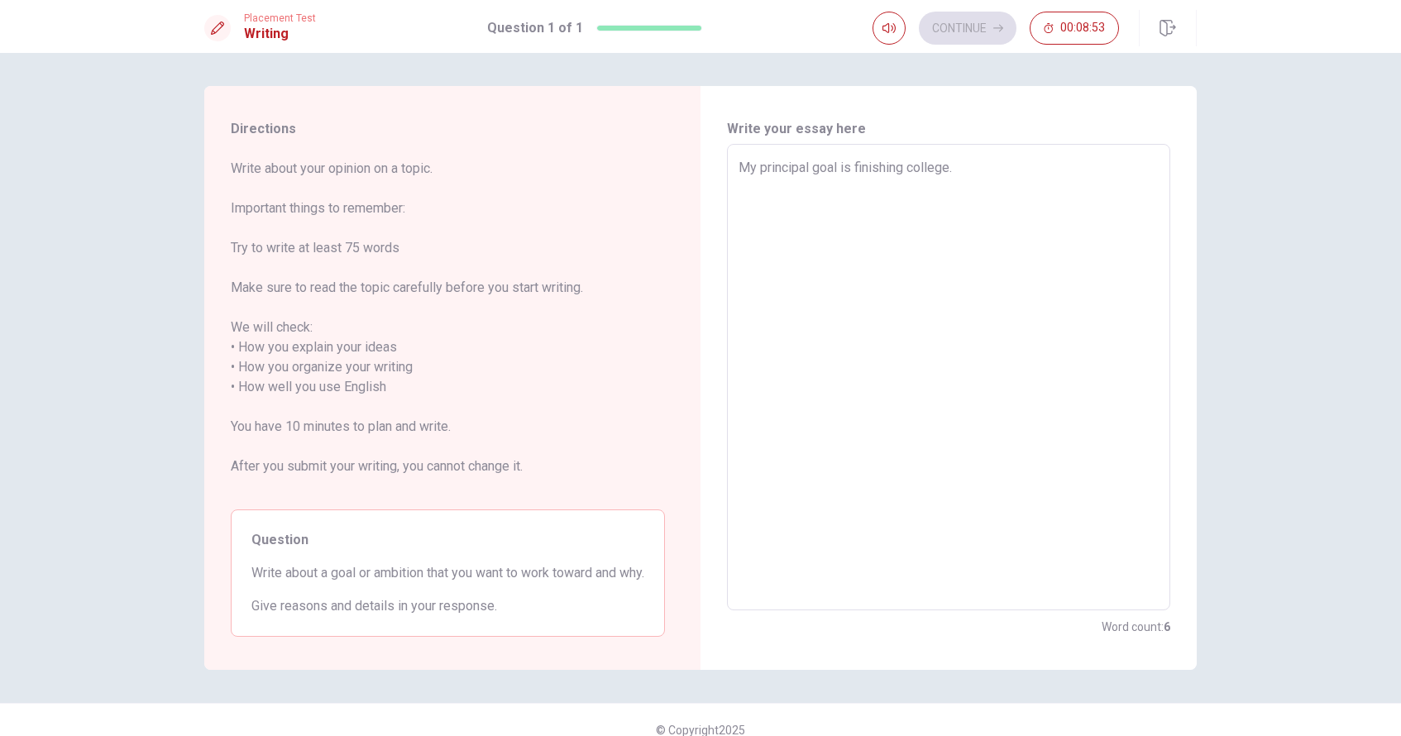
type textarea "x"
type textarea "My principal goal is finishing college."
type textarea "x"
type textarea "My principal goal is finishing college. T"
type textarea "x"
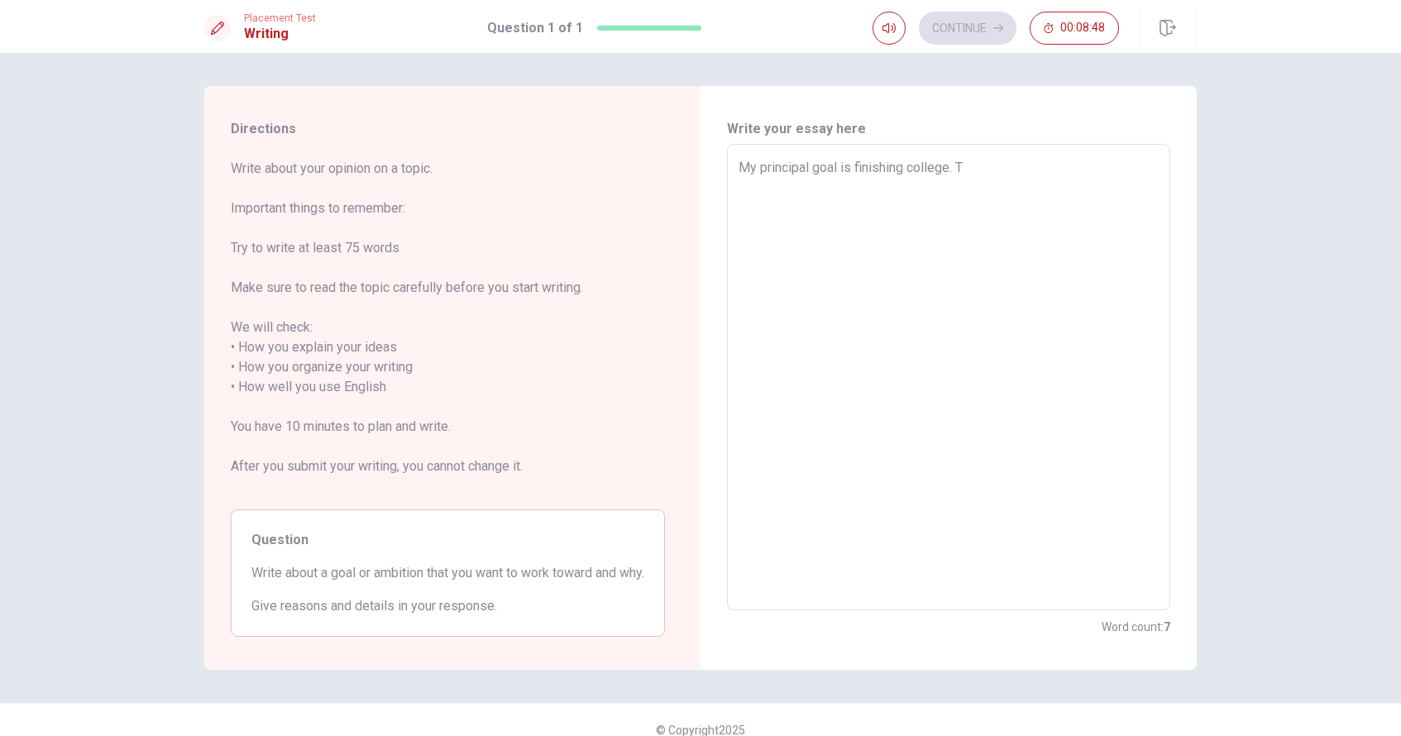
type textarea "My principal goal is finishing college. Th"
type textarea "x"
type textarea "My principal goal is finishing college. Thi"
type textarea "x"
type textarea "My principal goal is finishing college. This"
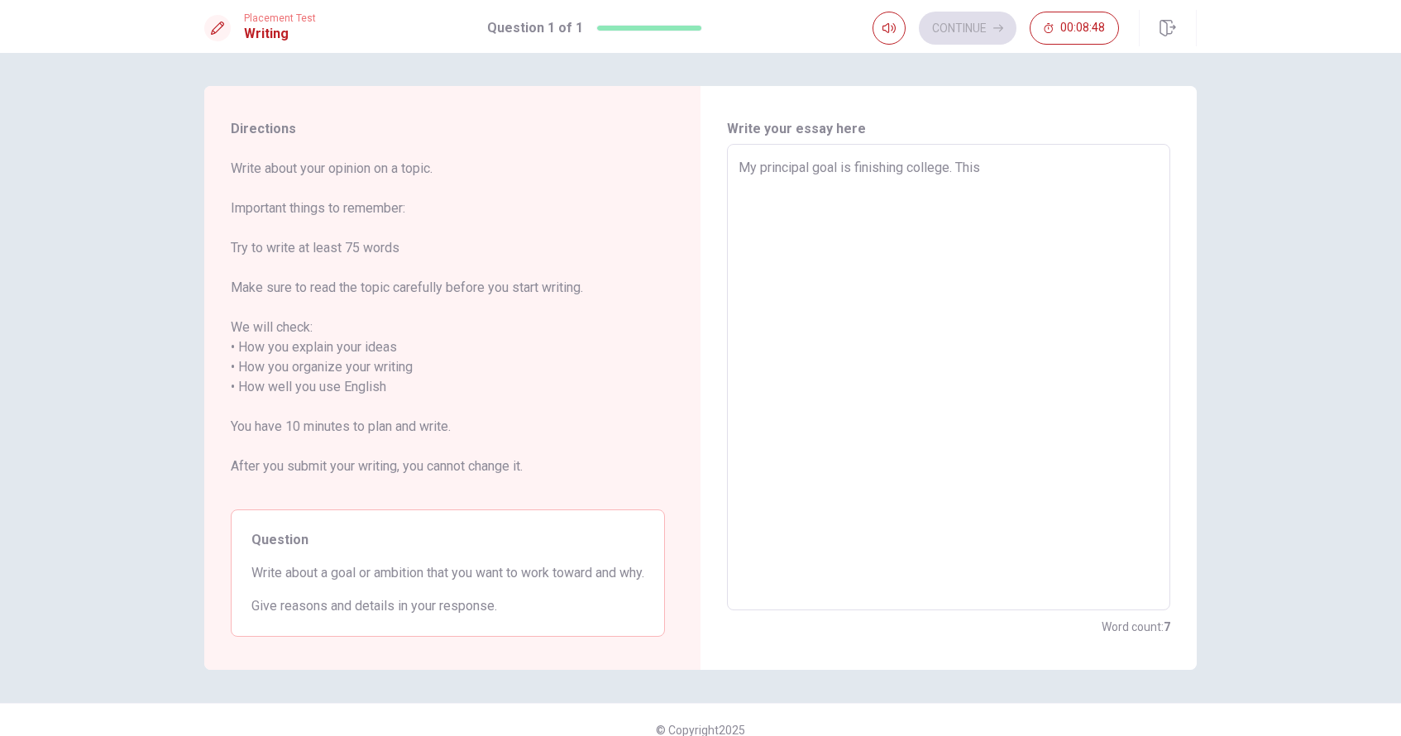
type textarea "x"
type textarea "My principal goal is finishing college. This"
type textarea "x"
type textarea "My principal goal is finishing college. This i"
type textarea "x"
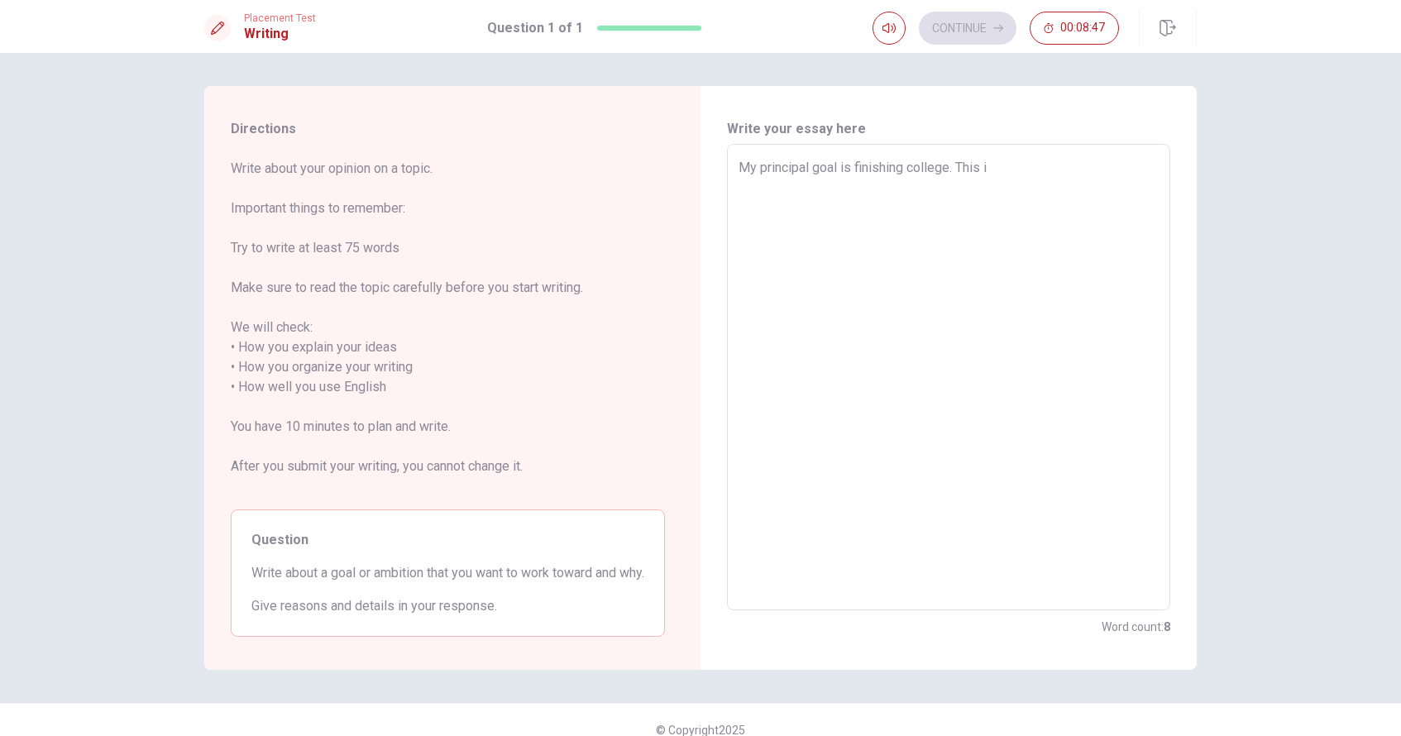
type textarea "My principal goal is finishing college. This is"
type textarea "x"
type textarea "My principal goal is finishing college. This is"
type textarea "x"
type textarea "My principal goal is finishing college. This is o"
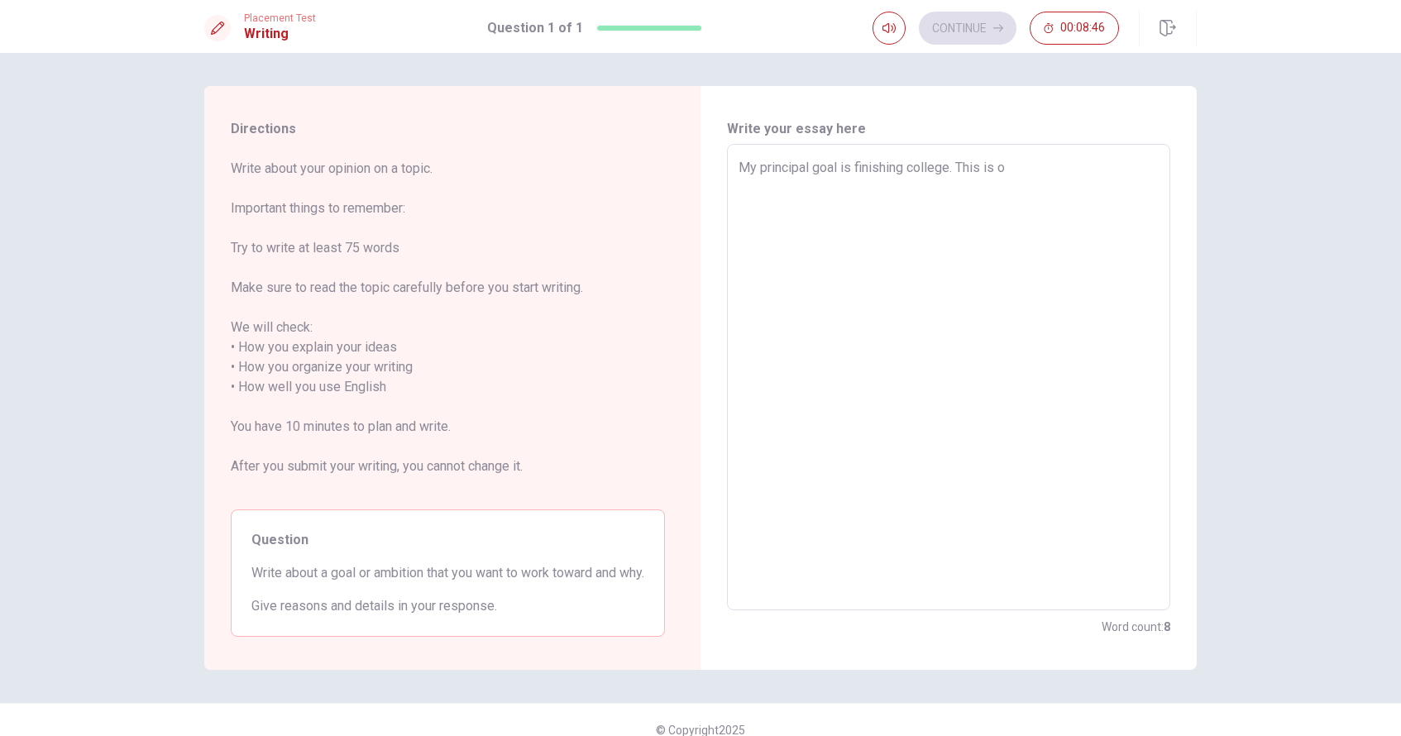
type textarea "x"
type textarea "My principal goal is finishing college. This is on"
type textarea "x"
type textarea "My principal goal is finishing college. This is one"
type textarea "x"
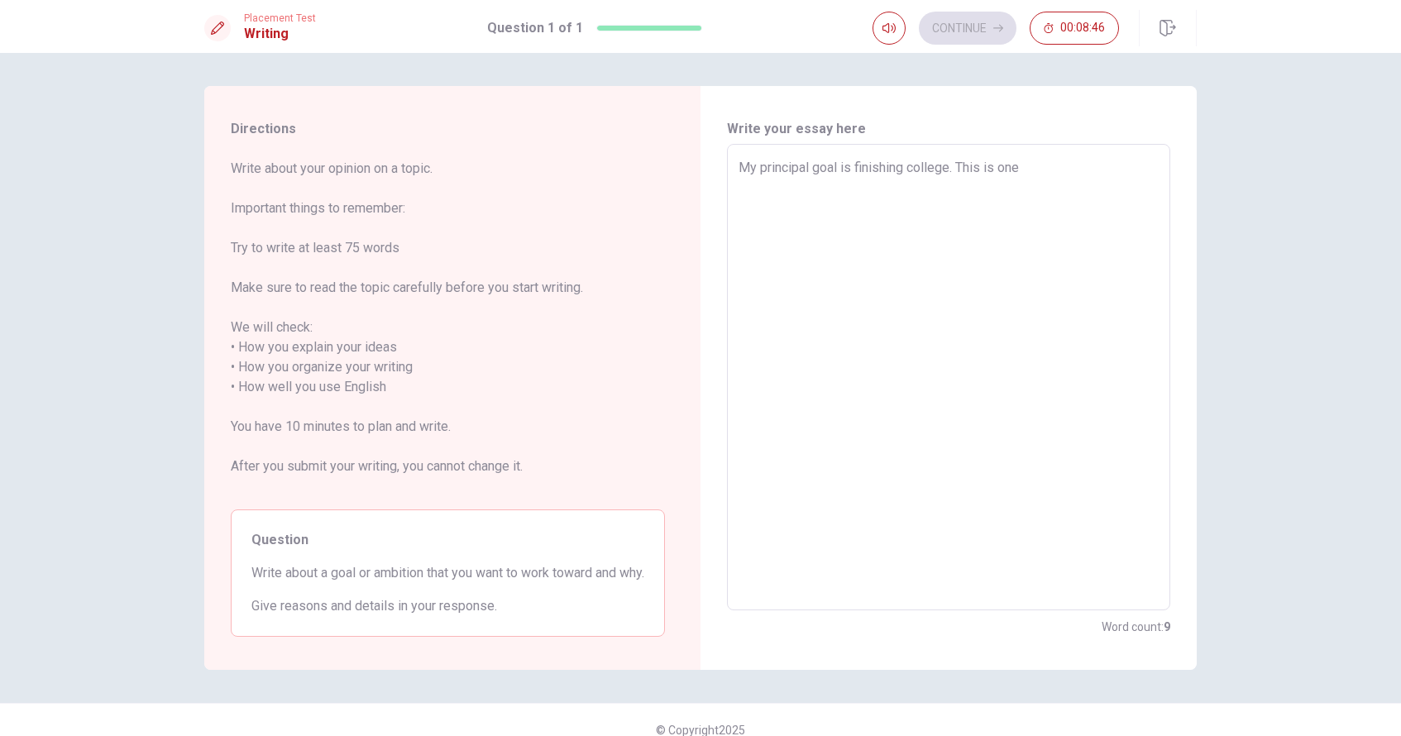
type textarea "My principal goal is finishing college. This is one"
type textarea "x"
type textarea "My principal goal is finishing college. This is one o"
type textarea "x"
type textarea "My principal goal is finishing college. This is one of"
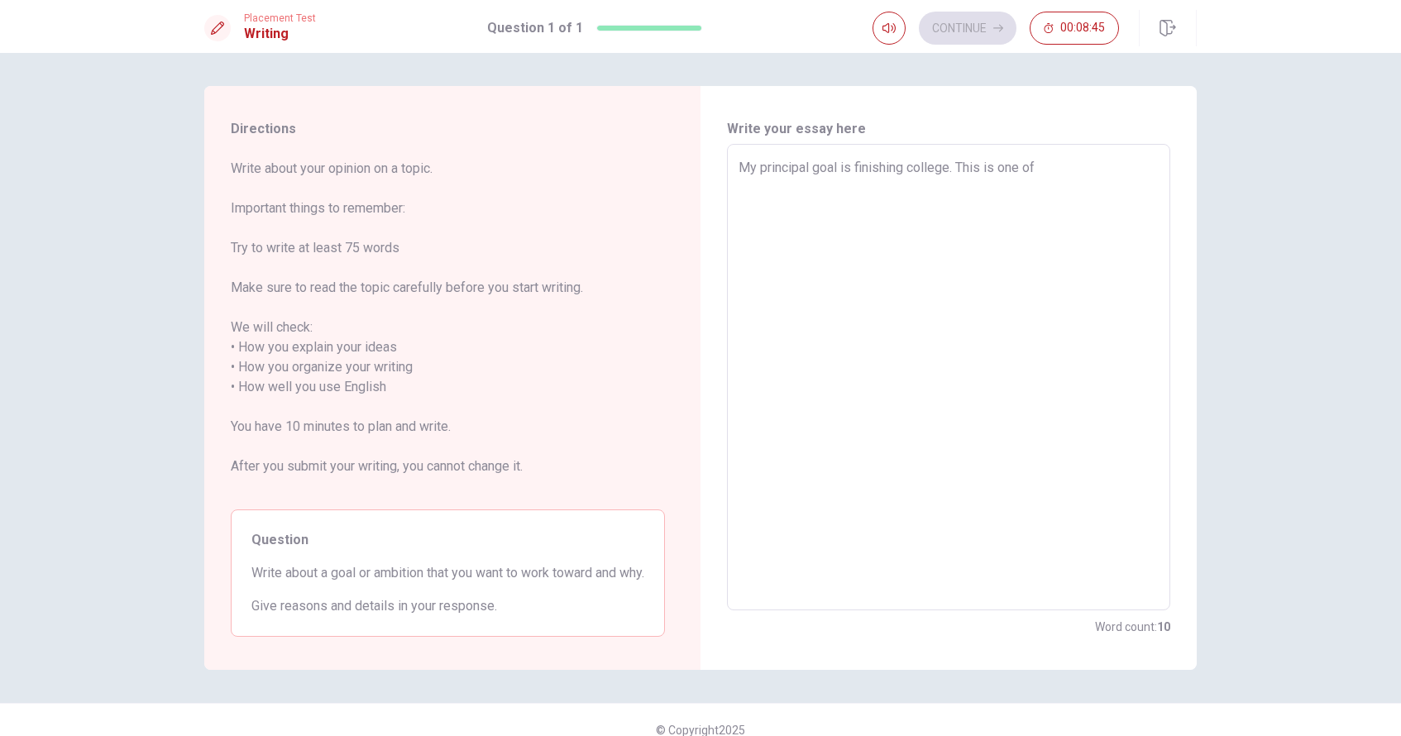
type textarea "x"
type textarea "My principal goal is finishing college. This is one of"
type textarea "x"
type textarea "My principal goal is finishing college. This is one of m"
type textarea "x"
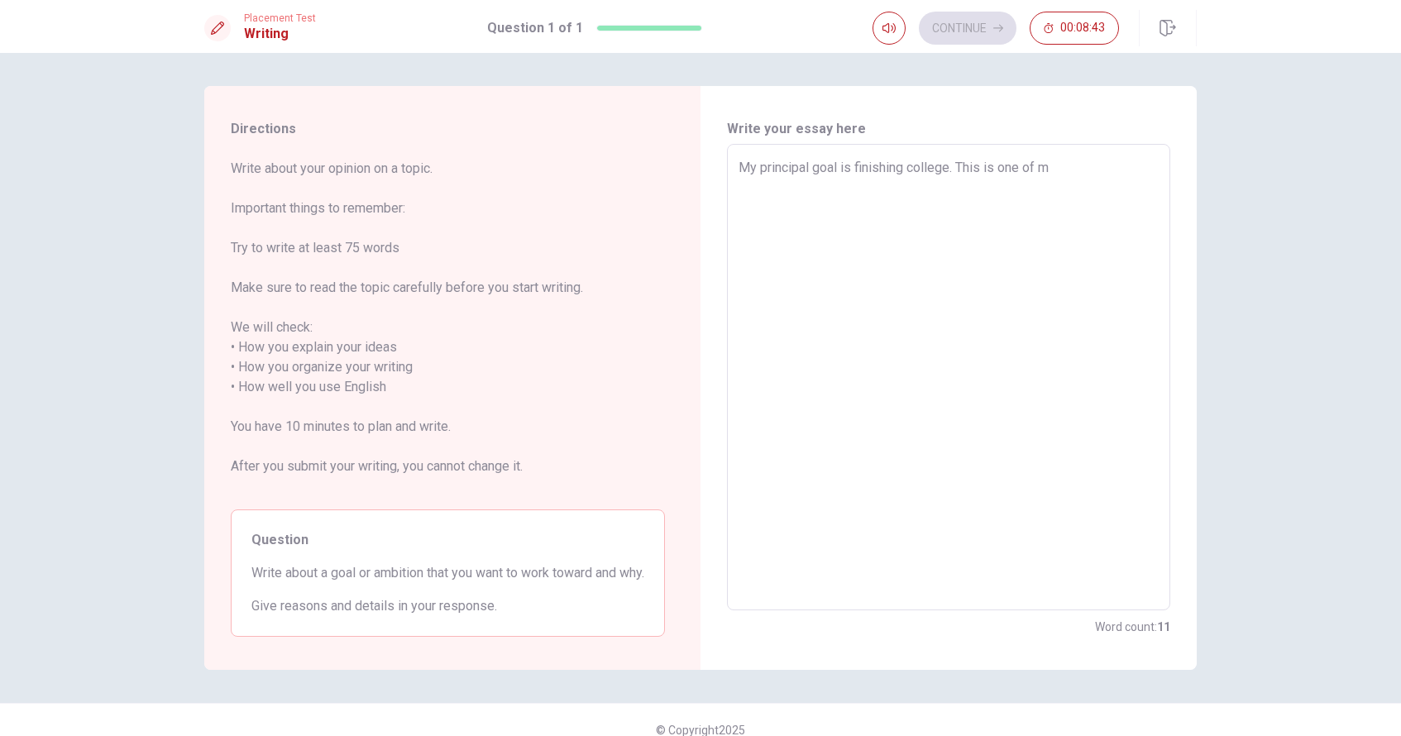
type textarea "My principal goal is finishing college. This is one of my"
type textarea "x"
type textarea "My principal goal is finishing college. This is one of my"
type textarea "x"
type textarea "My principal goal is finishing college. This is one of my b"
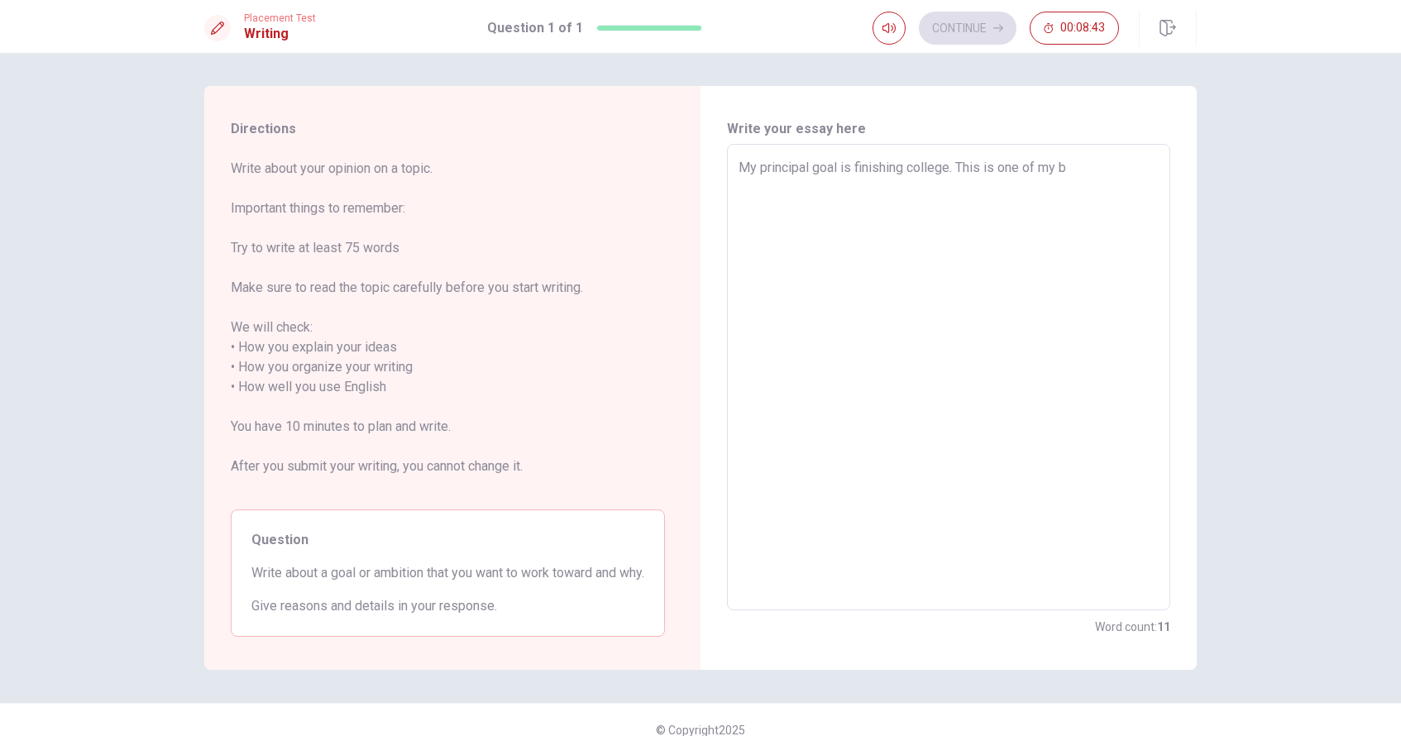
type textarea "x"
type textarea "My principal goal is finishing college. This is one of my bi"
type textarea "x"
type textarea "My principal goal is finishing college. This is one of my big"
type textarea "x"
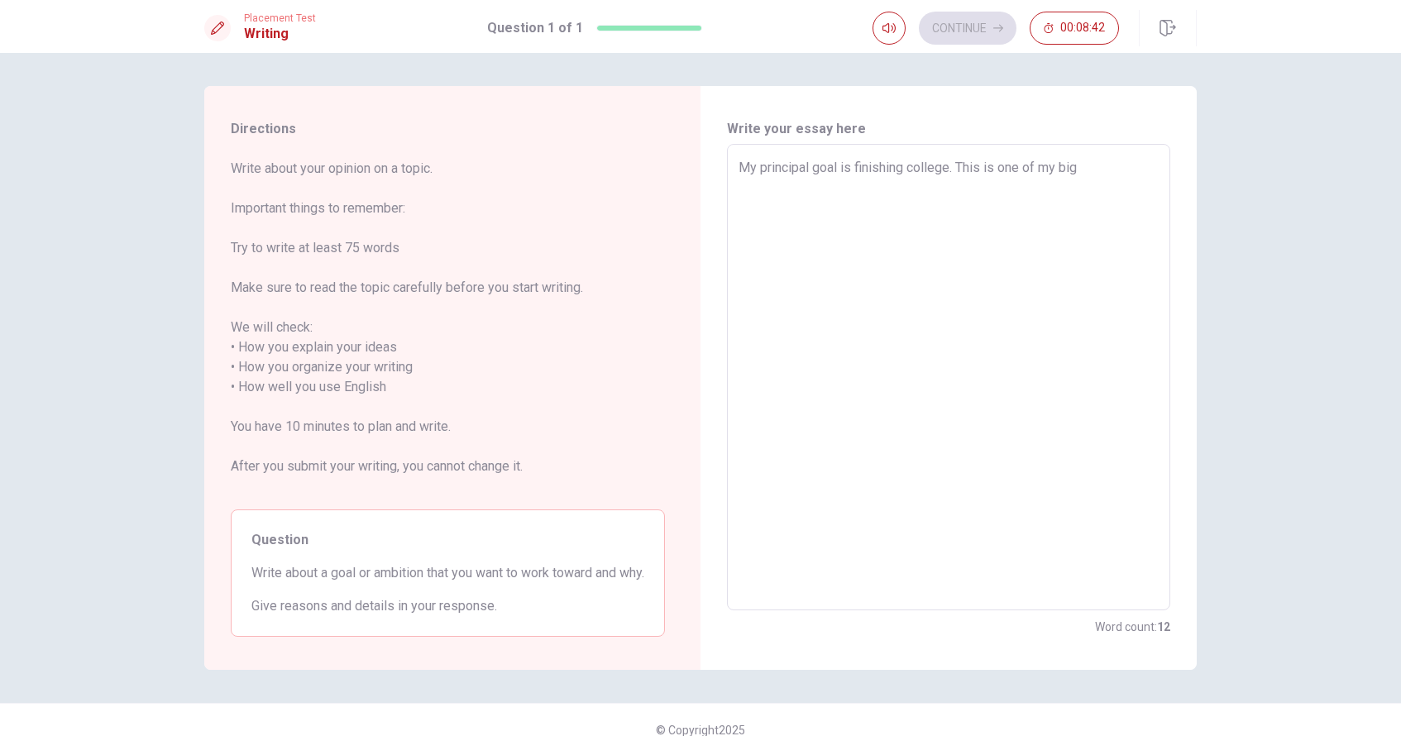
type textarea "My principal goal is finishing college. This is one of my bigg"
type textarea "x"
type textarea "My principal goal is finishing college. This is one of my bigge"
type textarea "x"
type textarea "My principal goal is finishing college. This is one of my bigges"
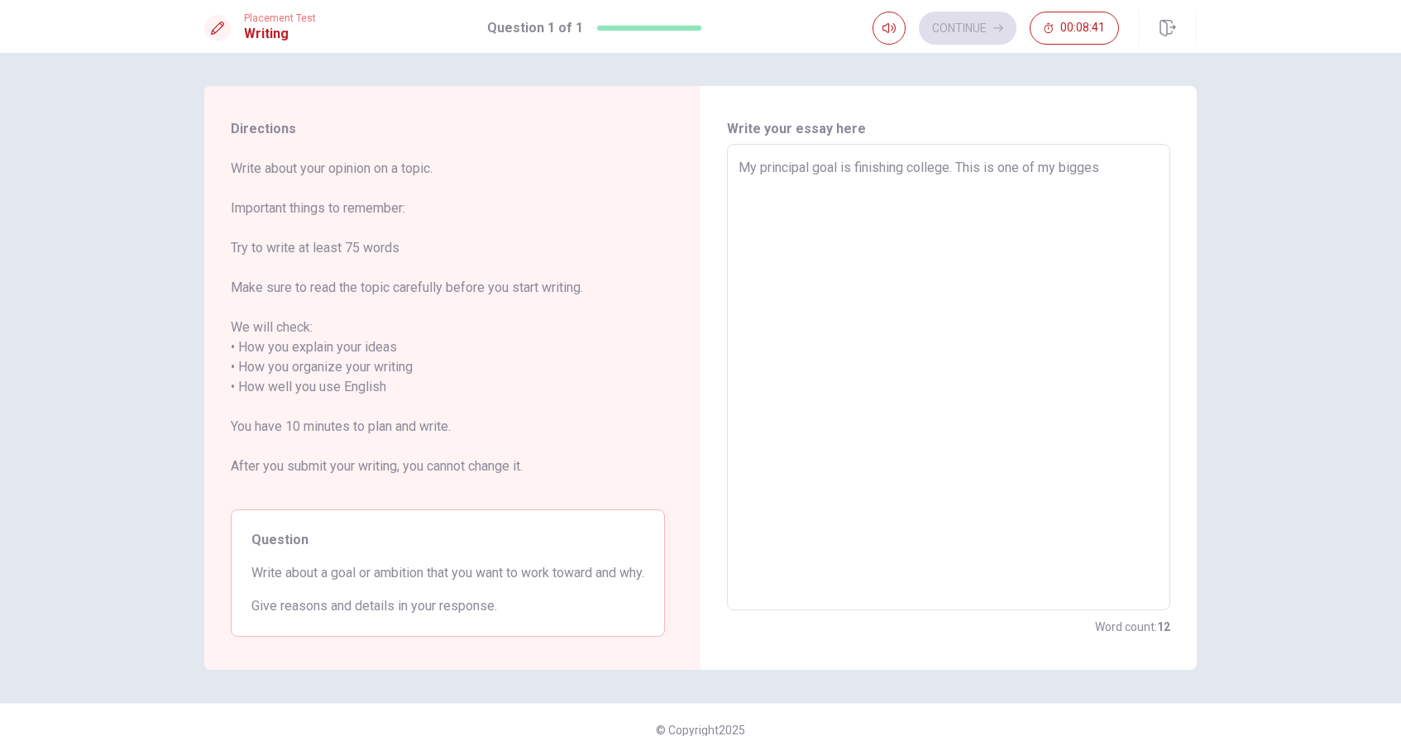
type textarea "x"
type textarea "My principal goal is finishing college. This is one of my biggest"
type textarea "x"
type textarea "My principal goal is finishing college. This is one of my biggest"
type textarea "x"
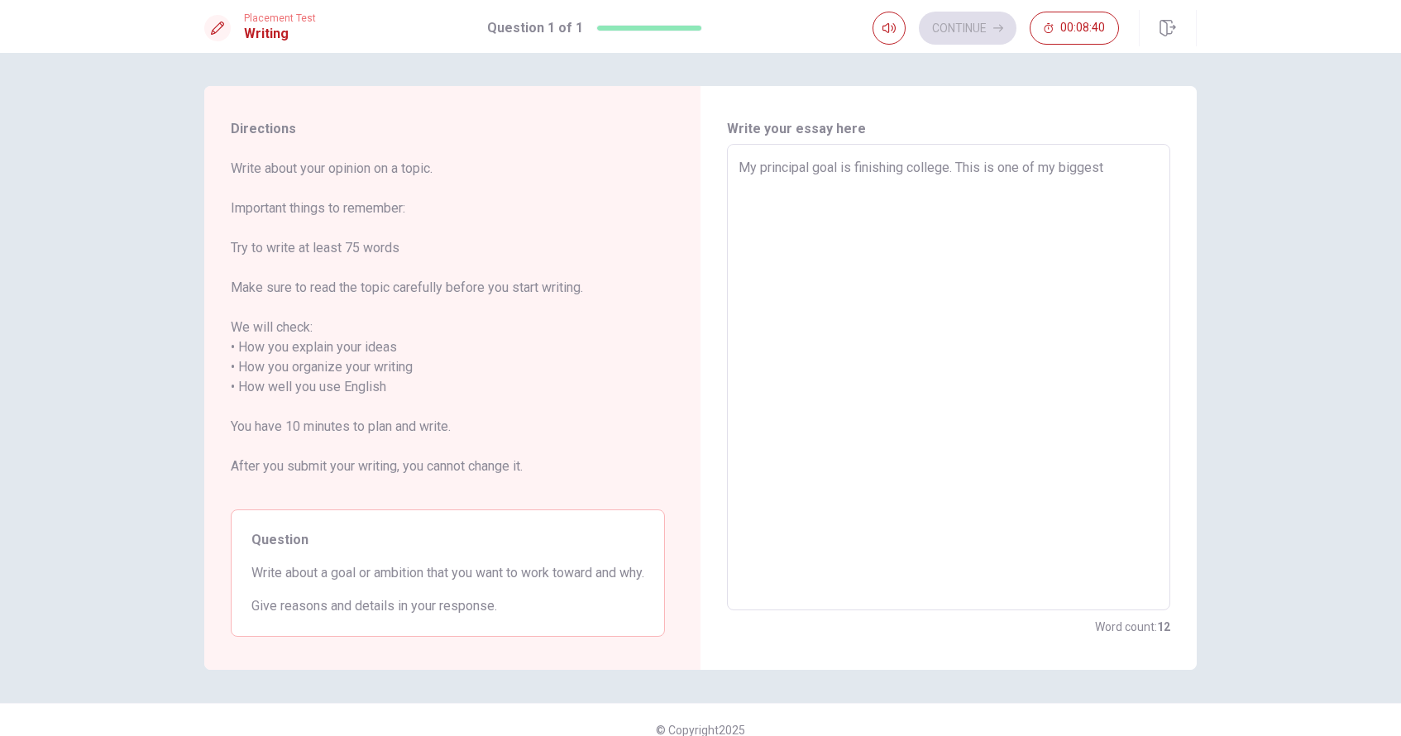
type textarea "My principal goal is finishing college. This is one of my biggest d"
type textarea "x"
type textarea "My principal goal is finishing college. This is one of my biggest dr"
type textarea "x"
type textarea "My principal goal is finishing college. This is one of my biggest dre"
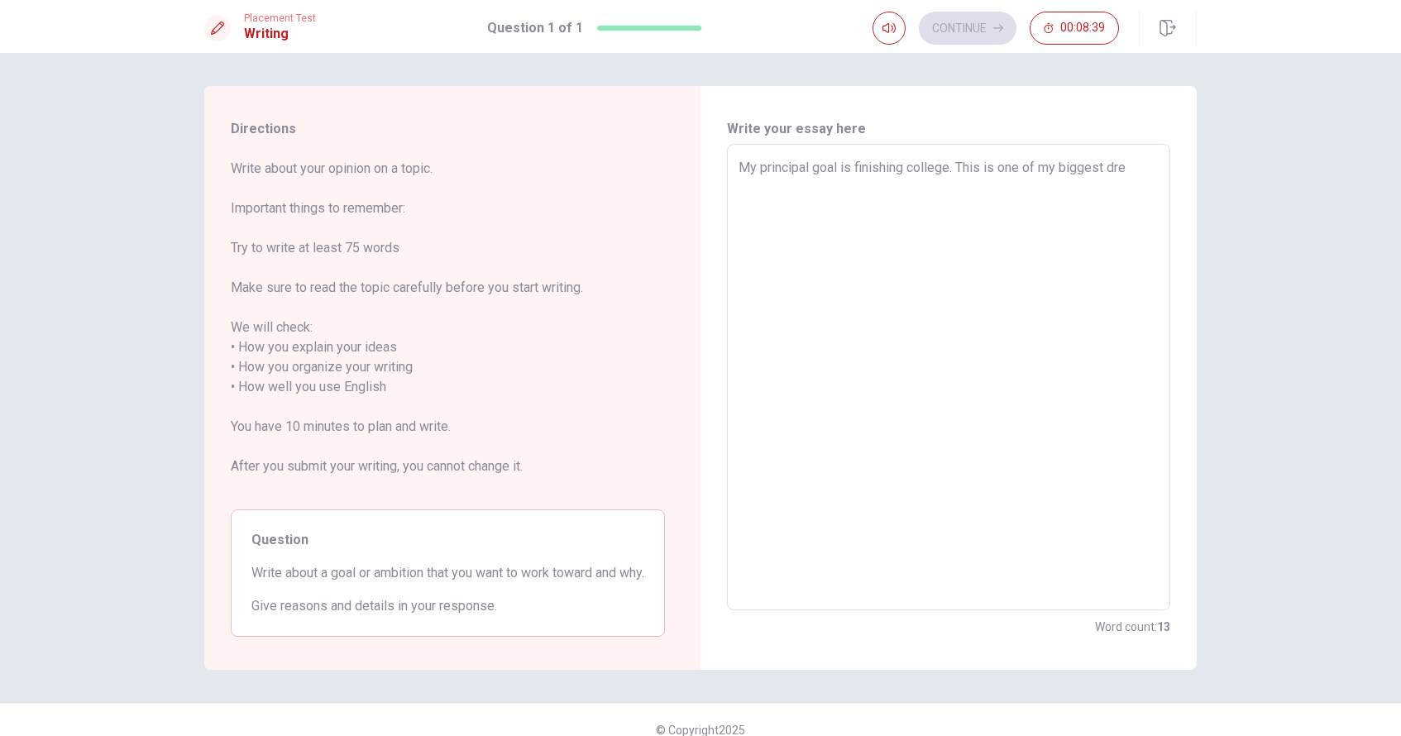
type textarea "x"
type textarea "My principal goal is finishing college. This is one of my biggest drea"
type textarea "x"
type textarea "My principal goal is finishing college. This is one of my biggest dream"
type textarea "x"
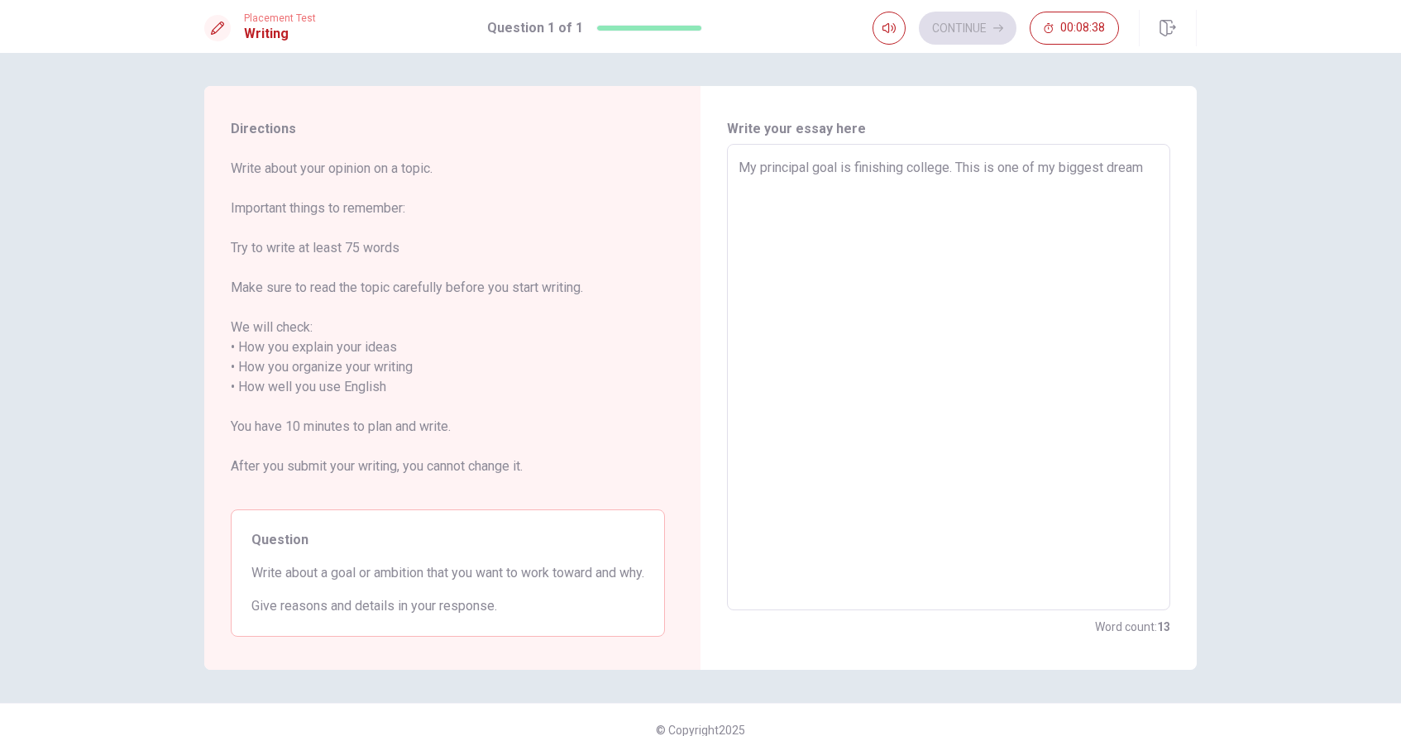
type textarea "My principal goal is finishing college. This is one of my biggest dreams"
type textarea "x"
type textarea "My principal goal is finishing college. This is one of my biggest dreams"
type textarea "x"
type textarea "My principal goal is finishing college. This is one of my biggest dreams b"
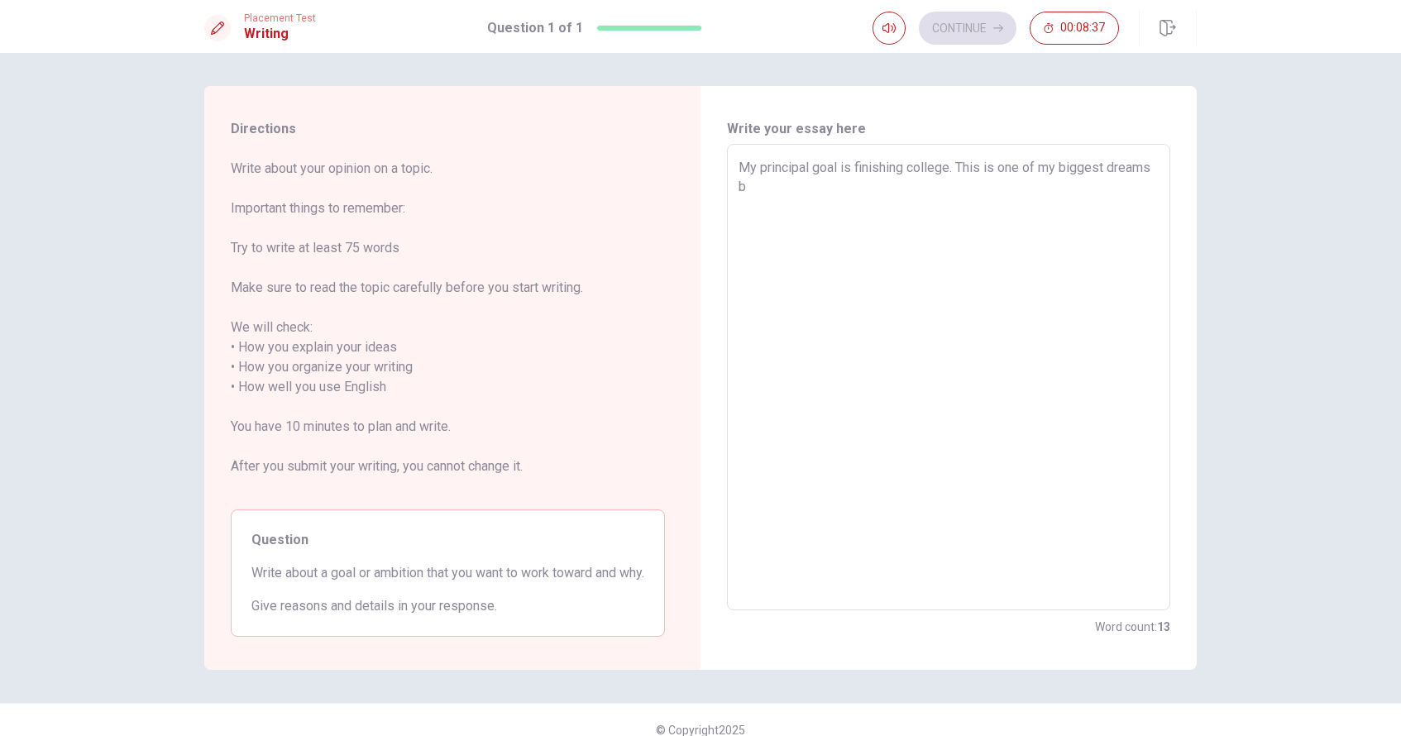
type textarea "x"
type textarea "My principal goal is finishing college. This is one of my biggest dreams be"
type textarea "x"
type textarea "My principal goal is finishing college. This is one of my biggest dreams bec"
type textarea "x"
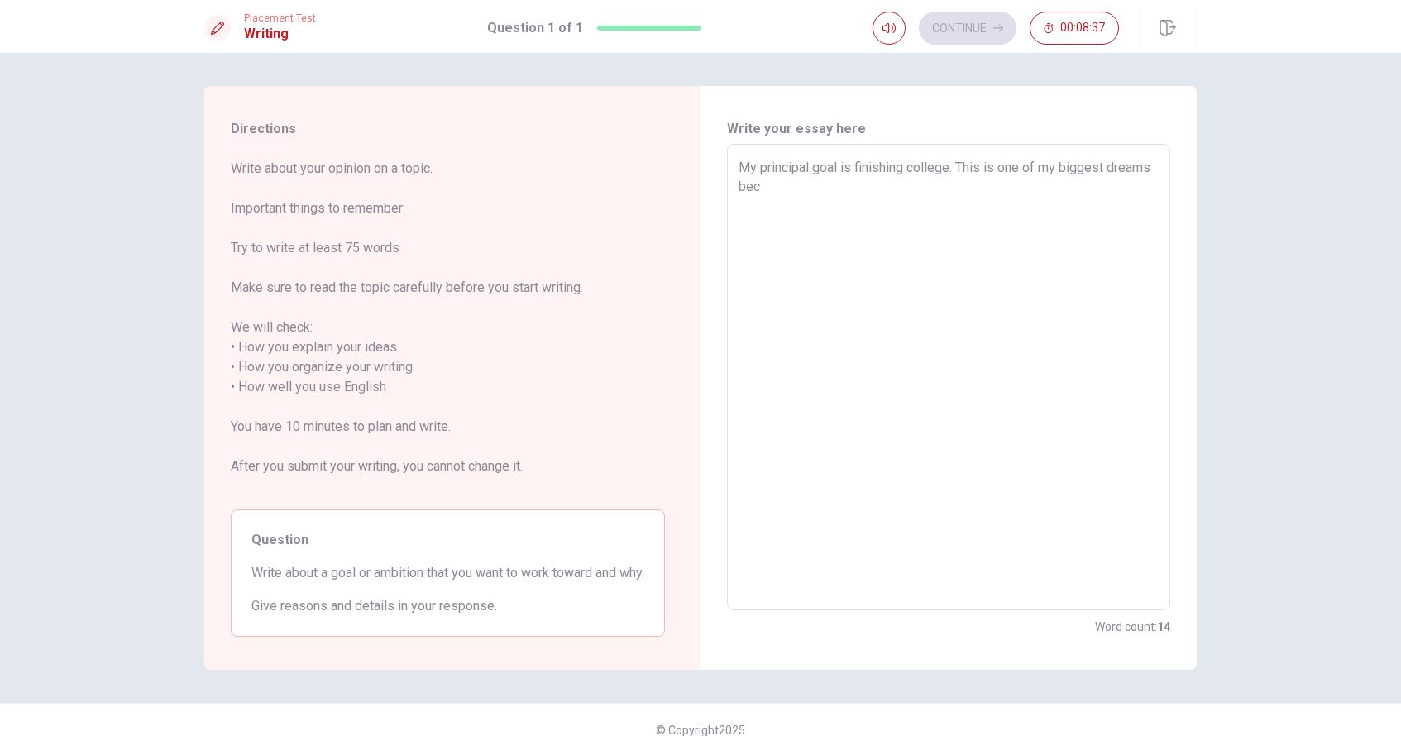
type textarea "My principal goal is finishing college. This is one of my biggest dreams beca"
type textarea "x"
type textarea "My principal goal is finishing college. This is one of my biggest dreams becau"
type textarea "x"
type textarea "My principal goal is finishing college. This is one of my biggest dreams becaus"
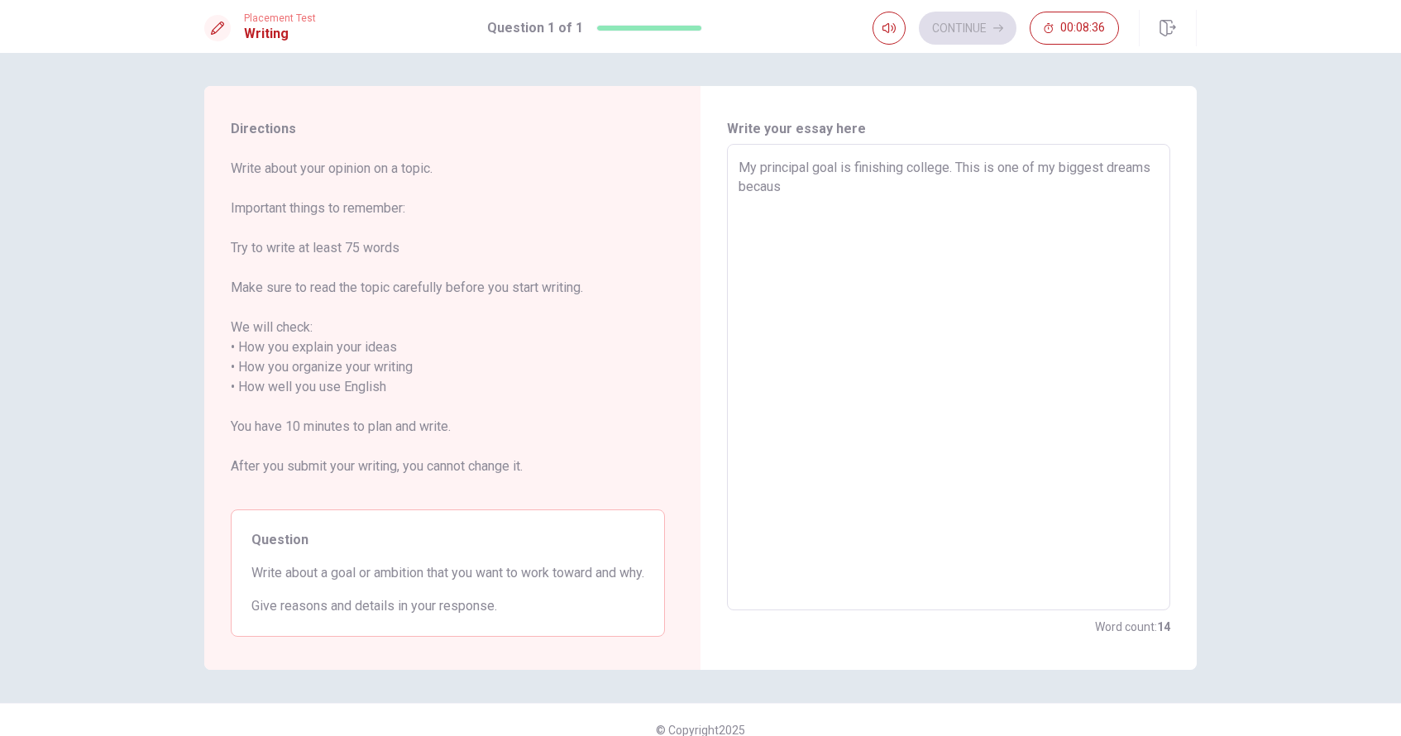
type textarea "x"
type textarea "My principal goal is finishing college. This is one of my biggest dreams because"
type textarea "x"
type textarea "My principal goal is finishing college. This is one of my biggest dreams because"
type textarea "x"
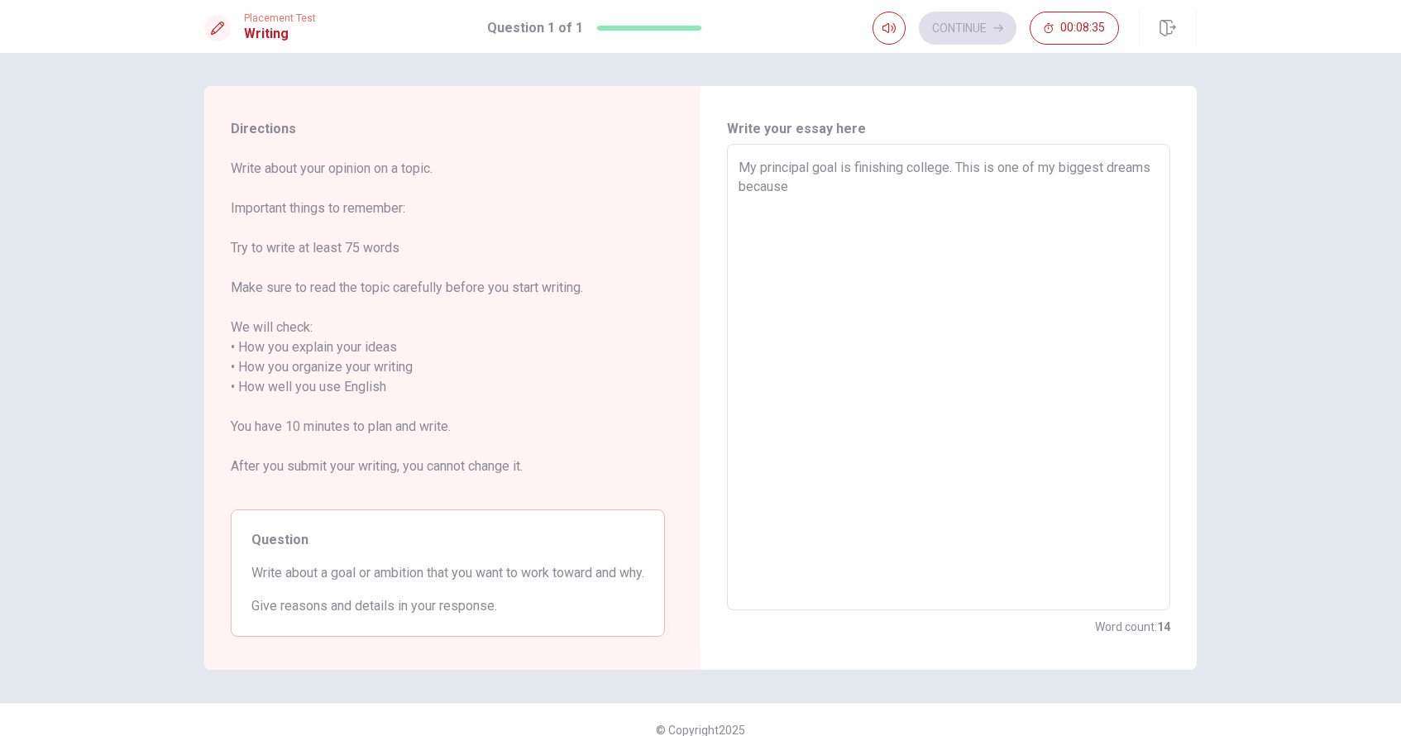
type textarea "My principal goal is finishing college. This is one of my biggest dreams becaus…"
type textarea "x"
type textarea "My principal goal is finishing college. This is one of my biggest dreams becaus…"
type textarea "x"
type textarea "My principal goal is finishing college. This is one of my biggest dreams becaus…"
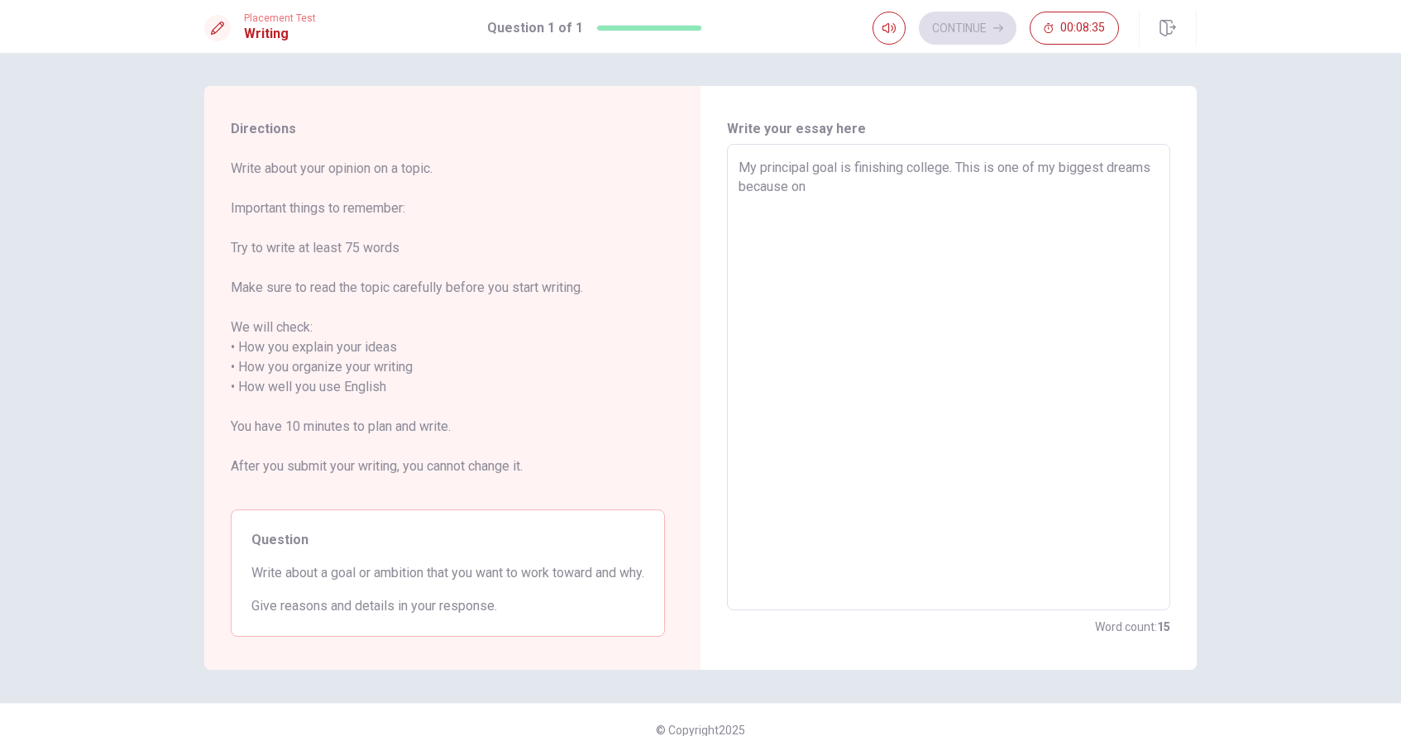
type textarea "x"
type textarea "My principal goal is finishing college. This is one of my biggest dreams becaus…"
type textarea "x"
type textarea "My principal goal is finishing college. This is one of my biggest dreams becaus…"
type textarea "x"
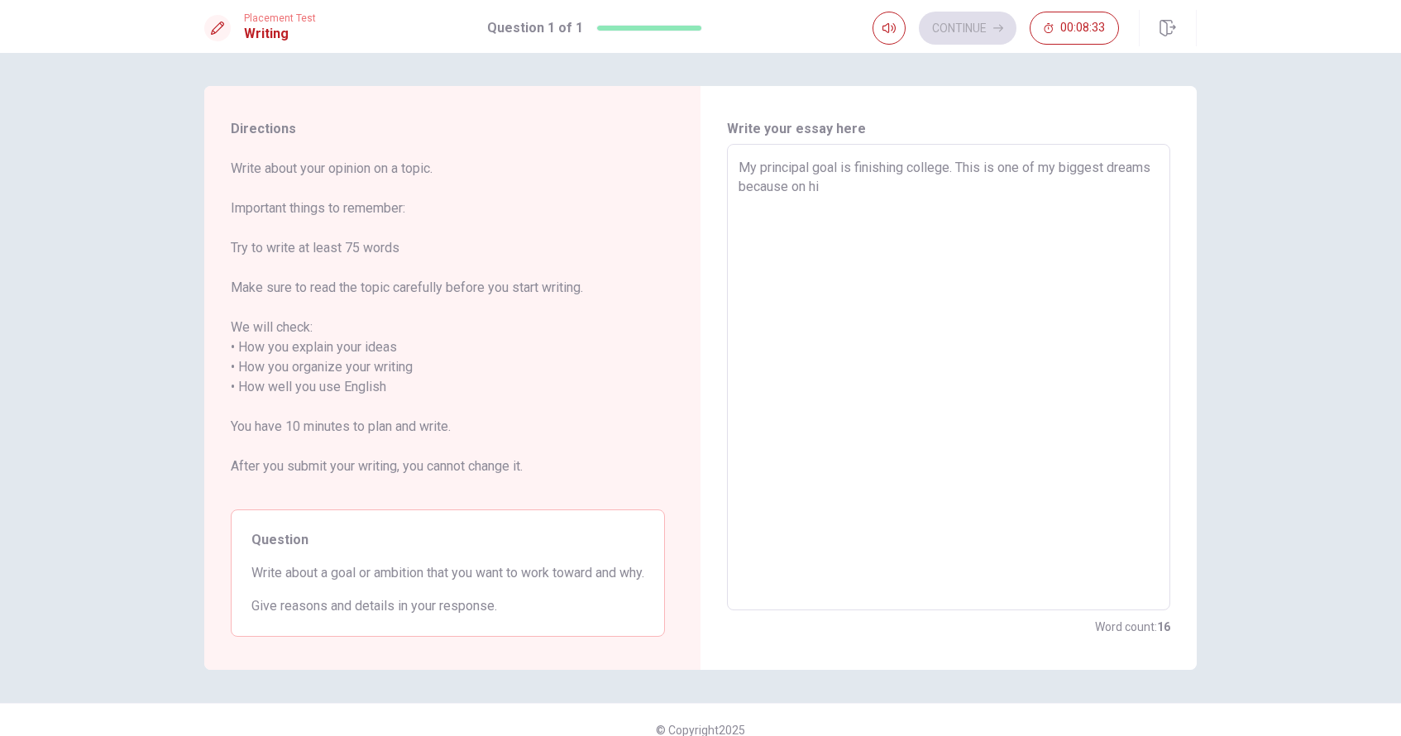
type textarea "My principal goal is finishing college. This is one of my biggest dreams becaus…"
type textarea "x"
type textarea "My principal goal is finishing college. This is one of my biggest dreams becaus…"
type textarea "x"
type textarea "My principal goal is finishing college. This is one of my biggest dreams becaus…"
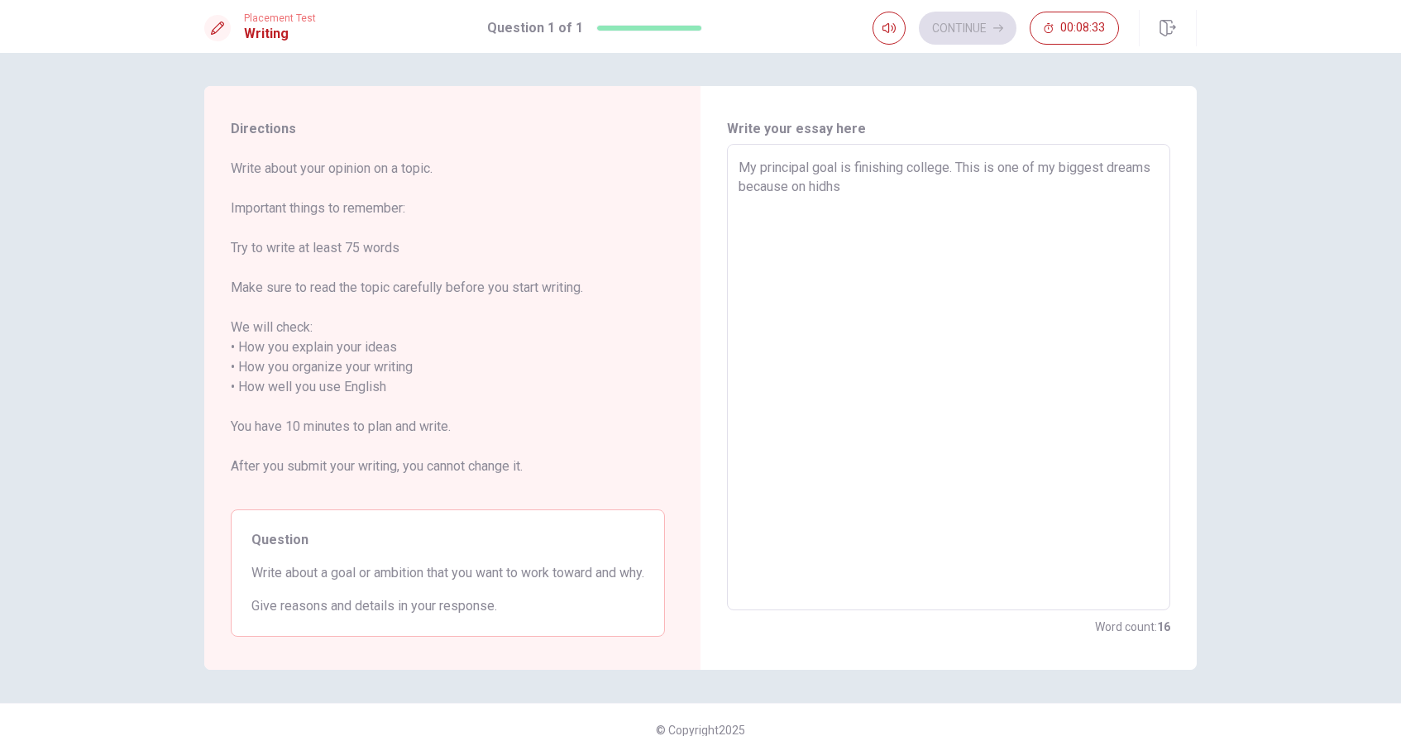
type textarea "x"
type textarea "My principal goal is finishing college. This is one of my biggest dreams becaus…"
type textarea "x"
type textarea "My principal goal is finishing college. This is one of my biggest dreams becaus…"
type textarea "x"
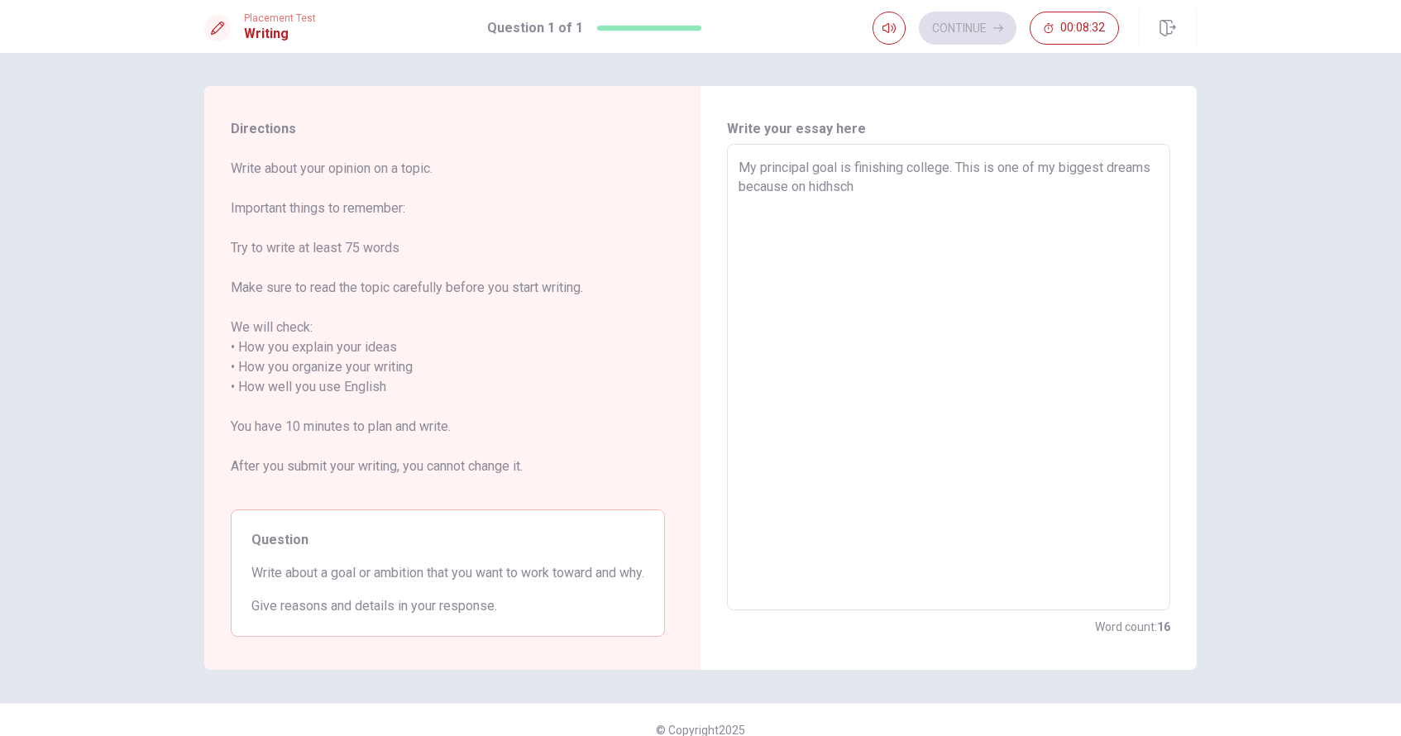
type textarea "My principal goal is finishing college. This is one of my biggest dreams becaus…"
type textarea "x"
type textarea "My principal goal is finishing college. This is one of my biggest dreams becaus…"
click at [722, 190] on textarea "My principal goal is finishing college. This is one of my biggest dreams becaus…" at bounding box center [949, 377] width 420 height 439
click at [722, 197] on textarea "My principal goal is finishing college. This is one of my biggest dreams becaus…" at bounding box center [949, 377] width 420 height 439
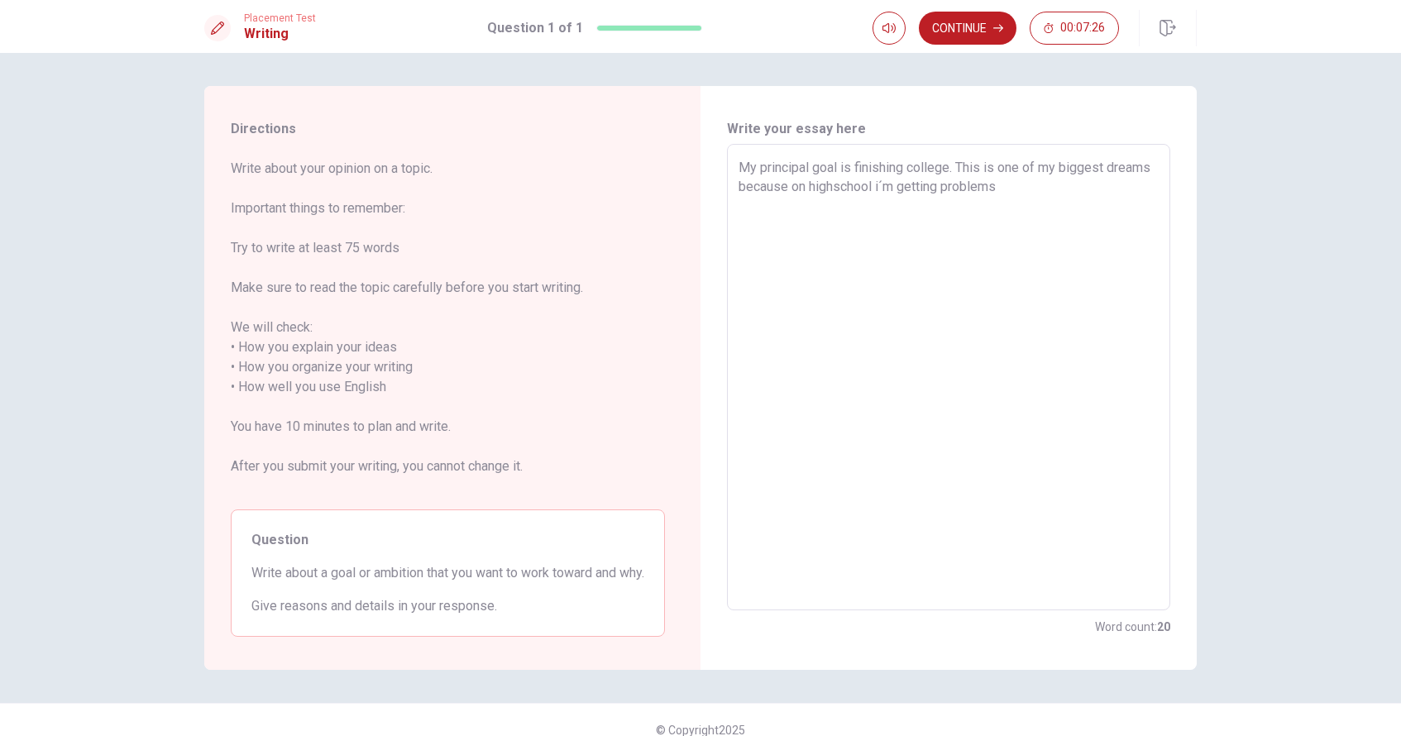
click at [722, 172] on textarea "My principal goal is finishing college. This is one of my biggest dreams becaus…" at bounding box center [949, 377] width 420 height 439
click at [722, 192] on textarea "My principal goal is finish college. This is one of my biggest dreams because o…" at bounding box center [949, 377] width 420 height 439
click at [722, 173] on textarea "My principal goal is finish college. This is one of my biggest dreams because o…" at bounding box center [949, 377] width 420 height 439
click at [722, 192] on textarea "My principal goal is finishing college. This is one of my biggest dreams becaus…" at bounding box center [949, 377] width 420 height 439
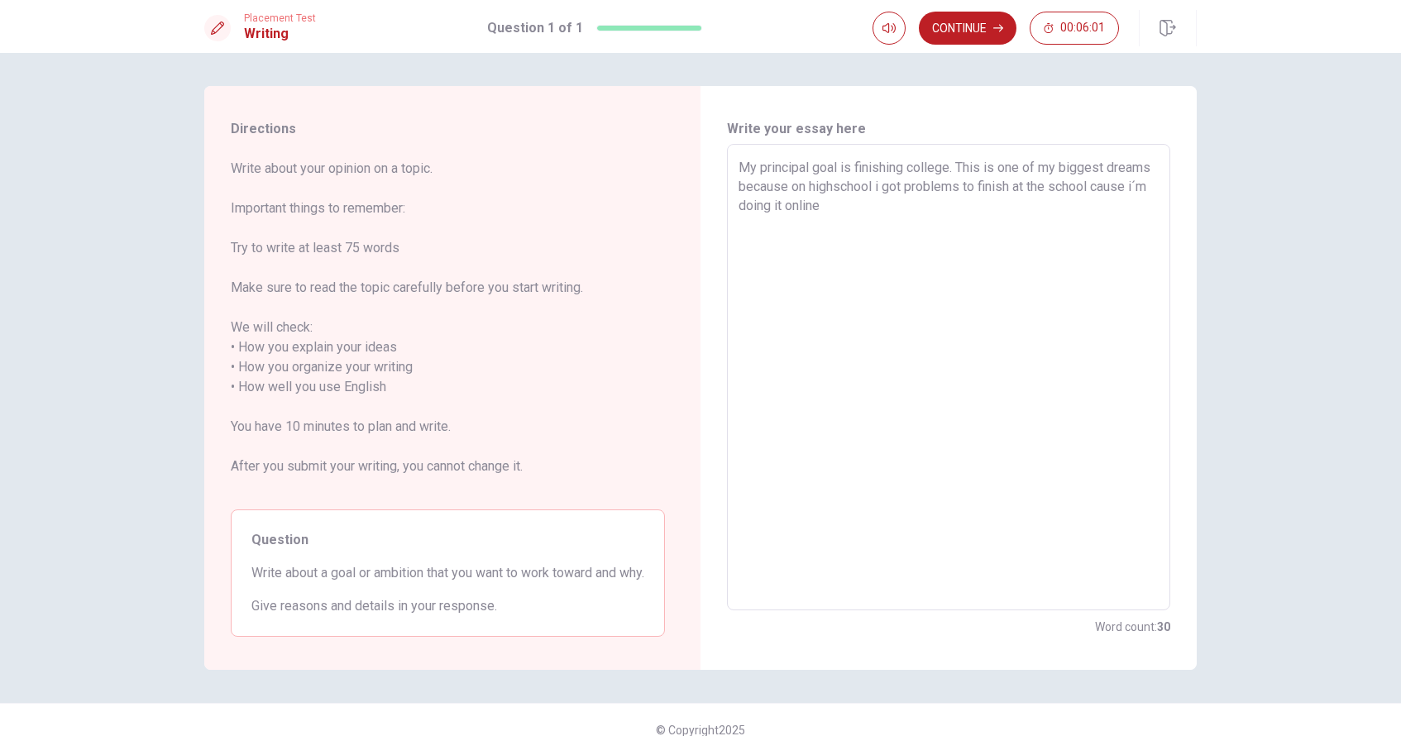
drag, startPoint x: 1098, startPoint y: 188, endPoint x: 1082, endPoint y: 189, distance: 16.6
click at [722, 189] on textarea "My principal goal is finishing college. This is one of my biggest dreams becaus…" at bounding box center [949, 377] width 420 height 439
click at [722, 188] on textarea "My principal goal is finishing college. This is one of my biggest dreams becaus…" at bounding box center [949, 377] width 420 height 439
click at [722, 190] on textarea "My principal goal is finishing college. This is one of my biggest dreams becaus…" at bounding box center [949, 377] width 420 height 439
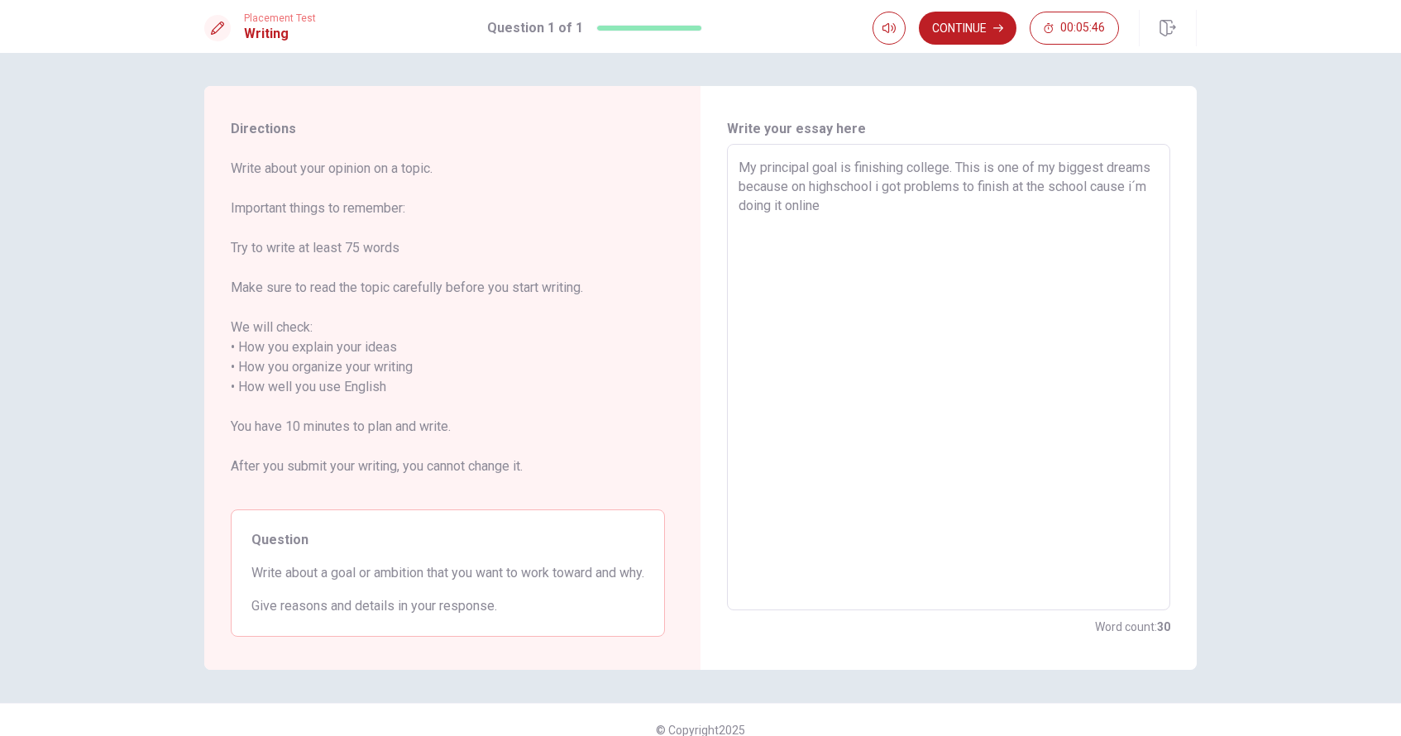
click at [722, 211] on textarea "My principal goal is finishing college. This is one of my biggest dreams becaus…" at bounding box center [949, 377] width 420 height 439
click at [722, 171] on textarea "My principal goal is finishing college. This is one of my biggest dreams becaus…" at bounding box center [949, 377] width 420 height 439
click at [722, 227] on textarea "My principal goal is get at college. This is one of my biggest dreams because o…" at bounding box center [949, 377] width 420 height 439
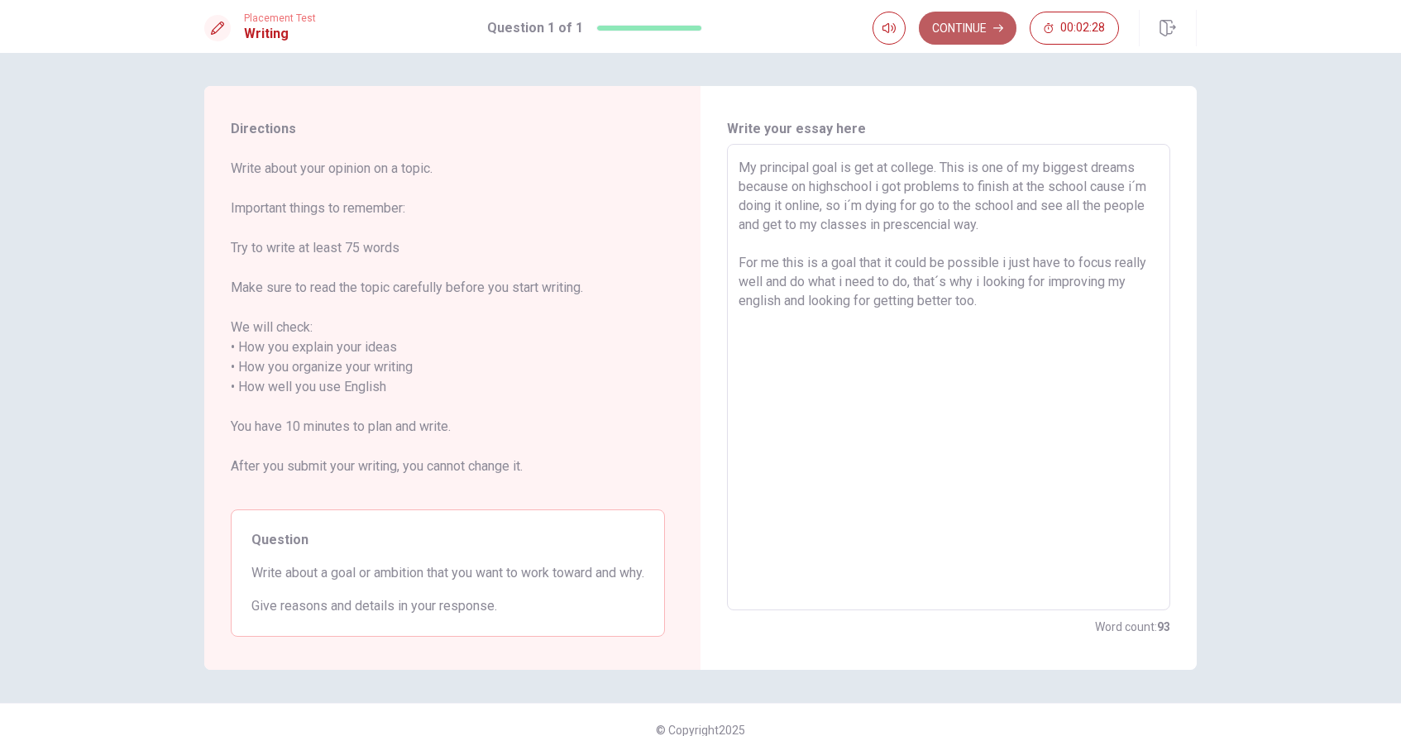
click at [722, 27] on button "Continue" at bounding box center [968, 28] width 98 height 33
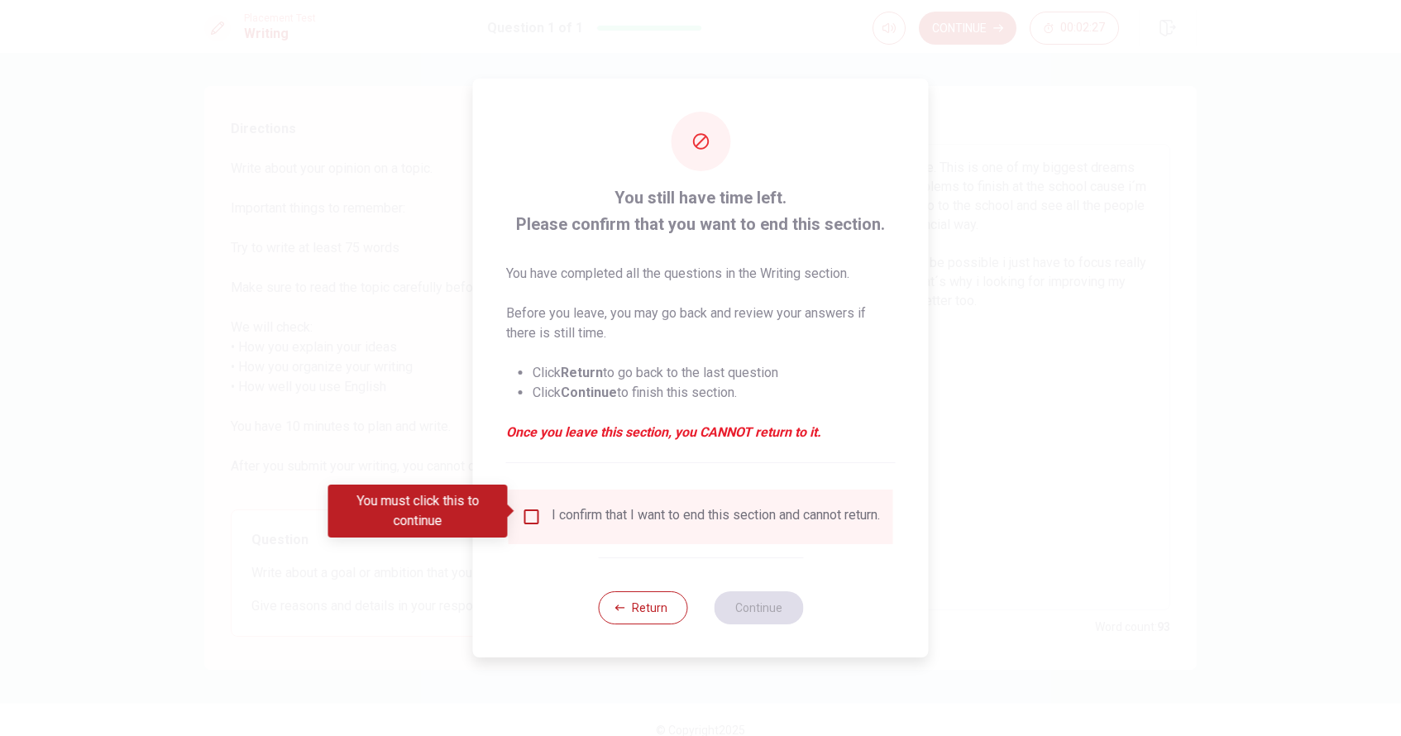
click at [533, 516] on input "You must click this to continue" at bounding box center [532, 517] width 20 height 20
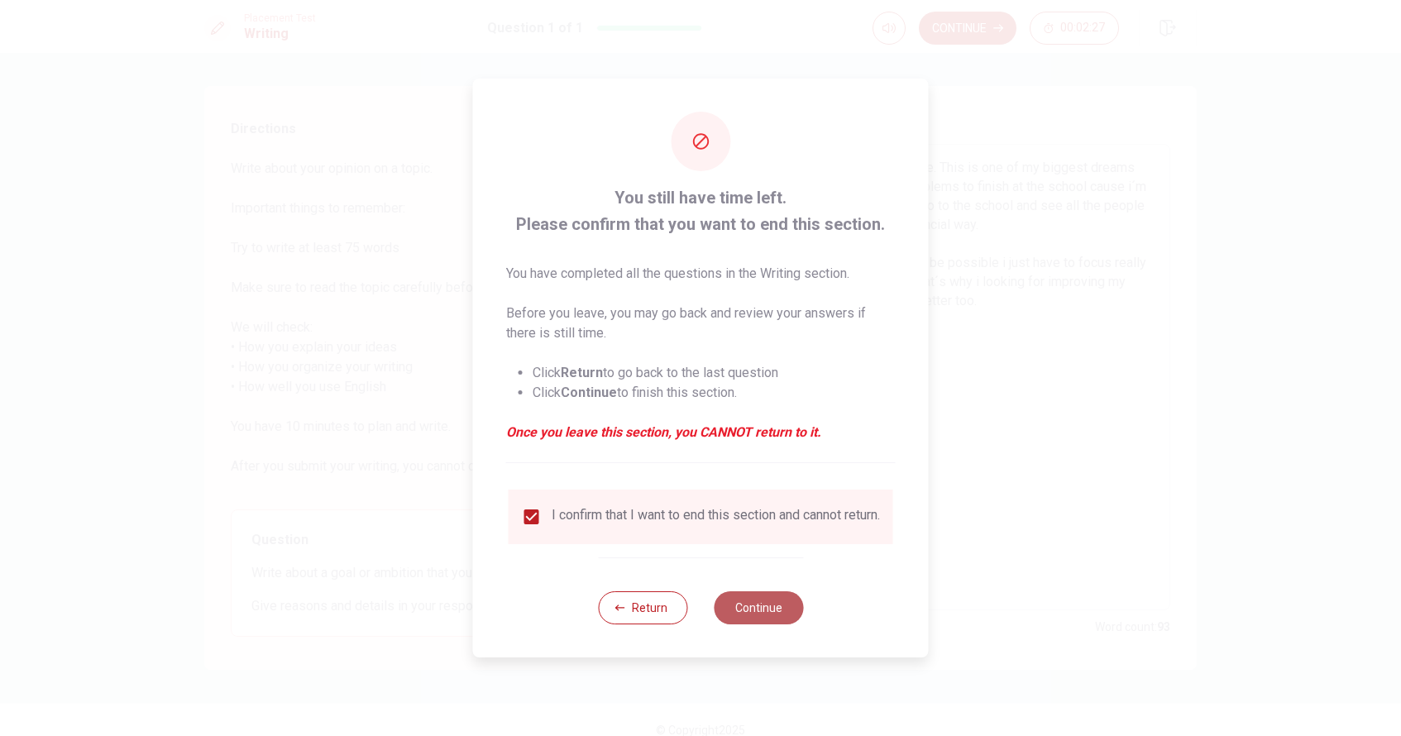
click at [722, 610] on button "Continue" at bounding box center [758, 607] width 89 height 33
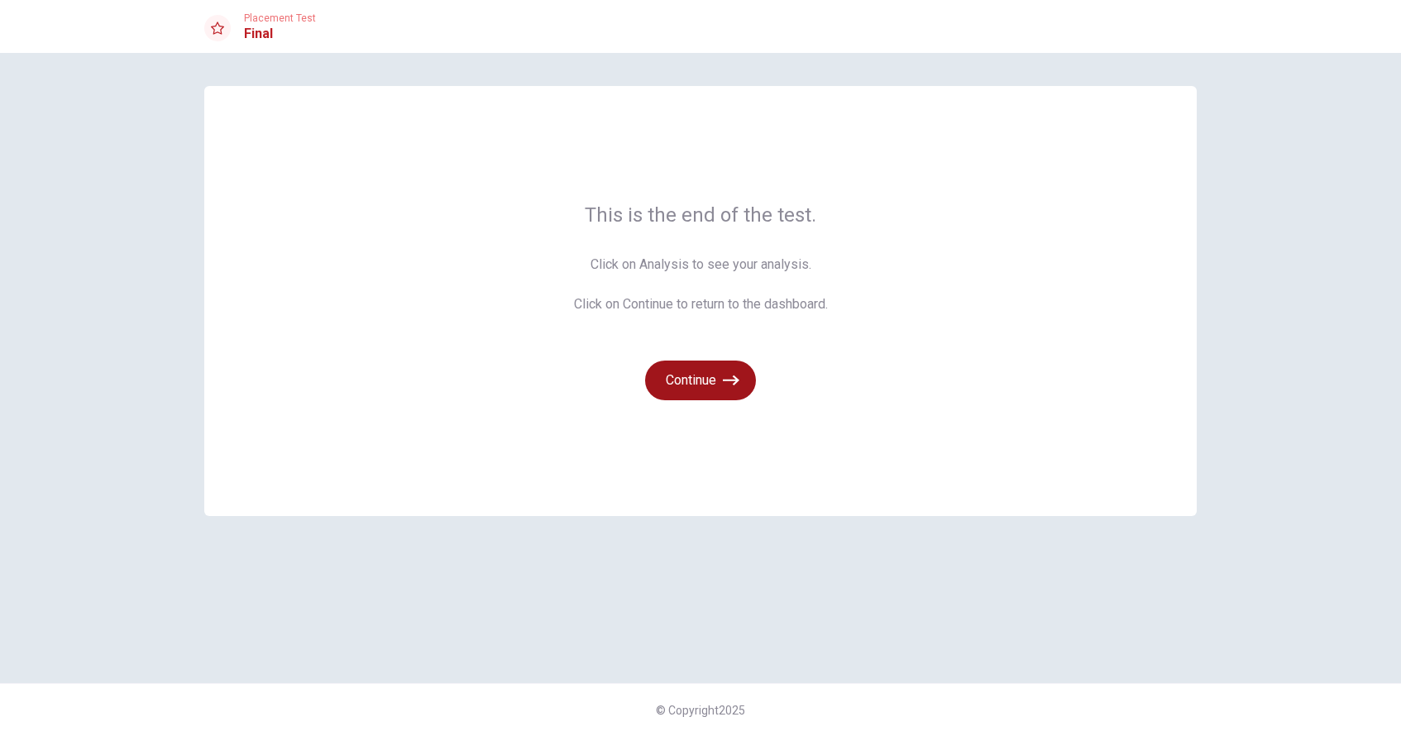
click at [722, 378] on icon "button" at bounding box center [731, 380] width 17 height 17
